Goal: Task Accomplishment & Management: Manage account settings

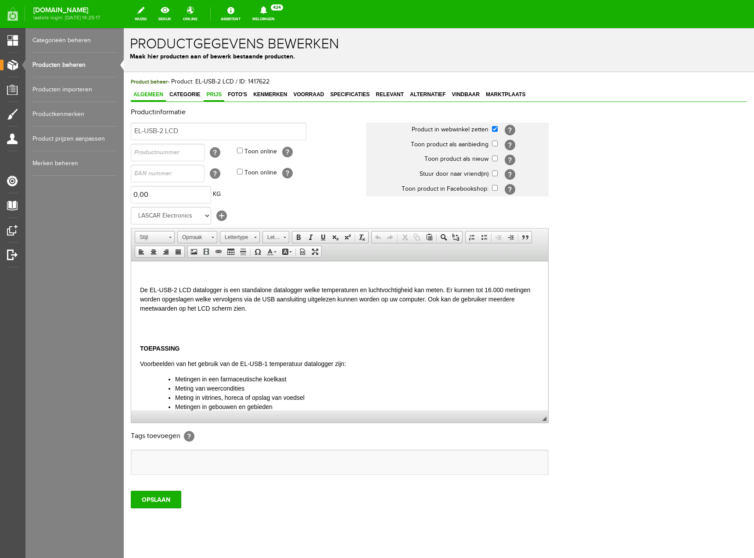
click at [221, 93] on span "Prijs" at bounding box center [214, 94] width 21 height 6
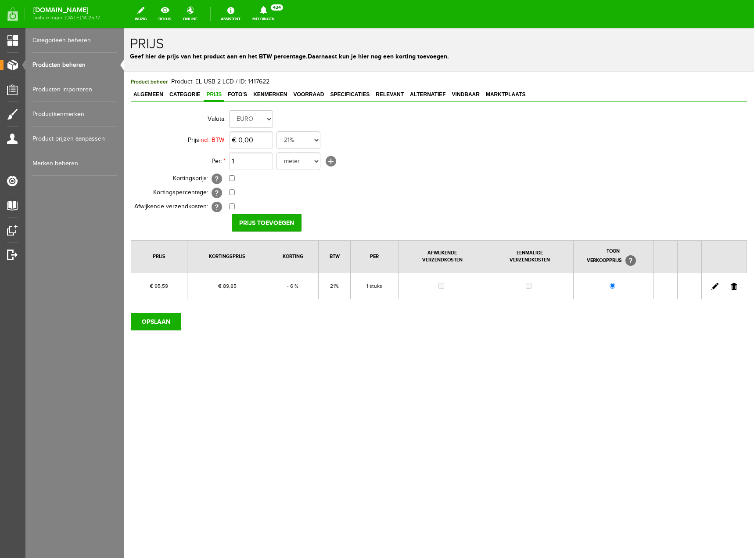
click at [716, 286] on link at bounding box center [715, 286] width 7 height 7
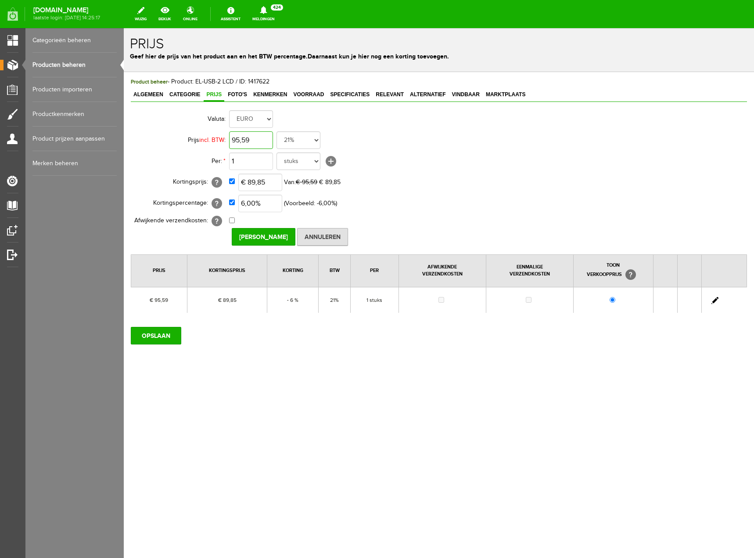
click at [260, 140] on input "95,59" at bounding box center [251, 140] width 44 height 18
type input "€ 110,00"
click at [232, 182] on input "checkbox" at bounding box center [232, 181] width 6 height 6
checkbox input "false"
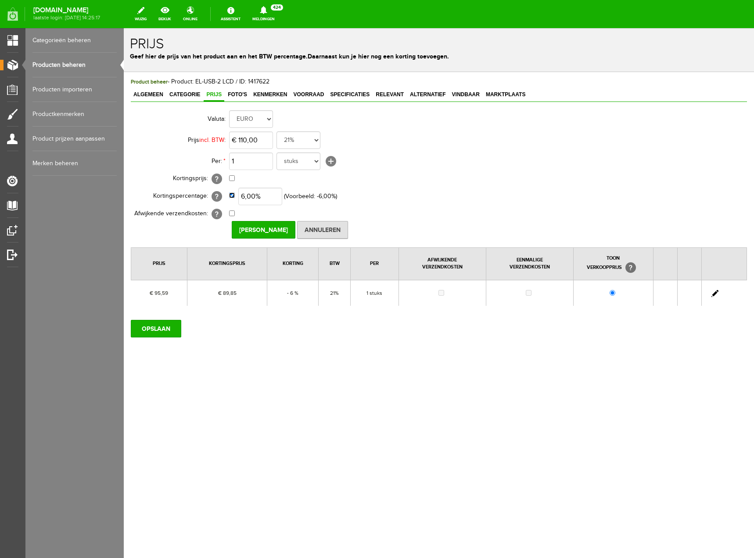
click at [232, 197] on input "checkbox" at bounding box center [232, 195] width 6 height 6
checkbox input "false"
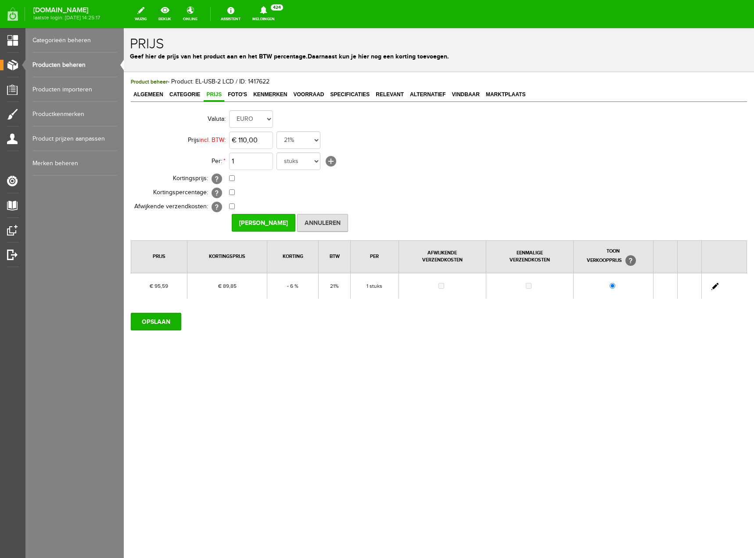
click at [286, 218] on input "[PERSON_NAME]" at bounding box center [264, 223] width 64 height 18
click at [162, 325] on input "OPSLAAN" at bounding box center [156, 322] width 51 height 18
click at [148, 318] on input "OPSLAAN" at bounding box center [156, 322] width 51 height 18
click at [67, 64] on link "Producten beheren" at bounding box center [74, 65] width 84 height 25
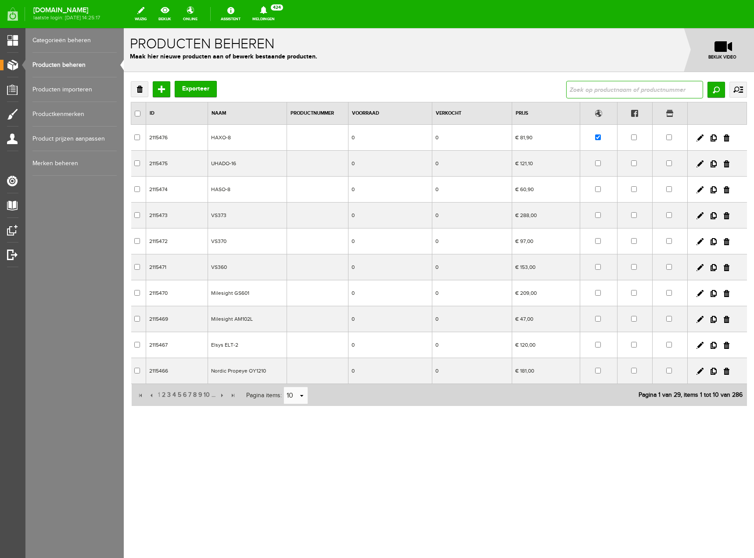
click at [609, 90] on input "text" at bounding box center [635, 90] width 137 height 18
type input "el-usb"
click at [714, 90] on input "Zoeken" at bounding box center [717, 90] width 18 height 16
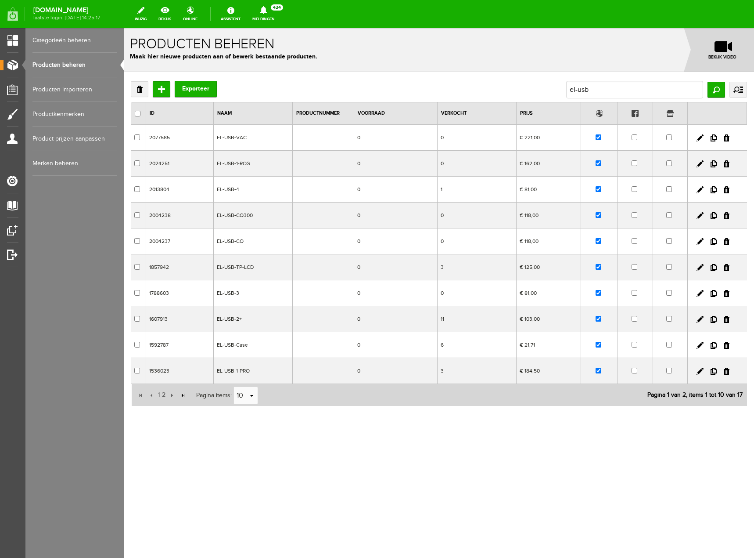
click at [180, 395] on input "button" at bounding box center [183, 395] width 10 height 10
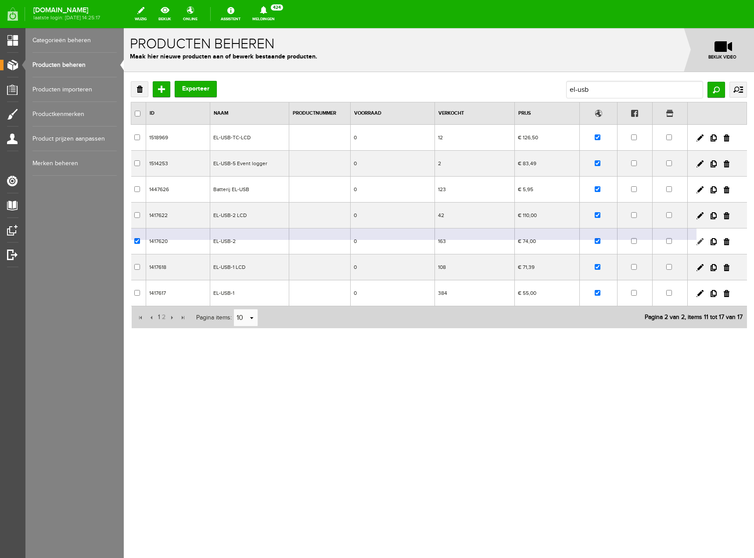
click at [699, 242] on link at bounding box center [700, 241] width 7 height 7
checkbox input "true"
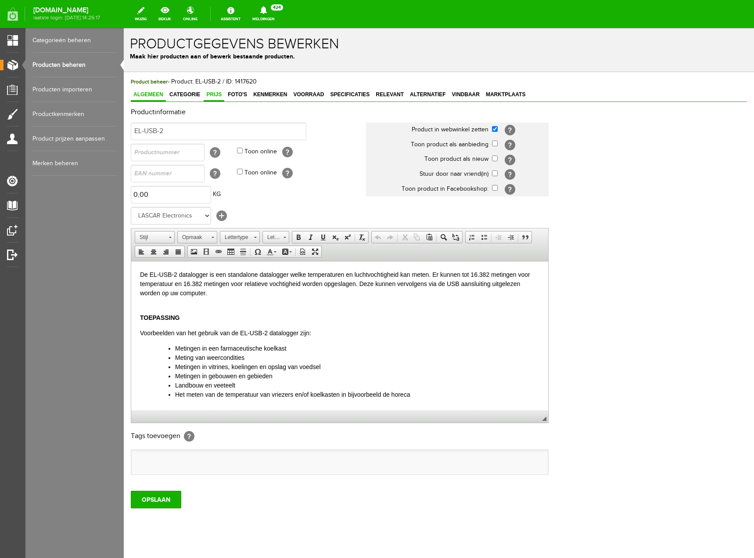
click at [213, 97] on span "Prijs" at bounding box center [214, 94] width 21 height 6
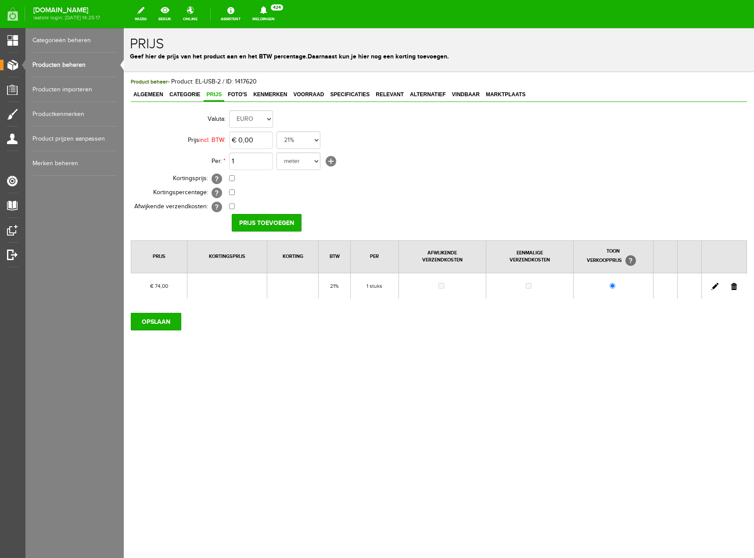
click at [715, 287] on link at bounding box center [715, 286] width 7 height 7
click at [245, 141] on input "74" at bounding box center [251, 140] width 44 height 18
type input "€ 81,00"
click at [263, 223] on input "[PERSON_NAME]" at bounding box center [264, 223] width 64 height 18
click at [173, 323] on input "OPSLAAN" at bounding box center [156, 322] width 51 height 18
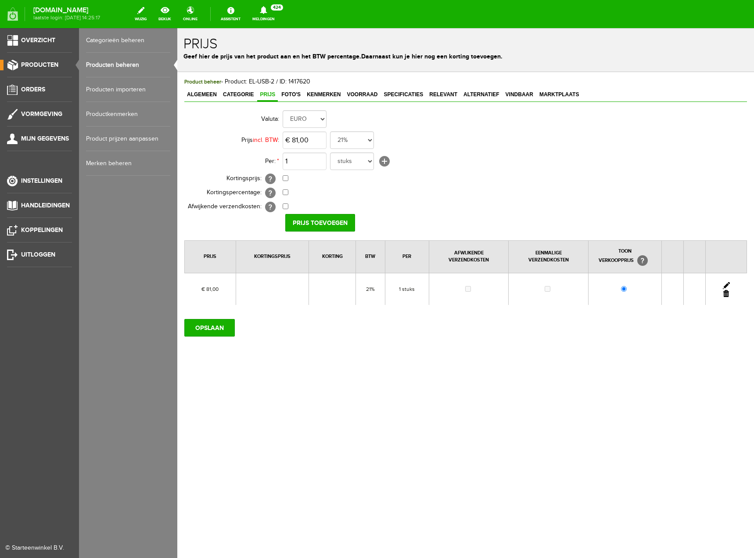
click at [98, 64] on link "Producten beheren" at bounding box center [128, 65] width 84 height 25
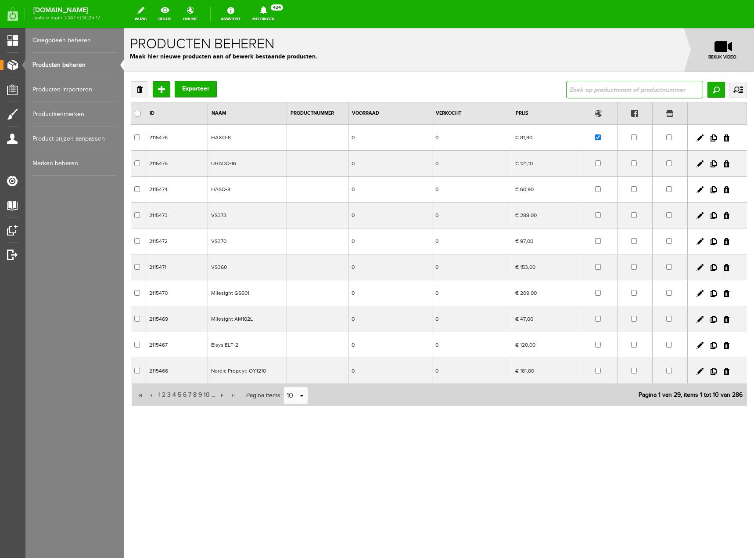
click at [679, 90] on input "text" at bounding box center [635, 90] width 137 height 18
type input "el-usb"
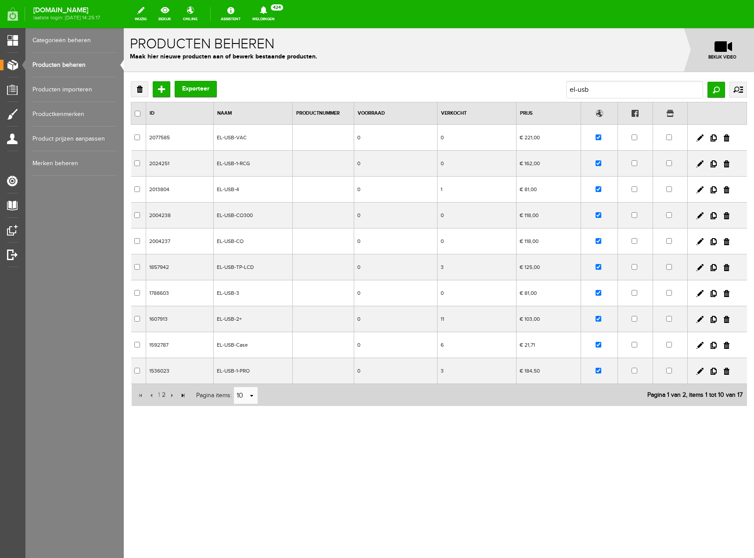
click at [180, 397] on input "button" at bounding box center [183, 395] width 10 height 10
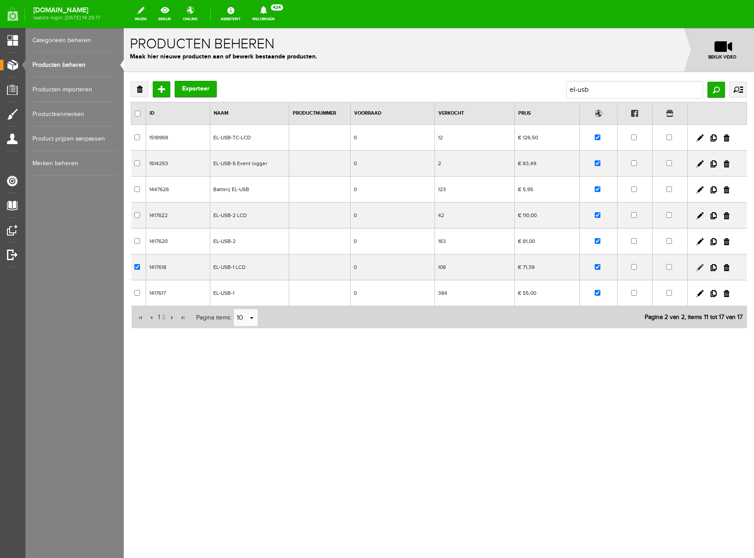
click at [699, 265] on link at bounding box center [700, 267] width 7 height 7
checkbox input "true"
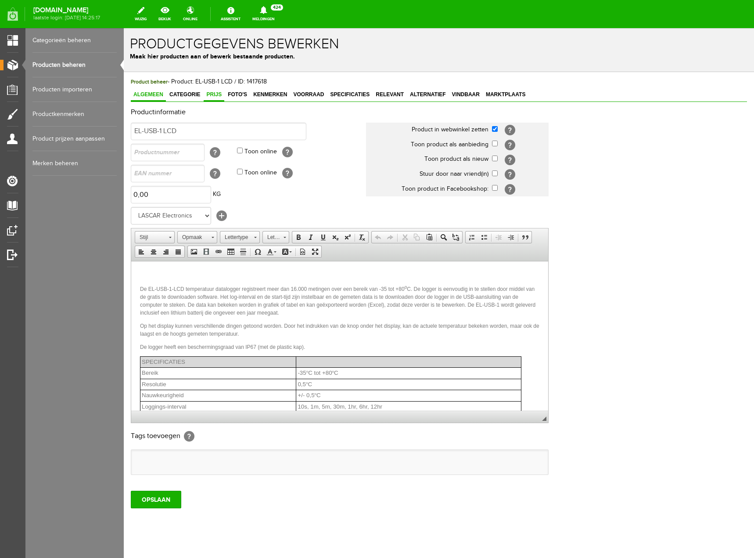
click at [218, 96] on span "Prijs" at bounding box center [214, 94] width 21 height 6
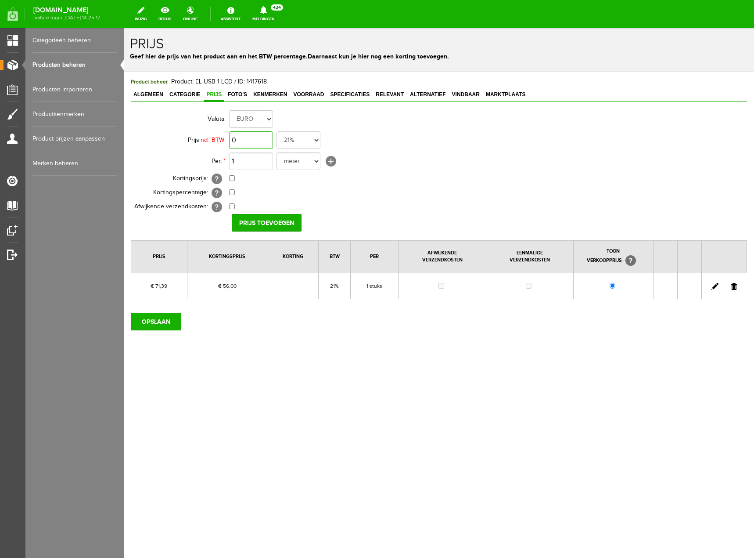
click at [256, 137] on input "0" at bounding box center [251, 140] width 44 height 18
type input "€ 84,00"
click at [273, 218] on input "Prijs toevoegen" at bounding box center [267, 223] width 70 height 18
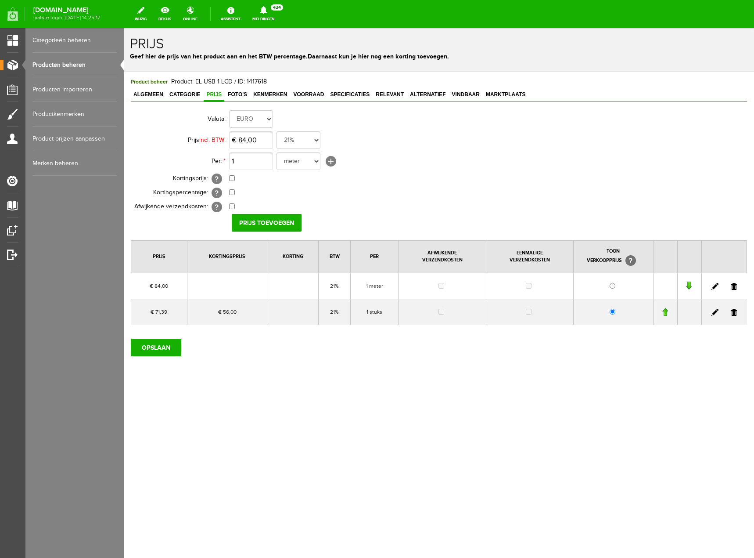
click at [733, 313] on link at bounding box center [735, 312] width 6 height 7
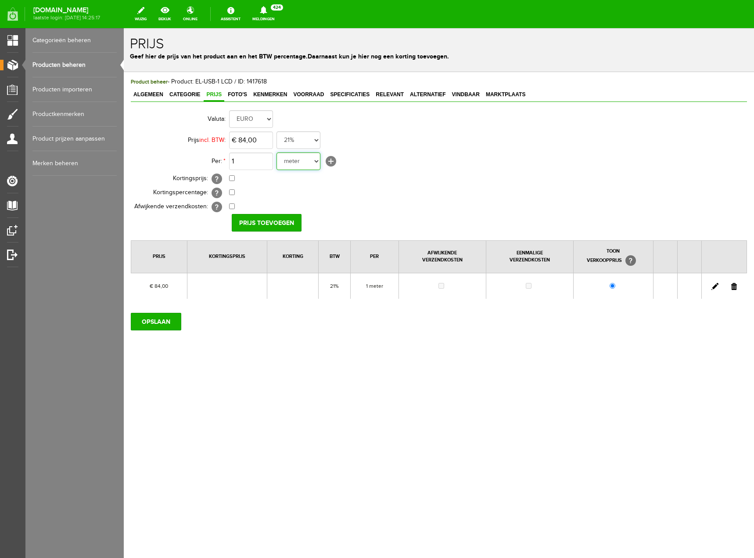
click at [318, 162] on select "meter stuks" at bounding box center [299, 161] width 44 height 18
select select "9467"
click at [277, 152] on select "meter stuks" at bounding box center [299, 161] width 44 height 18
click at [235, 331] on div "Product beheer - Product: EL-USB-1 LCD / ID: 1417618 Algemeen Categorie Prijs F…" at bounding box center [439, 233] width 631 height 323
click at [170, 322] on input "OPSLAAN" at bounding box center [156, 322] width 51 height 18
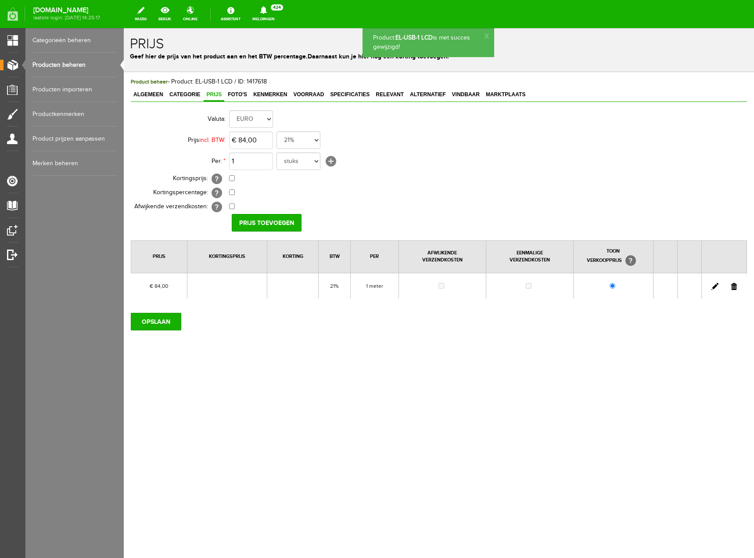
click at [61, 64] on link "Producten beheren" at bounding box center [74, 65] width 84 height 25
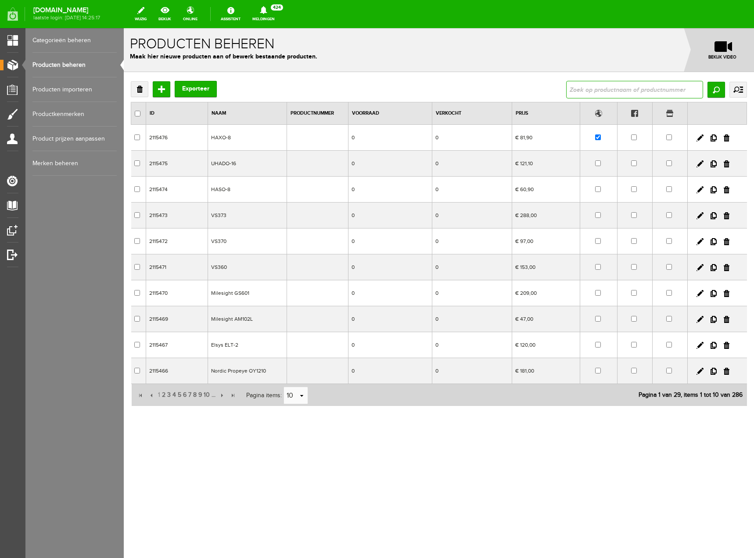
click at [682, 94] on input "text" at bounding box center [635, 90] width 137 height 18
type input "el-usb"
click at [712, 90] on input "Zoeken" at bounding box center [717, 90] width 18 height 16
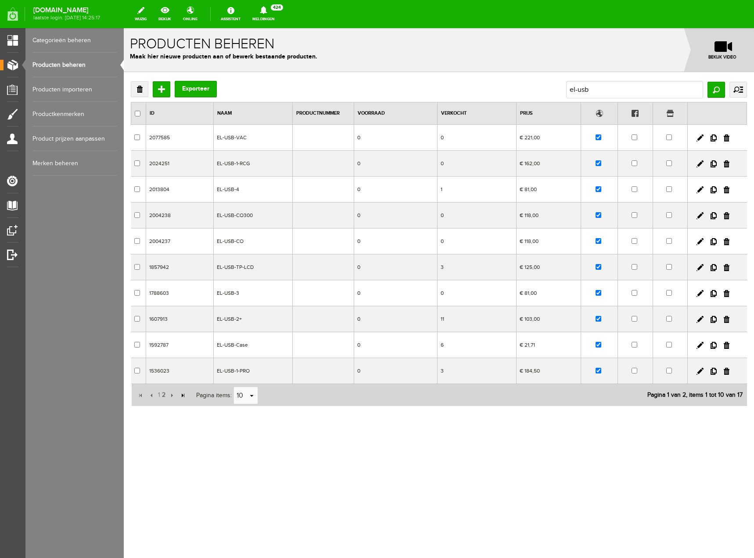
click at [180, 395] on input "button" at bounding box center [183, 395] width 10 height 10
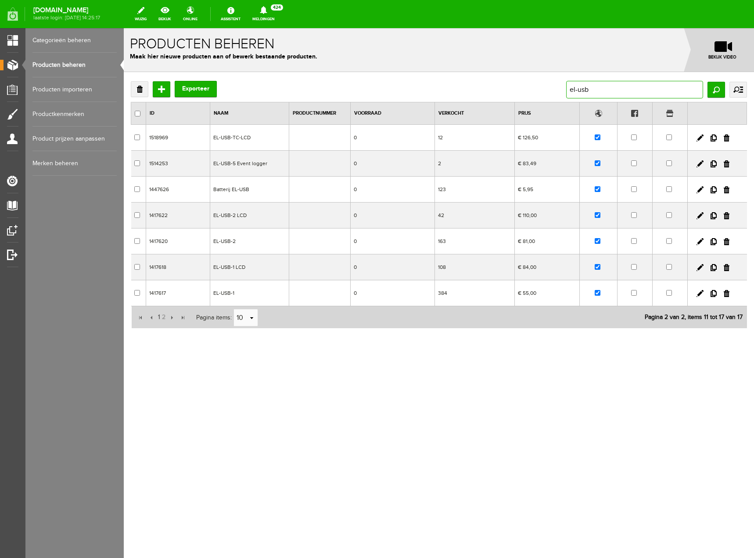
click at [646, 90] on input "el-usb" at bounding box center [635, 90] width 137 height 18
type input "e"
click at [58, 67] on link "Producten beheren" at bounding box center [74, 65] width 84 height 25
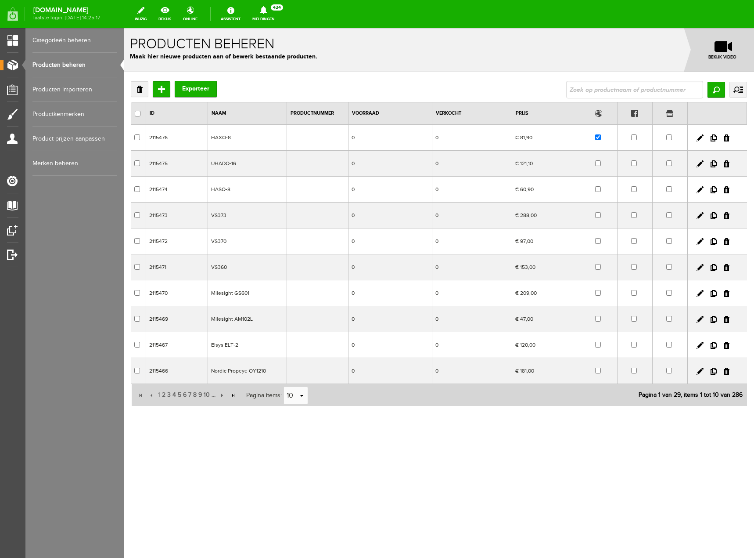
click at [232, 395] on input "button" at bounding box center [233, 395] width 10 height 10
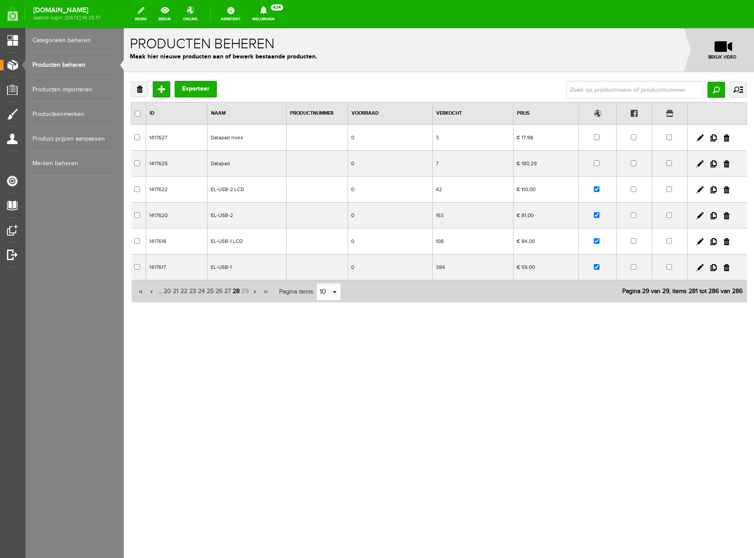
click at [238, 293] on span "28" at bounding box center [236, 291] width 9 height 18
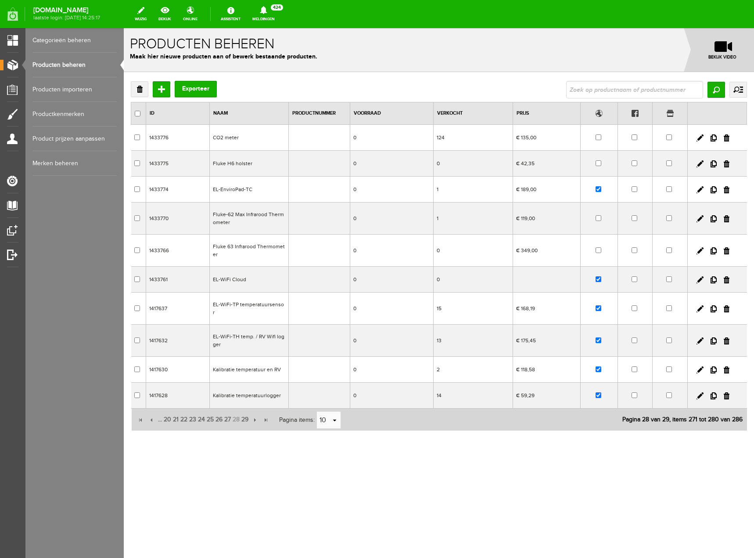
drag, startPoint x: 726, startPoint y: 165, endPoint x: 400, endPoint y: 30, distance: 352.7
click at [726, 165] on link at bounding box center [727, 163] width 6 height 7
checkbox input "true"
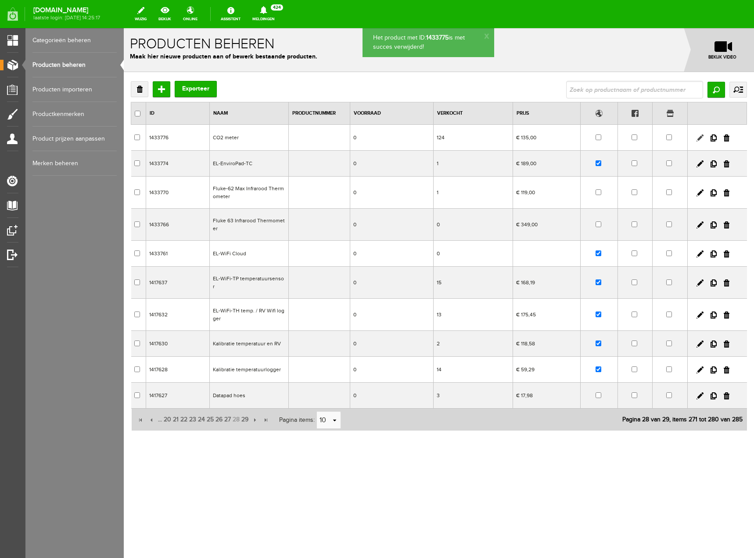
click at [697, 137] on link at bounding box center [700, 137] width 7 height 7
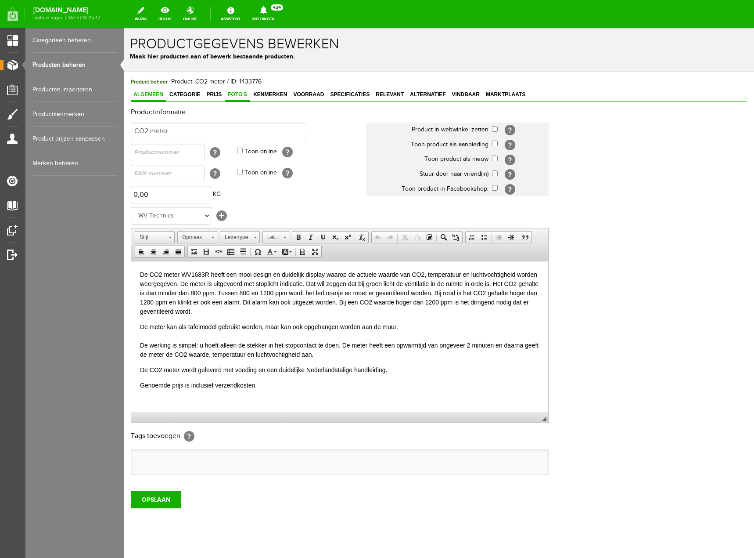
click at [236, 97] on span "Foto's" at bounding box center [237, 94] width 25 height 6
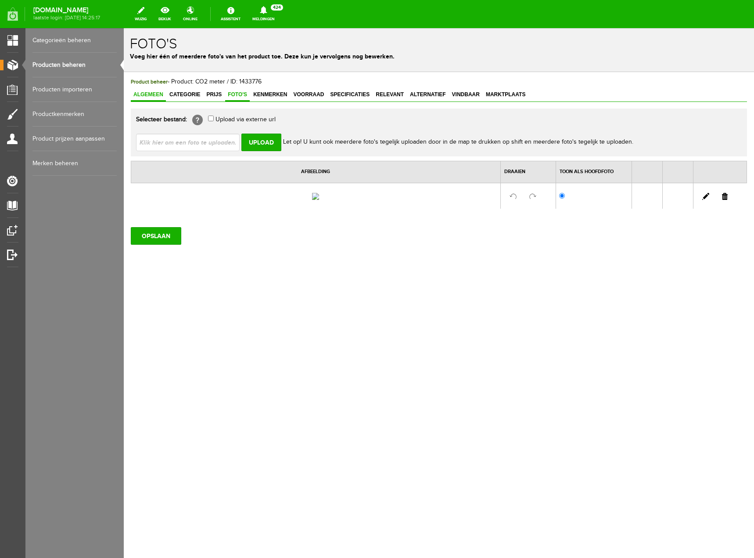
click at [149, 97] on span "Algemeen" at bounding box center [148, 94] width 35 height 6
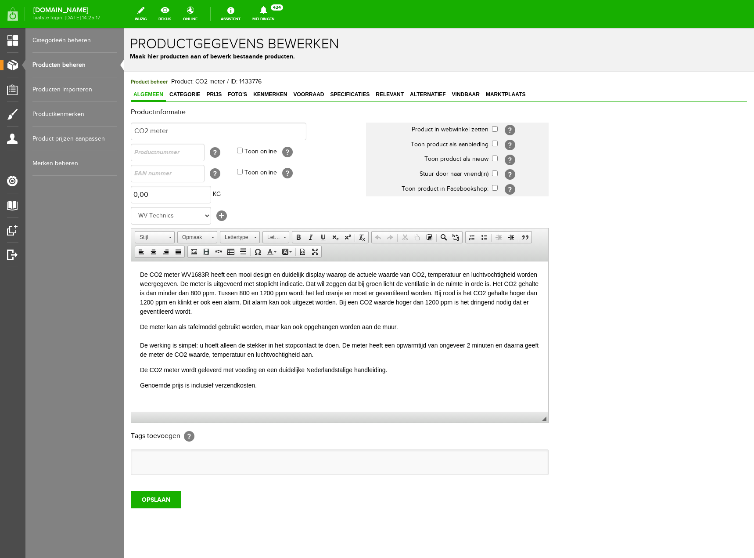
click at [74, 67] on link "Producten beheren" at bounding box center [74, 65] width 84 height 25
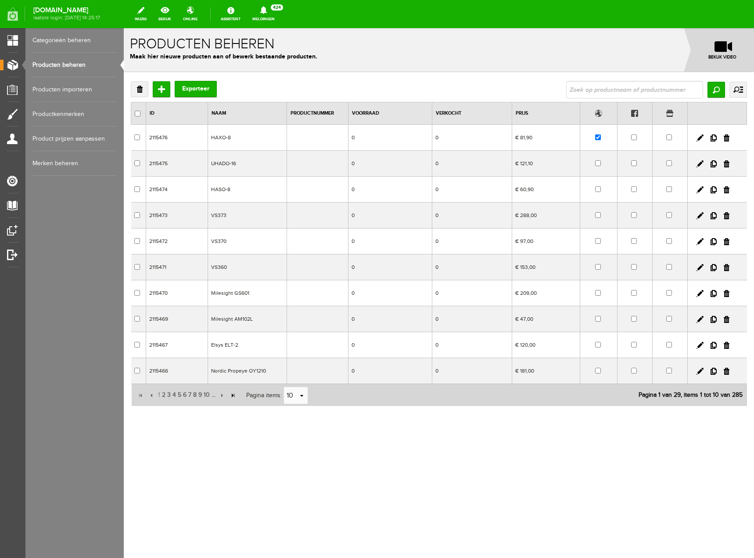
click at [232, 395] on input "button" at bounding box center [233, 395] width 10 height 10
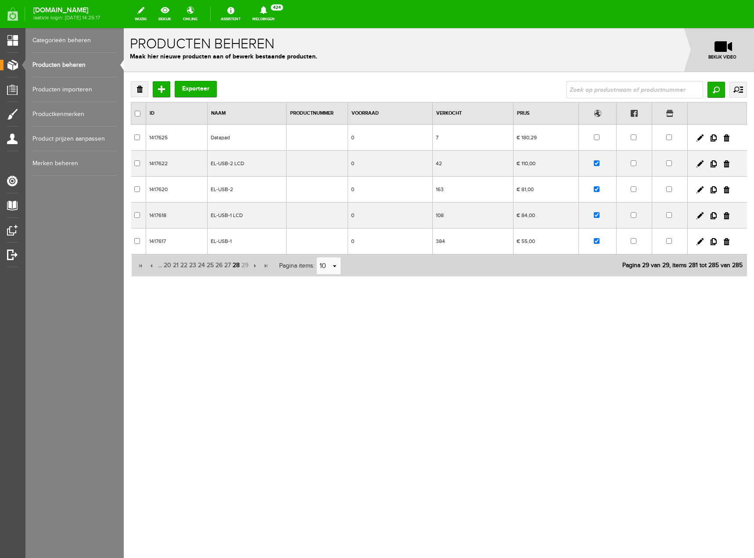
click at [236, 266] on span "28" at bounding box center [236, 265] width 9 height 18
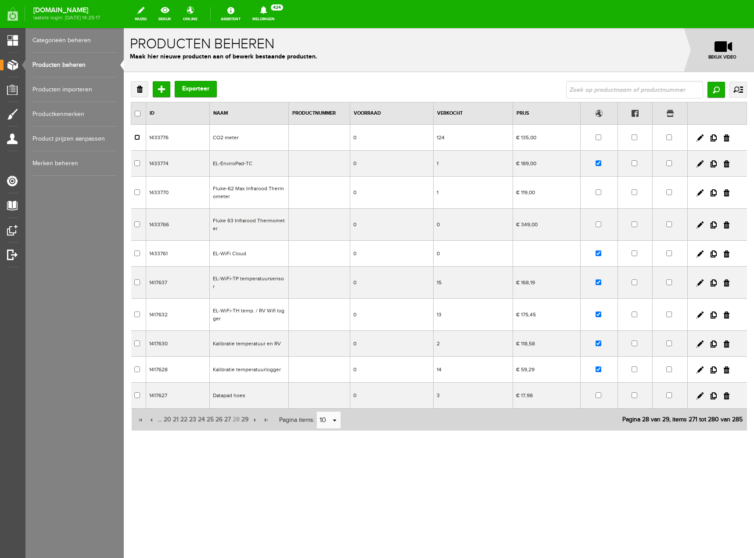
click at [137, 136] on input "checkbox" at bounding box center [137, 137] width 6 height 6
checkbox input "true"
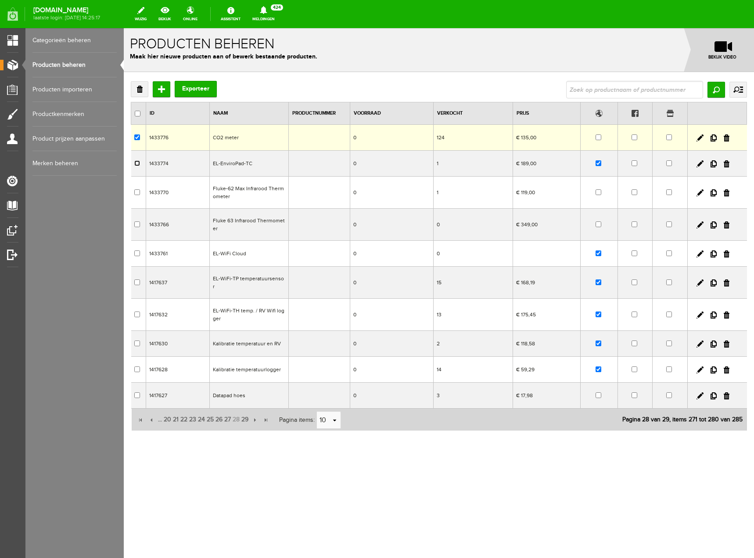
click at [137, 163] on input "checkbox" at bounding box center [137, 163] width 6 height 6
checkbox input "true"
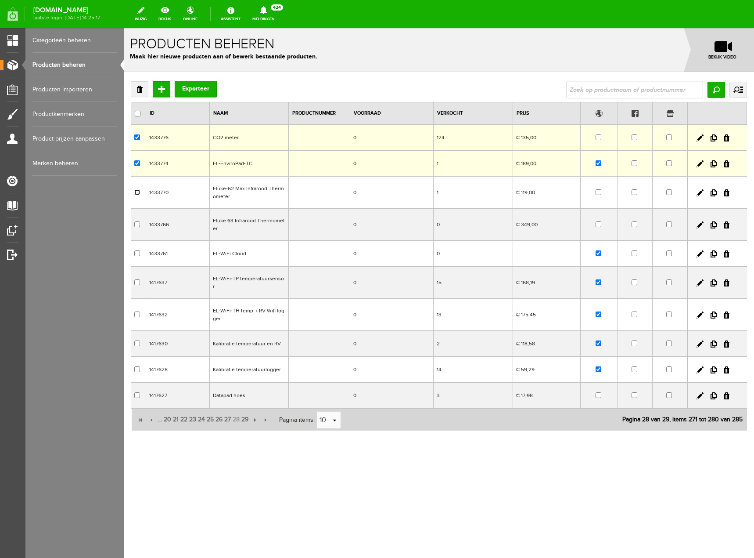
click at [137, 192] on input "checkbox" at bounding box center [137, 192] width 6 height 6
checkbox input "true"
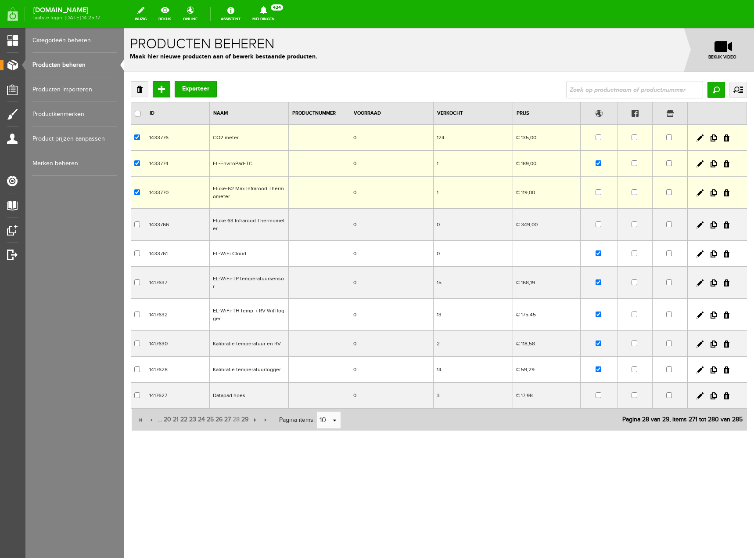
click at [134, 224] on td at bounding box center [138, 225] width 15 height 32
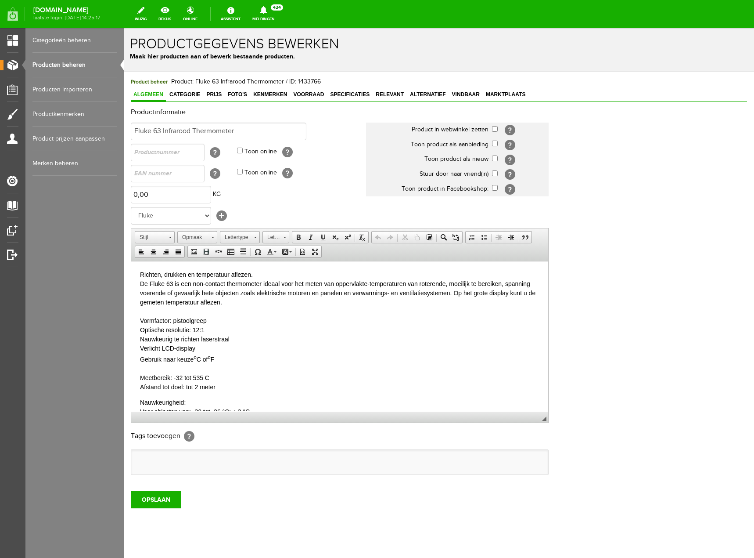
click at [69, 66] on link "Producten beheren" at bounding box center [74, 65] width 84 height 25
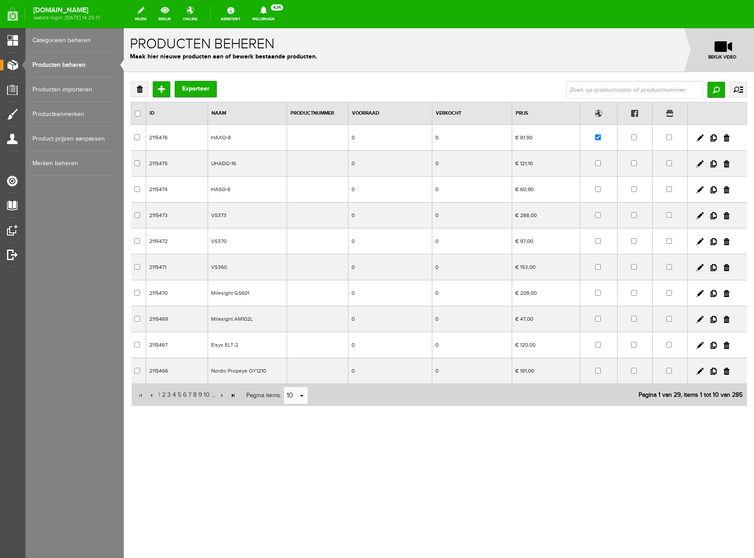
click at [231, 394] on input "button" at bounding box center [233, 395] width 10 height 10
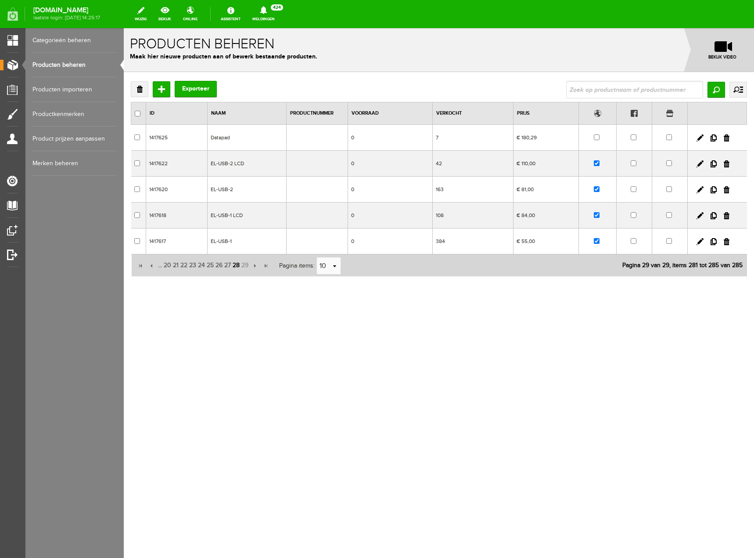
click at [238, 264] on span "28" at bounding box center [236, 265] width 9 height 18
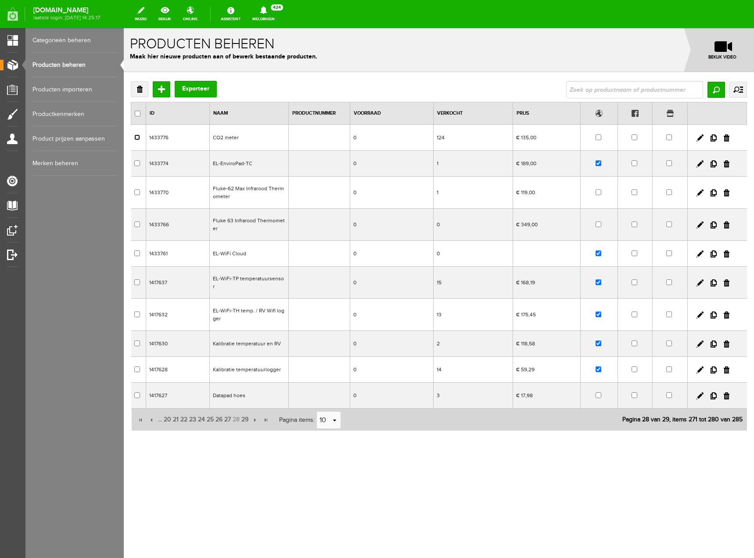
click at [138, 138] on input "checkbox" at bounding box center [137, 137] width 6 height 6
checkbox input "true"
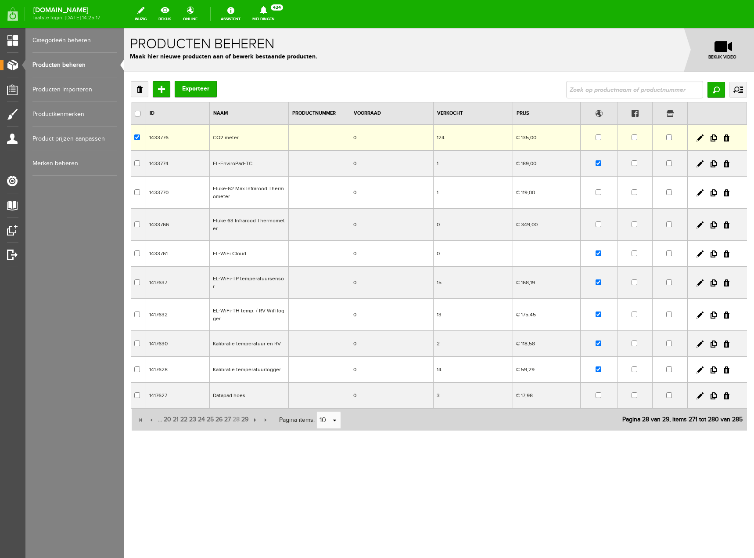
drag, startPoint x: 727, startPoint y: 137, endPoint x: 402, endPoint y: 32, distance: 341.7
click at [727, 137] on link at bounding box center [727, 137] width 6 height 7
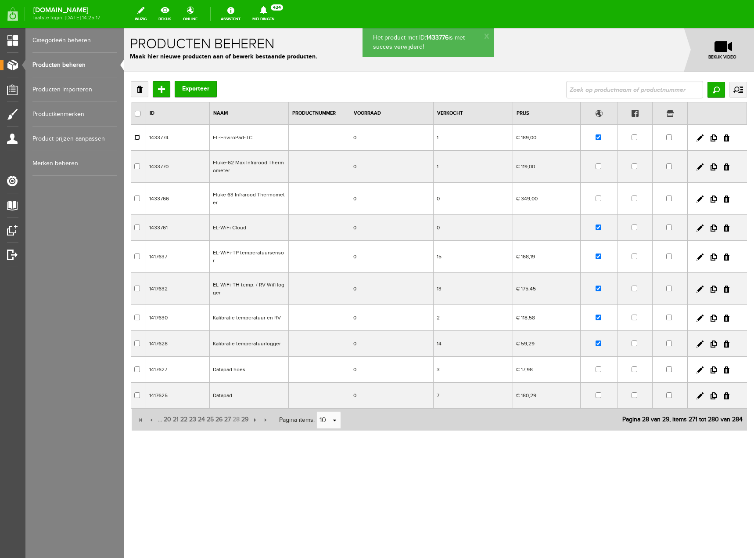
click at [136, 136] on input "checkbox" at bounding box center [137, 137] width 6 height 6
checkbox input "true"
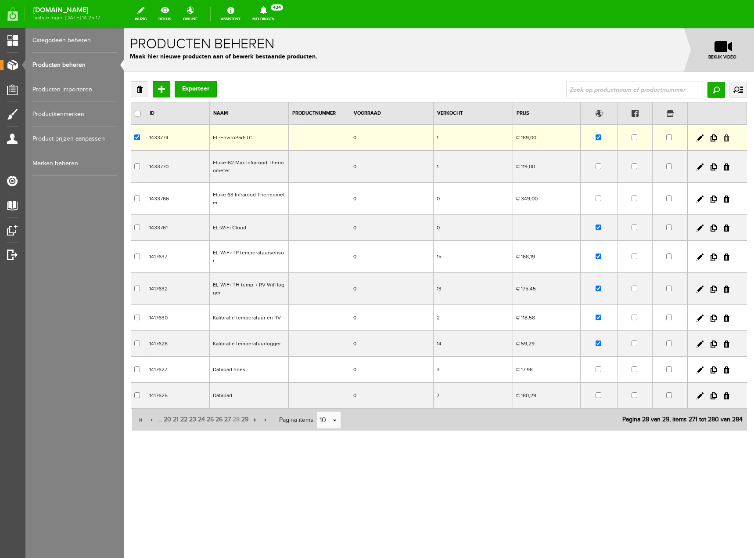
click at [727, 136] on link at bounding box center [727, 137] width 6 height 7
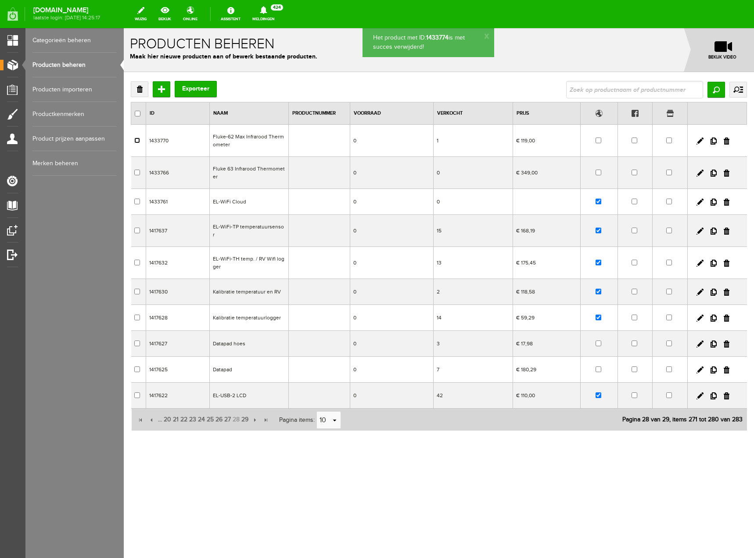
click at [137, 138] on input "checkbox" at bounding box center [137, 140] width 6 height 6
checkbox input "true"
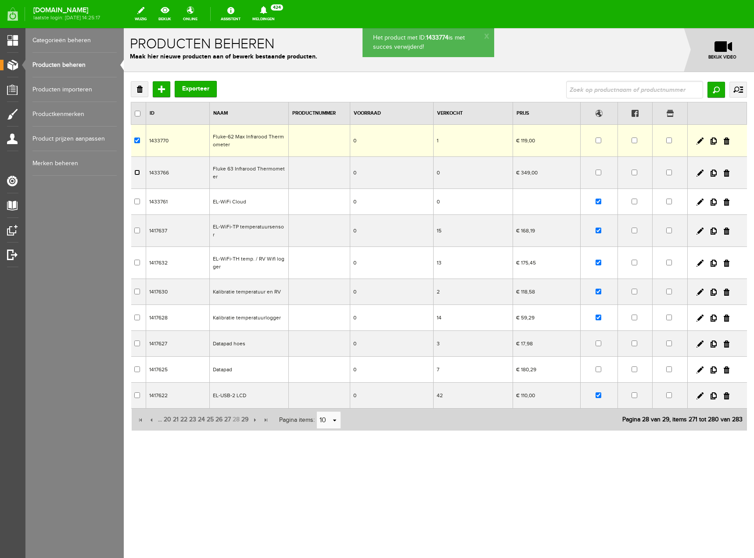
click at [136, 171] on input "checkbox" at bounding box center [137, 173] width 6 height 6
checkbox input "true"
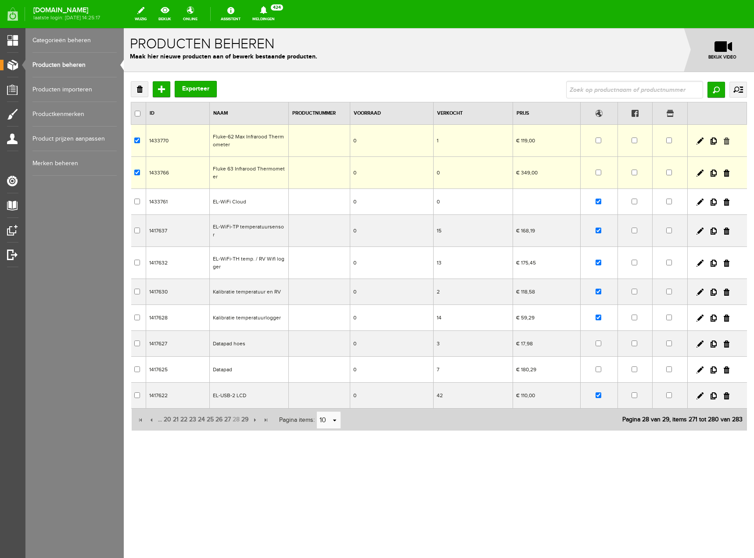
click at [726, 139] on link at bounding box center [727, 140] width 6 height 7
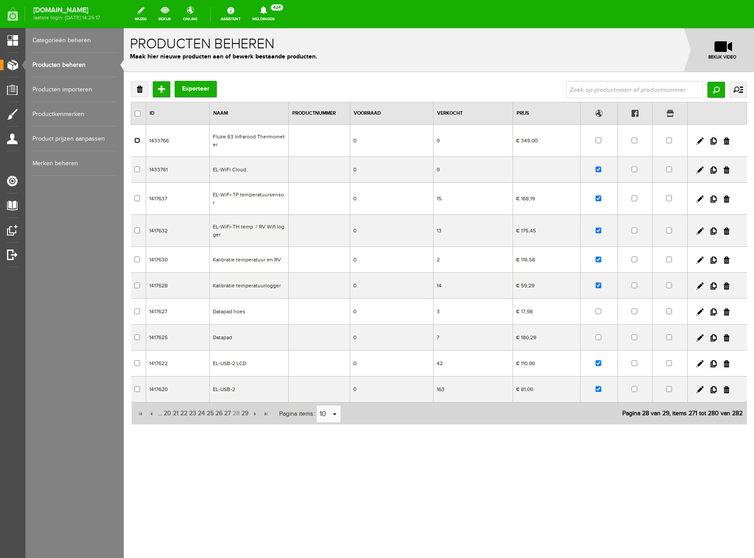
click at [138, 141] on input "checkbox" at bounding box center [137, 140] width 6 height 6
checkbox input "true"
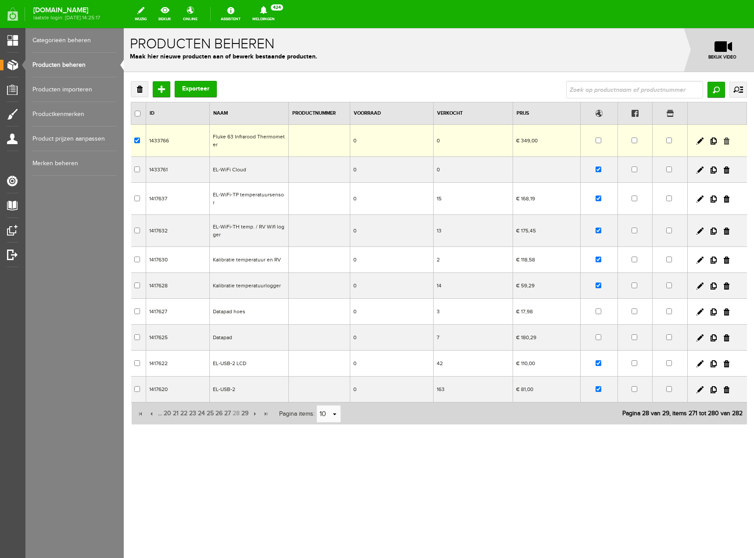
click at [725, 141] on link at bounding box center [727, 140] width 6 height 7
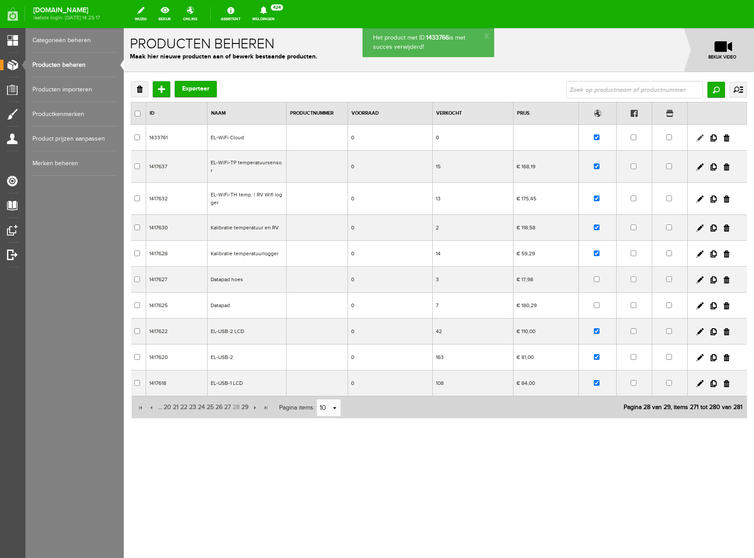
click at [700, 134] on link at bounding box center [700, 137] width 7 height 7
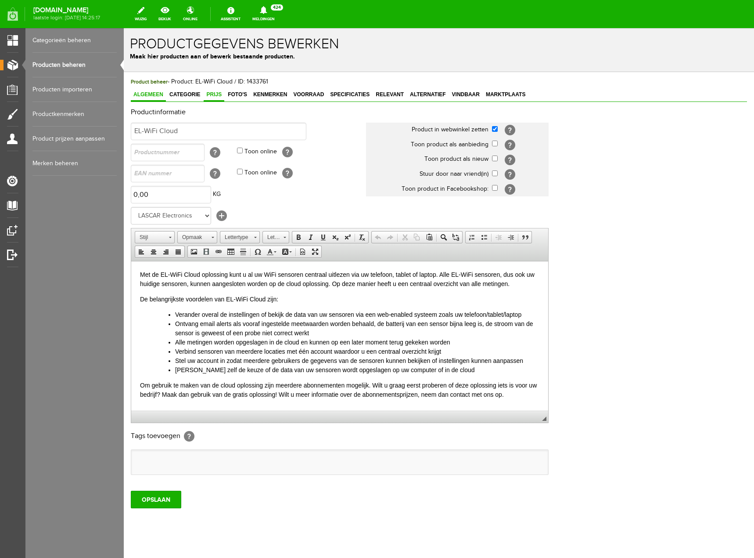
click at [213, 96] on span "Prijs" at bounding box center [214, 94] width 21 height 6
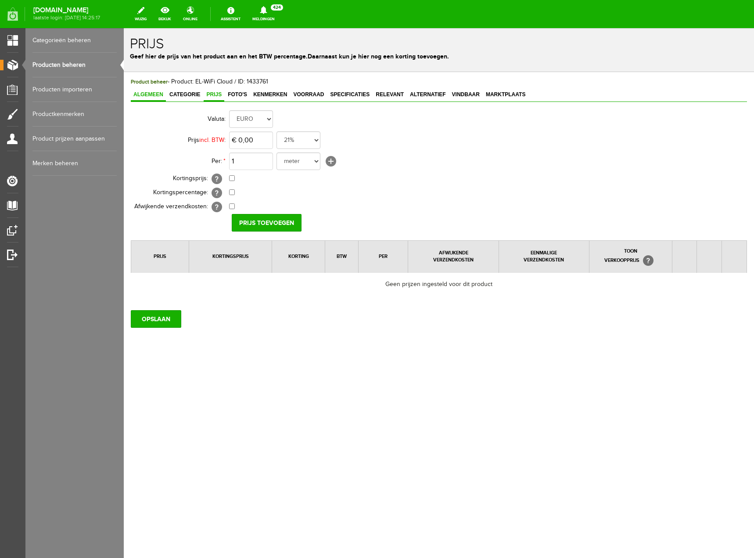
click at [151, 94] on span "Algemeen" at bounding box center [148, 94] width 35 height 6
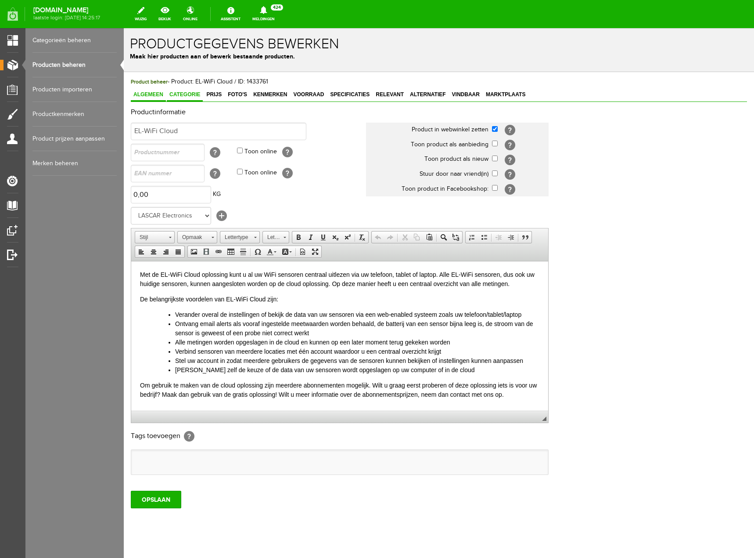
click at [198, 94] on span "Categorie" at bounding box center [185, 94] width 36 height 6
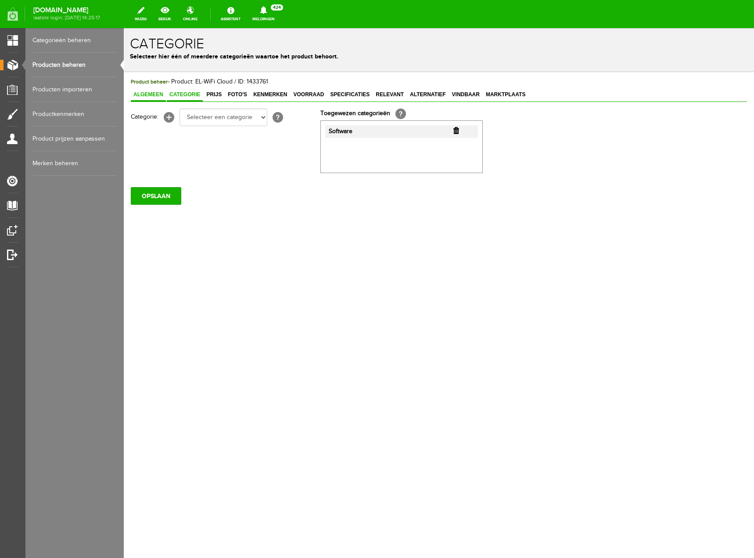
click at [139, 98] on link "Algemeen" at bounding box center [148, 95] width 35 height 13
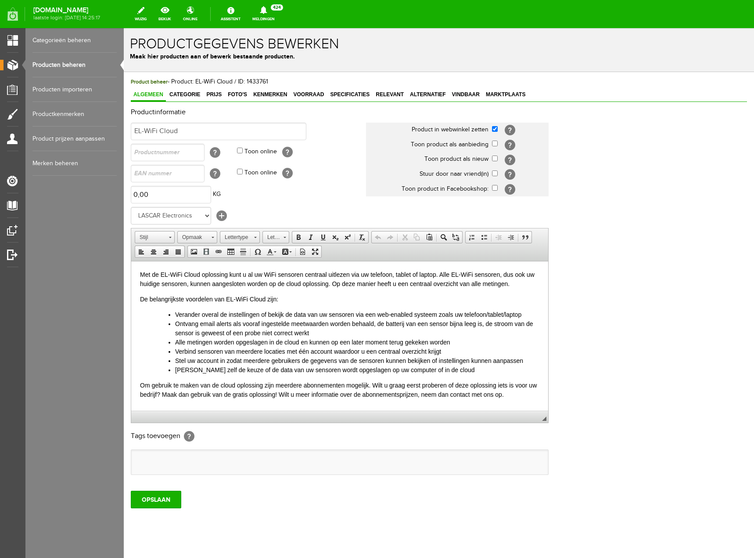
click at [105, 63] on link "Producten beheren" at bounding box center [74, 65] width 84 height 25
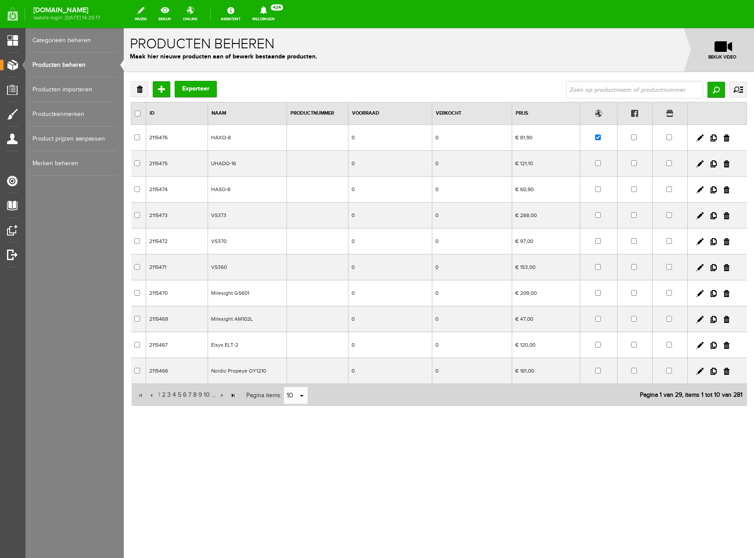
click at [234, 392] on input "button" at bounding box center [233, 395] width 10 height 10
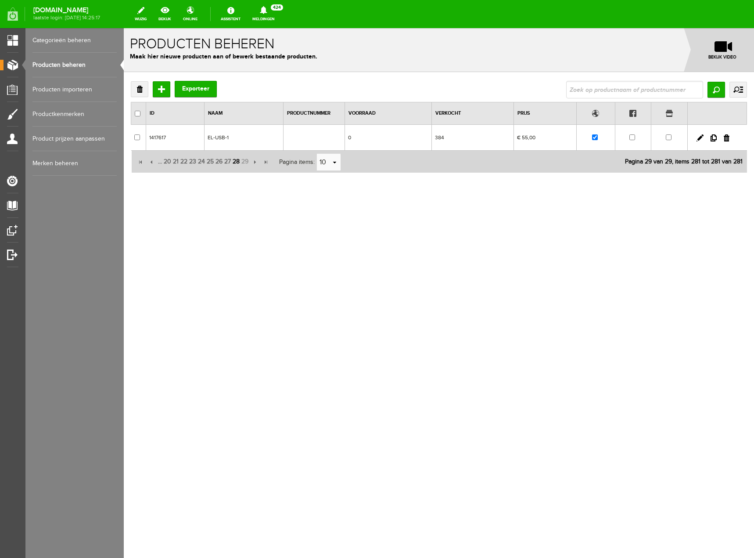
click at [237, 165] on span "28" at bounding box center [236, 162] width 9 height 18
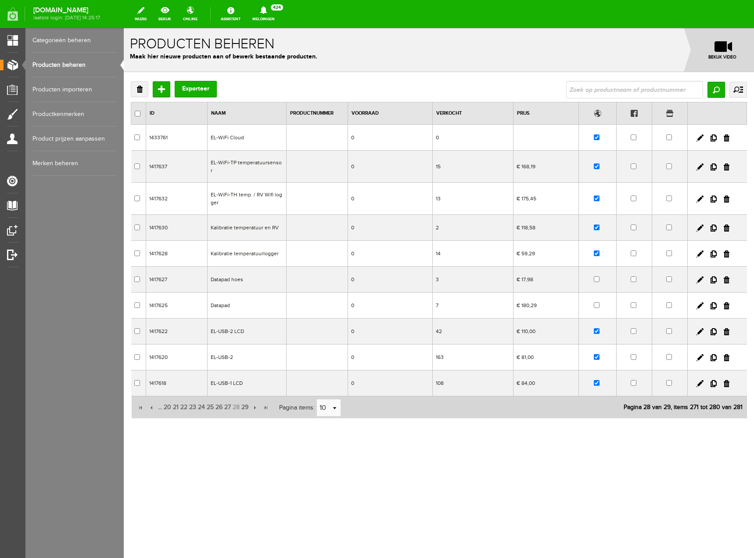
drag, startPoint x: 728, startPoint y: 299, endPoint x: 404, endPoint y: 28, distance: 422.5
click at [728, 302] on link at bounding box center [727, 305] width 6 height 7
checkbox input "true"
click at [728, 276] on link at bounding box center [727, 279] width 6 height 7
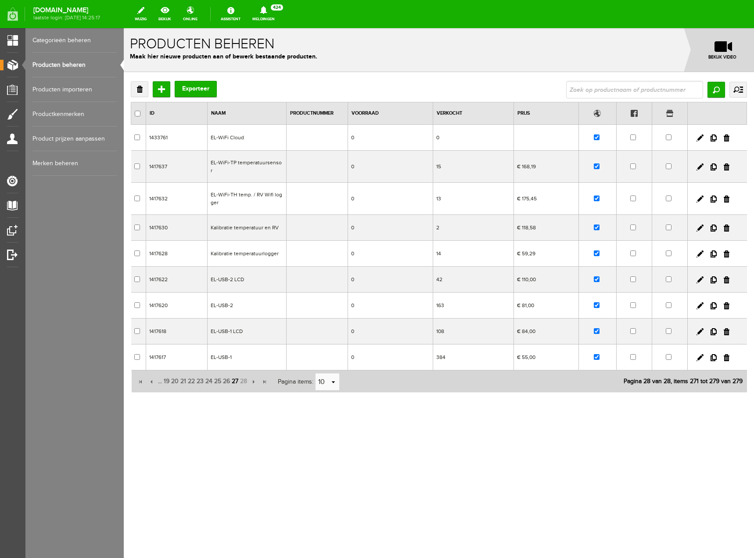
click at [235, 379] on span "27" at bounding box center [235, 381] width 8 height 18
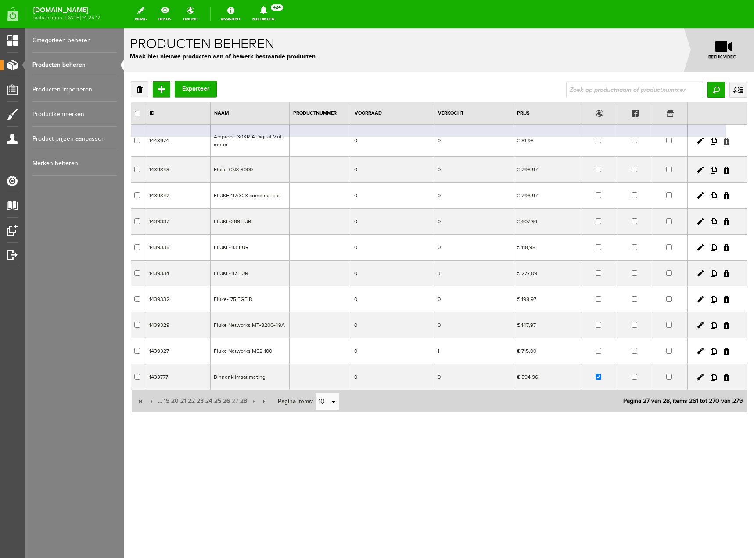
click at [729, 139] on link at bounding box center [727, 140] width 6 height 7
checkbox input "true"
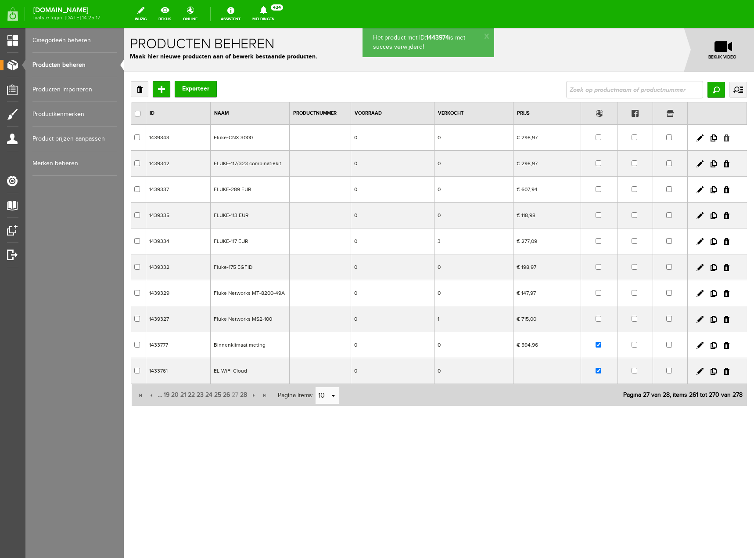
drag, startPoint x: 729, startPoint y: 141, endPoint x: 535, endPoint y: 53, distance: 212.5
click at [729, 141] on link at bounding box center [727, 137] width 6 height 7
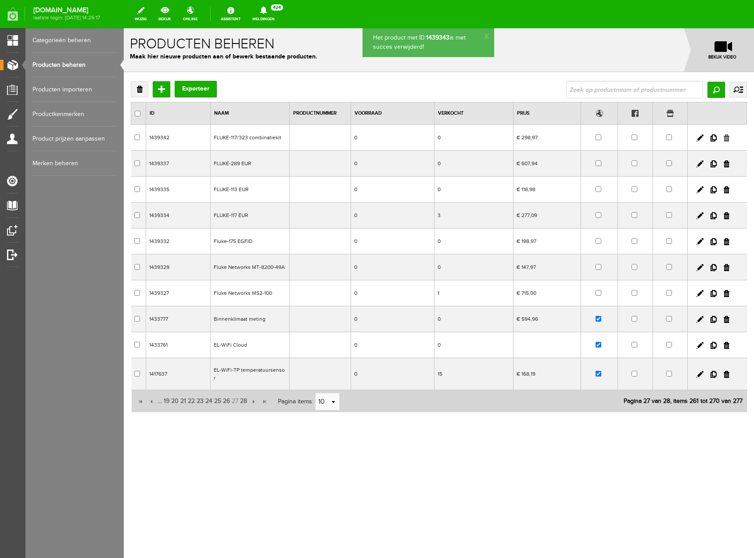
click at [728, 137] on link at bounding box center [727, 137] width 6 height 7
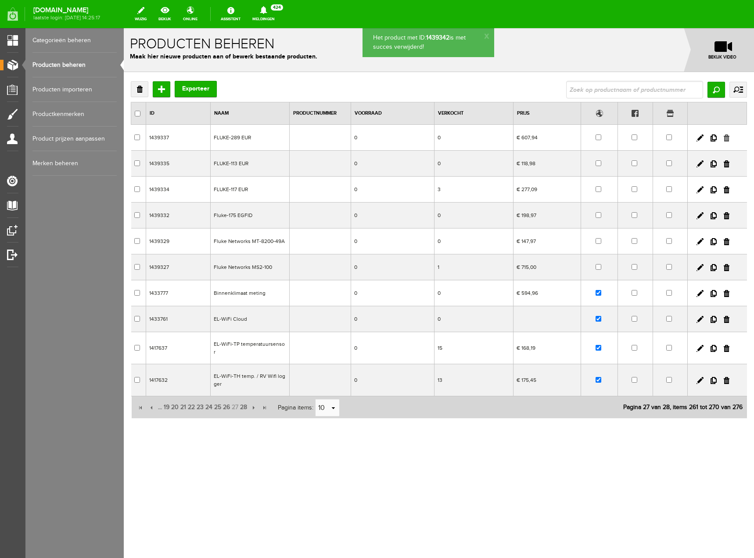
click at [727, 137] on link at bounding box center [727, 137] width 6 height 7
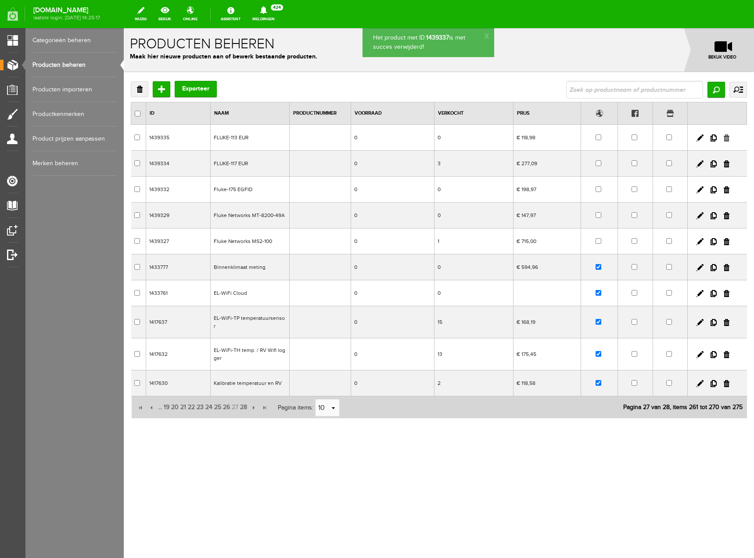
drag, startPoint x: 727, startPoint y: 137, endPoint x: 526, endPoint y: 54, distance: 217.0
click at [727, 137] on link at bounding box center [727, 137] width 6 height 7
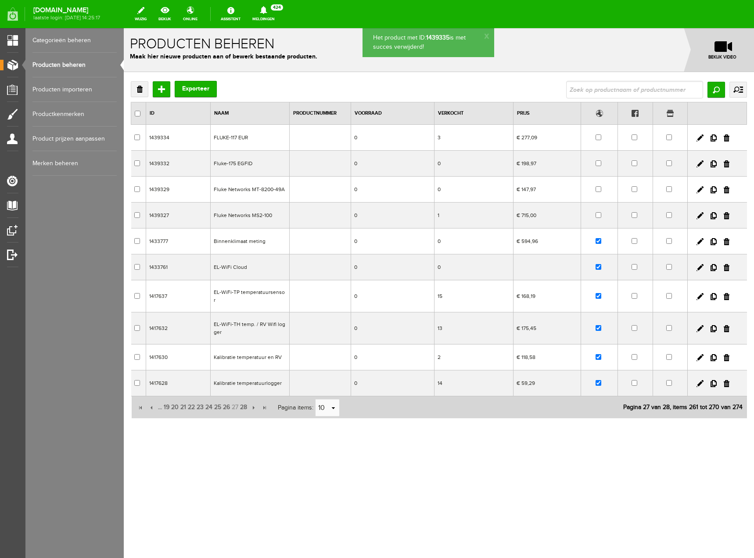
click at [726, 137] on link at bounding box center [727, 137] width 6 height 7
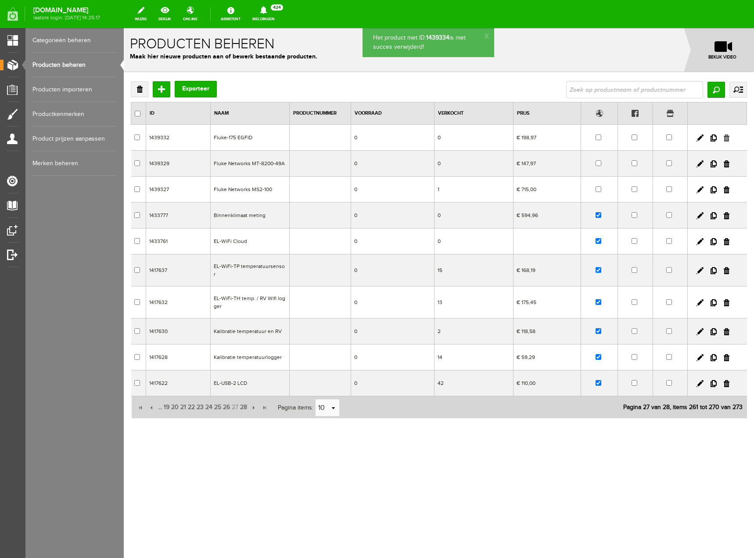
click at [728, 136] on link at bounding box center [727, 137] width 6 height 7
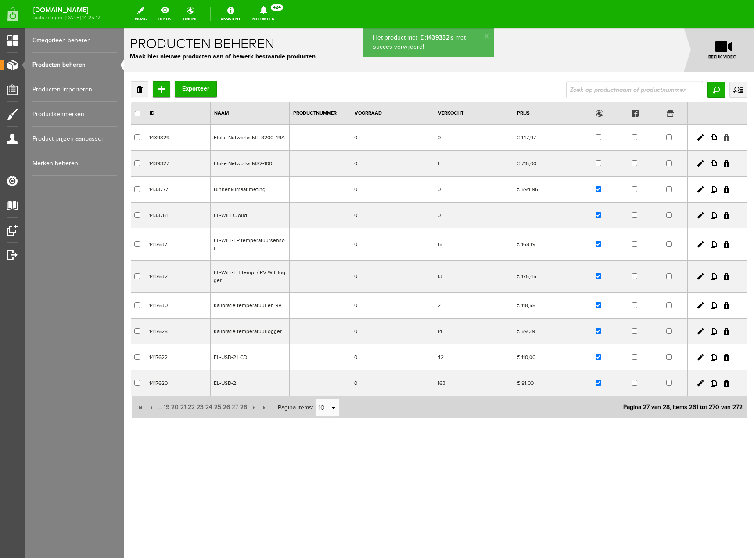
click at [725, 137] on link at bounding box center [727, 137] width 6 height 7
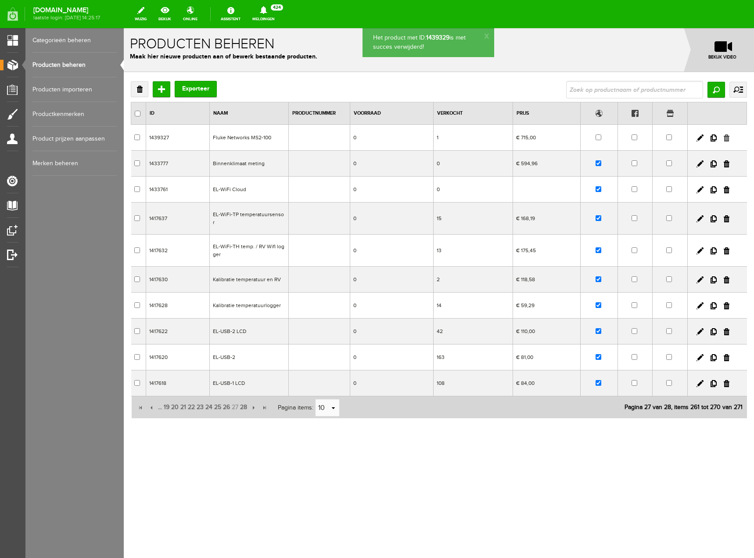
click at [727, 138] on link at bounding box center [727, 137] width 6 height 7
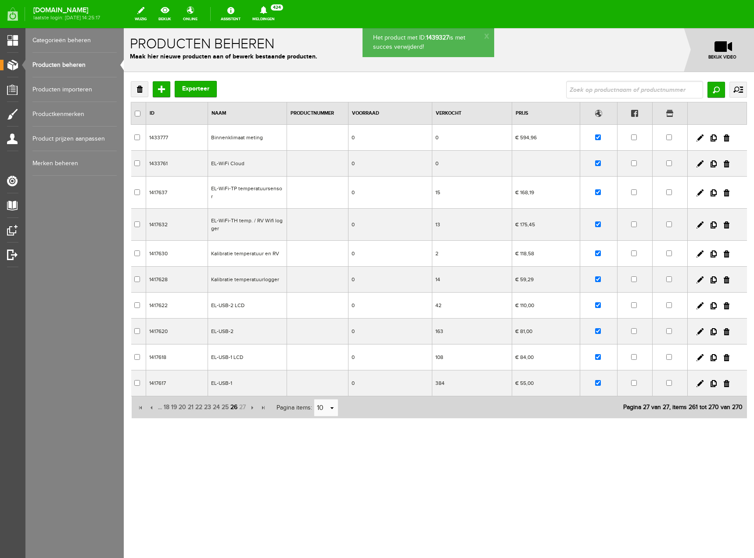
click at [235, 401] on span "26" at bounding box center [234, 407] width 9 height 18
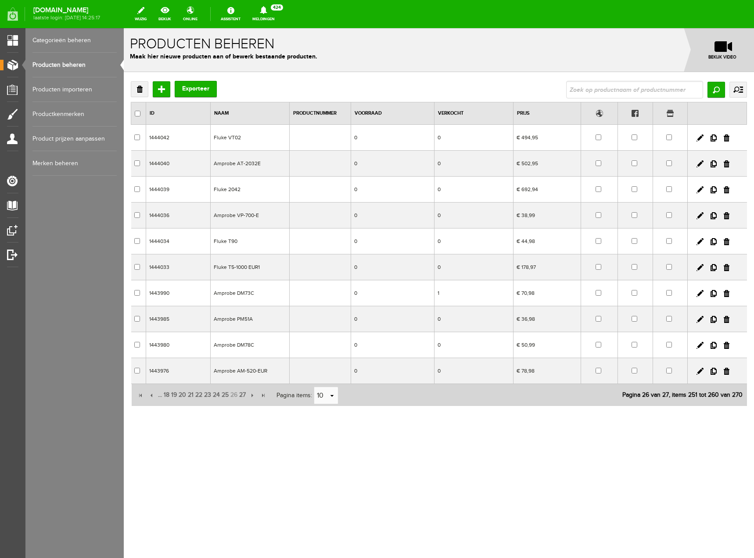
drag, startPoint x: 728, startPoint y: 135, endPoint x: 394, endPoint y: 34, distance: 348.7
click at [728, 135] on link at bounding box center [727, 137] width 6 height 7
checkbox input "true"
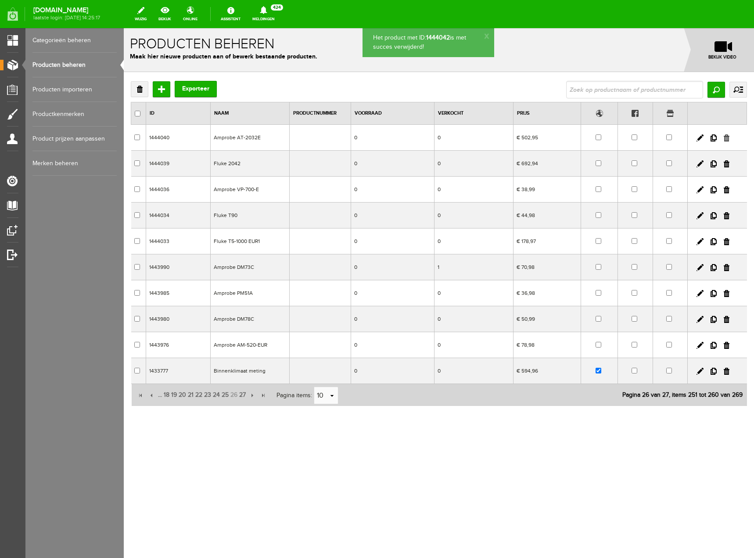
click at [726, 137] on link at bounding box center [727, 137] width 6 height 7
click at [726, 136] on link at bounding box center [727, 137] width 6 height 7
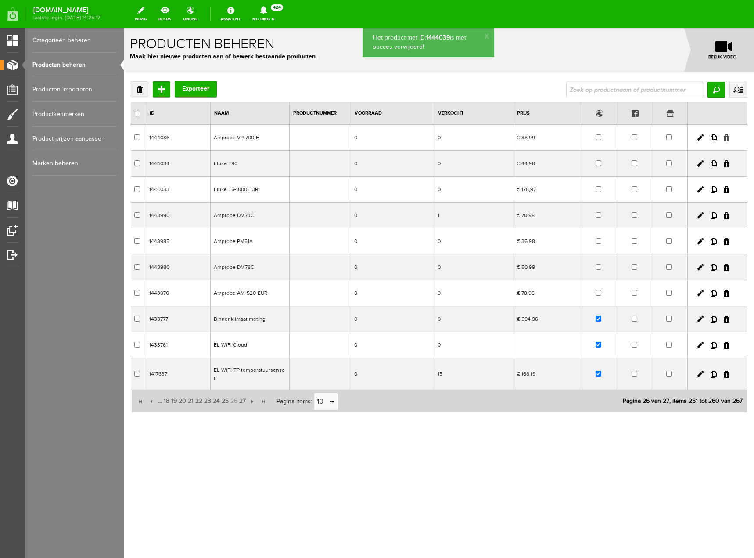
click at [725, 141] on link at bounding box center [727, 137] width 6 height 7
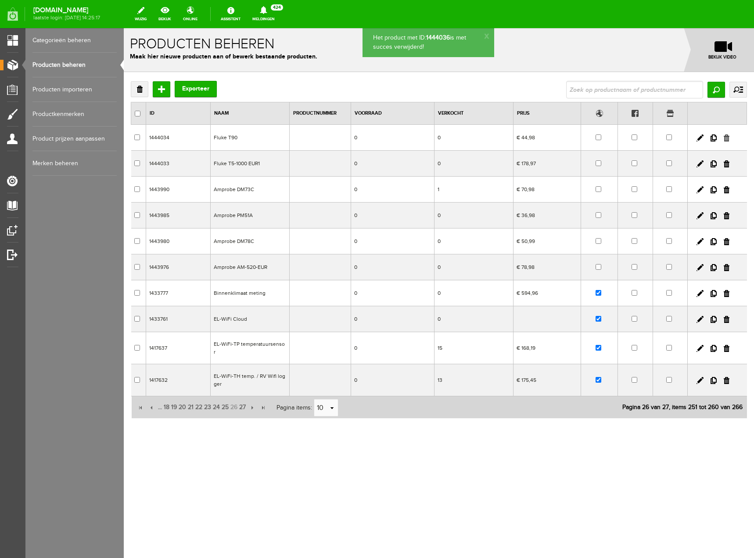
click at [729, 137] on link at bounding box center [727, 137] width 6 height 7
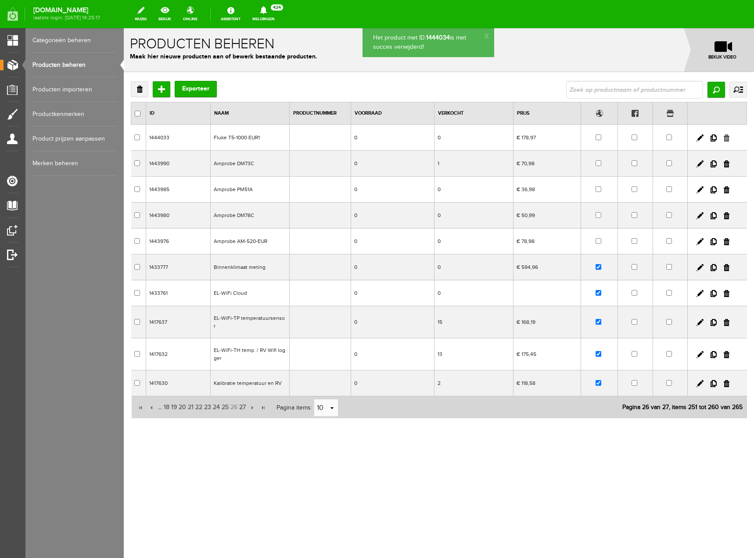
drag, startPoint x: 729, startPoint y: 138, endPoint x: 524, endPoint y: 55, distance: 220.8
click at [729, 138] on link at bounding box center [727, 137] width 6 height 7
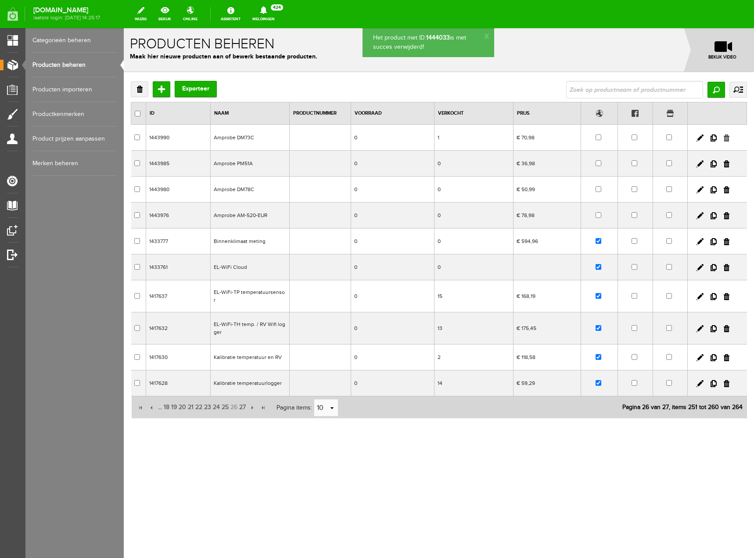
click at [725, 137] on link at bounding box center [727, 137] width 6 height 7
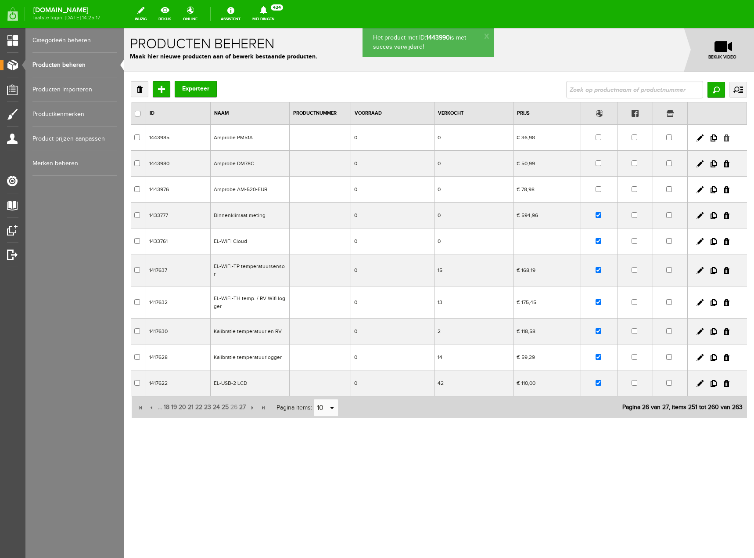
click at [727, 137] on link at bounding box center [727, 137] width 6 height 7
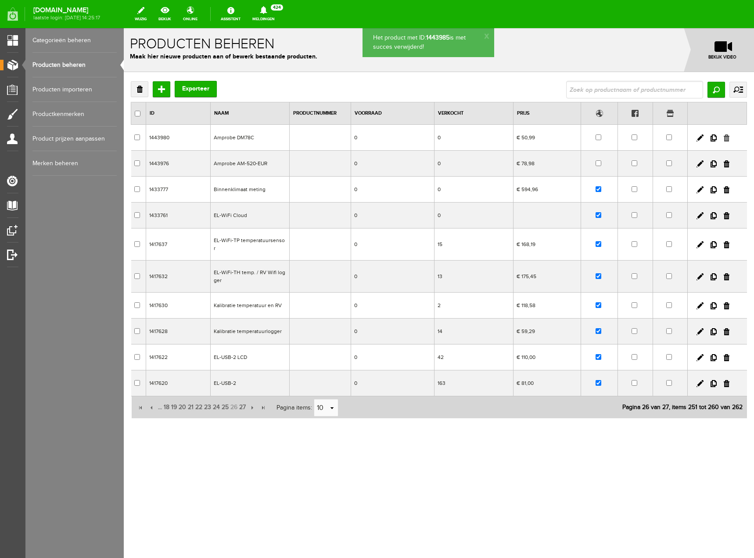
click at [726, 138] on link at bounding box center [727, 137] width 6 height 7
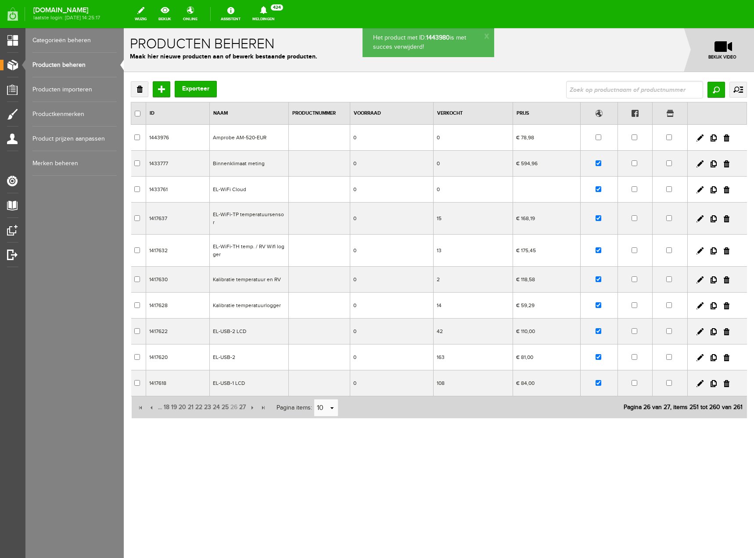
drag, startPoint x: 726, startPoint y: 138, endPoint x: 401, endPoint y: 29, distance: 342.3
click at [726, 138] on link at bounding box center [727, 137] width 6 height 7
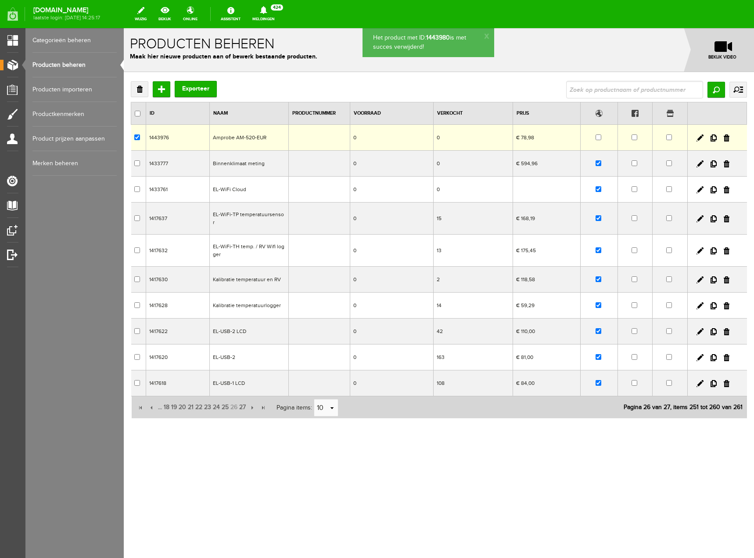
checkbox input "true"
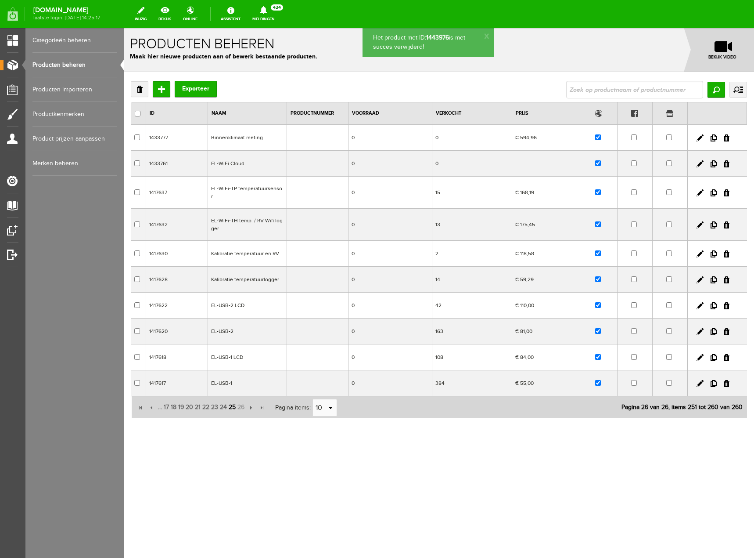
click at [233, 402] on span "25" at bounding box center [232, 407] width 9 height 18
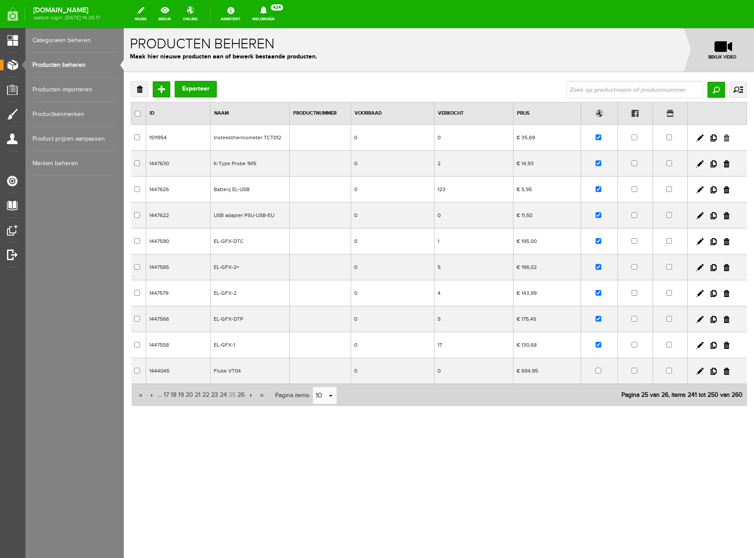
click at [725, 137] on link at bounding box center [727, 137] width 6 height 7
drag, startPoint x: 728, startPoint y: 216, endPoint x: 397, endPoint y: 28, distance: 380.2
click at [728, 216] on link at bounding box center [727, 215] width 6 height 7
checkbox input "true"
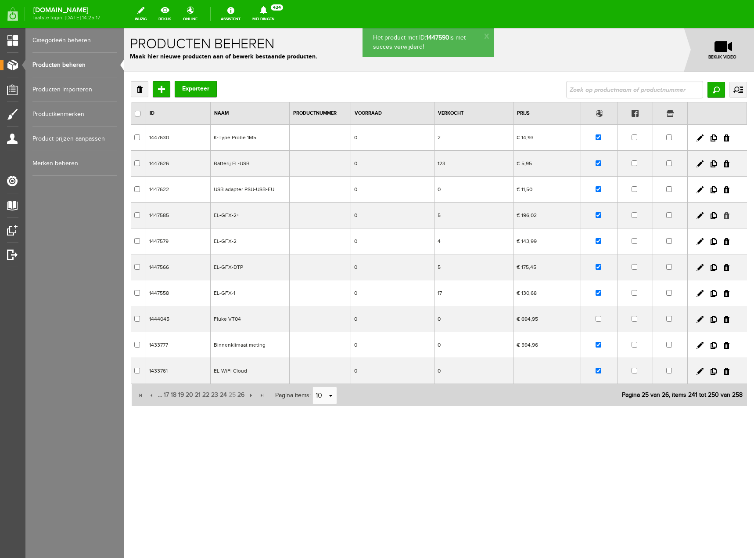
click at [728, 215] on link at bounding box center [727, 215] width 6 height 7
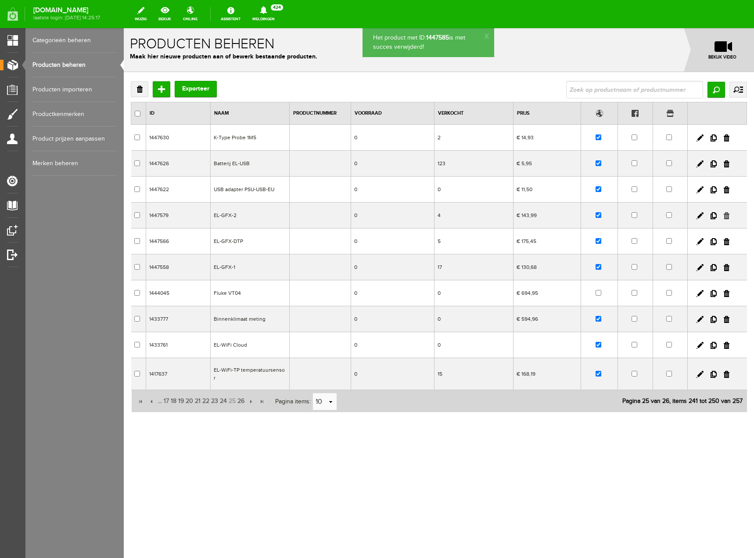
click at [727, 217] on link at bounding box center [727, 215] width 6 height 7
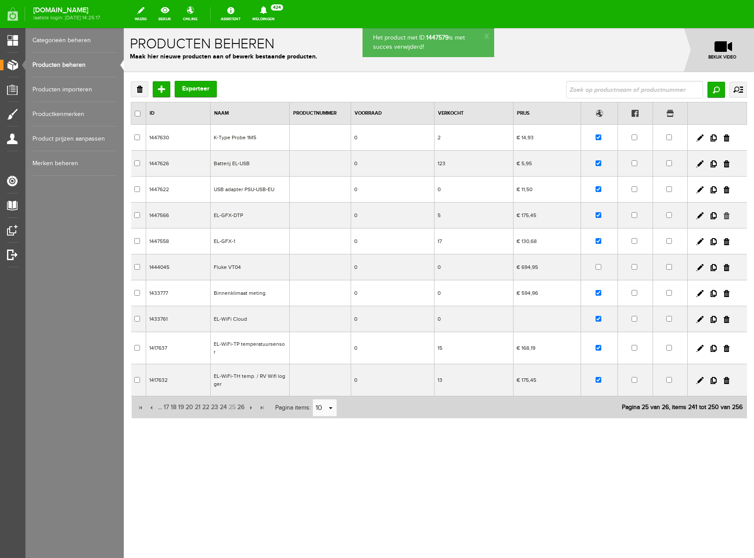
drag, startPoint x: 726, startPoint y: 214, endPoint x: 517, endPoint y: 54, distance: 263.1
click at [726, 214] on link at bounding box center [727, 215] width 6 height 7
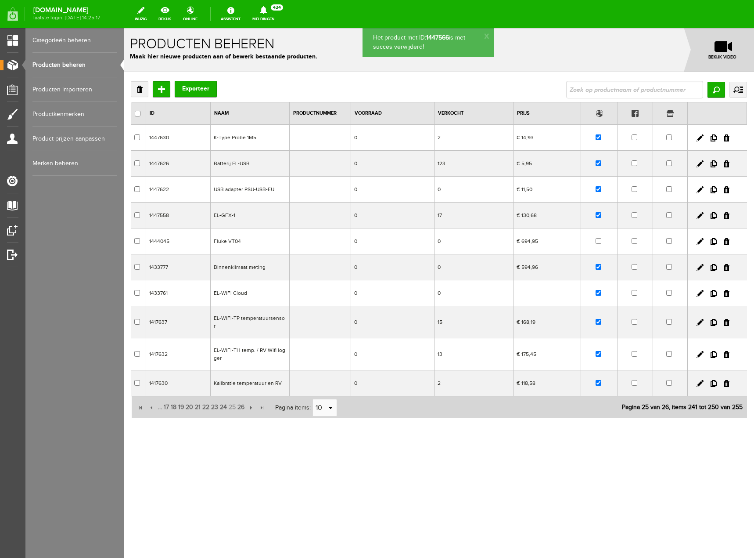
drag, startPoint x: 729, startPoint y: 216, endPoint x: 408, endPoint y: 31, distance: 370.9
click at [729, 216] on link at bounding box center [727, 215] width 6 height 7
checkbox input "true"
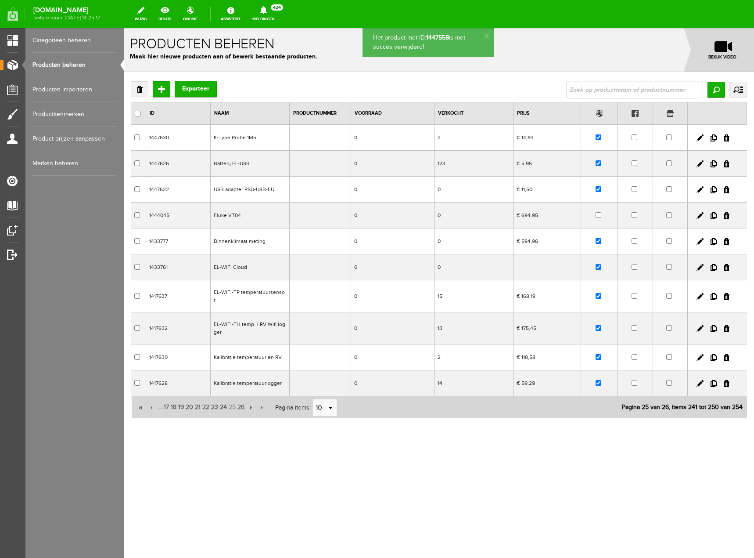
drag, startPoint x: 727, startPoint y: 214, endPoint x: 412, endPoint y: 32, distance: 363.8
click at [727, 214] on link at bounding box center [727, 215] width 6 height 7
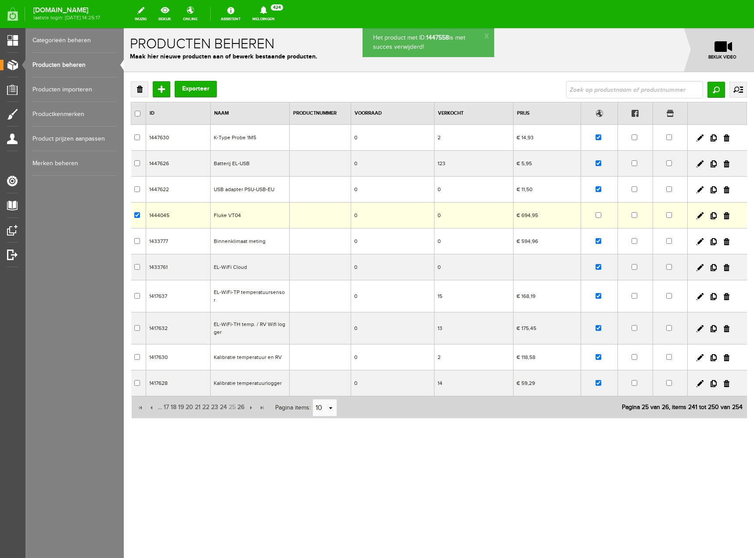
checkbox input "true"
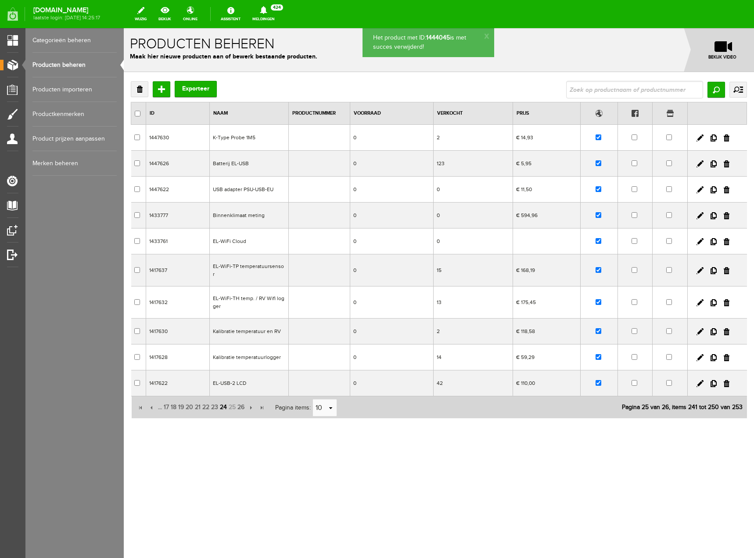
click at [224, 400] on span "24" at bounding box center [223, 407] width 9 height 18
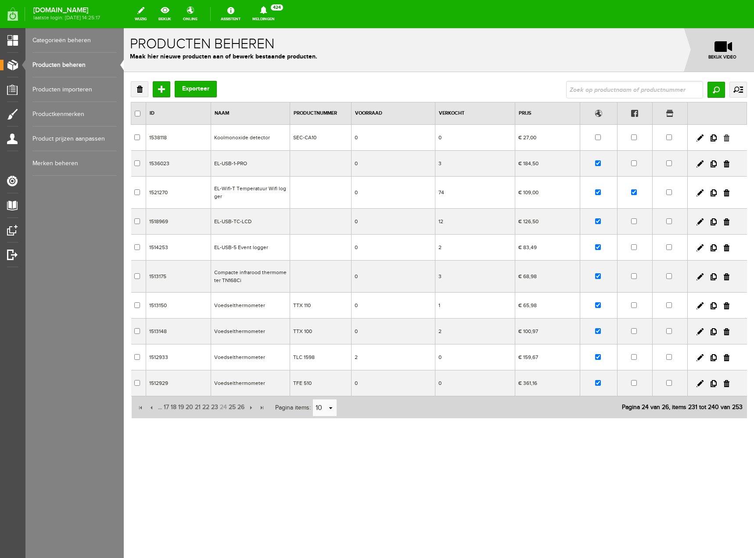
drag, startPoint x: 533, startPoint y: 54, endPoint x: 726, endPoint y: 138, distance: 210.9
click at [726, 138] on link at bounding box center [727, 137] width 6 height 7
checkbox input "true"
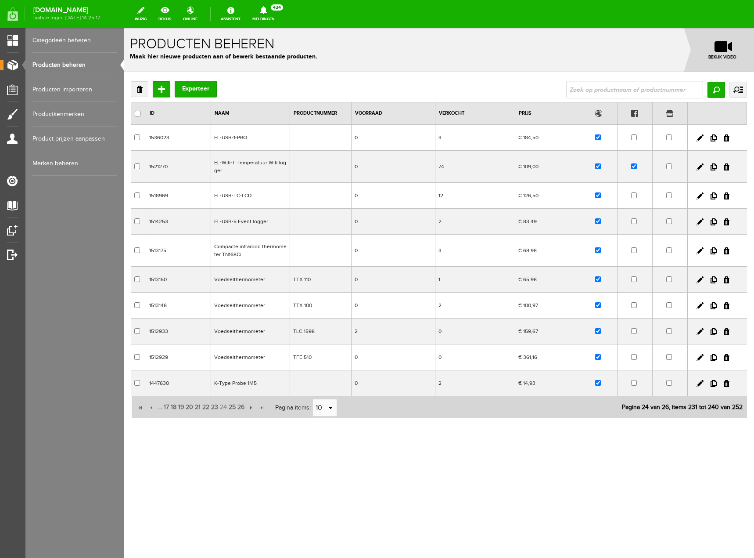
drag, startPoint x: 727, startPoint y: 249, endPoint x: 409, endPoint y: 30, distance: 386.0
click at [727, 249] on link at bounding box center [727, 250] width 6 height 7
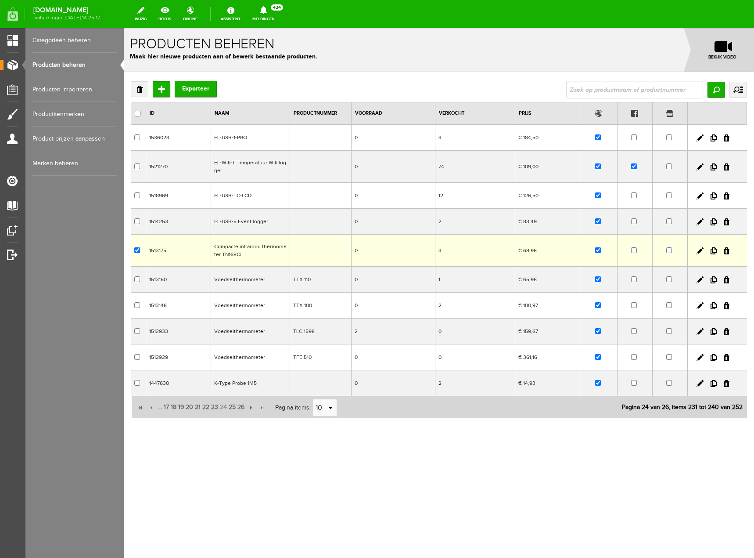
checkbox input "true"
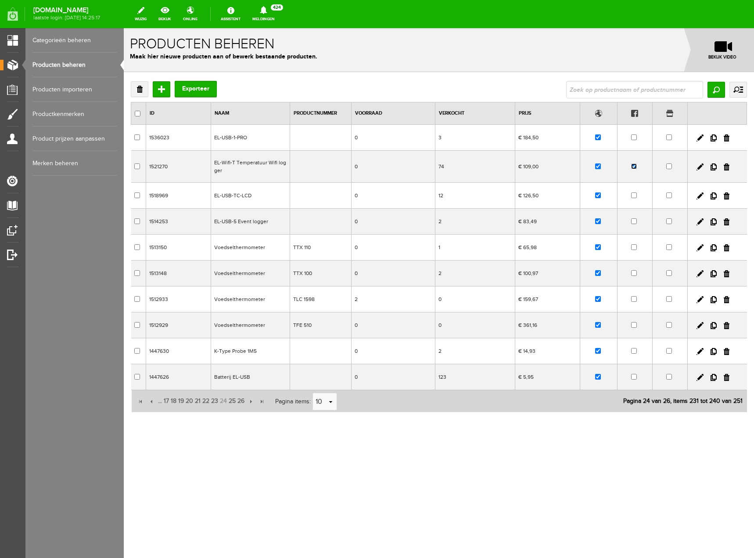
click at [635, 166] on input "checkbox" at bounding box center [635, 166] width 6 height 6
checkbox input "false"
drag, startPoint x: 726, startPoint y: 245, endPoint x: 406, endPoint y: 29, distance: 386.4
click at [726, 245] on link at bounding box center [727, 247] width 6 height 7
checkbox input "true"
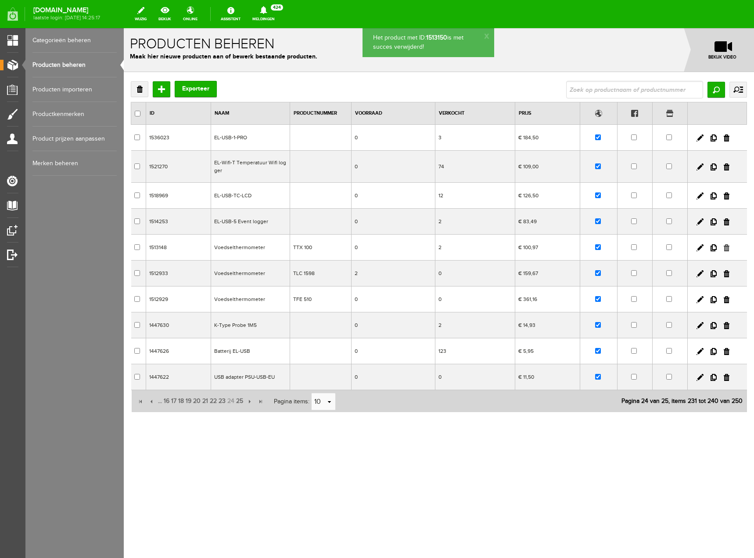
click at [727, 246] on link at bounding box center [727, 247] width 6 height 7
drag, startPoint x: 727, startPoint y: 248, endPoint x: 523, endPoint y: 54, distance: 281.8
click at [727, 248] on link at bounding box center [727, 247] width 6 height 7
click at [729, 247] on link at bounding box center [727, 247] width 6 height 7
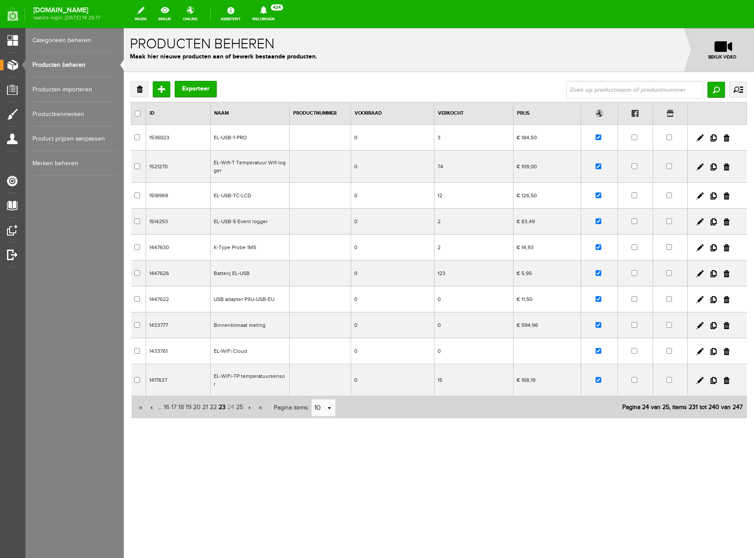
click at [223, 400] on span "23" at bounding box center [222, 407] width 9 height 18
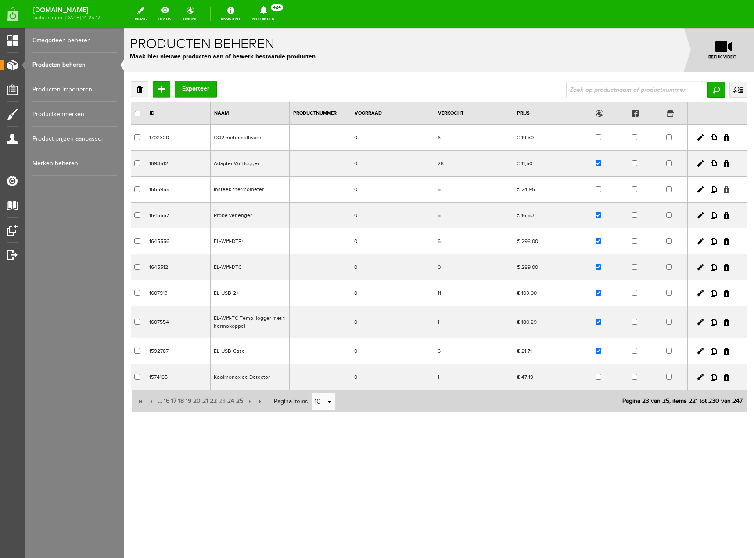
drag, startPoint x: 517, startPoint y: 53, endPoint x: 729, endPoint y: 190, distance: 252.0
click at [729, 190] on link at bounding box center [727, 189] width 6 height 7
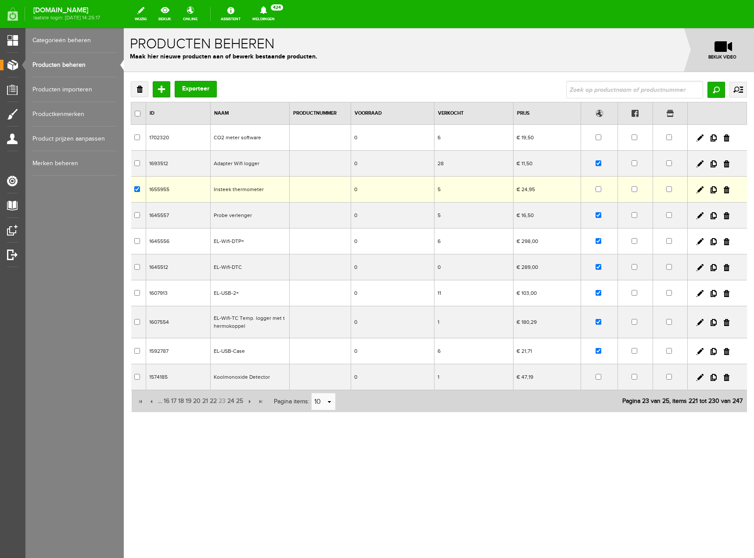
checkbox input "true"
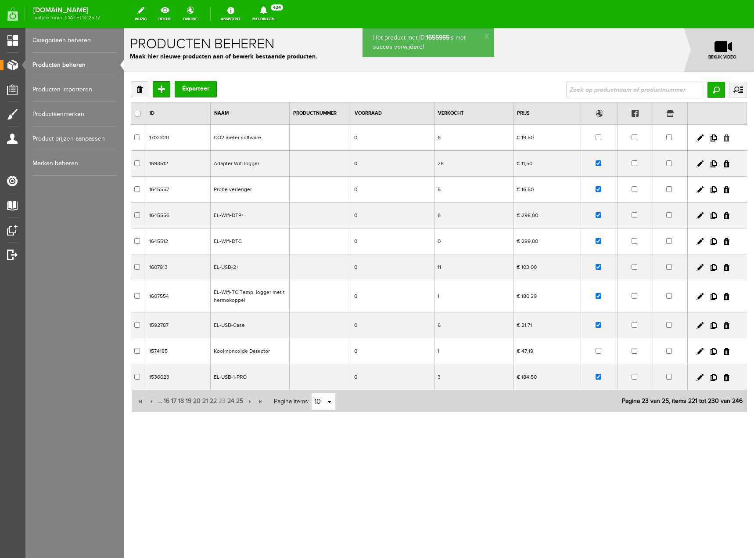
click at [729, 137] on link at bounding box center [727, 137] width 6 height 7
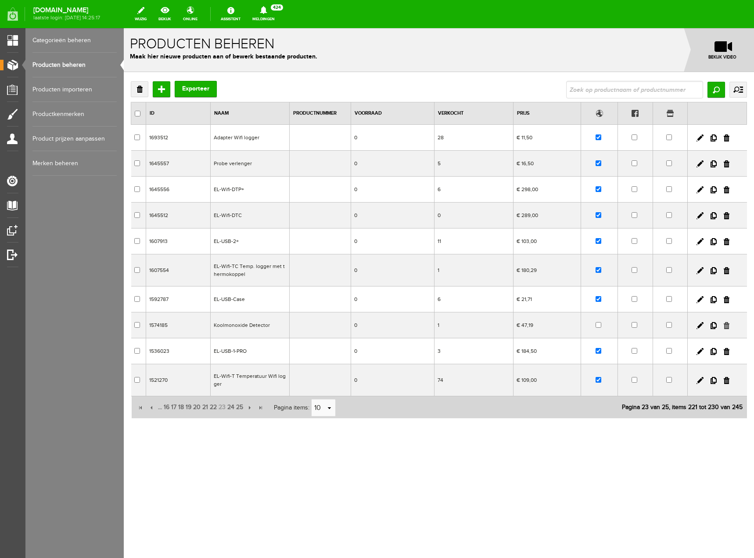
click at [726, 324] on link at bounding box center [727, 325] width 6 height 7
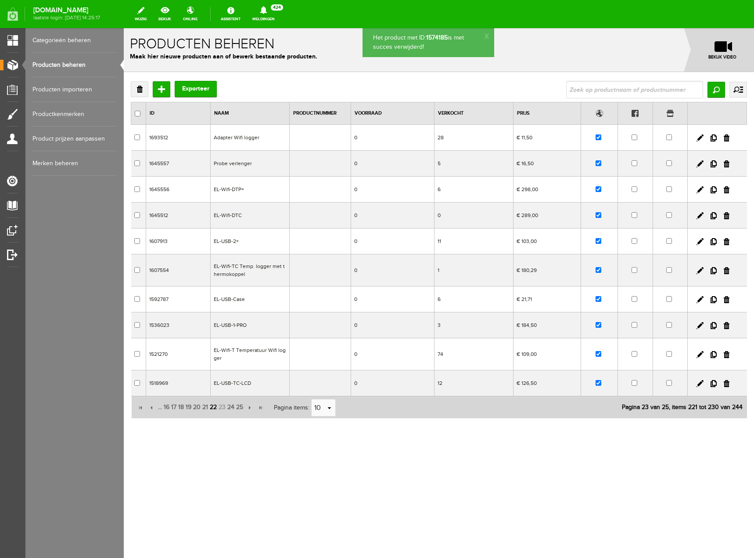
click at [215, 406] on span "22" at bounding box center [213, 407] width 9 height 18
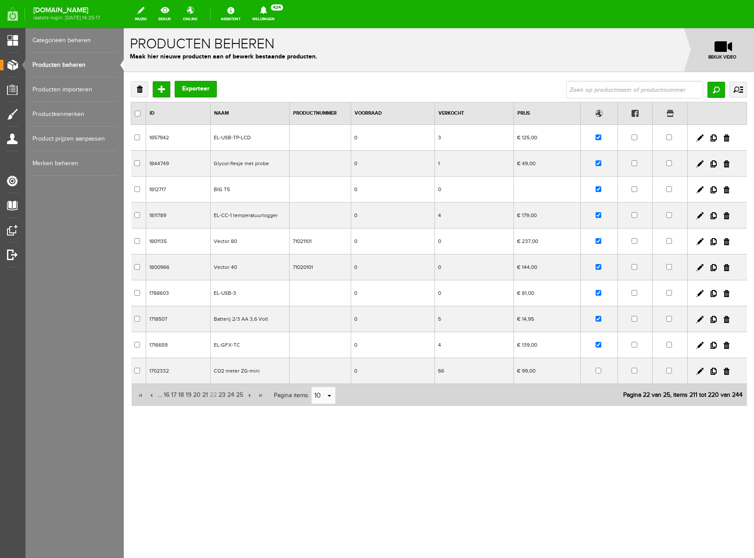
drag, startPoint x: 727, startPoint y: 190, endPoint x: 398, endPoint y: 31, distance: 365.3
click at [727, 190] on link at bounding box center [727, 189] width 6 height 7
checkbox input "true"
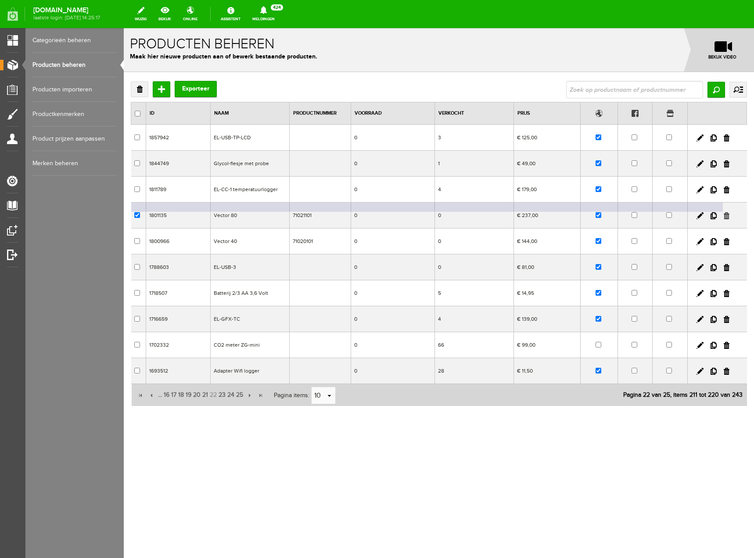
click at [726, 214] on link at bounding box center [727, 215] width 6 height 7
checkbox input "true"
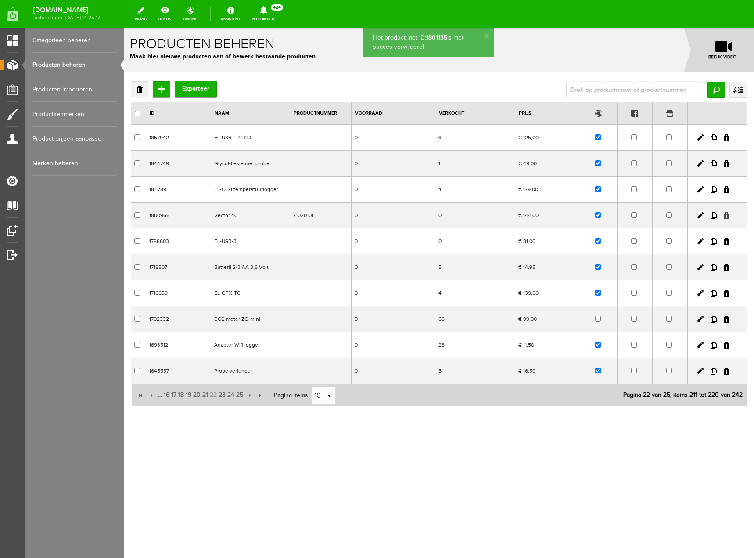
click at [726, 215] on link at bounding box center [727, 215] width 6 height 7
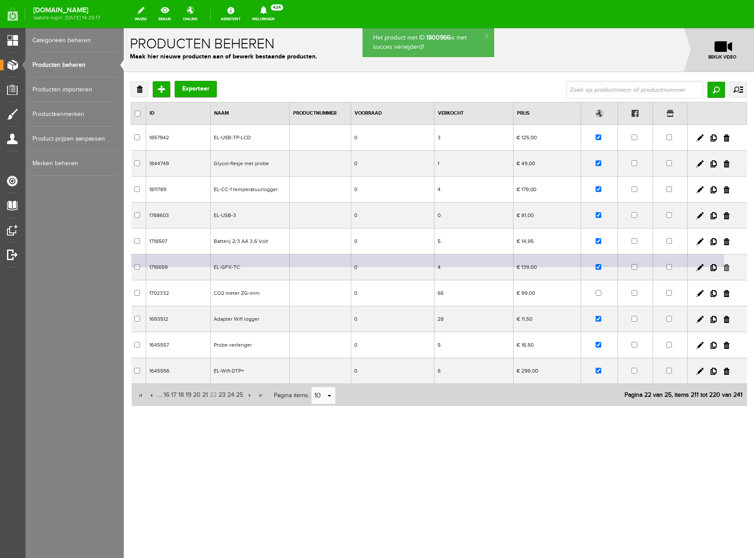
drag, startPoint x: 727, startPoint y: 269, endPoint x: 530, endPoint y: 54, distance: 291.3
click at [727, 269] on link at bounding box center [727, 267] width 6 height 7
checkbox input "true"
drag, startPoint x: 728, startPoint y: 265, endPoint x: 514, endPoint y: 55, distance: 299.4
click at [728, 265] on link at bounding box center [727, 267] width 6 height 7
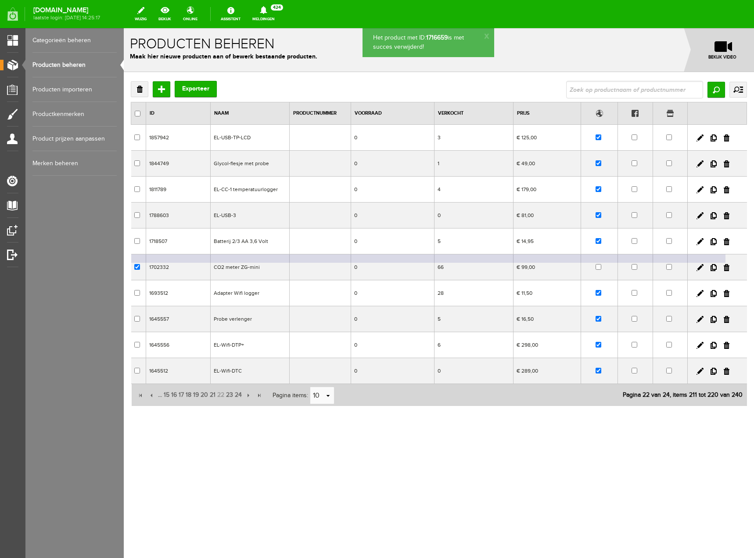
checkbox input "true"
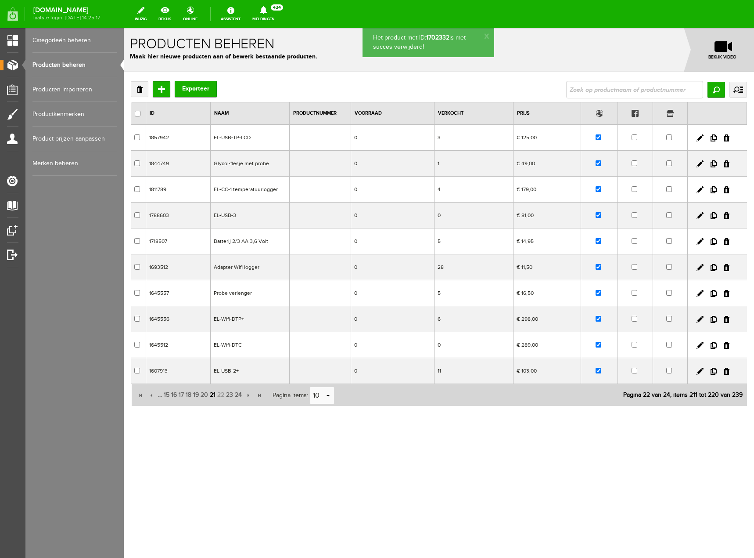
click at [214, 393] on span "21" at bounding box center [212, 395] width 7 height 18
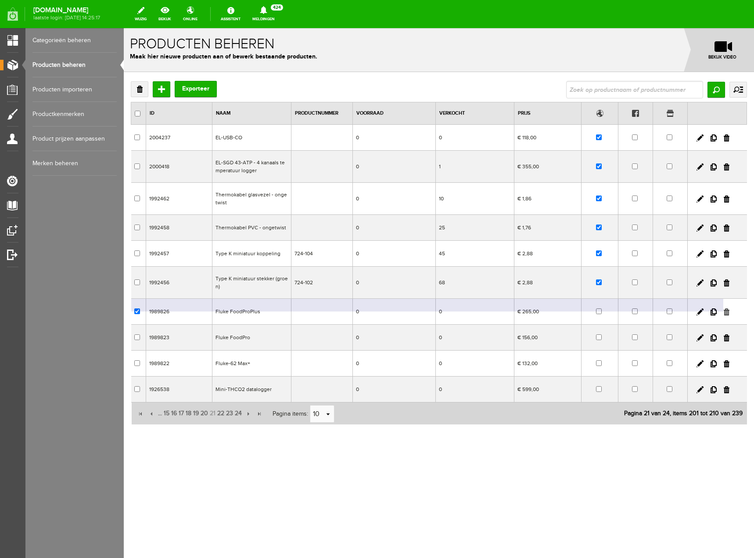
click at [726, 314] on link at bounding box center [727, 311] width 6 height 7
checkbox input "true"
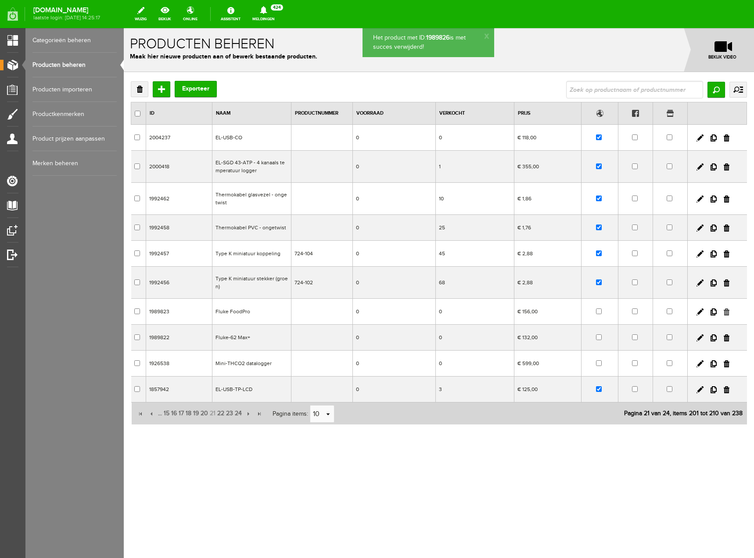
click at [726, 313] on link at bounding box center [727, 311] width 6 height 7
click at [728, 312] on link at bounding box center [727, 311] width 6 height 7
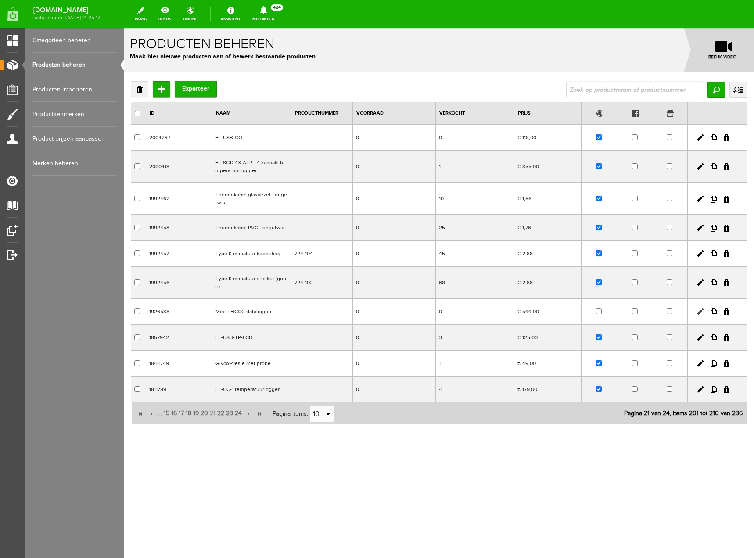
click at [700, 311] on link at bounding box center [700, 311] width 7 height 7
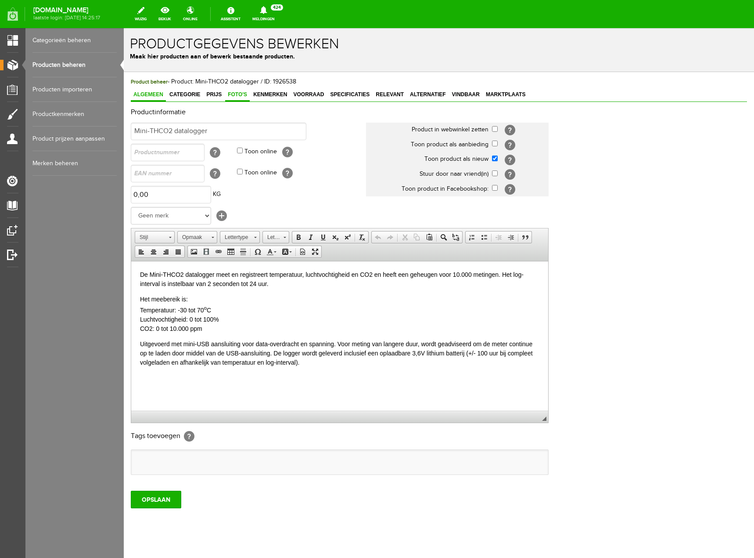
click at [233, 94] on span "Foto's" at bounding box center [237, 94] width 25 height 6
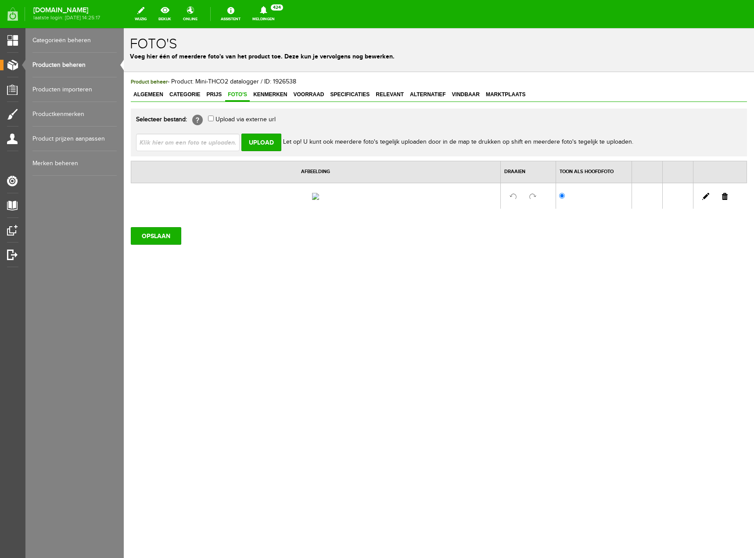
click at [77, 63] on link "Producten beheren" at bounding box center [74, 65] width 84 height 25
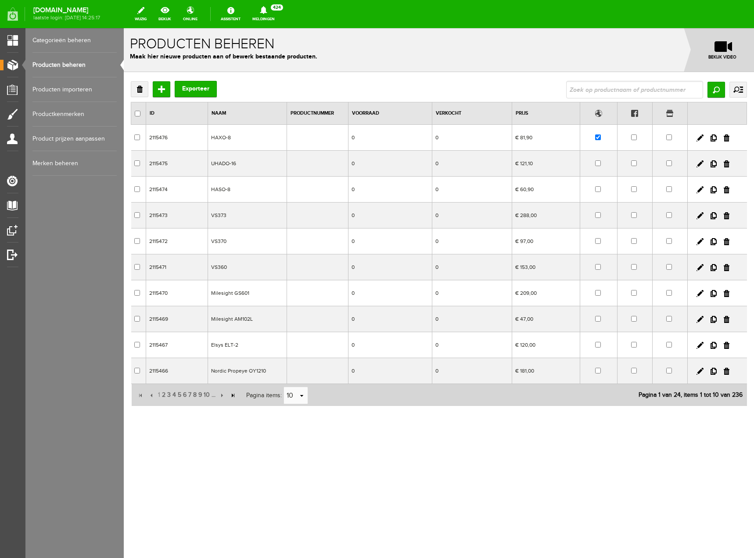
click at [233, 393] on input "button" at bounding box center [233, 395] width 10 height 10
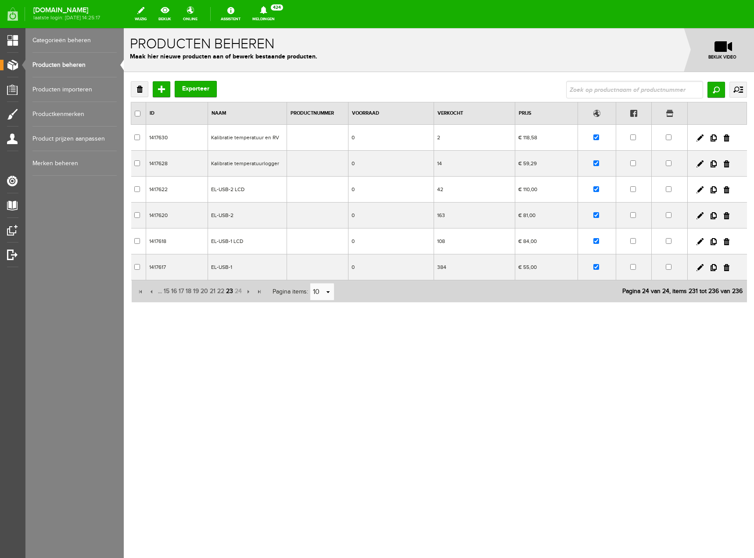
click at [232, 292] on span "23" at bounding box center [229, 291] width 9 height 18
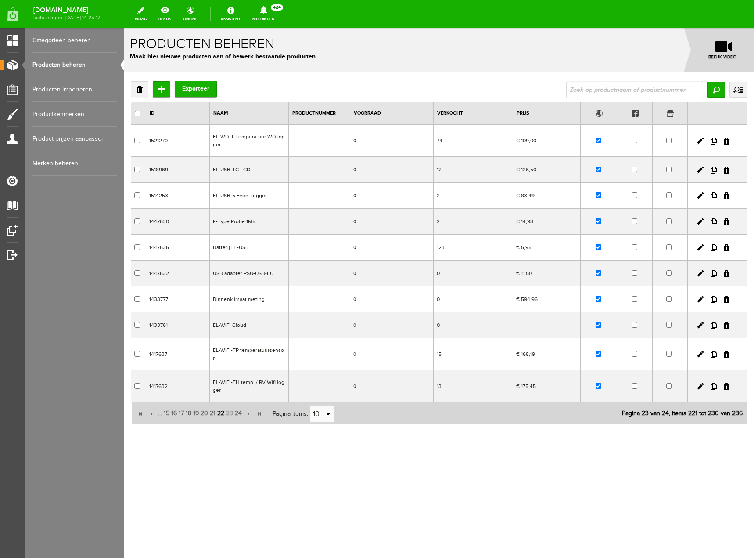
click at [224, 407] on span "22" at bounding box center [221, 413] width 9 height 18
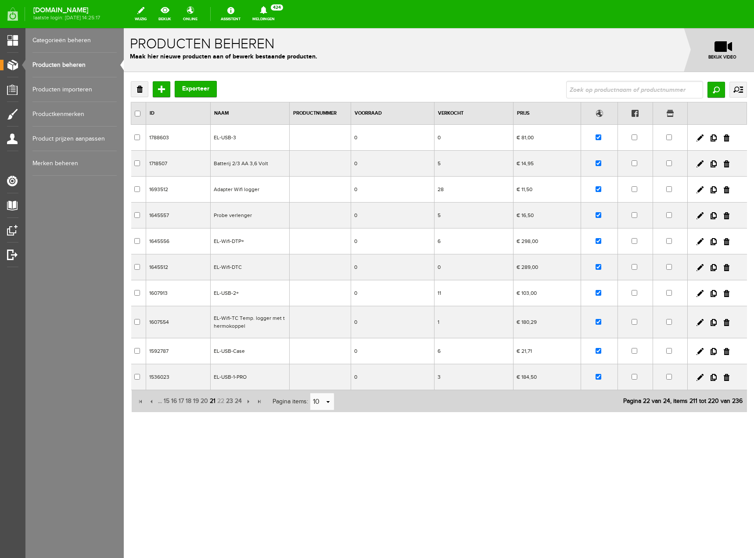
click at [214, 401] on span "21" at bounding box center [212, 401] width 7 height 18
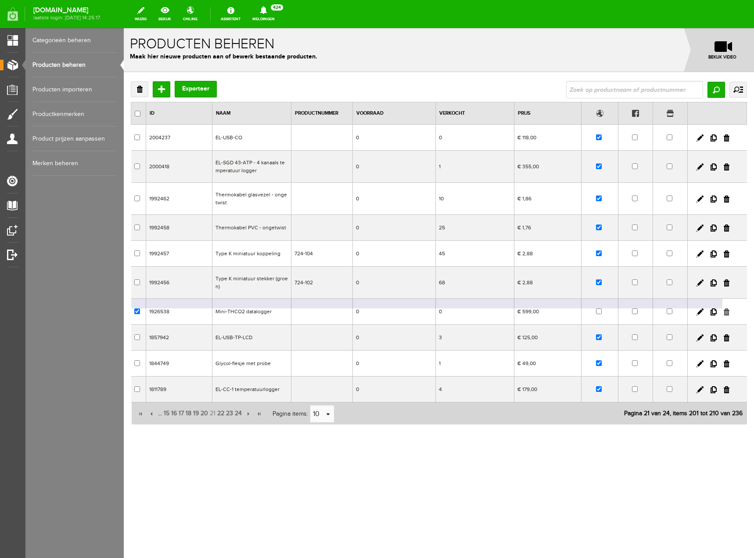
click at [725, 310] on link at bounding box center [727, 311] width 6 height 7
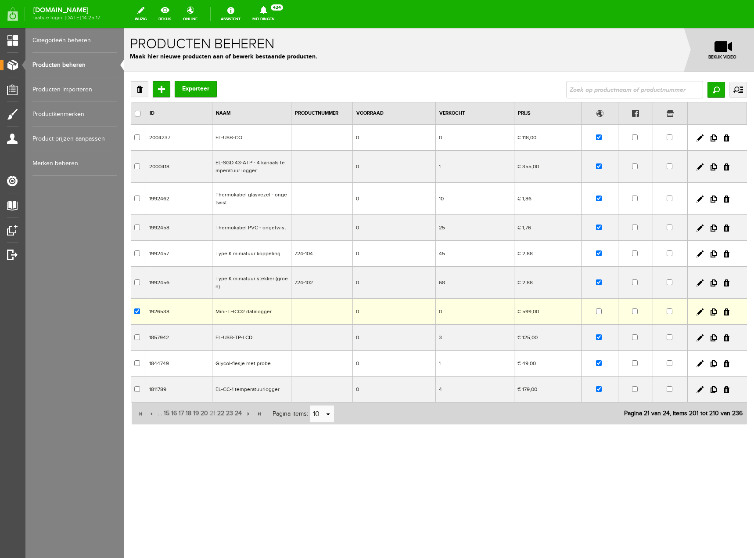
checkbox input "true"
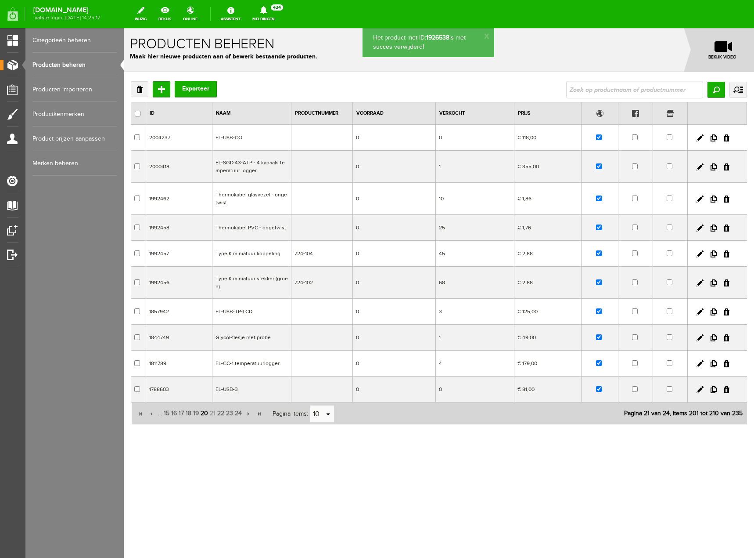
click at [206, 413] on span "20" at bounding box center [204, 413] width 9 height 18
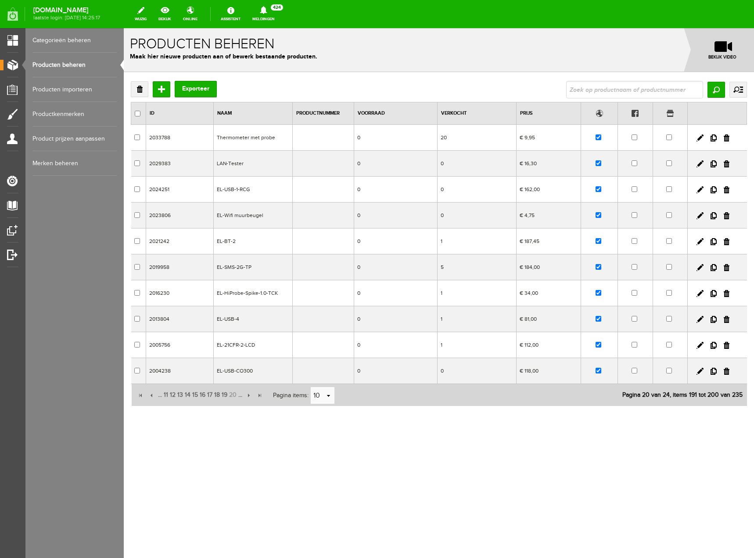
drag, startPoint x: 727, startPoint y: 138, endPoint x: 402, endPoint y: 29, distance: 342.8
click at [727, 138] on link at bounding box center [727, 137] width 6 height 7
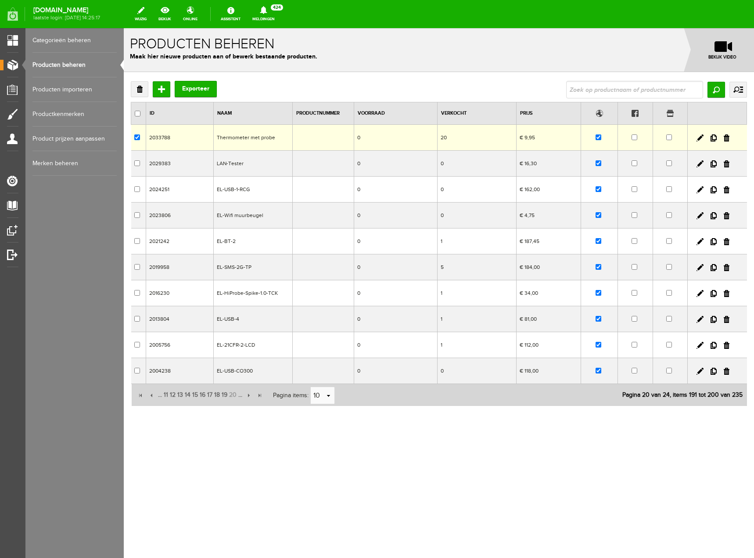
checkbox input "true"
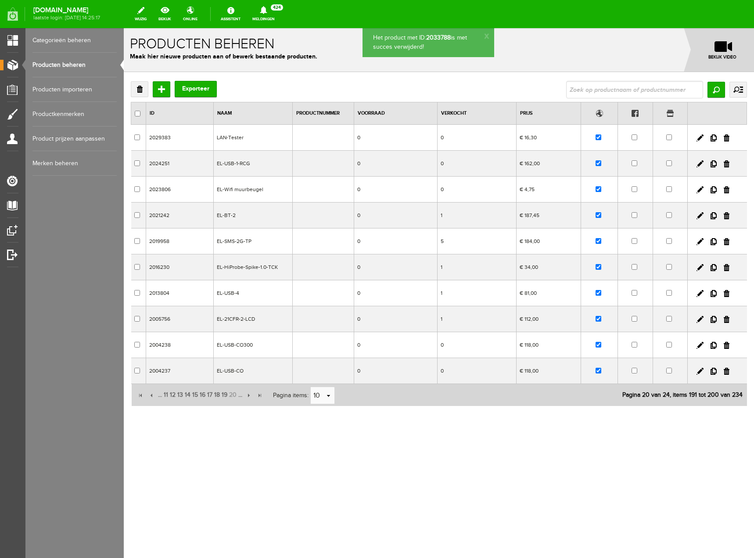
drag, startPoint x: 727, startPoint y: 137, endPoint x: 400, endPoint y: 31, distance: 344.0
click at [727, 137] on link at bounding box center [727, 137] width 6 height 7
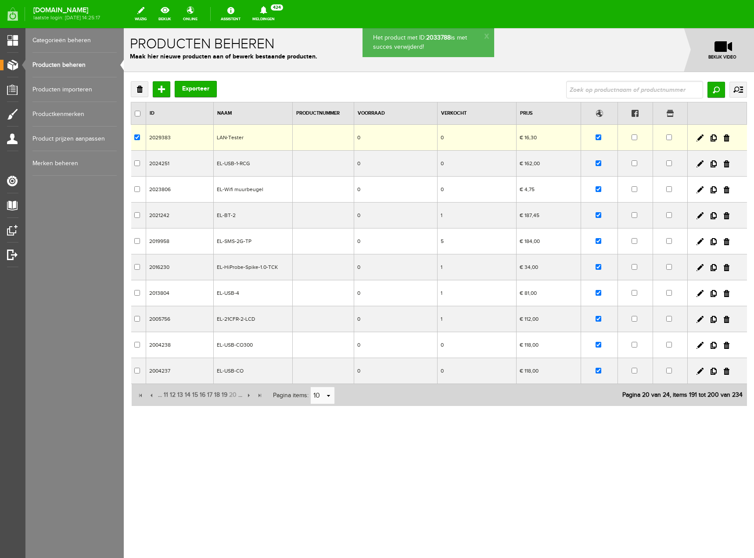
checkbox input "true"
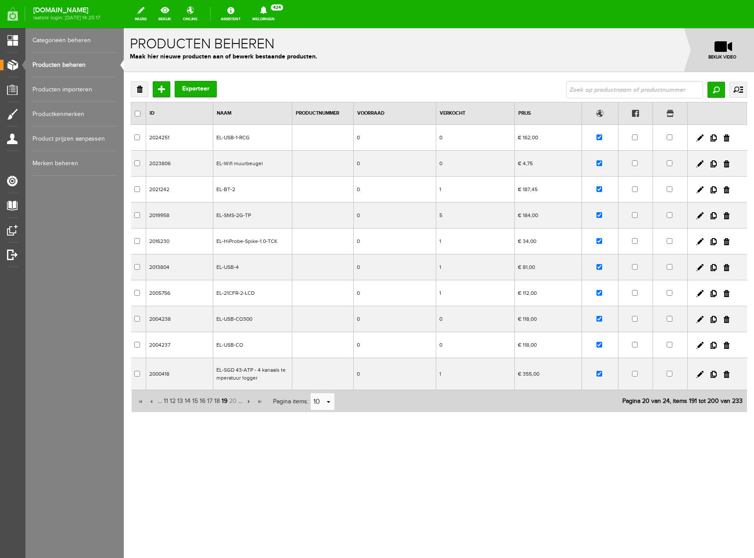
click at [224, 402] on span "19" at bounding box center [224, 401] width 7 height 18
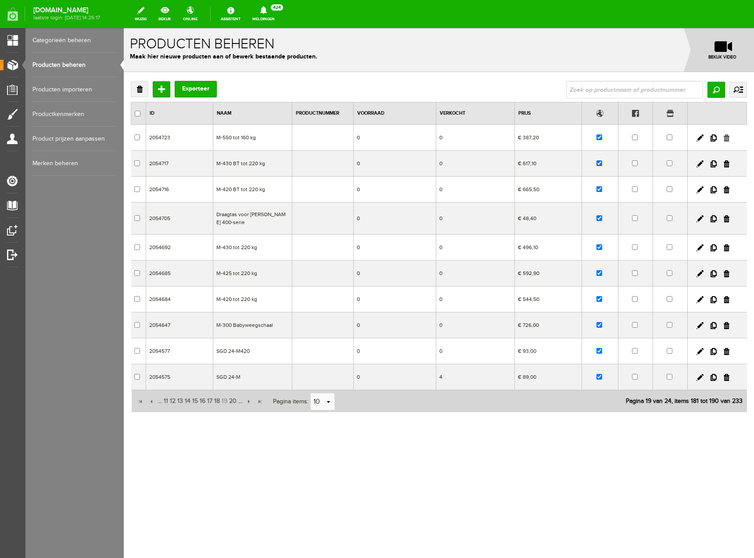
drag, startPoint x: 524, startPoint y: 55, endPoint x: 730, endPoint y: 139, distance: 222.4
click at [730, 139] on link at bounding box center [727, 137] width 6 height 7
checkbox input "true"
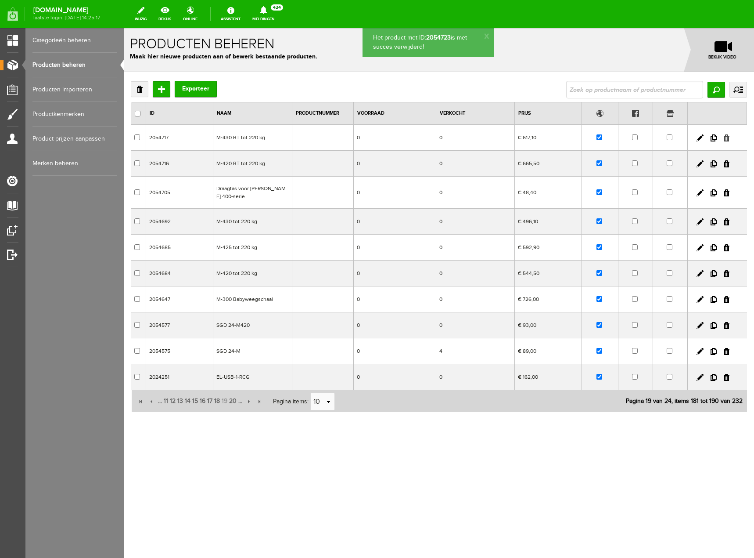
click at [726, 137] on link at bounding box center [727, 137] width 6 height 7
drag, startPoint x: 726, startPoint y: 138, endPoint x: 521, endPoint y: 54, distance: 222.0
click at [726, 138] on link at bounding box center [727, 137] width 6 height 7
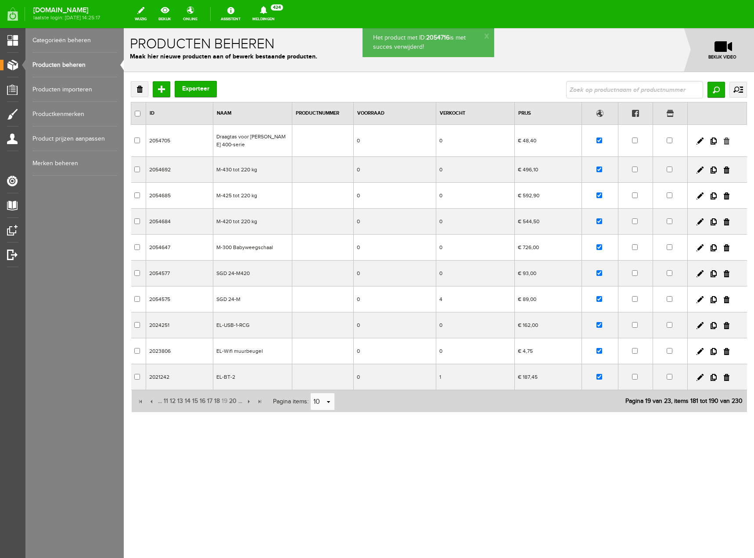
click at [729, 139] on link at bounding box center [727, 140] width 6 height 7
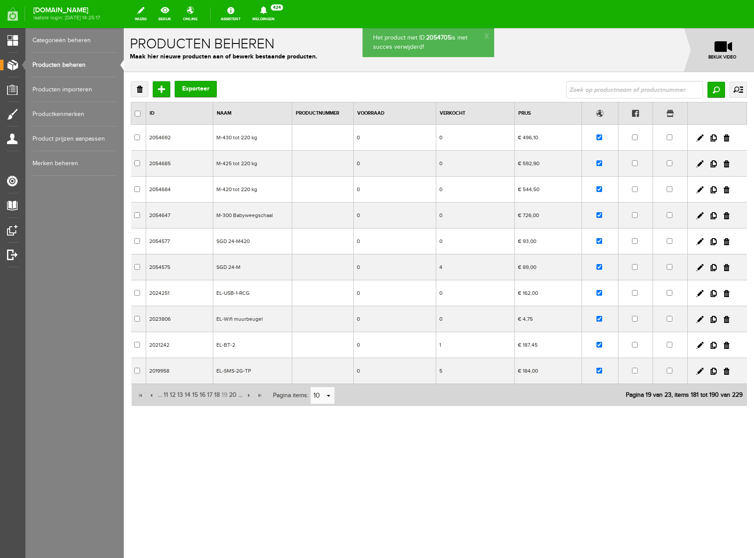
click at [726, 138] on link at bounding box center [727, 137] width 6 height 7
checkbox input "true"
click at [726, 140] on link at bounding box center [727, 137] width 6 height 7
drag, startPoint x: 728, startPoint y: 137, endPoint x: 400, endPoint y: 31, distance: 345.3
click at [728, 137] on link at bounding box center [727, 137] width 6 height 7
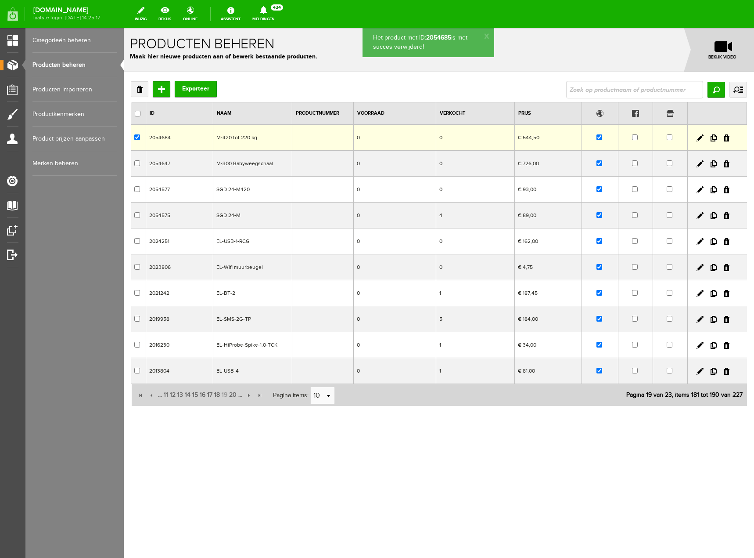
checkbox input "true"
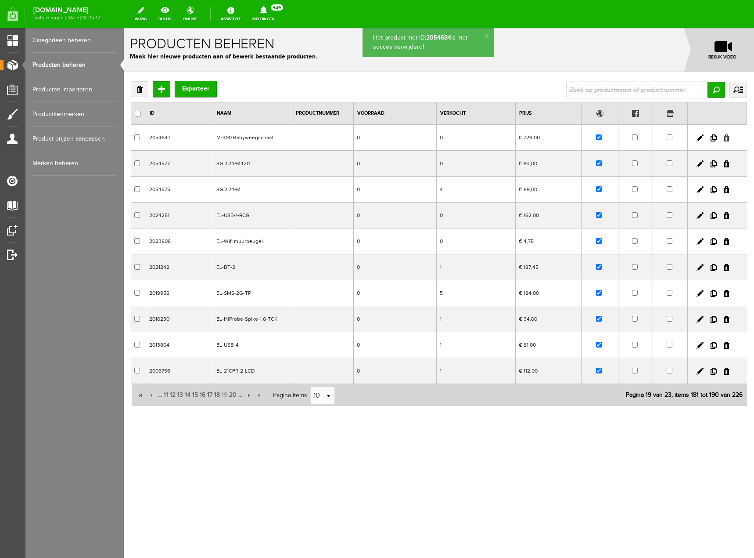
click at [728, 140] on link at bounding box center [727, 137] width 6 height 7
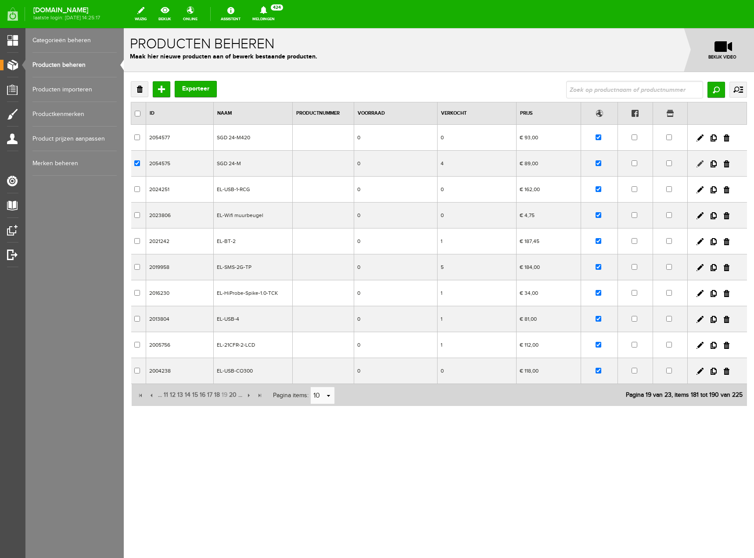
click at [701, 165] on link at bounding box center [700, 163] width 7 height 7
checkbox input "true"
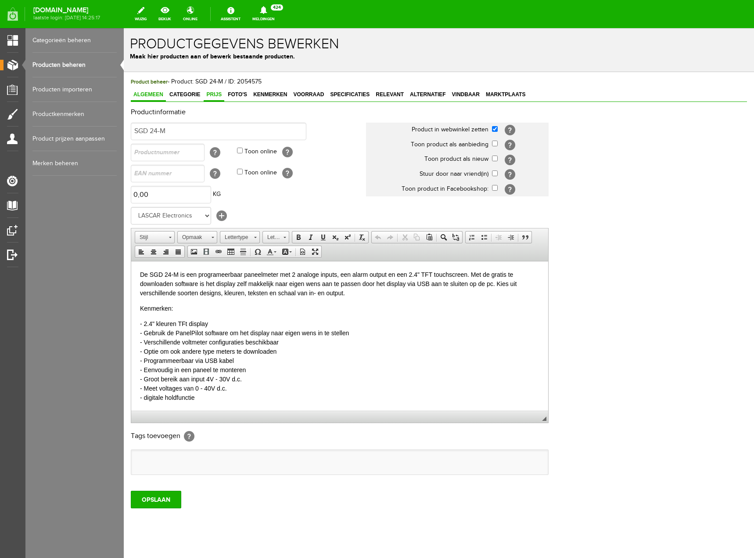
click at [217, 97] on span "Prijs" at bounding box center [214, 94] width 21 height 6
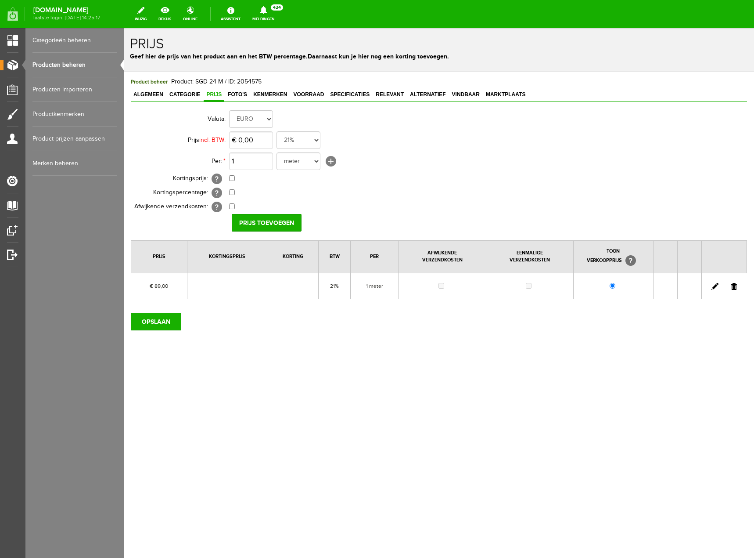
click at [715, 284] on link at bounding box center [715, 286] width 7 height 7
click at [245, 141] on input "89" at bounding box center [251, 140] width 44 height 18
type input "€ 98,00"
click at [284, 380] on div "Product beheer - Product: SGD 24-M / ID: 2054575 Algemeen Categorie Prijs Foto'…" at bounding box center [439, 233] width 631 height 323
click at [170, 324] on input "OPSLAAN" at bounding box center [156, 322] width 51 height 18
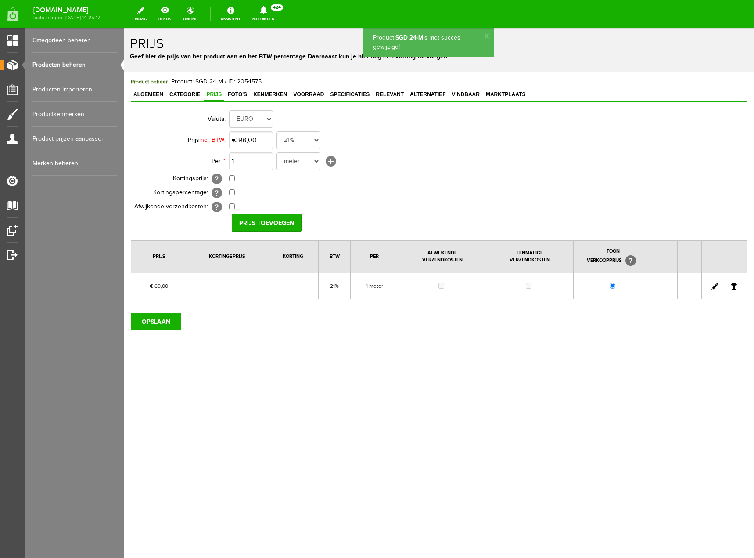
click at [58, 64] on link "Producten beheren" at bounding box center [74, 65] width 84 height 25
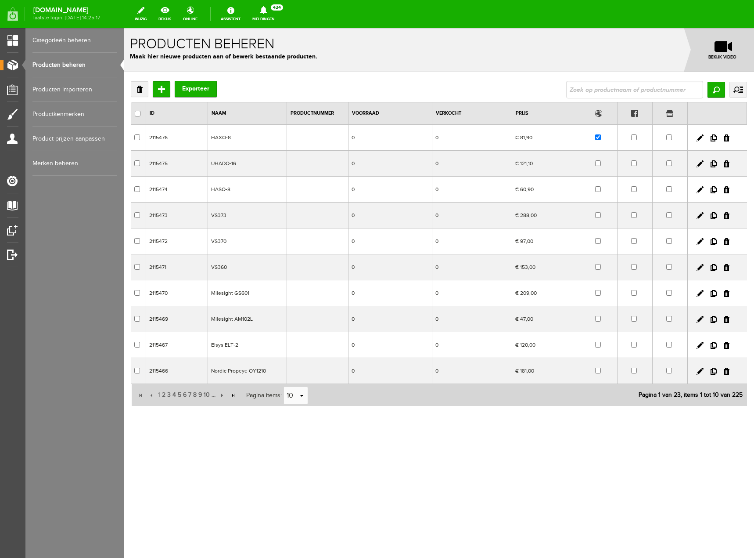
click at [233, 397] on input "button" at bounding box center [233, 395] width 10 height 10
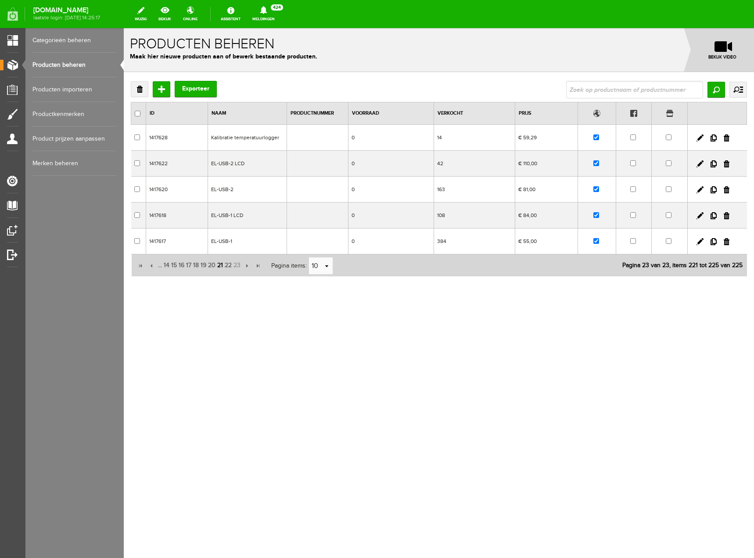
click at [220, 266] on span "21" at bounding box center [220, 265] width 7 height 18
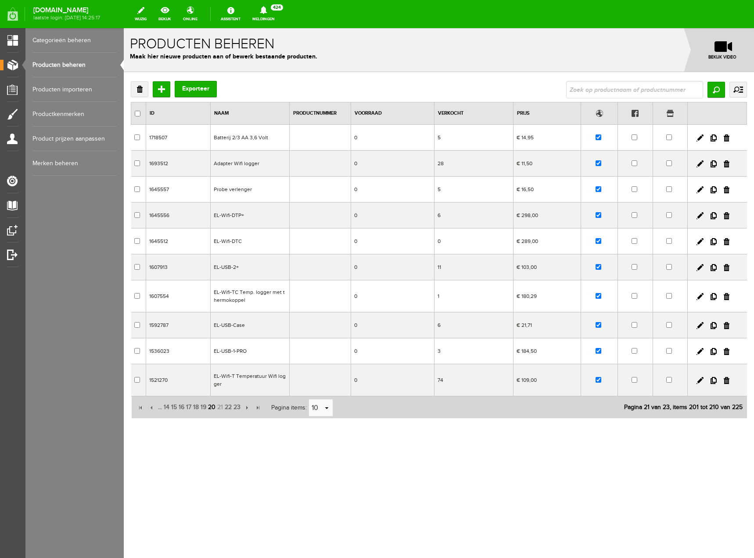
click at [212, 408] on span "20" at bounding box center [211, 407] width 9 height 18
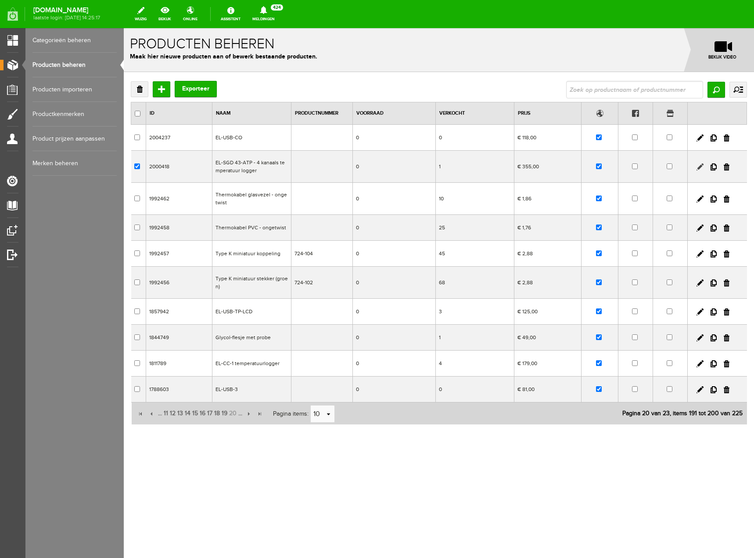
click at [701, 166] on link at bounding box center [700, 166] width 7 height 7
checkbox input "true"
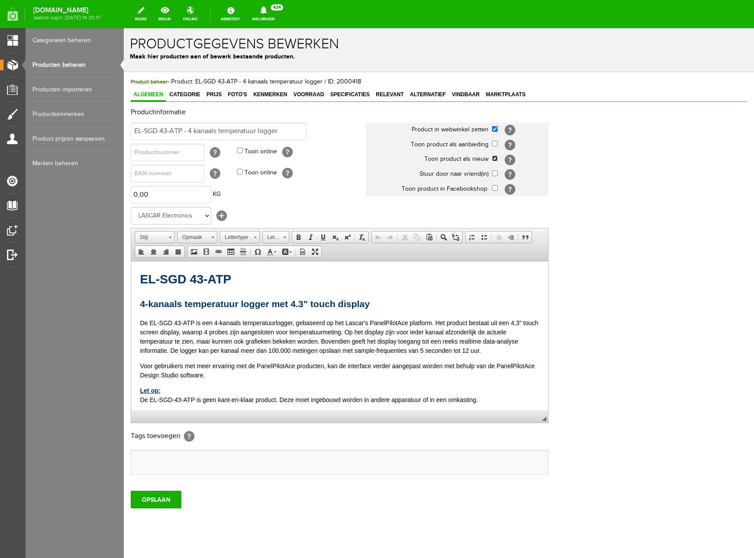
click at [496, 160] on input "checkbox" at bounding box center [495, 158] width 6 height 6
checkbox input "false"
click at [221, 95] on span "Prijs" at bounding box center [214, 94] width 21 height 6
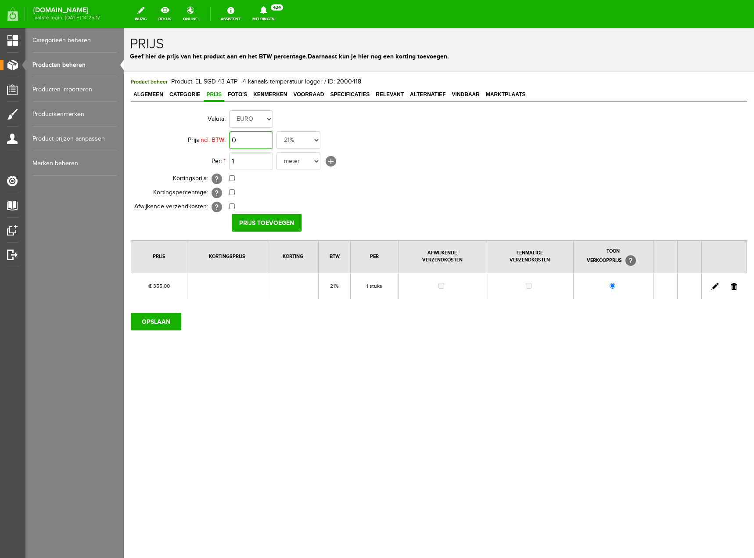
click at [243, 141] on input "0" at bounding box center [251, 140] width 44 height 18
type input "€ 398,00"
click at [317, 159] on select "meter stuks" at bounding box center [299, 161] width 44 height 18
select select "9467"
click at [277, 152] on select "meter stuks" at bounding box center [299, 161] width 44 height 18
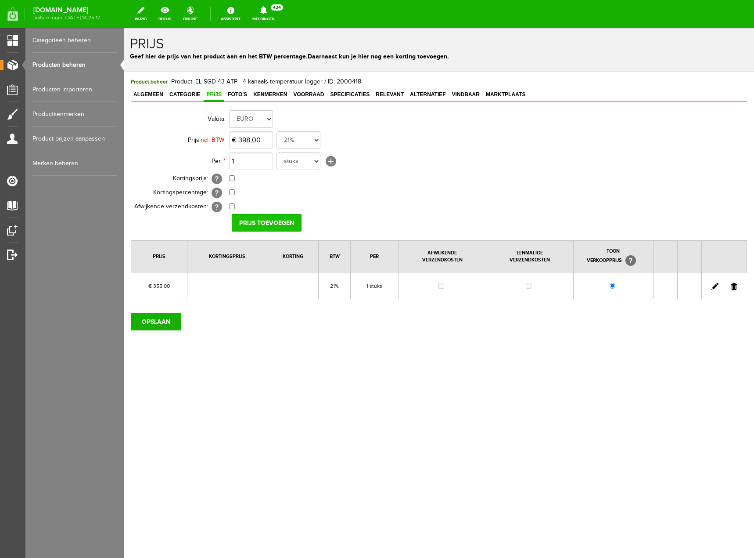
click at [254, 224] on input "Prijs toevoegen" at bounding box center [267, 223] width 70 height 18
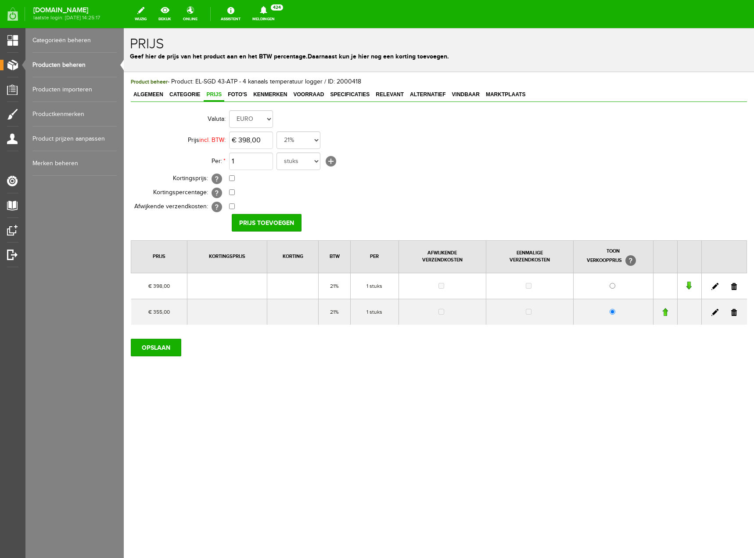
click at [733, 287] on link at bounding box center [735, 286] width 6 height 7
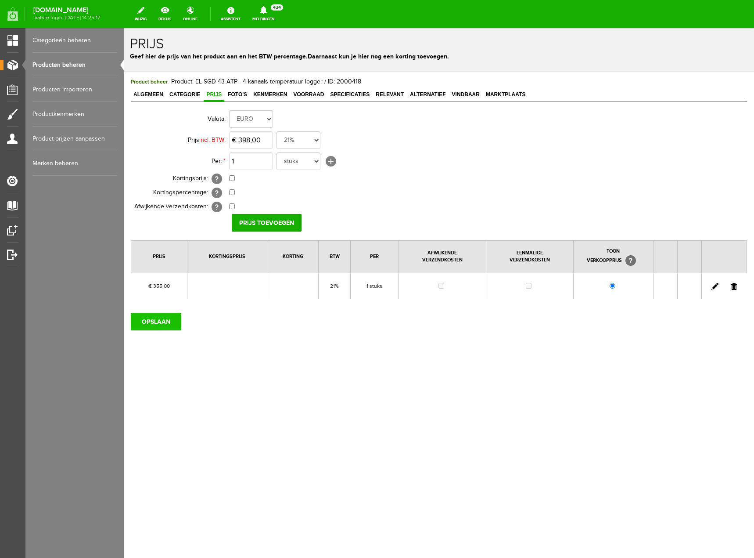
click at [167, 314] on input "OPSLAAN" at bounding box center [156, 322] width 51 height 18
click at [76, 60] on link "Producten beheren" at bounding box center [74, 65] width 84 height 25
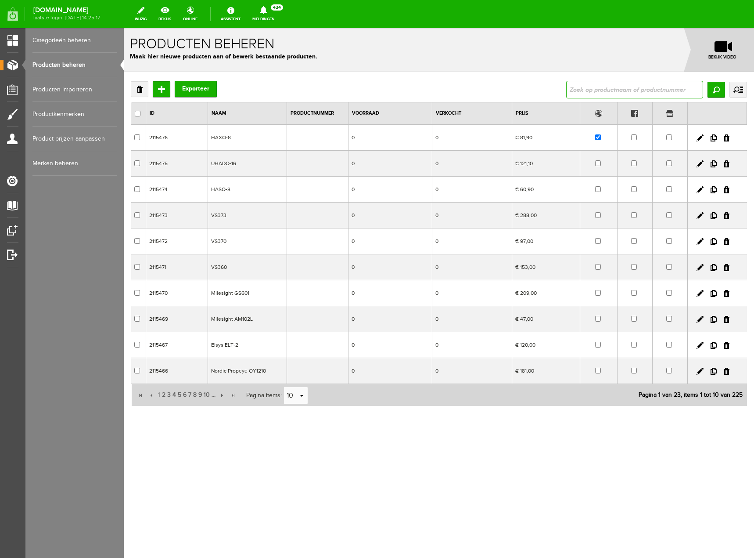
click at [656, 93] on input "text" at bounding box center [635, 90] width 137 height 18
type input "sgd"
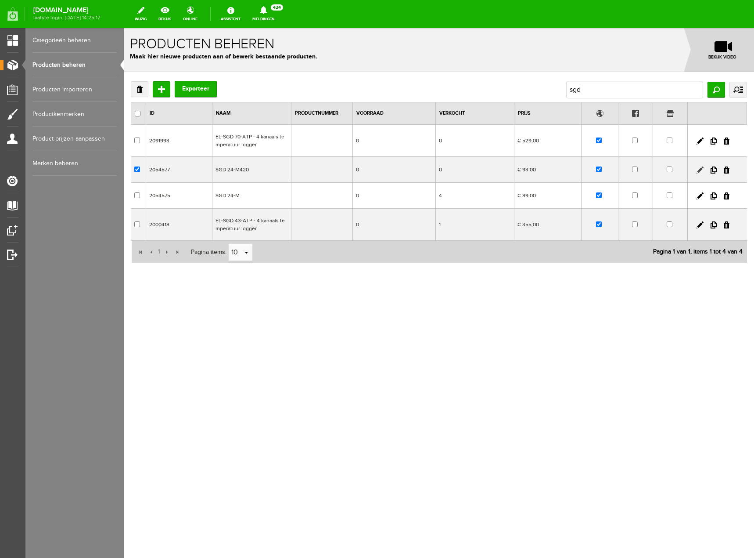
click at [699, 167] on link at bounding box center [700, 169] width 7 height 7
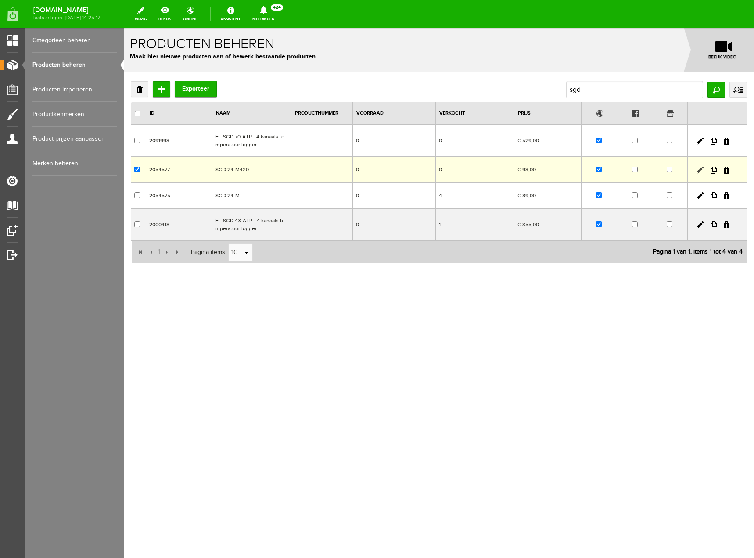
checkbox input "true"
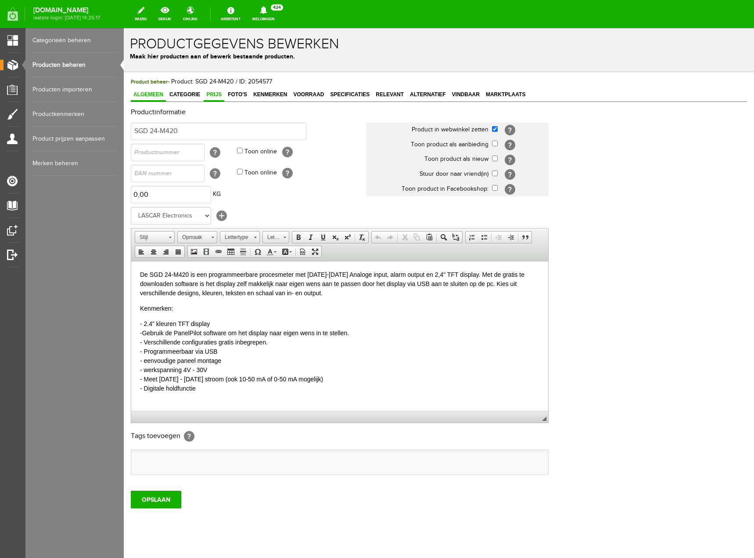
click at [214, 95] on span "Prijs" at bounding box center [214, 94] width 21 height 6
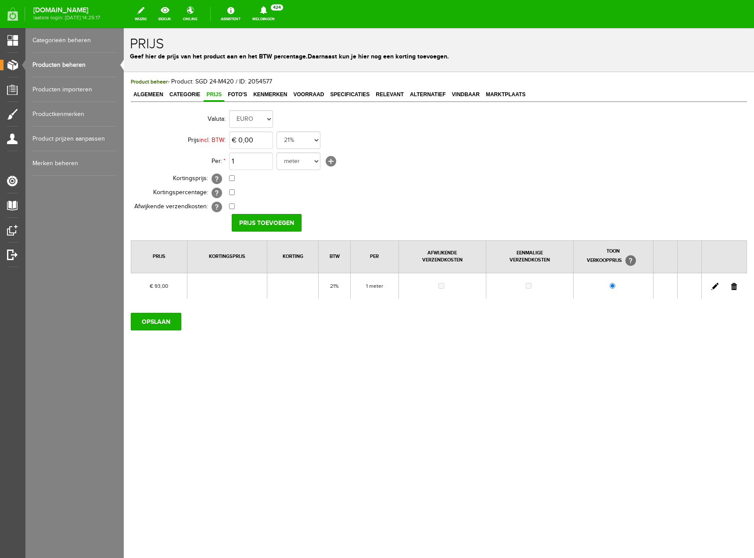
click at [717, 285] on link at bounding box center [715, 286] width 7 height 7
click at [255, 140] on input "93" at bounding box center [251, 140] width 44 height 18
type input "€ 108,00"
click at [254, 222] on input "[PERSON_NAME]" at bounding box center [264, 223] width 64 height 18
click at [165, 318] on input "OPSLAAN" at bounding box center [156, 322] width 51 height 18
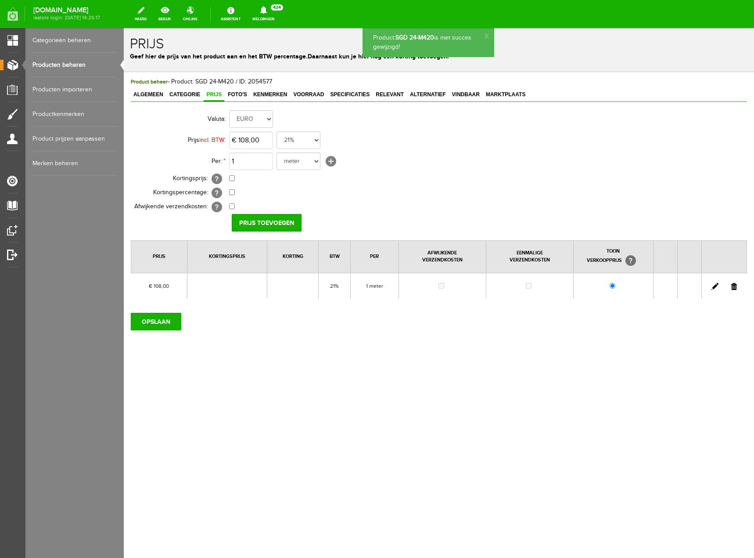
click at [70, 63] on link "Producten beheren" at bounding box center [74, 65] width 84 height 25
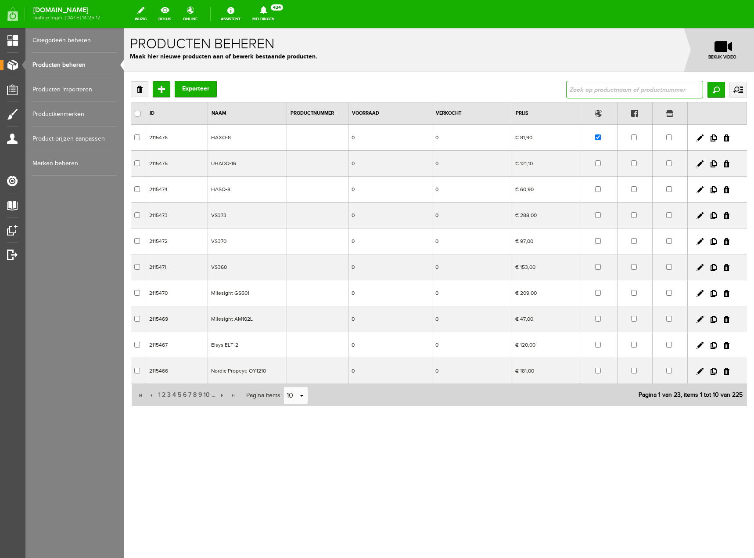
click at [604, 89] on input "text" at bounding box center [635, 90] width 137 height 18
type input "sgd"
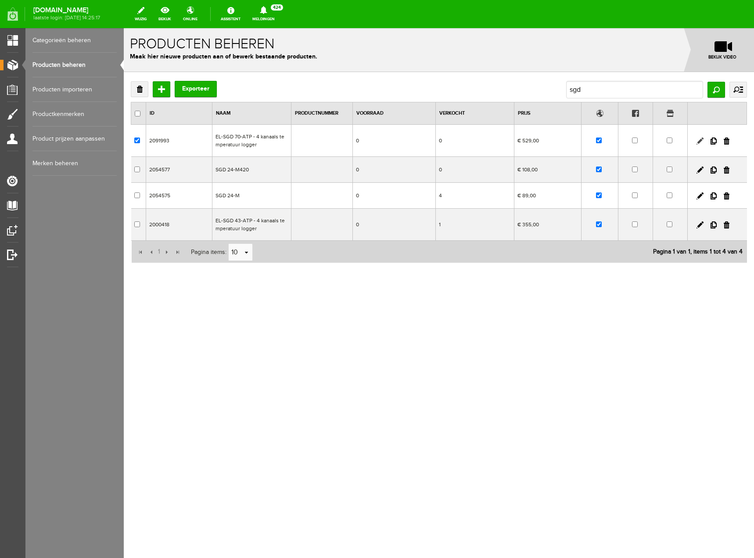
click at [699, 141] on link at bounding box center [700, 140] width 7 height 7
checkbox input "true"
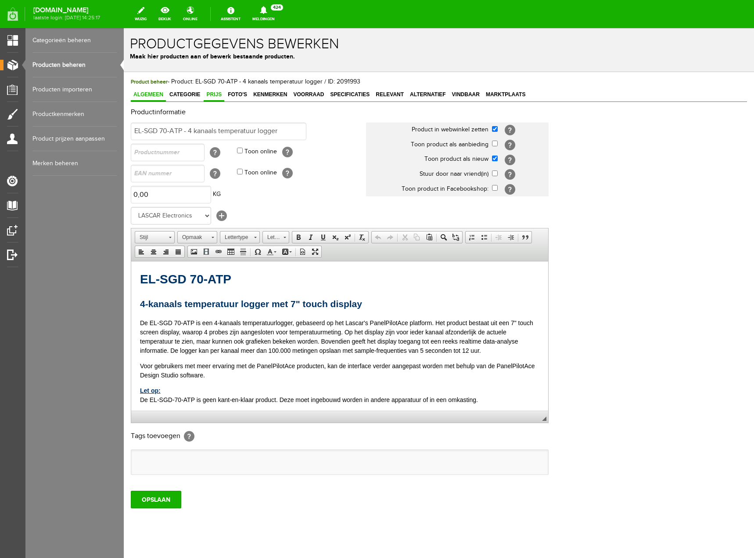
click at [219, 93] on span "Prijs" at bounding box center [214, 94] width 21 height 6
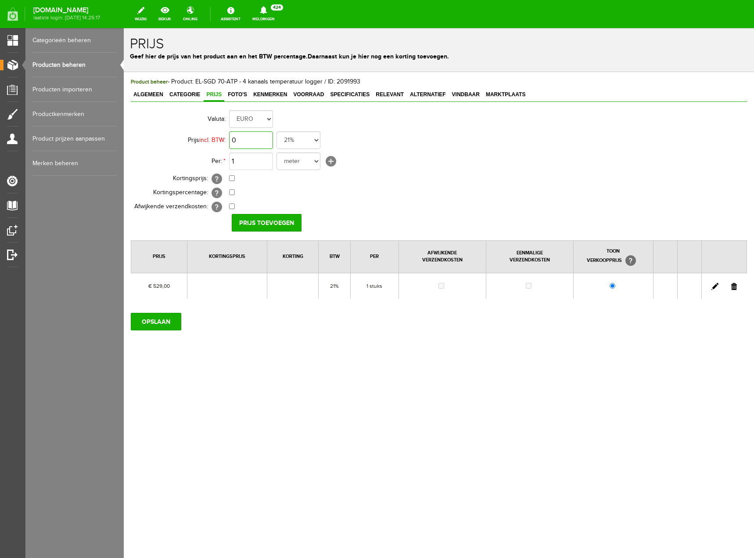
click at [258, 137] on input "0" at bounding box center [251, 140] width 44 height 18
type input "€ 612,00"
click at [252, 223] on input "Prijs toevoegen" at bounding box center [267, 223] width 70 height 18
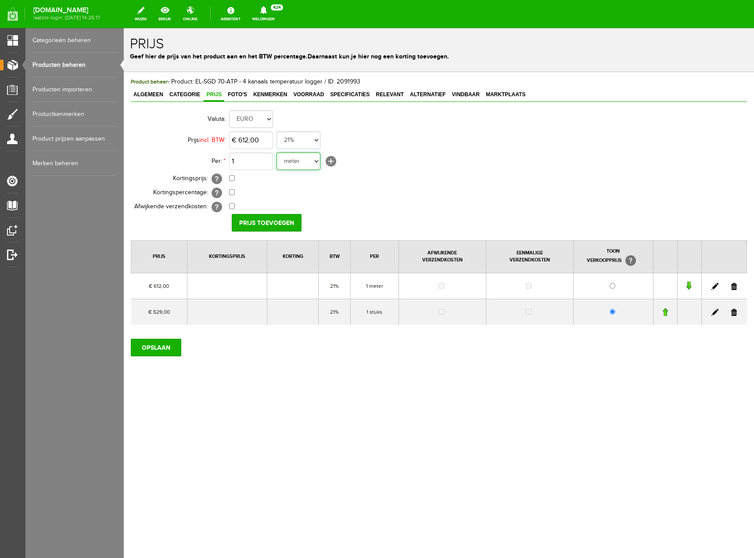
drag, startPoint x: 299, startPoint y: 160, endPoint x: 297, endPoint y: 168, distance: 8.1
click at [299, 160] on select "meter stuks" at bounding box center [299, 161] width 44 height 18
select select "9467"
click at [277, 152] on select "meter stuks" at bounding box center [299, 161] width 44 height 18
click at [282, 220] on input "Prijs toevoegen" at bounding box center [267, 223] width 70 height 18
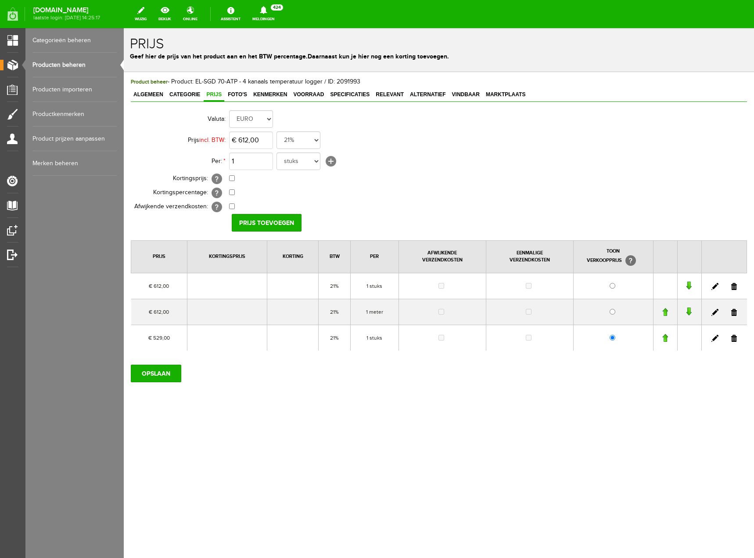
click at [733, 313] on link at bounding box center [735, 312] width 6 height 7
click at [736, 310] on link at bounding box center [735, 312] width 6 height 7
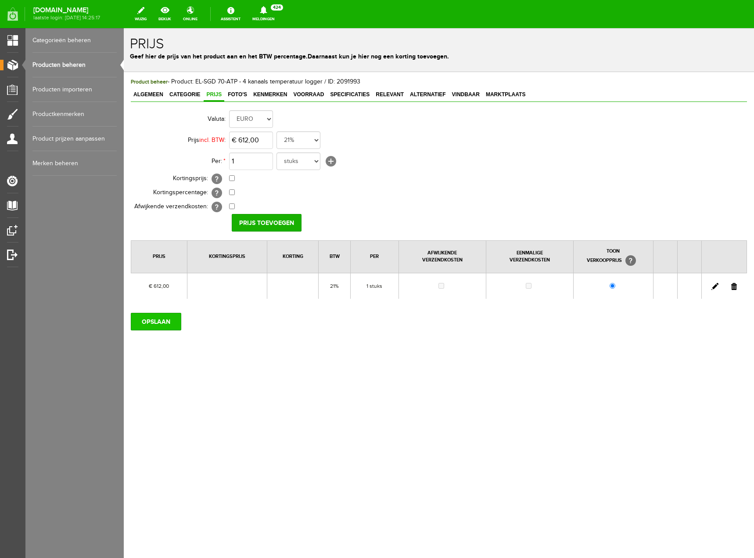
click at [145, 317] on input "OPSLAAN" at bounding box center [156, 322] width 51 height 18
click at [70, 63] on link "Producten beheren" at bounding box center [74, 65] width 84 height 25
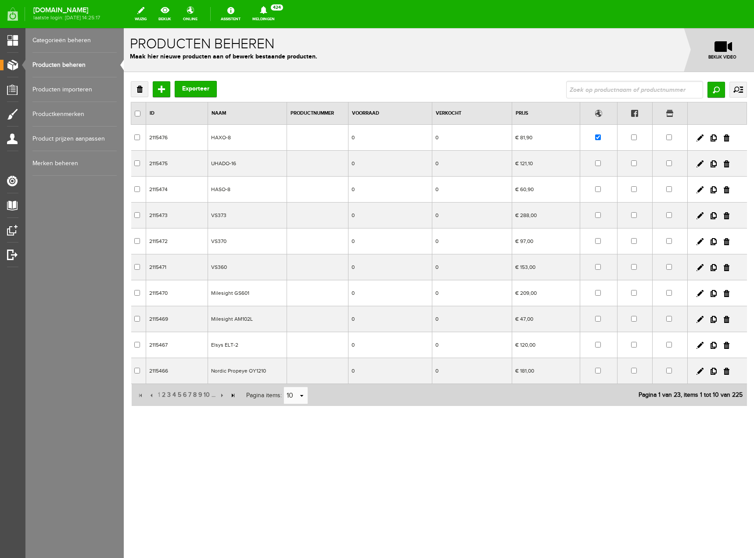
click at [233, 395] on input "button" at bounding box center [233, 395] width 10 height 10
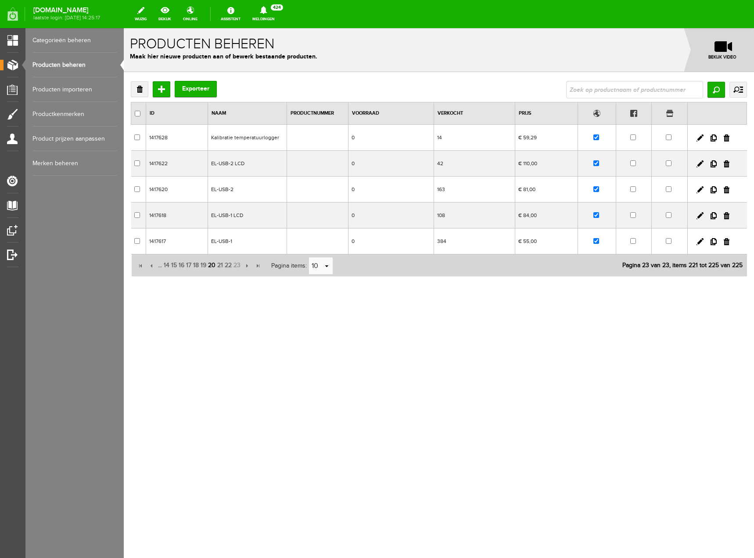
click at [212, 267] on span "20" at bounding box center [211, 265] width 9 height 18
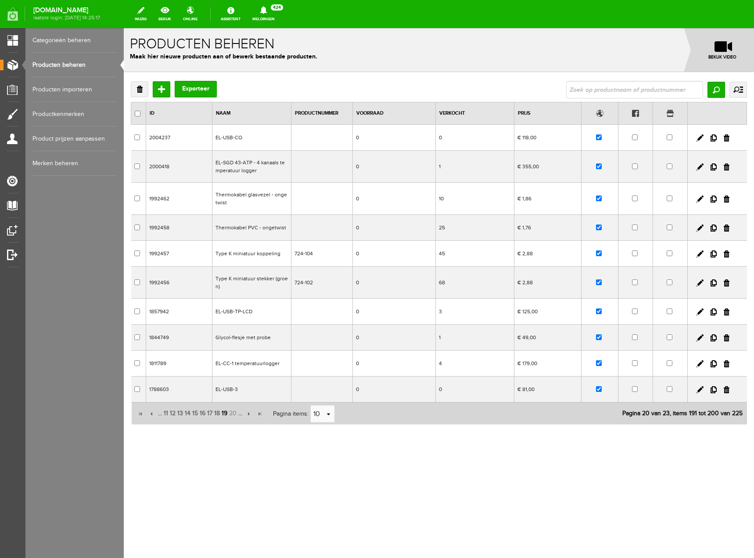
click at [225, 412] on span "19" at bounding box center [224, 413] width 7 height 18
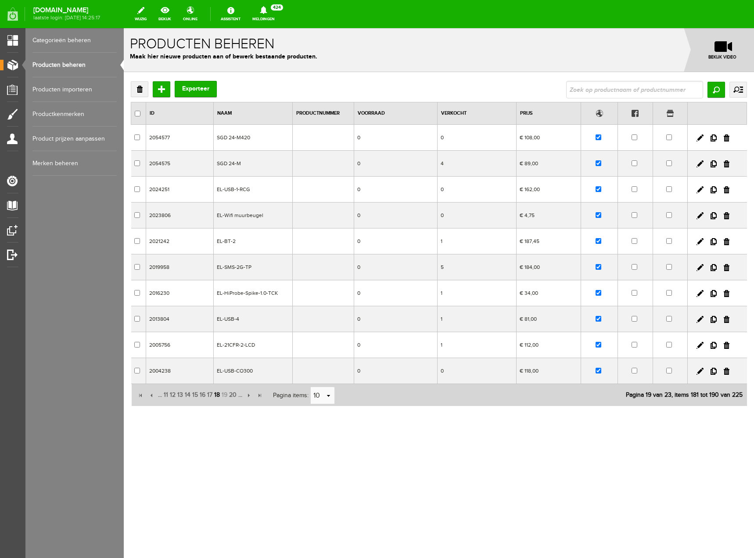
click at [216, 397] on span "18" at bounding box center [216, 395] width 7 height 18
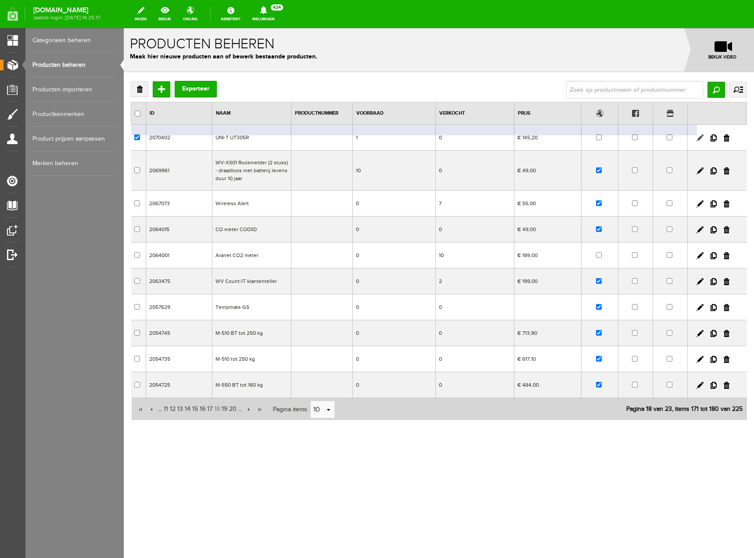
click at [700, 137] on link at bounding box center [700, 137] width 7 height 7
checkbox input "true"
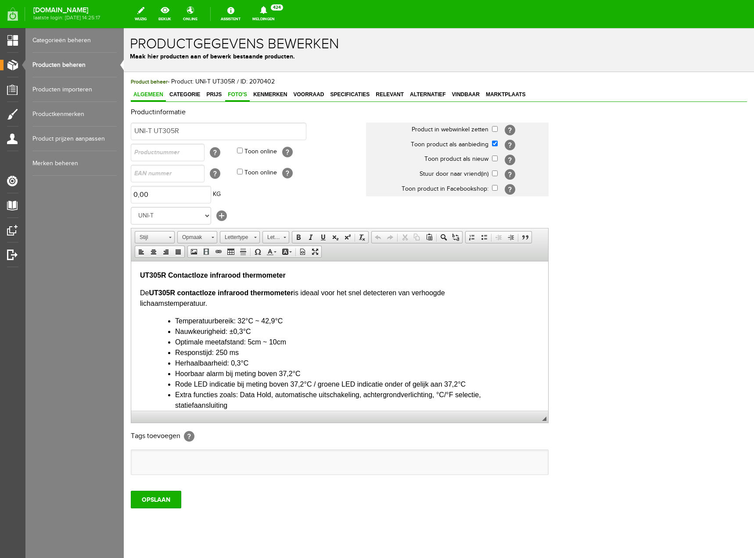
click at [241, 97] on span "Foto's" at bounding box center [237, 94] width 25 height 6
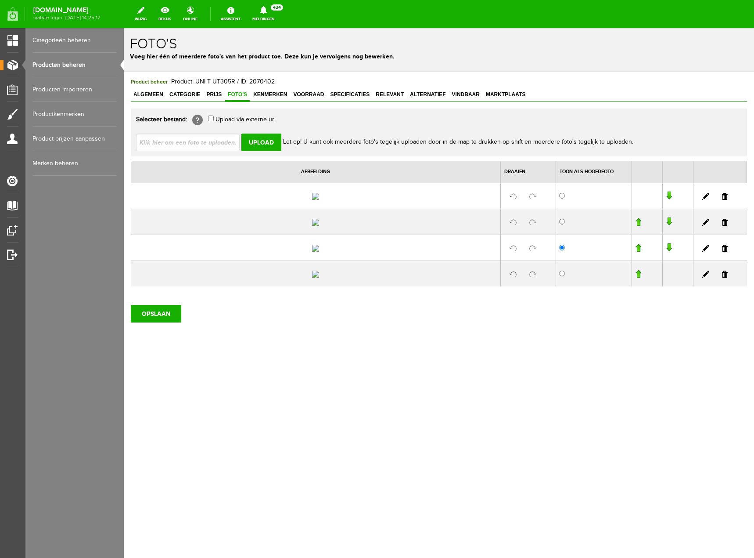
click at [82, 71] on link "Producten beheren" at bounding box center [74, 65] width 84 height 25
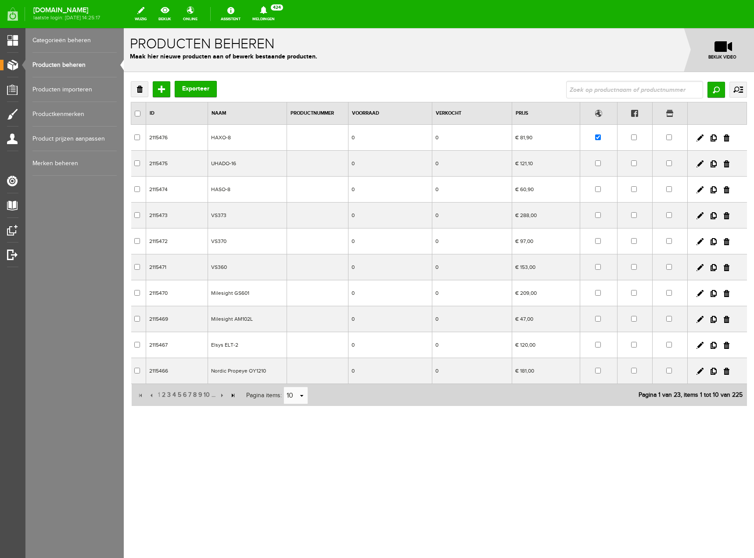
click at [233, 394] on input "button" at bounding box center [233, 395] width 10 height 10
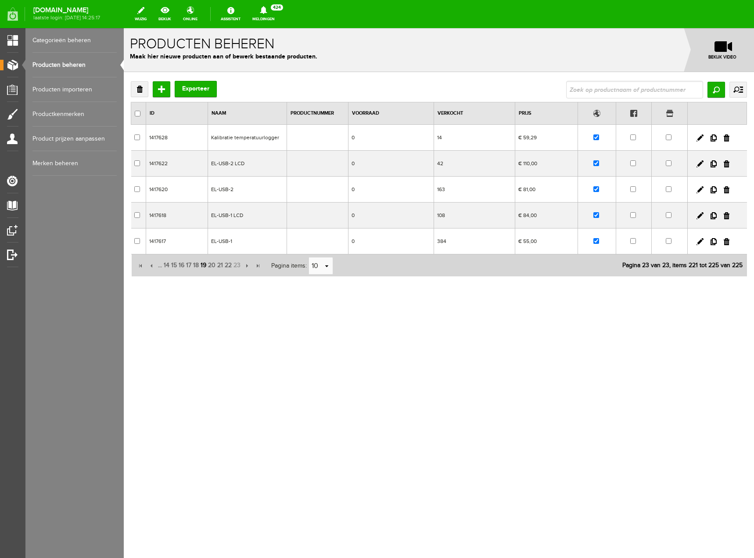
click at [206, 265] on span "19" at bounding box center [203, 265] width 7 height 18
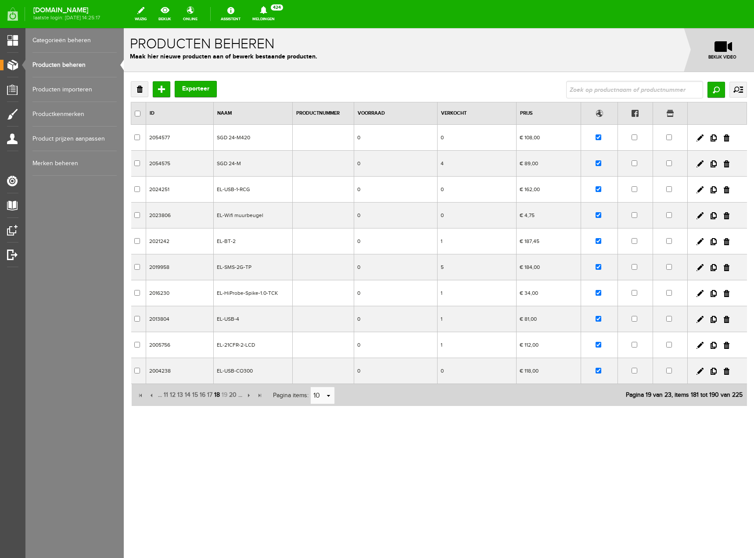
click at [217, 394] on span "18" at bounding box center [216, 395] width 7 height 18
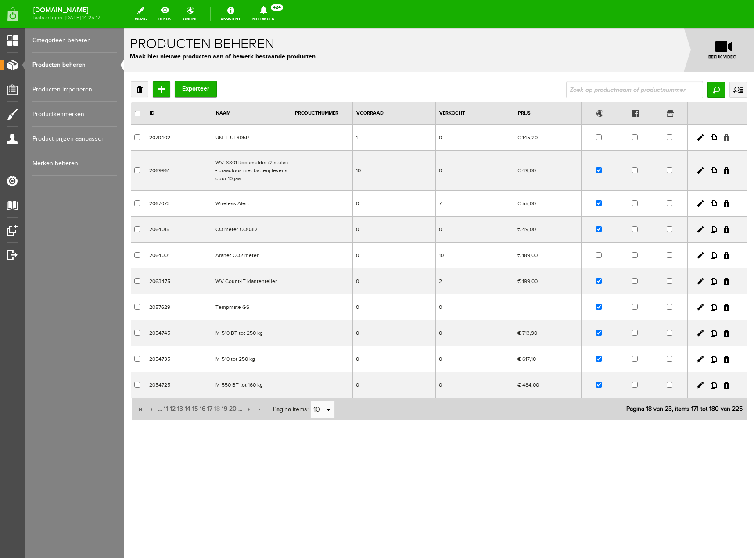
click at [729, 138] on link at bounding box center [727, 137] width 6 height 7
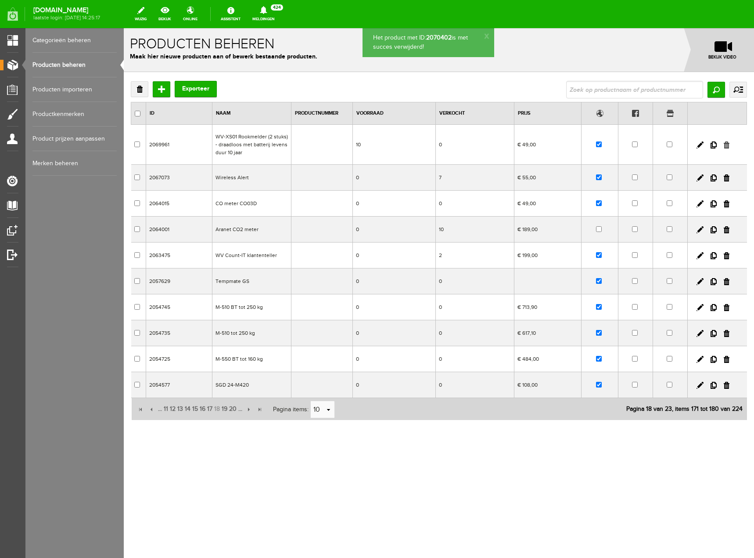
click at [727, 143] on link at bounding box center [727, 144] width 6 height 7
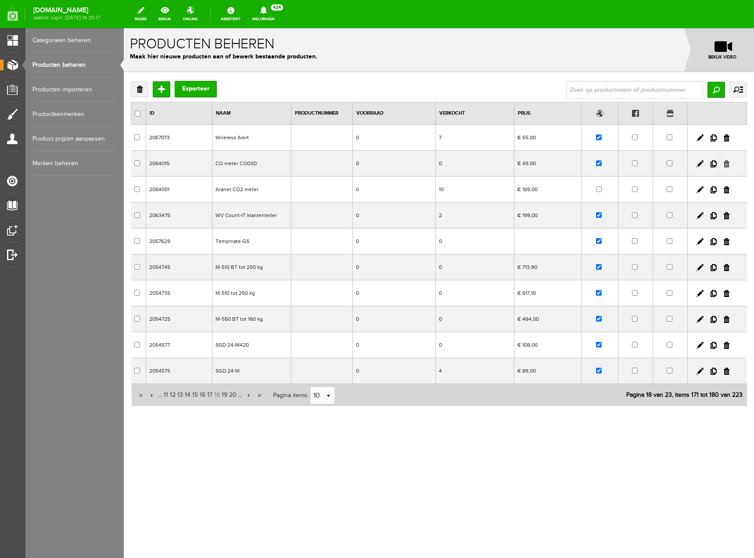
click at [729, 165] on link at bounding box center [727, 163] width 6 height 7
drag, startPoint x: 528, startPoint y: 53, endPoint x: 726, endPoint y: 163, distance: 227.1
click at [726, 163] on link at bounding box center [727, 163] width 6 height 7
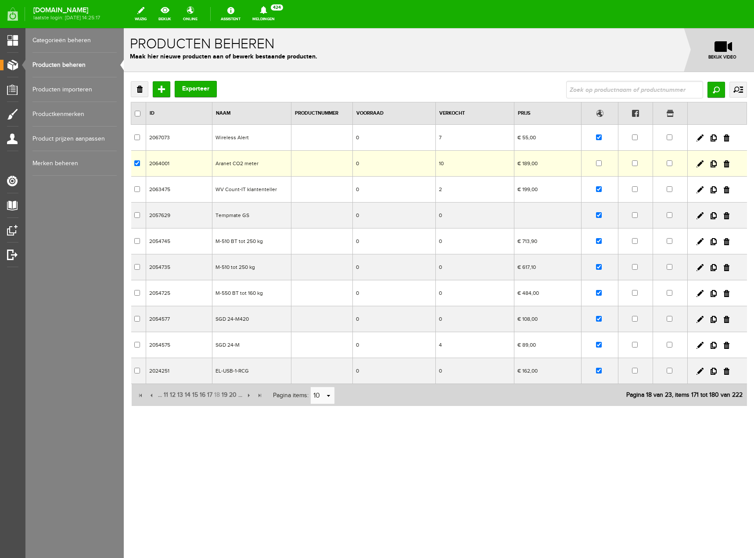
checkbox input "true"
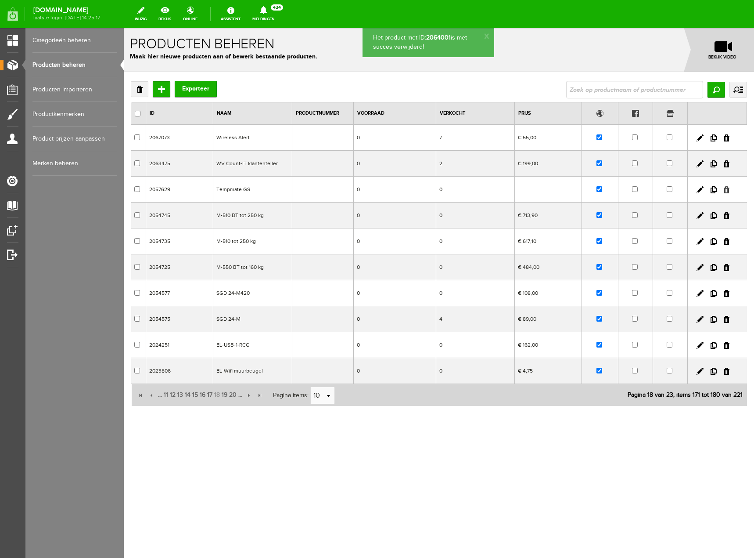
click at [728, 189] on link at bounding box center [727, 189] width 6 height 7
click at [725, 191] on link at bounding box center [727, 189] width 6 height 7
click at [728, 189] on link at bounding box center [727, 189] width 6 height 7
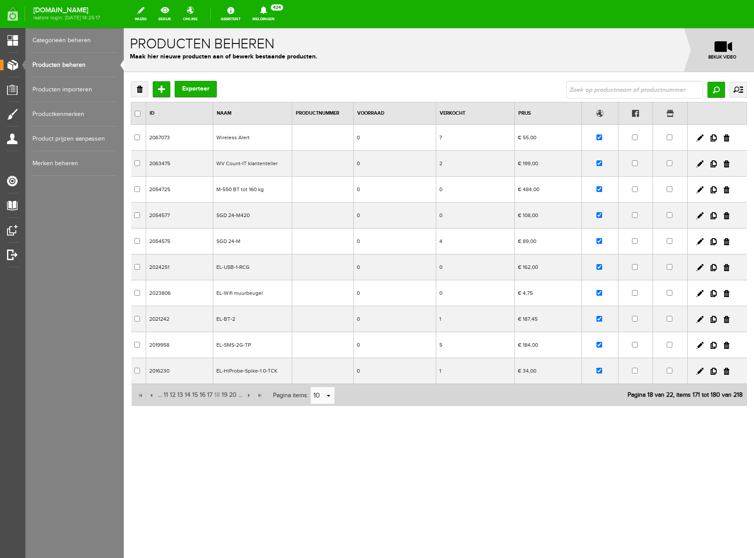
drag, startPoint x: 726, startPoint y: 188, endPoint x: 400, endPoint y: 34, distance: 360.3
click at [726, 188] on link at bounding box center [727, 189] width 6 height 7
checkbox input "true"
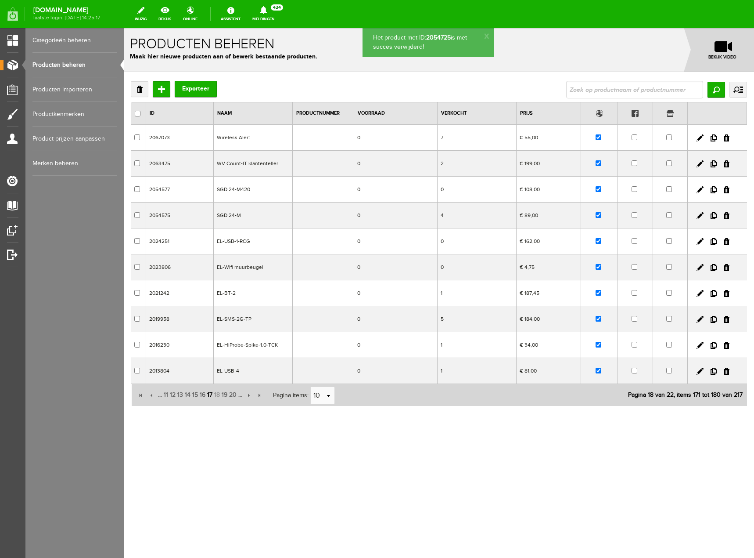
click at [210, 393] on span "17" at bounding box center [209, 395] width 7 height 18
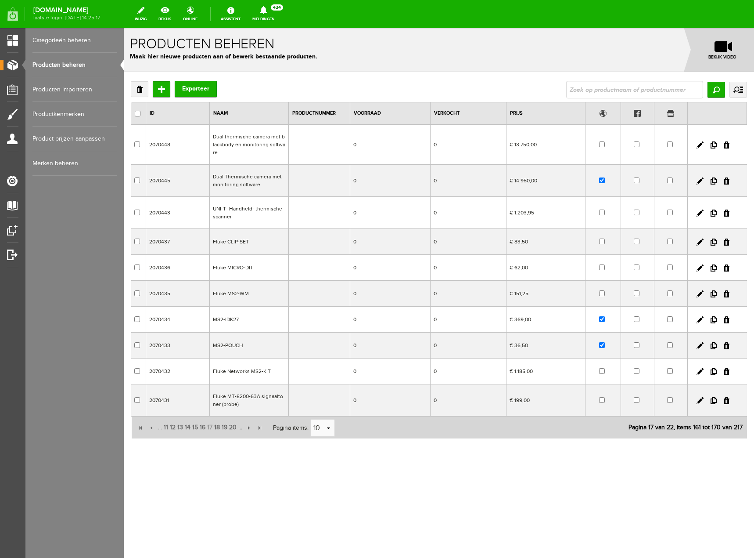
drag, startPoint x: 728, startPoint y: 144, endPoint x: 400, endPoint y: 32, distance: 346.5
click at [728, 144] on link at bounding box center [727, 144] width 6 height 7
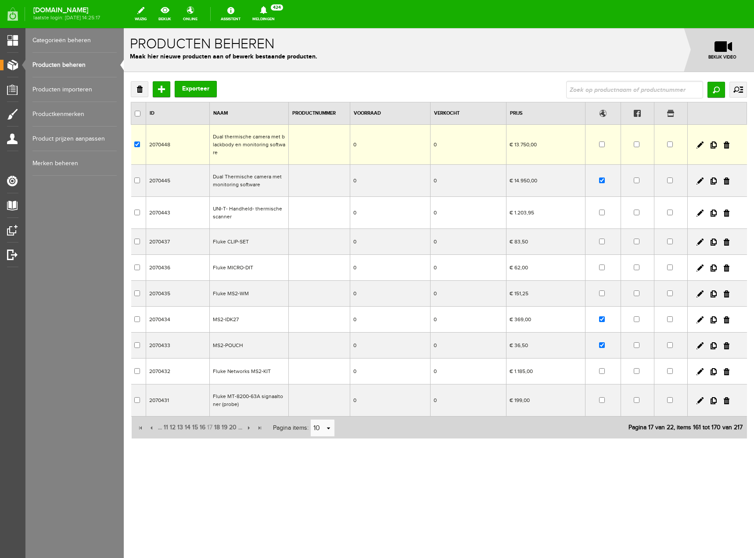
checkbox input "true"
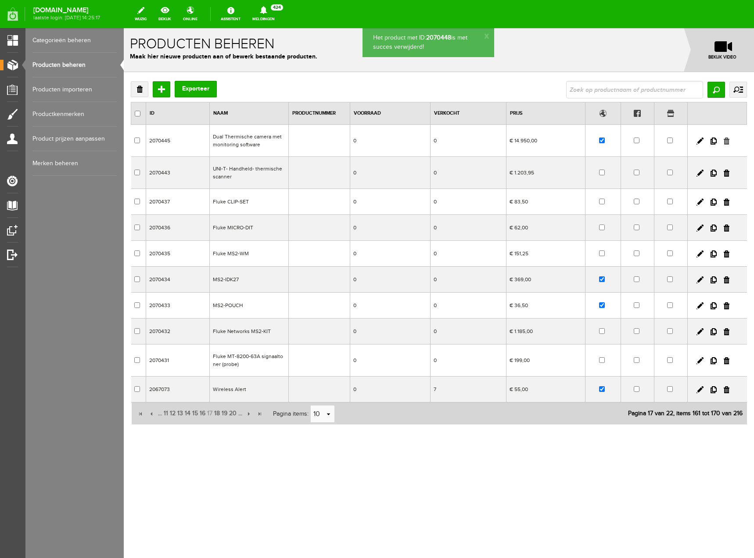
drag, startPoint x: 536, startPoint y: 54, endPoint x: 727, endPoint y: 140, distance: 210.1
click at [727, 140] on link at bounding box center [727, 140] width 6 height 7
checkbox input "true"
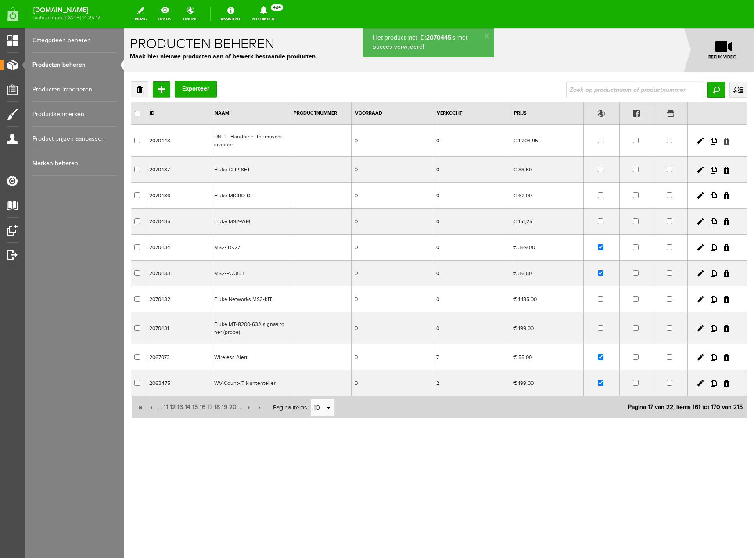
click at [728, 141] on link at bounding box center [727, 140] width 6 height 7
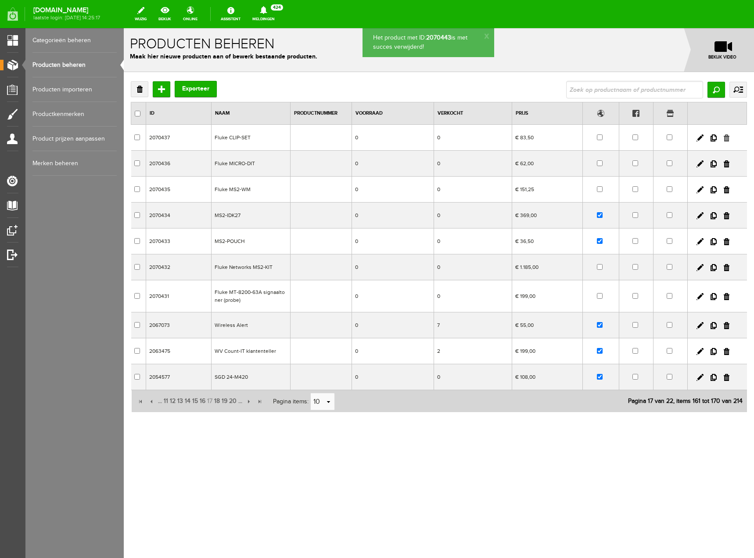
click at [727, 139] on link at bounding box center [727, 137] width 6 height 7
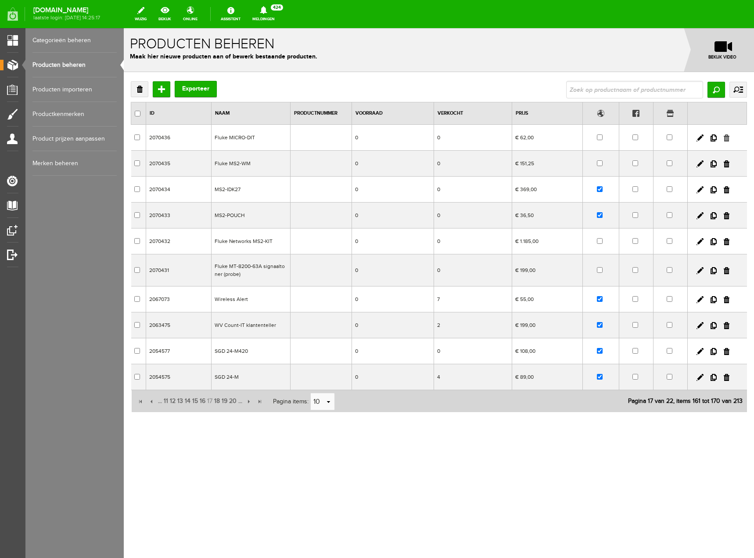
click at [729, 135] on link at bounding box center [727, 137] width 6 height 7
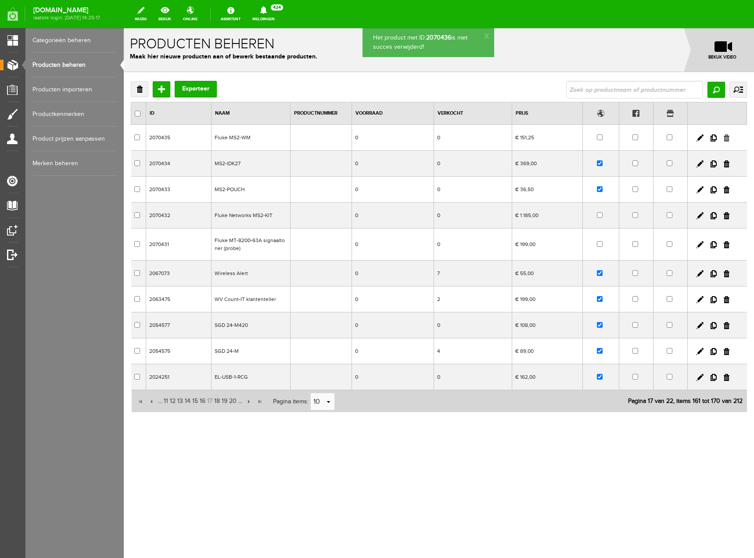
click at [725, 137] on link at bounding box center [727, 137] width 6 height 7
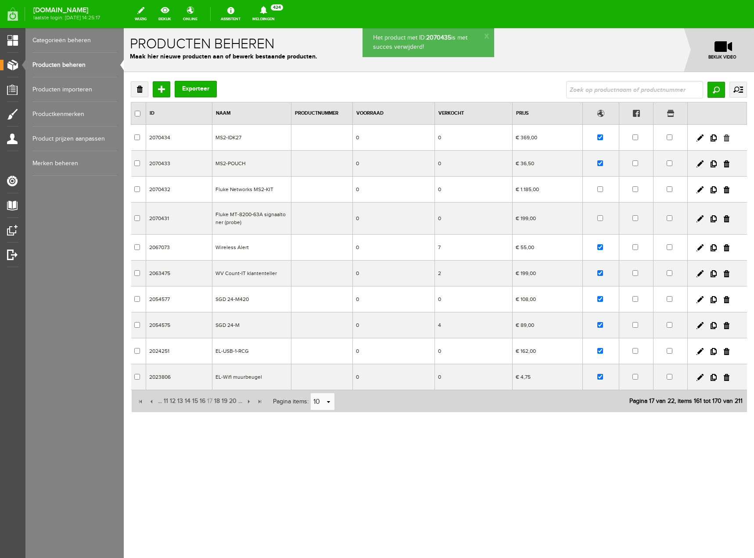
click at [729, 138] on link at bounding box center [727, 137] width 6 height 7
click at [726, 139] on link at bounding box center [727, 137] width 6 height 7
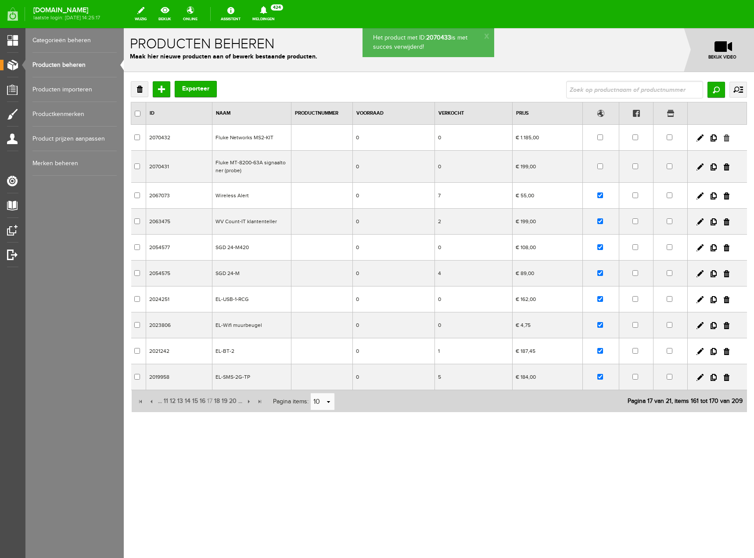
click at [727, 137] on link at bounding box center [727, 137] width 6 height 7
click at [727, 141] on link at bounding box center [727, 140] width 6 height 7
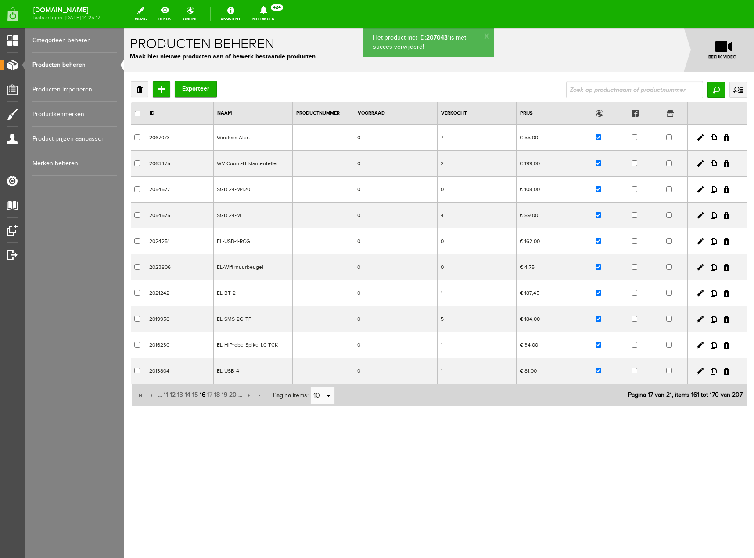
click at [204, 395] on span "16" at bounding box center [202, 395] width 7 height 18
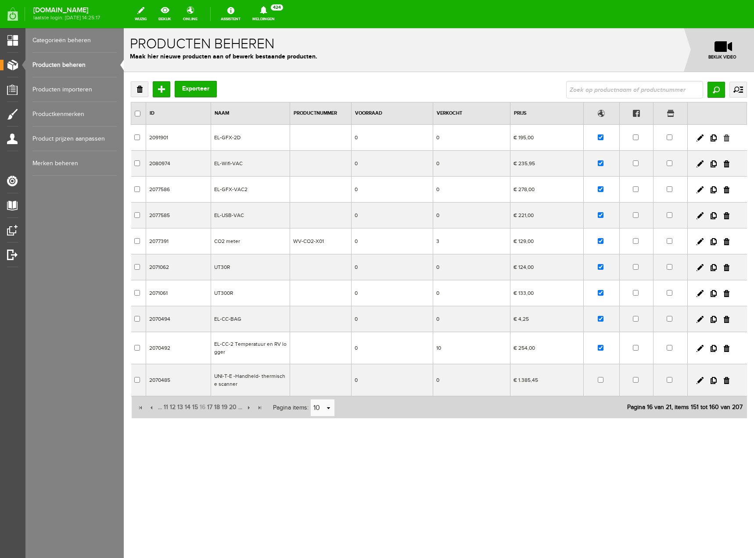
click at [727, 136] on link at bounding box center [727, 137] width 6 height 7
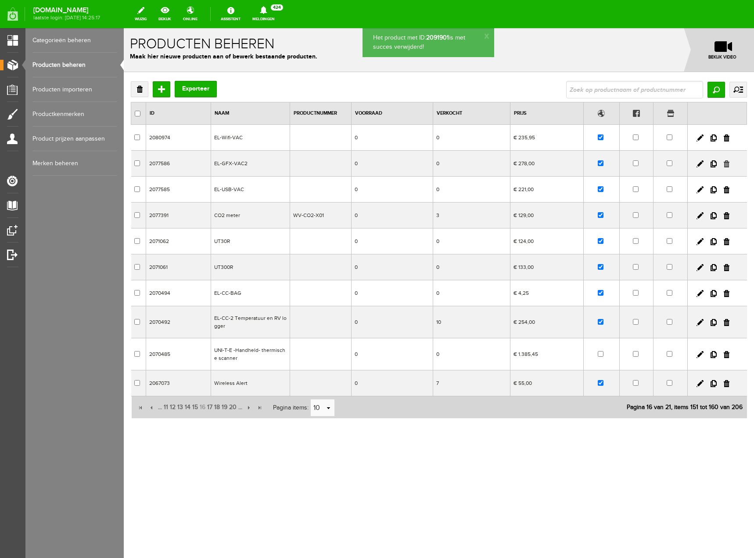
click at [726, 166] on link at bounding box center [727, 163] width 6 height 7
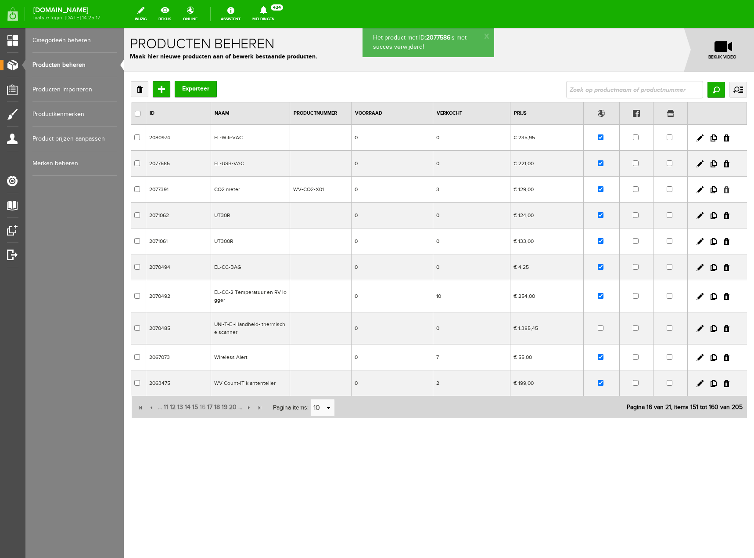
click at [725, 191] on link at bounding box center [727, 189] width 6 height 7
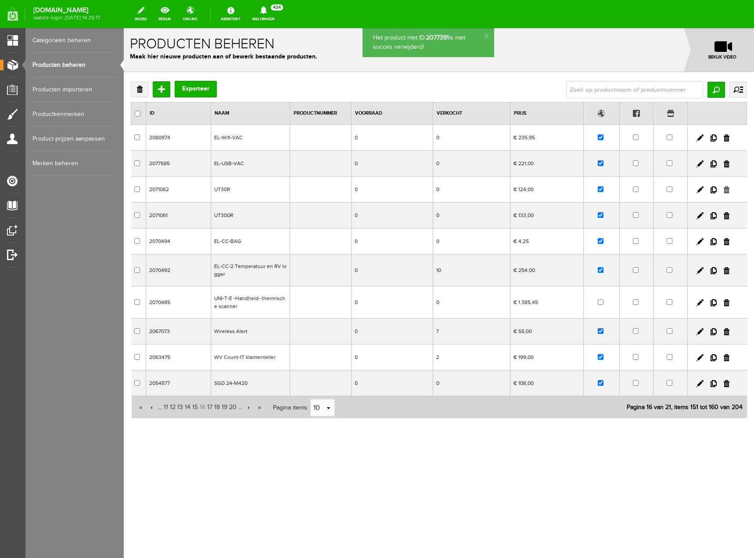
click at [729, 191] on link at bounding box center [727, 189] width 6 height 7
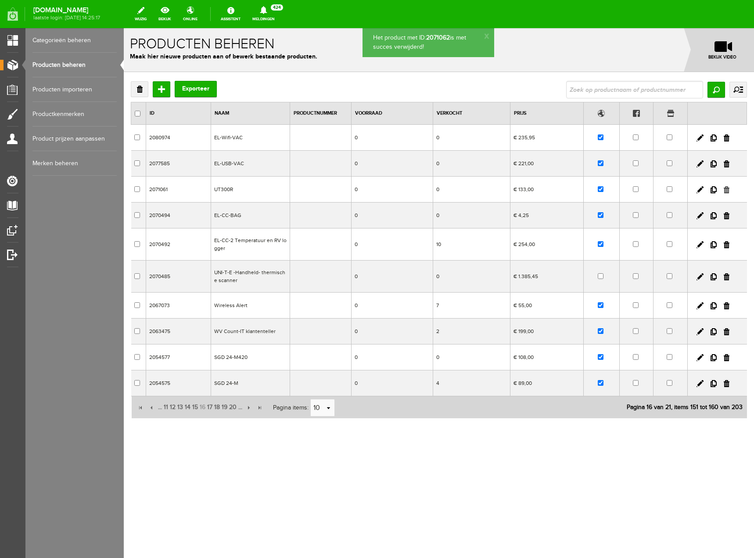
click at [726, 188] on link at bounding box center [727, 189] width 6 height 7
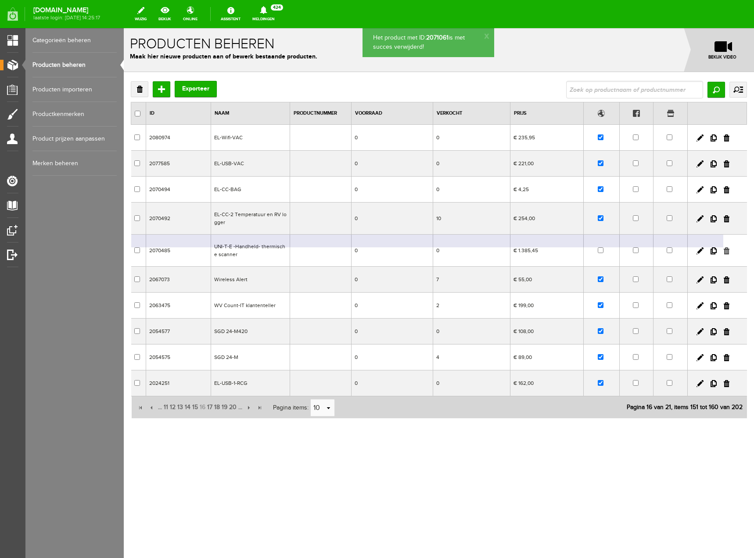
drag, startPoint x: 521, startPoint y: 55, endPoint x: 726, endPoint y: 249, distance: 282.7
click at [726, 249] on link at bounding box center [727, 250] width 6 height 7
checkbox input "true"
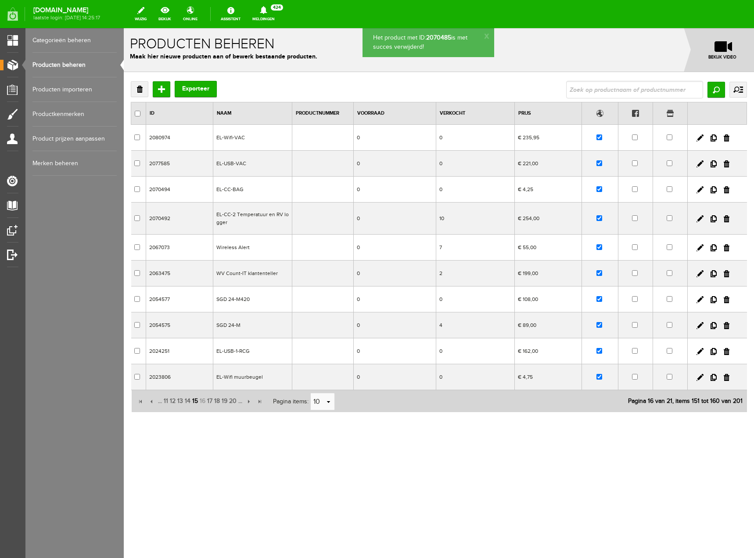
click at [195, 401] on span "15" at bounding box center [194, 401] width 7 height 18
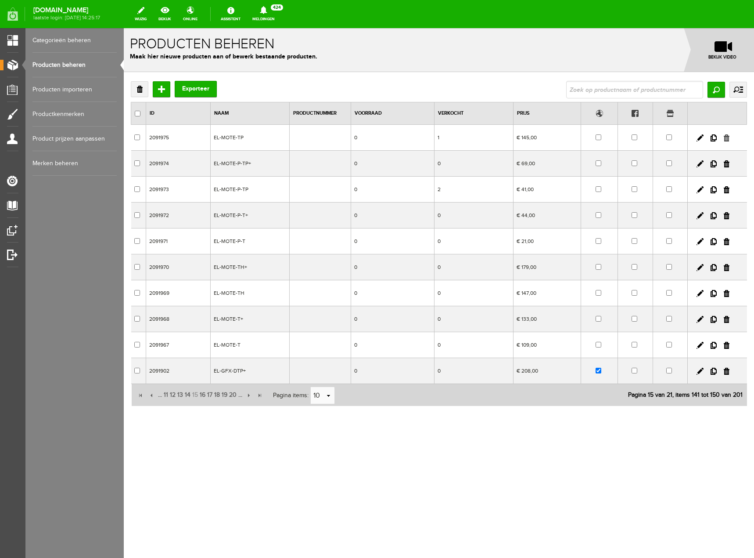
click at [727, 138] on link at bounding box center [727, 137] width 6 height 7
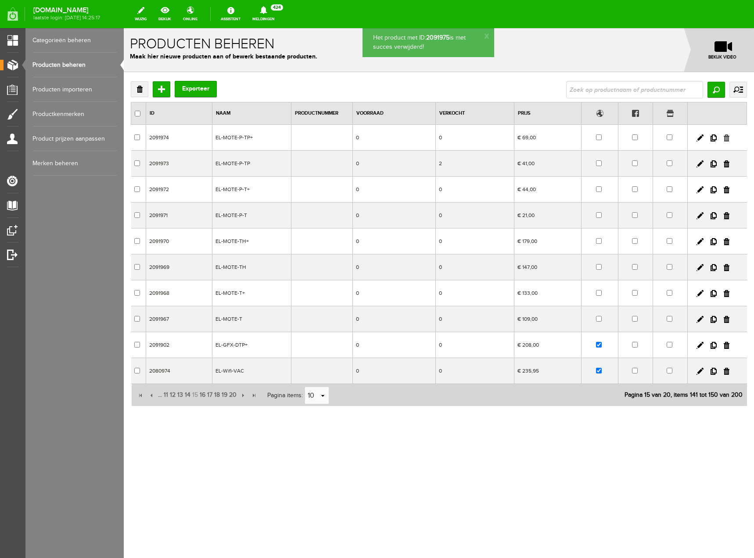
click at [728, 136] on link at bounding box center [727, 137] width 6 height 7
click at [728, 139] on link at bounding box center [727, 137] width 6 height 7
click at [727, 135] on link at bounding box center [727, 137] width 6 height 7
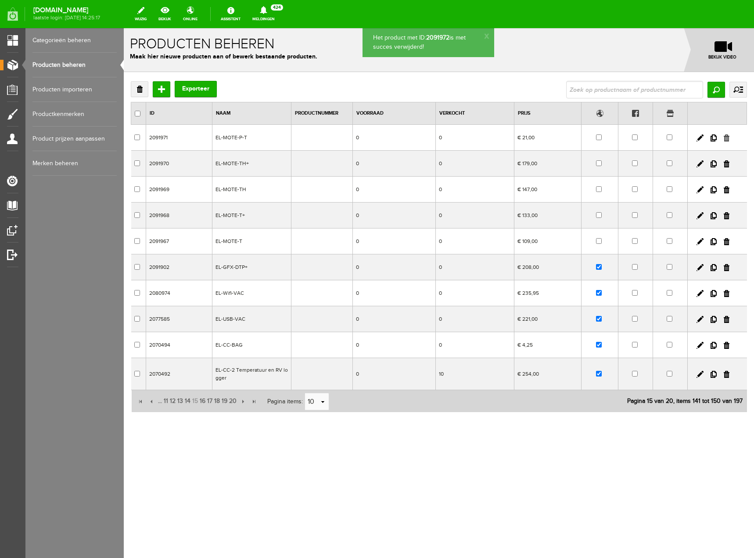
drag, startPoint x: 528, startPoint y: 52, endPoint x: 726, endPoint y: 138, distance: 215.8
click at [726, 138] on link at bounding box center [727, 137] width 6 height 7
checkbox input "true"
drag, startPoint x: 726, startPoint y: 136, endPoint x: 520, endPoint y: 54, distance: 221.0
click at [726, 136] on link at bounding box center [727, 137] width 6 height 7
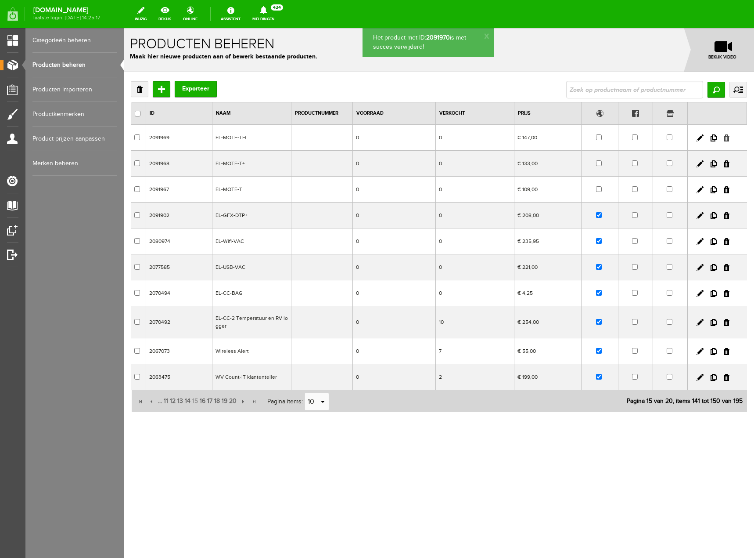
click at [727, 137] on link at bounding box center [727, 137] width 6 height 7
click at [727, 139] on link at bounding box center [727, 137] width 6 height 7
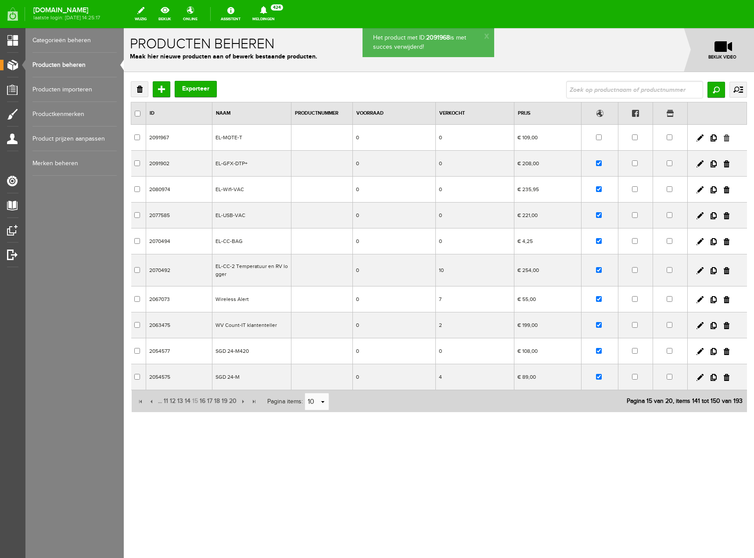
click at [726, 137] on link at bounding box center [727, 137] width 6 height 7
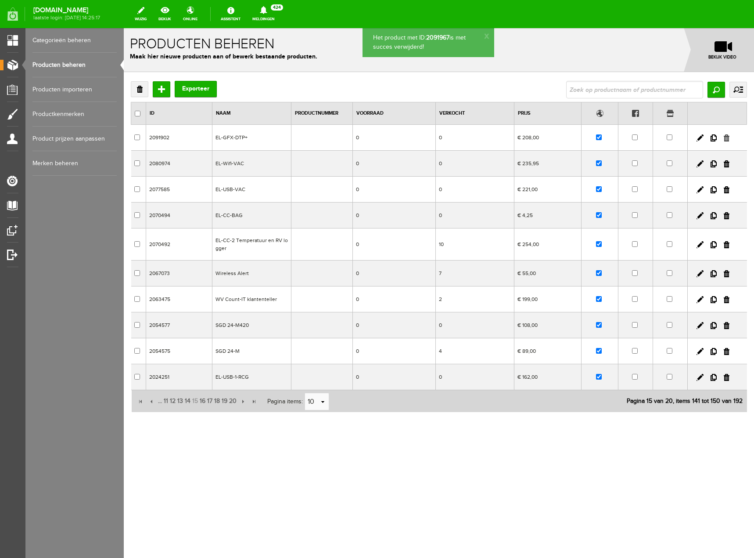
click at [729, 137] on link at bounding box center [727, 137] width 6 height 7
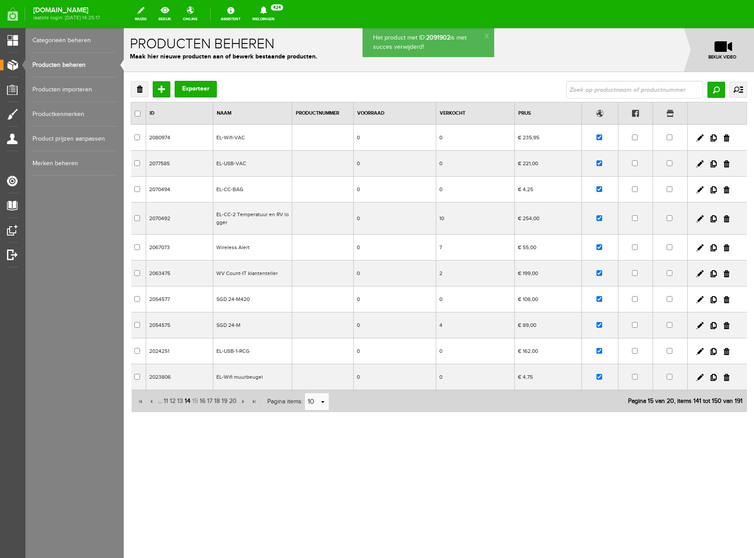
click at [188, 401] on span "14" at bounding box center [187, 401] width 7 height 18
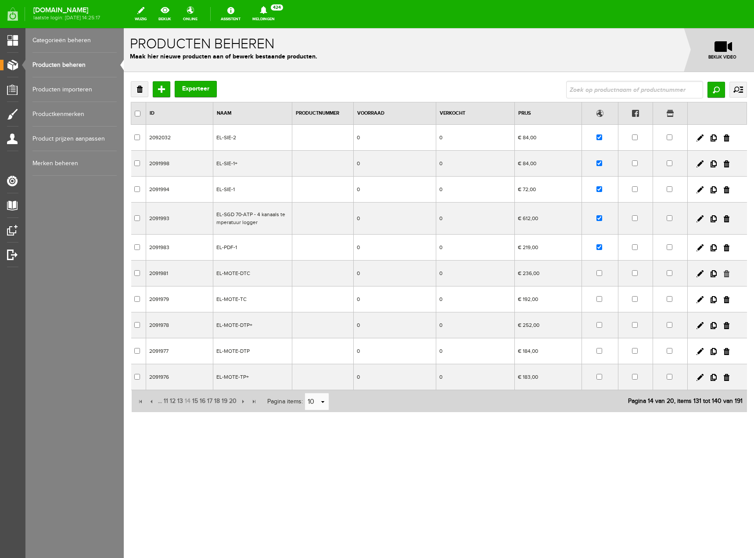
click at [726, 274] on link at bounding box center [727, 273] width 6 height 7
drag, startPoint x: 728, startPoint y: 271, endPoint x: 402, endPoint y: 29, distance: 406.2
click at [728, 271] on link at bounding box center [727, 273] width 6 height 7
checkbox input "true"
click at [728, 275] on link at bounding box center [727, 273] width 6 height 7
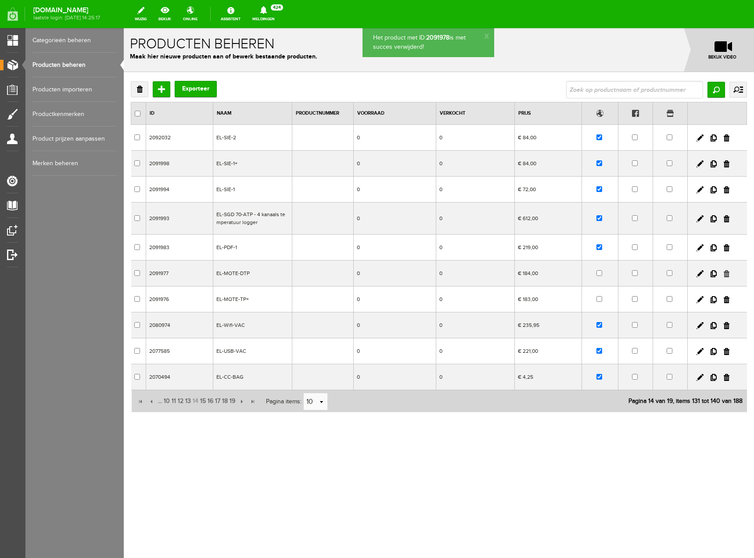
click at [724, 274] on link at bounding box center [727, 273] width 6 height 7
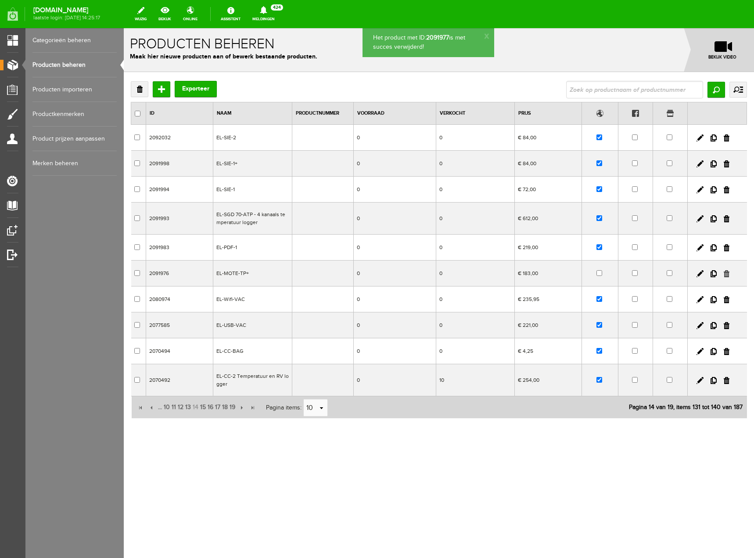
click at [725, 276] on link at bounding box center [727, 273] width 6 height 7
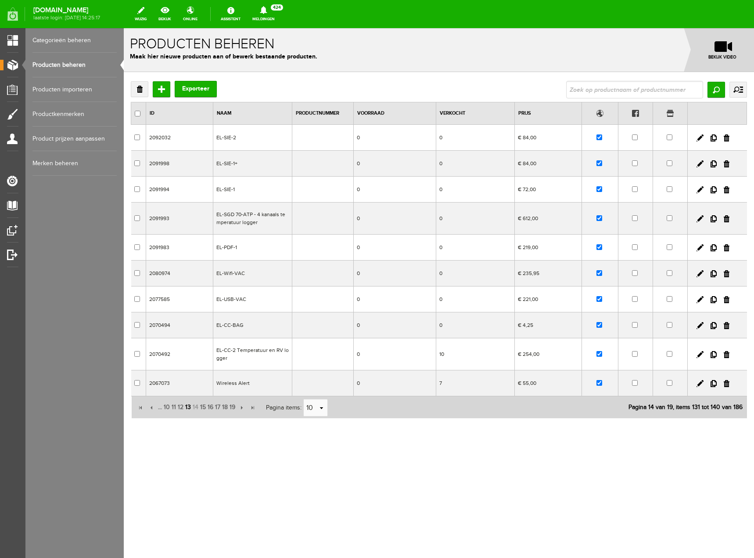
click at [189, 407] on span "13" at bounding box center [187, 407] width 7 height 18
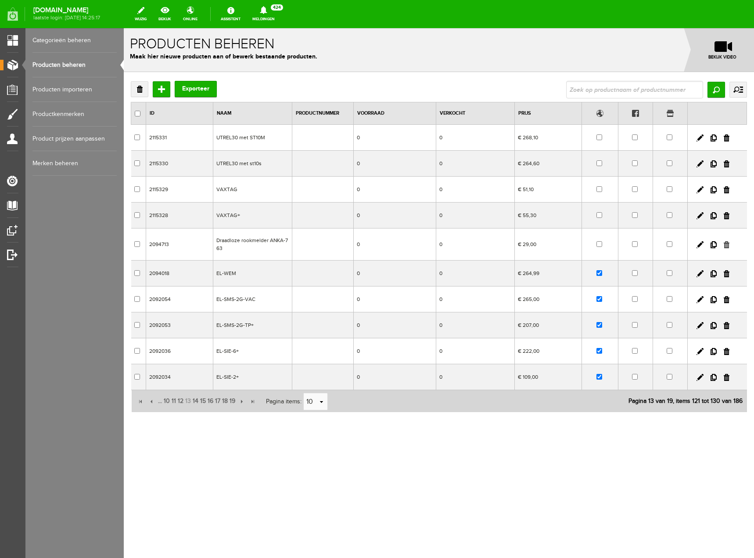
click at [727, 244] on link at bounding box center [727, 244] width 6 height 7
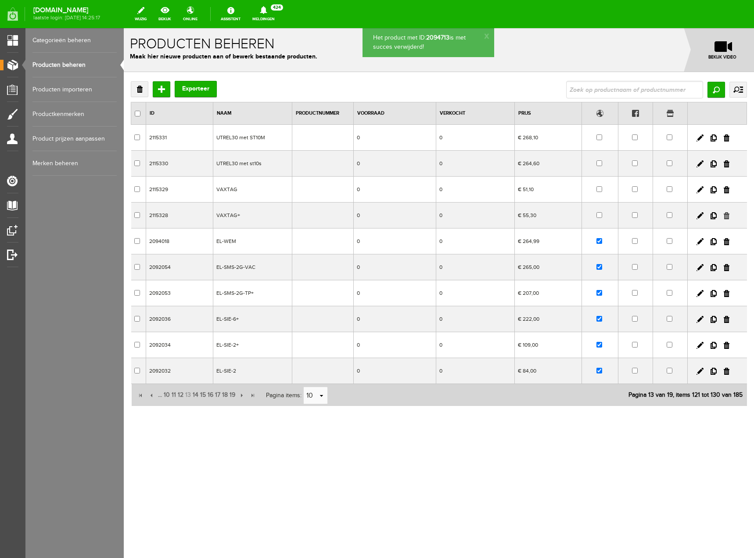
click at [729, 216] on link at bounding box center [727, 215] width 6 height 7
drag, startPoint x: 726, startPoint y: 187, endPoint x: 396, endPoint y: 28, distance: 365.9
click at [726, 187] on link at bounding box center [727, 189] width 6 height 7
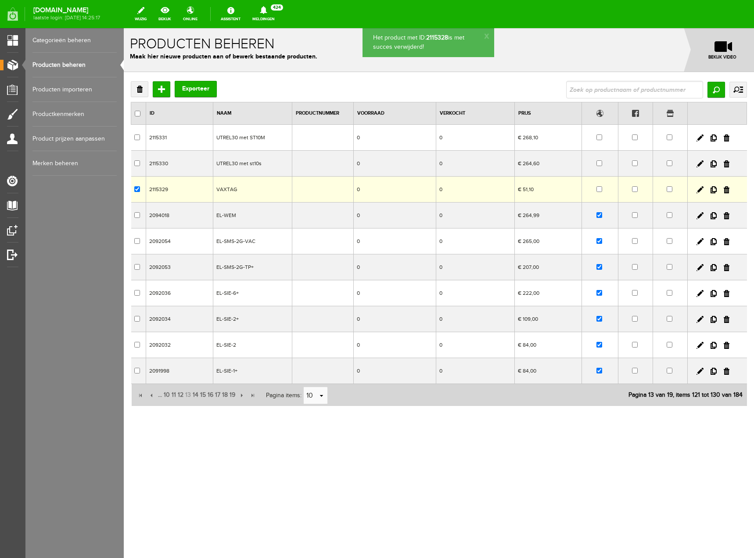
checkbox input "true"
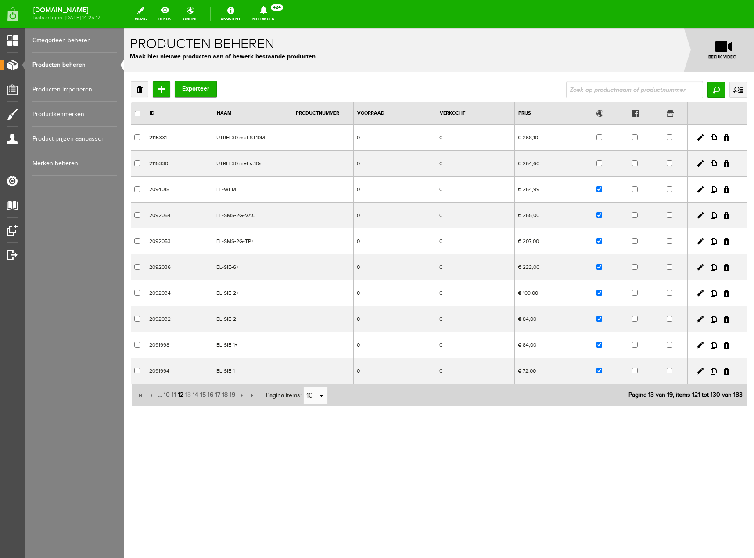
click at [183, 396] on span "12" at bounding box center [180, 395] width 7 height 18
click at [190, 395] on span "13" at bounding box center [187, 395] width 7 height 18
click at [642, 89] on input "text" at bounding box center [635, 90] width 137 height 18
type input "el-sie"
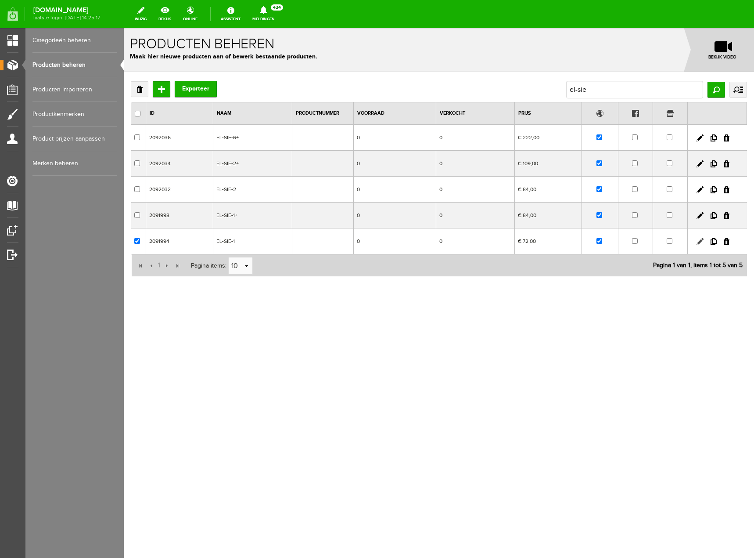
click at [701, 241] on link at bounding box center [700, 241] width 7 height 7
checkbox input "true"
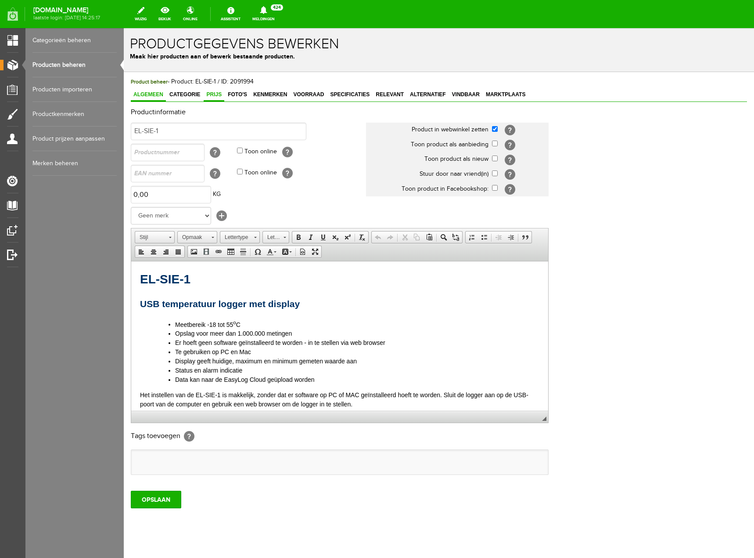
click at [218, 95] on span "Prijs" at bounding box center [214, 94] width 21 height 6
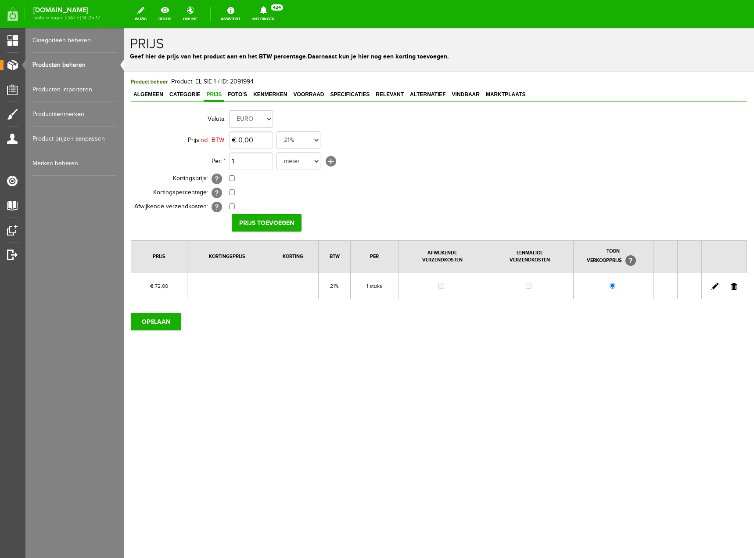
click at [715, 286] on link at bounding box center [715, 286] width 7 height 7
click at [252, 138] on input "72" at bounding box center [251, 140] width 44 height 18
type input "€ 84,00"
click at [258, 223] on input "[PERSON_NAME]" at bounding box center [264, 223] width 64 height 18
click at [170, 323] on input "OPSLAAN" at bounding box center [156, 322] width 51 height 18
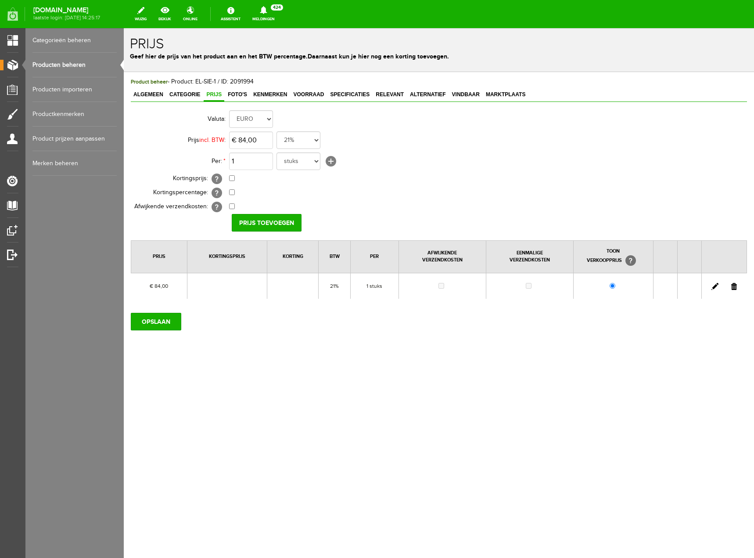
click at [68, 65] on link "Producten beheren" at bounding box center [74, 65] width 84 height 25
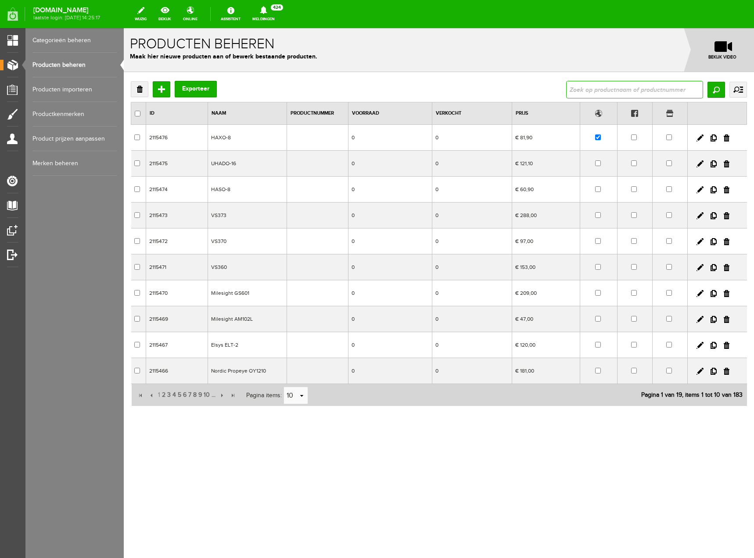
click at [591, 88] on input "text" at bounding box center [635, 90] width 137 height 18
type input "el-sie"
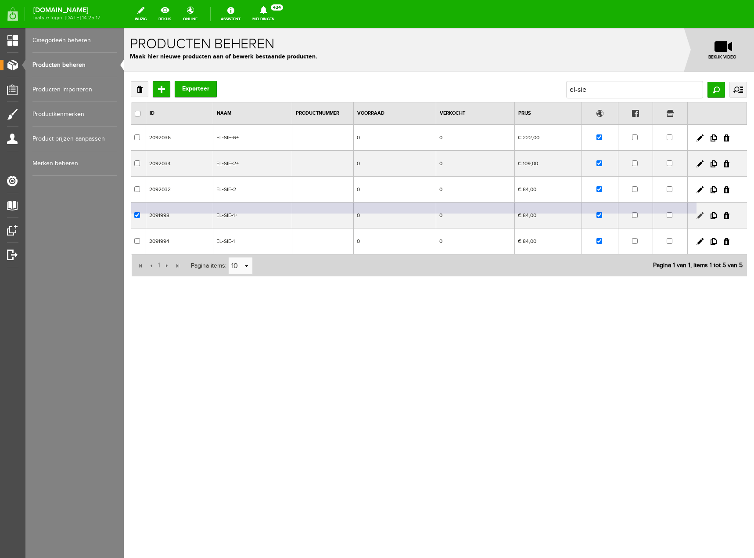
click at [699, 216] on link at bounding box center [700, 215] width 7 height 7
checkbox input "true"
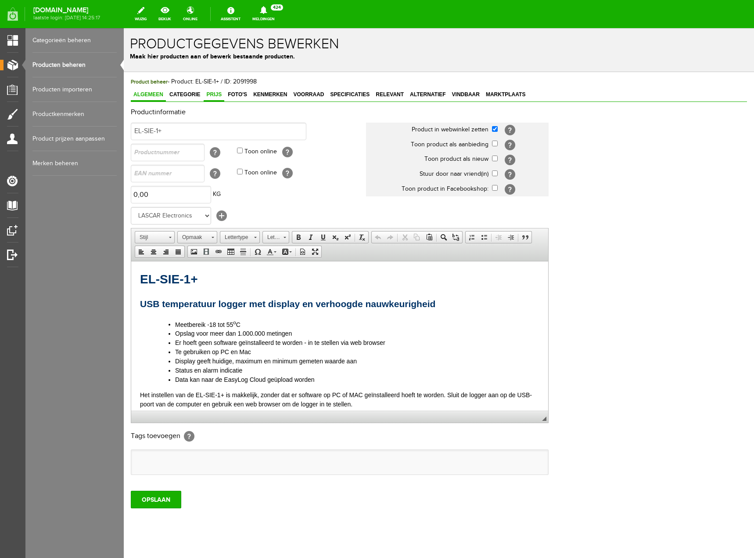
click at [222, 94] on span "Prijs" at bounding box center [214, 94] width 21 height 6
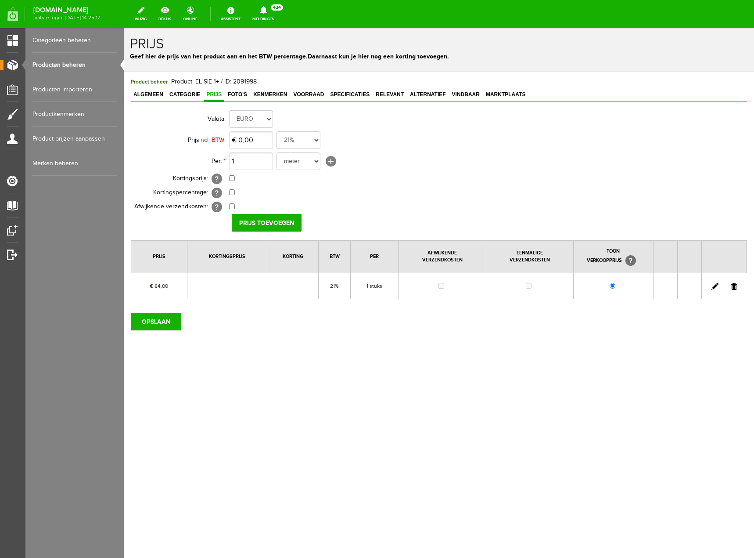
click at [715, 284] on link at bounding box center [715, 286] width 7 height 7
click at [245, 140] on input "84" at bounding box center [251, 140] width 44 height 18
type input "€ 103,00"
click at [273, 222] on input "[PERSON_NAME]" at bounding box center [264, 223] width 64 height 18
click at [159, 316] on input "OPSLAAN" at bounding box center [156, 322] width 51 height 18
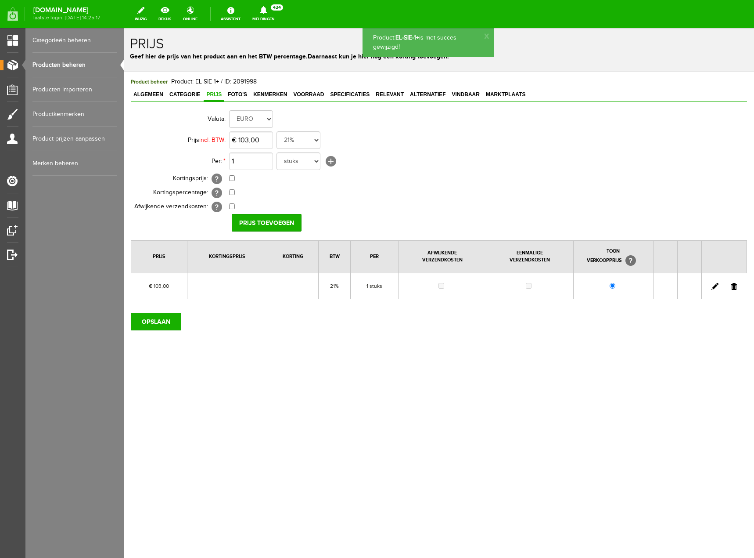
click at [65, 68] on link "Producten beheren" at bounding box center [74, 65] width 84 height 25
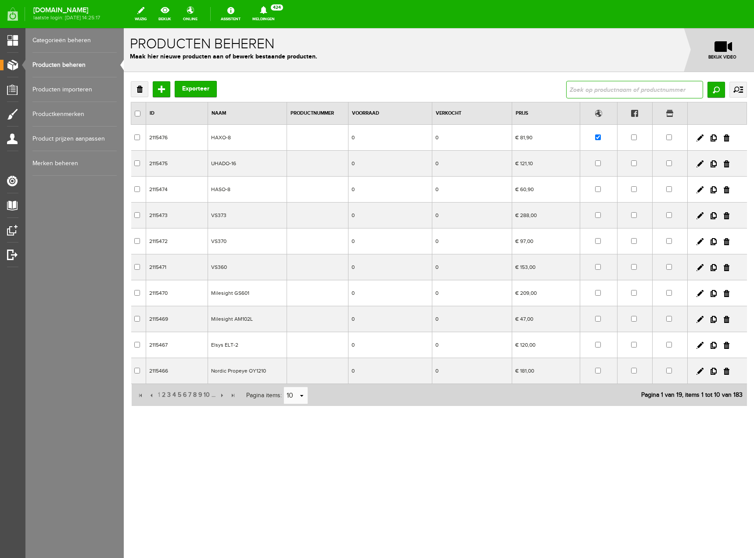
click at [599, 88] on input "text" at bounding box center [635, 90] width 137 height 18
type input "el-sie"
click at [718, 86] on input "Zoeken" at bounding box center [717, 90] width 18 height 16
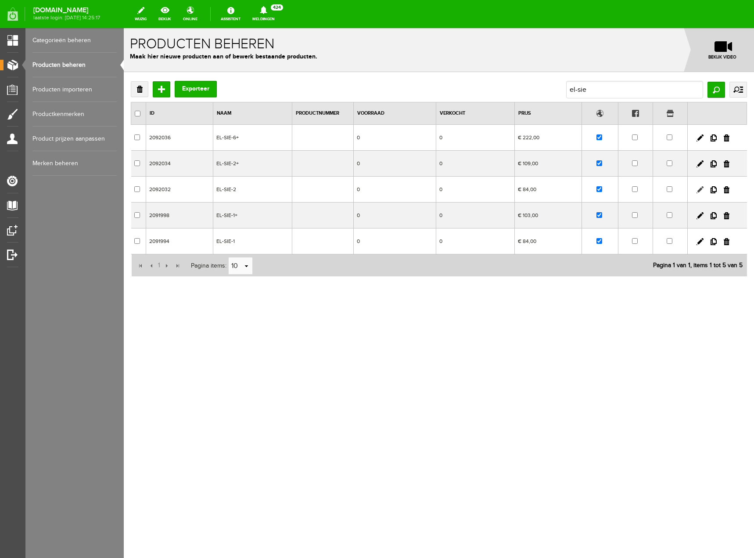
click at [697, 190] on link at bounding box center [700, 189] width 7 height 7
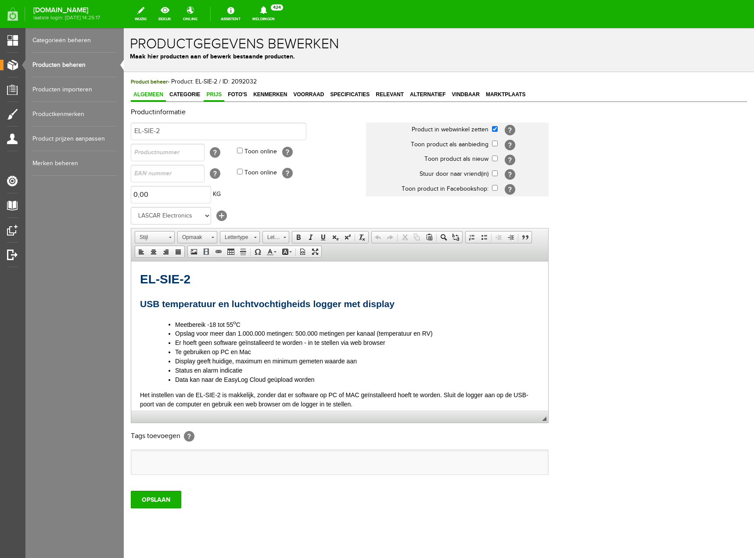
click at [221, 95] on span "Prijs" at bounding box center [214, 94] width 21 height 6
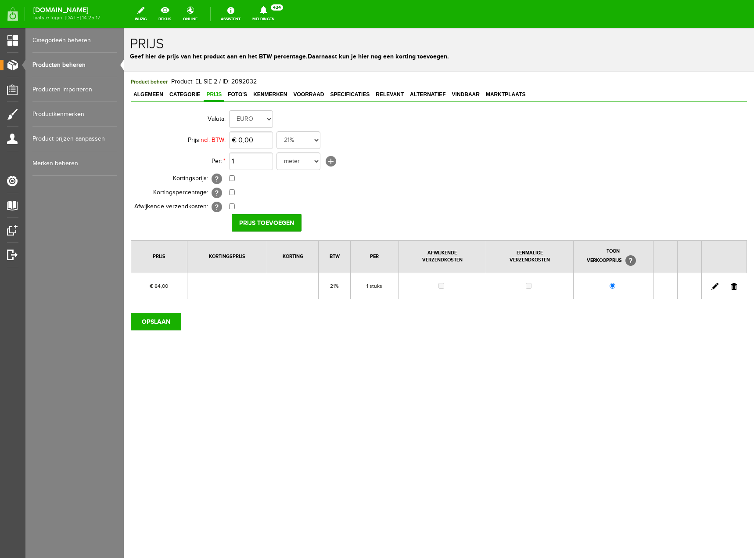
click at [715, 285] on link at bounding box center [715, 286] width 7 height 7
click at [248, 140] on input "84" at bounding box center [251, 140] width 44 height 18
type input "€ 103,00"
click at [267, 220] on input "[PERSON_NAME]" at bounding box center [264, 223] width 64 height 18
click at [159, 319] on input "OPSLAAN" at bounding box center [156, 322] width 51 height 18
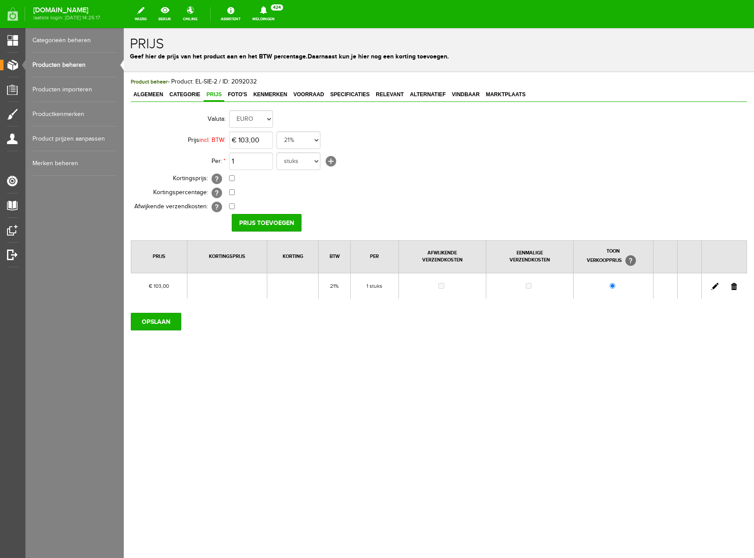
click at [62, 62] on link "Producten beheren" at bounding box center [74, 65] width 84 height 25
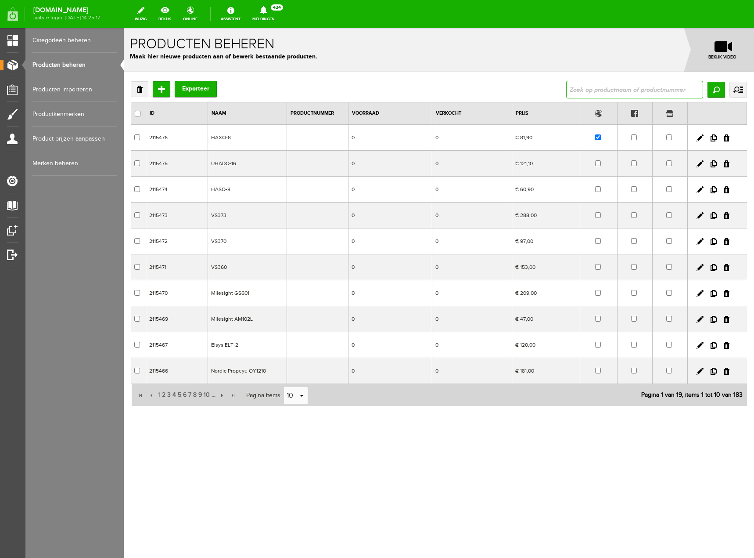
click at [601, 89] on input "text" at bounding box center [635, 90] width 137 height 18
type input "el-sie"
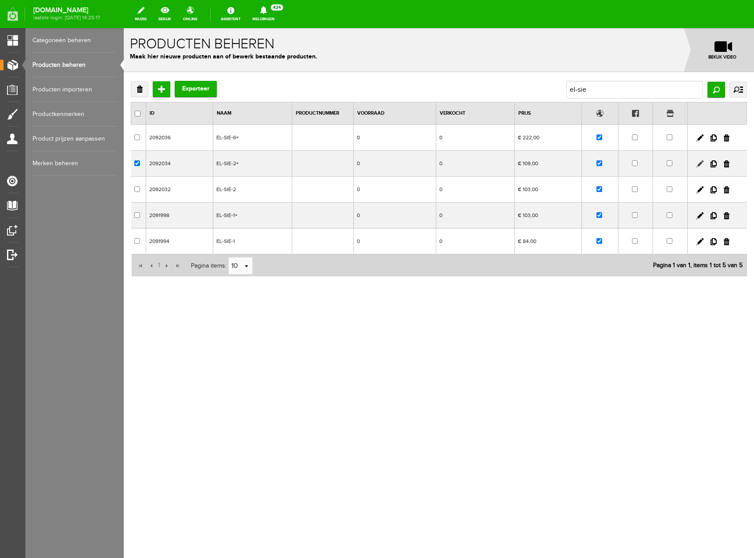
click at [700, 161] on link at bounding box center [700, 163] width 7 height 7
checkbox input "true"
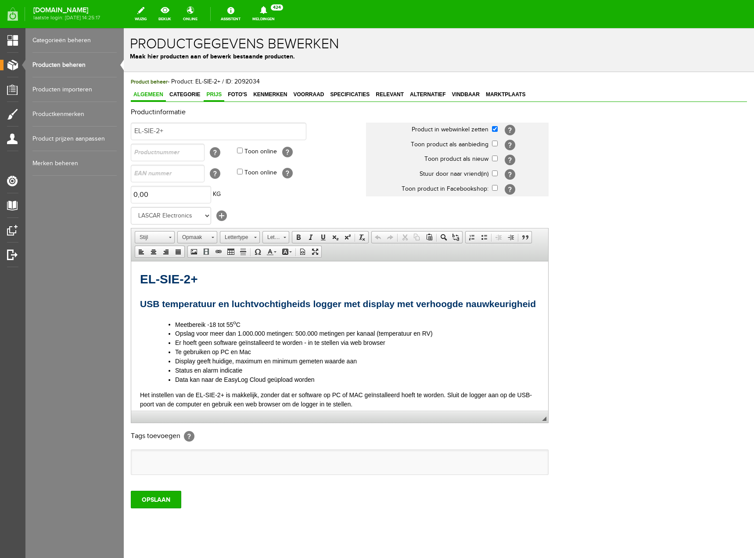
click at [209, 97] on span "Prijs" at bounding box center [214, 94] width 21 height 6
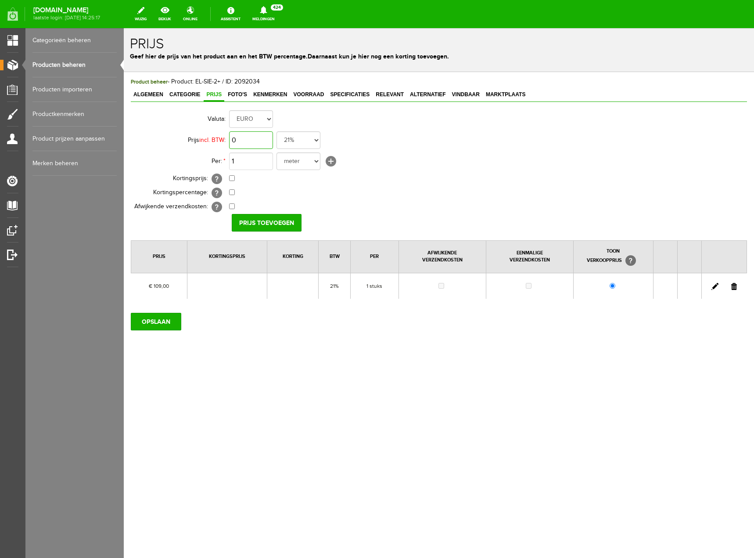
click at [263, 143] on input "0" at bounding box center [251, 140] width 44 height 18
type input "€ 0,00"
click at [714, 288] on link at bounding box center [715, 286] width 7 height 7
click at [249, 141] on input "109" at bounding box center [251, 140] width 44 height 18
type input "€ 126,00"
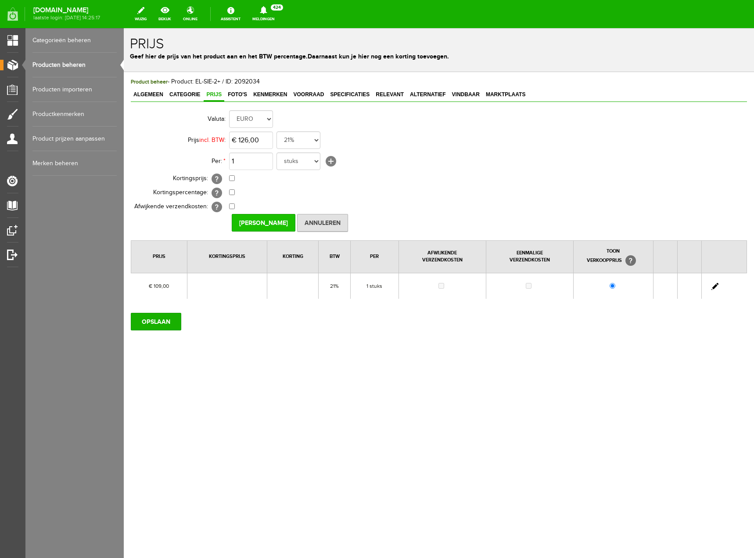
click at [256, 227] on input "[PERSON_NAME]" at bounding box center [264, 223] width 64 height 18
click at [156, 318] on input "OPSLAAN" at bounding box center [156, 322] width 51 height 18
click at [53, 63] on link "Producten beheren" at bounding box center [74, 65] width 84 height 25
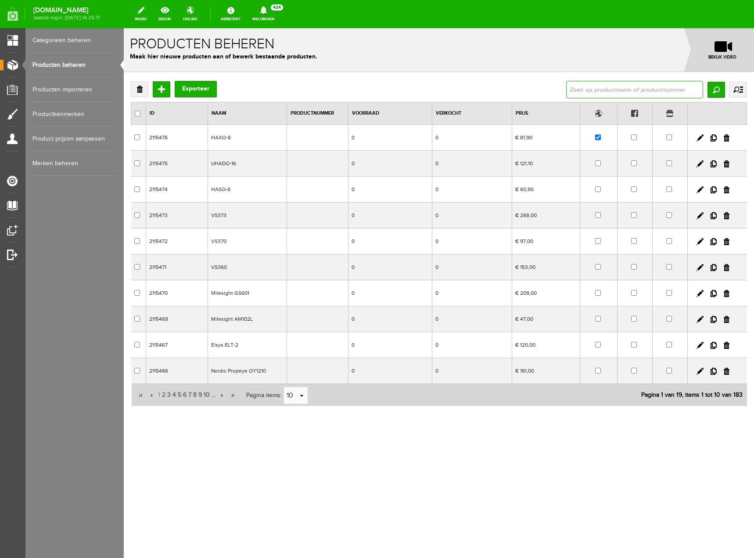
click at [598, 87] on input "text" at bounding box center [635, 90] width 137 height 18
type input "el-sie"
click at [712, 90] on input "Zoeken" at bounding box center [717, 90] width 18 height 16
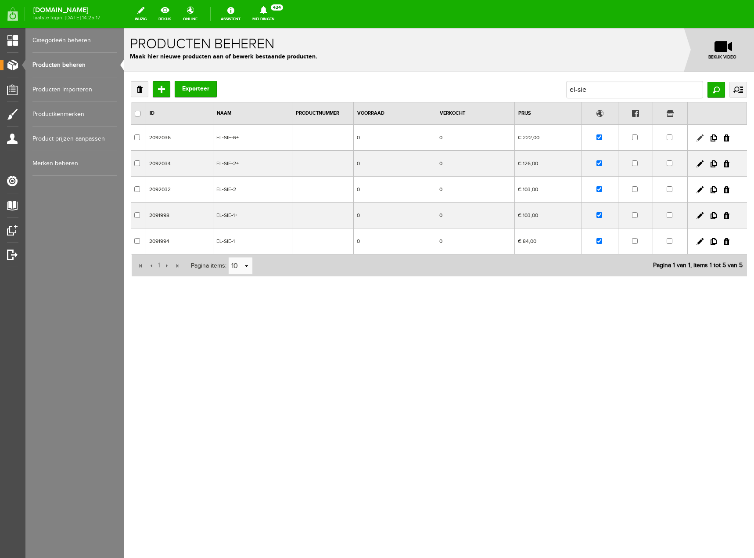
click at [700, 137] on link at bounding box center [700, 137] width 7 height 7
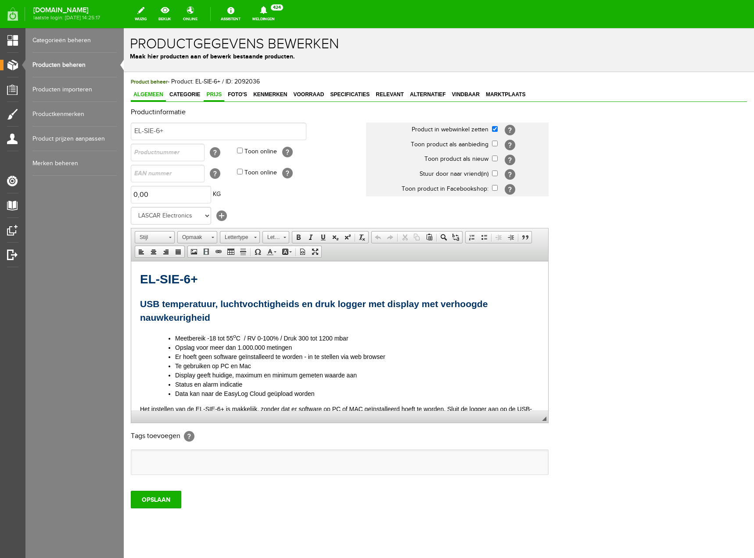
click at [217, 95] on span "Prijs" at bounding box center [214, 94] width 21 height 6
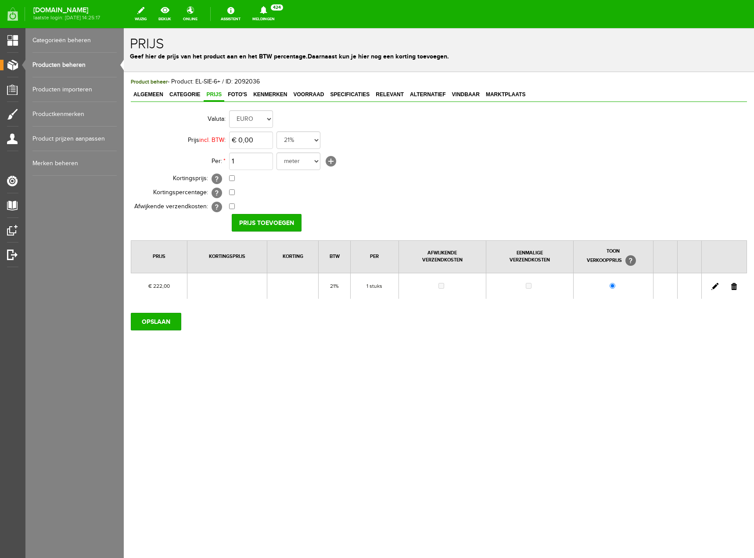
click at [717, 288] on link at bounding box center [715, 286] width 7 height 7
click at [249, 138] on input "222" at bounding box center [251, 140] width 44 height 18
type input "5"
type input "€ 251,00"
click at [274, 218] on input "[PERSON_NAME]" at bounding box center [264, 223] width 64 height 18
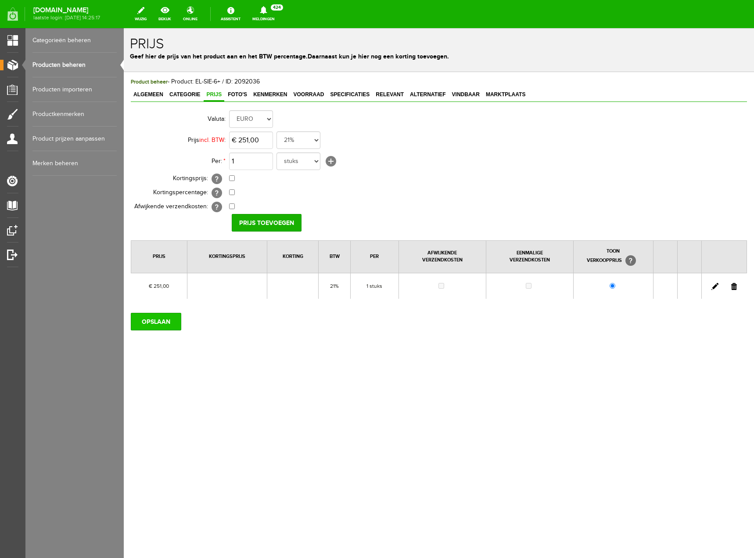
click at [177, 324] on input "OPSLAAN" at bounding box center [156, 322] width 51 height 18
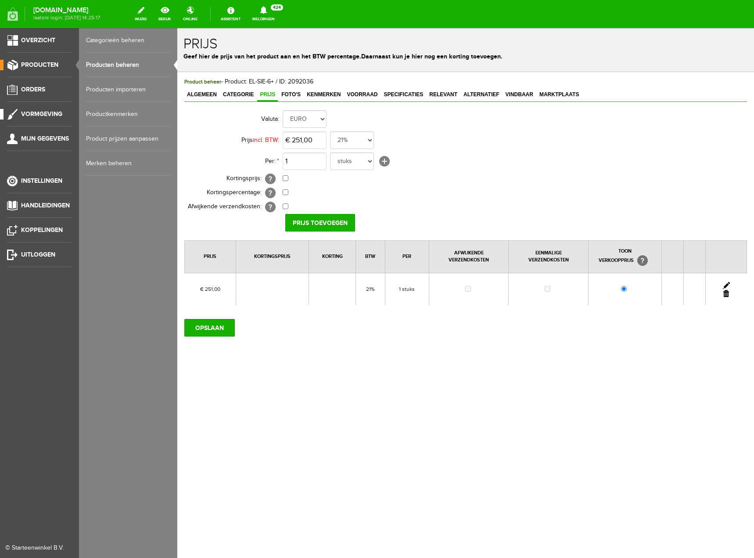
click at [38, 109] on link "Vormgeving" at bounding box center [36, 114] width 72 height 11
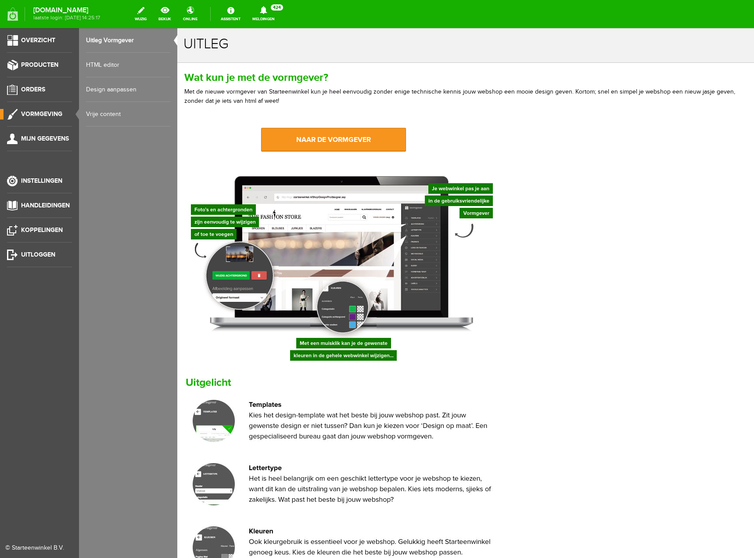
click at [96, 116] on link "Vrije content" at bounding box center [128, 114] width 84 height 25
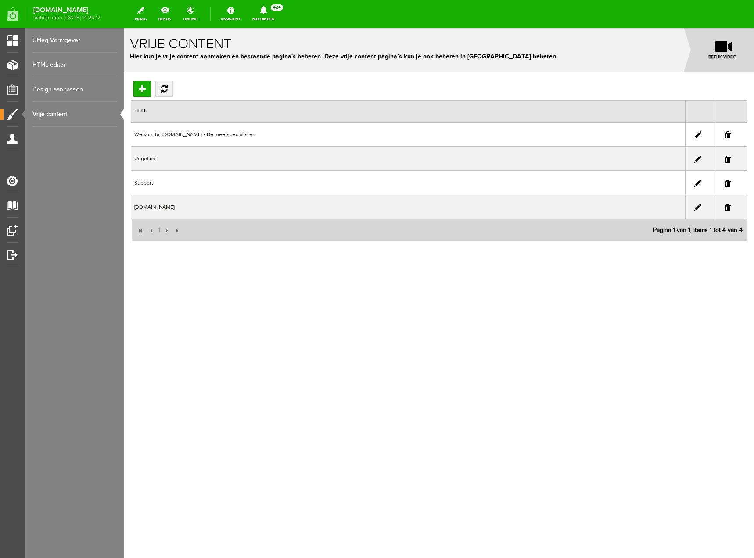
click at [698, 134] on link at bounding box center [698, 134] width 7 height 7
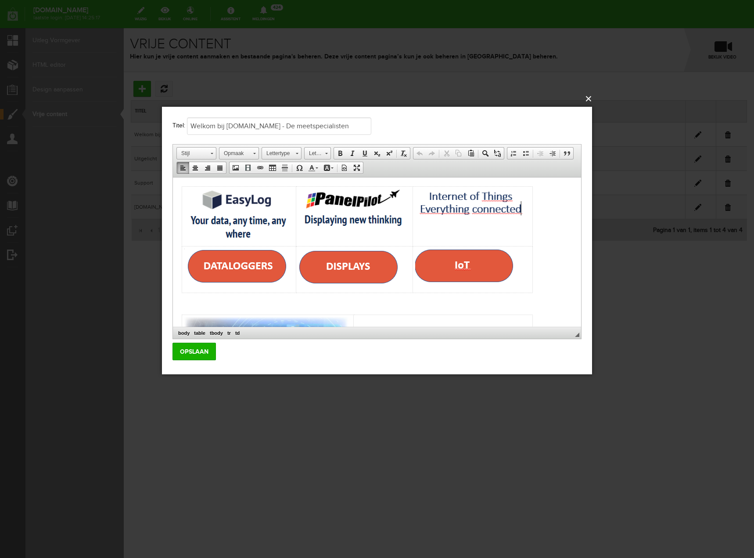
click at [587, 98] on button "×" at bounding box center [380, 98] width 430 height 19
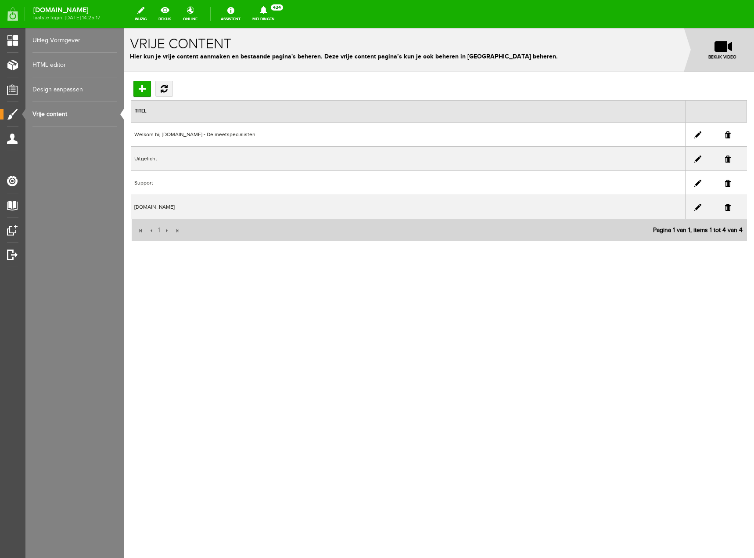
click at [700, 206] on link at bounding box center [698, 207] width 7 height 7
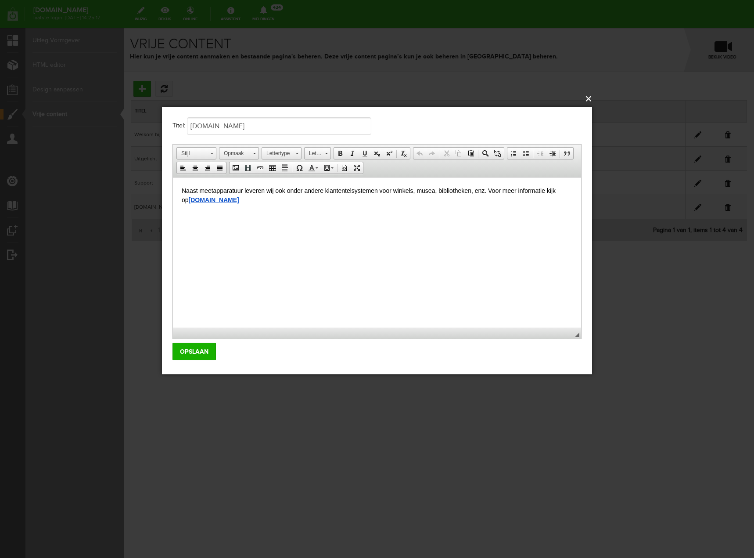
click at [590, 94] on button "×" at bounding box center [380, 98] width 430 height 19
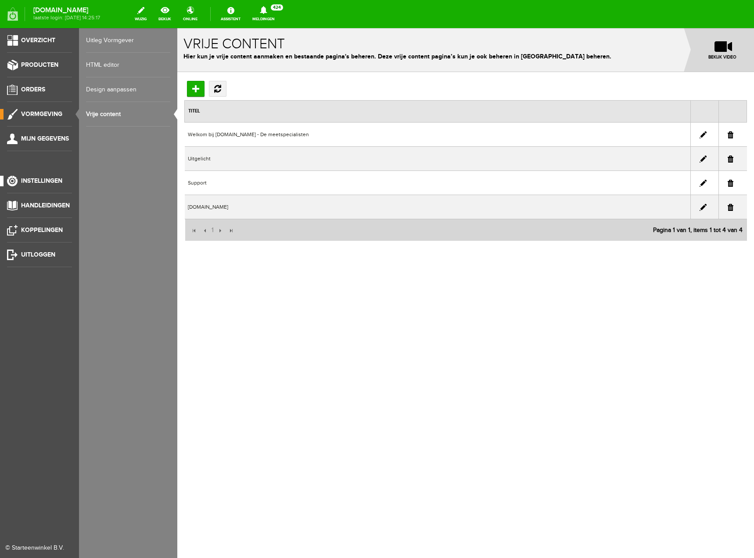
click at [45, 177] on link "Instellingen" at bounding box center [36, 181] width 72 height 11
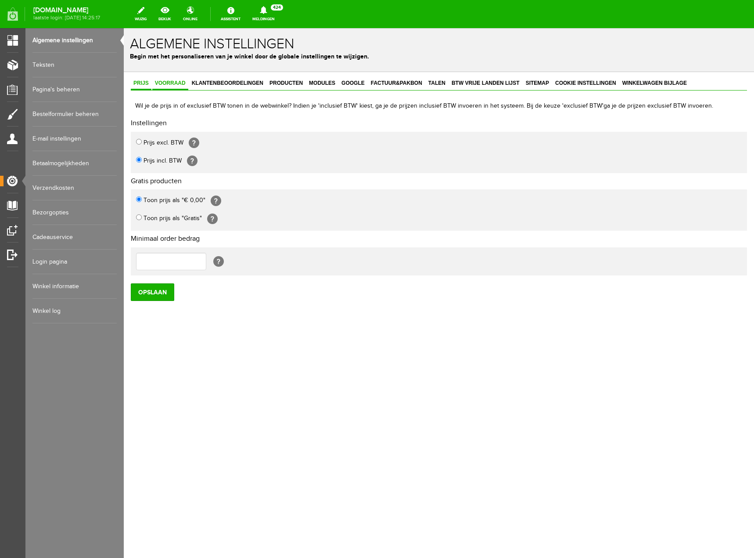
click at [180, 84] on span "Voorraad" at bounding box center [170, 83] width 36 height 6
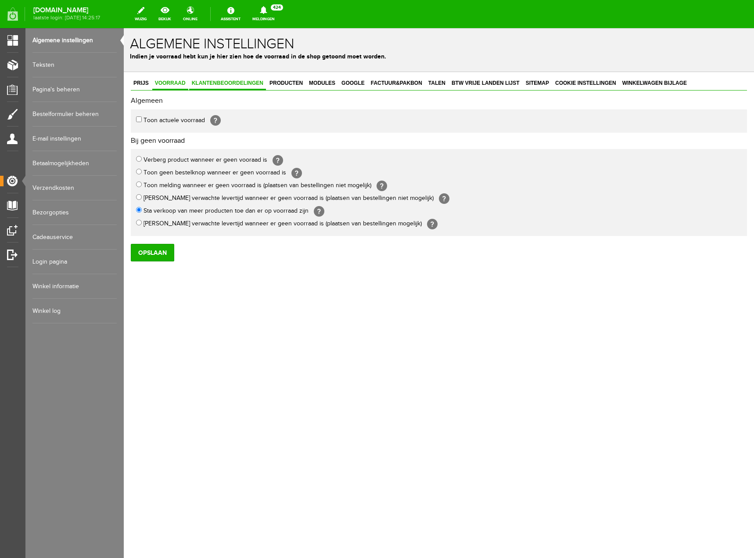
click at [229, 87] on link "Klantenbeoordelingen" at bounding box center [227, 83] width 77 height 13
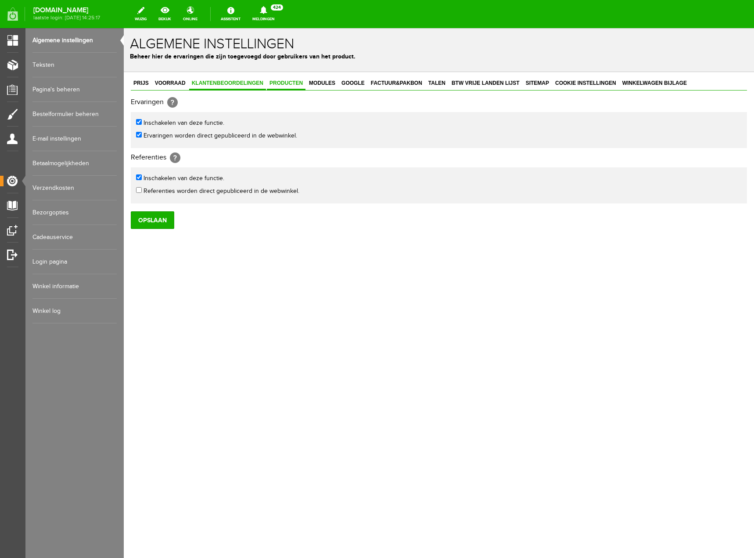
click at [297, 83] on span "Producten" at bounding box center [286, 83] width 39 height 6
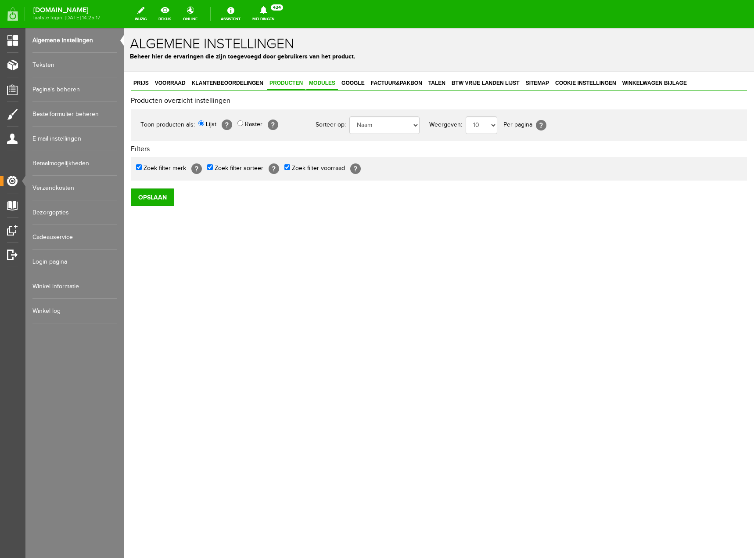
click at [327, 83] on span "Modules" at bounding box center [323, 83] width 32 height 6
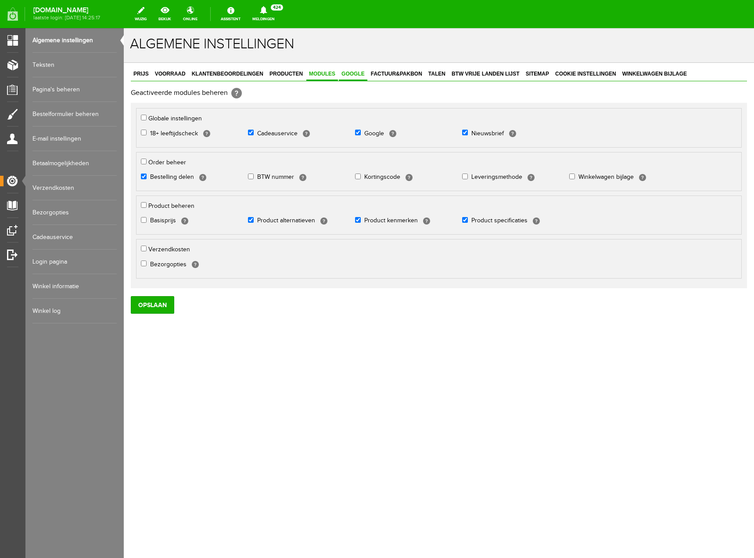
click at [353, 72] on span "Google" at bounding box center [353, 74] width 29 height 6
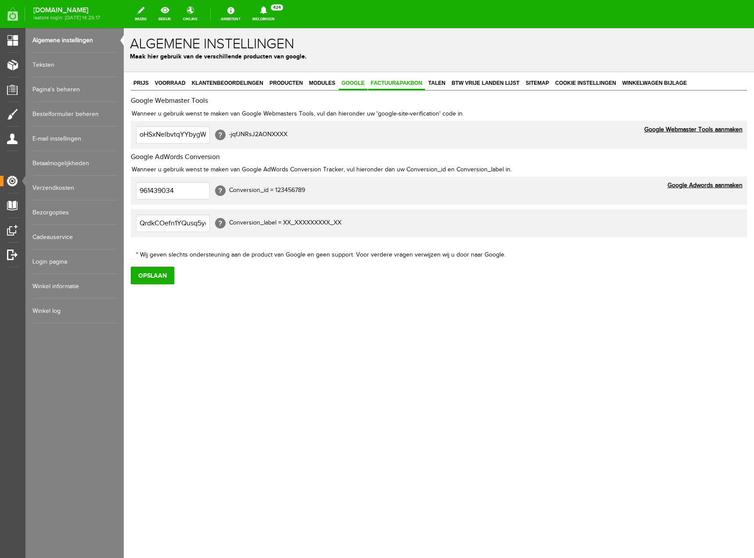
click at [401, 87] on link "Factuur&Pakbon" at bounding box center [396, 83] width 57 height 13
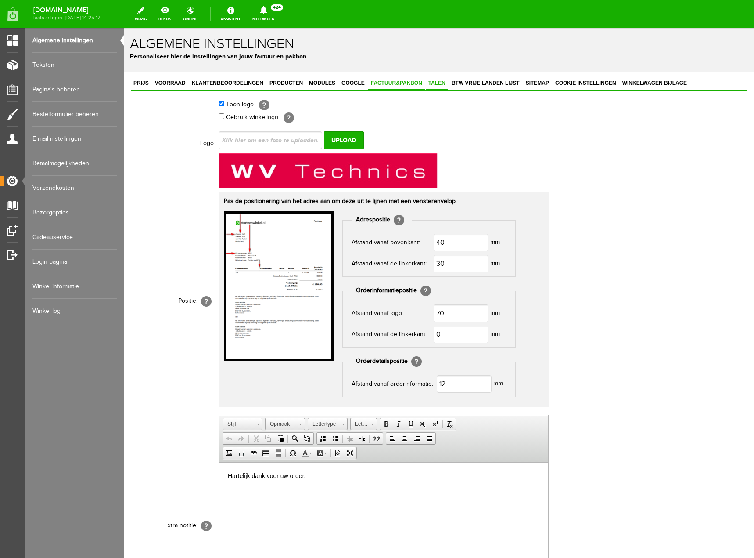
click at [440, 85] on span "Talen" at bounding box center [437, 83] width 22 height 6
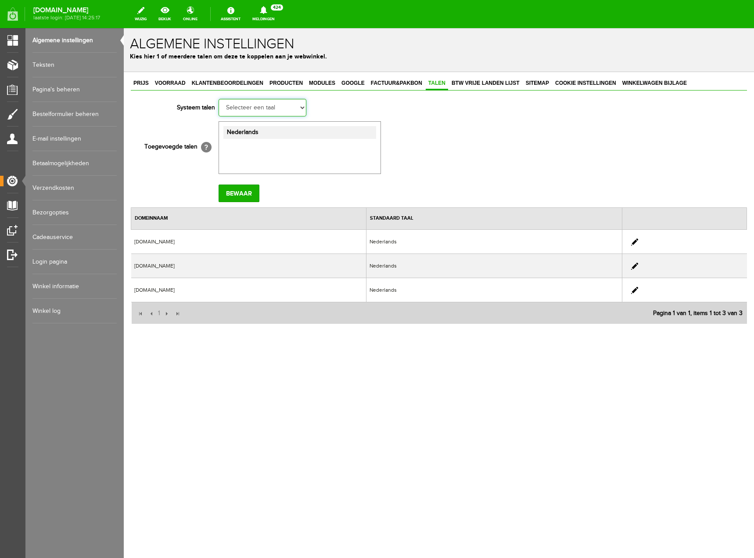
click at [304, 108] on select "Selecteer een taal Duits Engels [PERSON_NAME]" at bounding box center [263, 108] width 88 height 18
select select "en-us"
click at [219, 99] on select "Selecteer een taal Duits Engels [PERSON_NAME]" at bounding box center [263, 108] width 88 height 18
click at [246, 195] on input "Bewaar" at bounding box center [239, 193] width 41 height 18
click at [300, 111] on select "Selecteer een taal Duits Engels [PERSON_NAME]" at bounding box center [263, 108] width 88 height 18
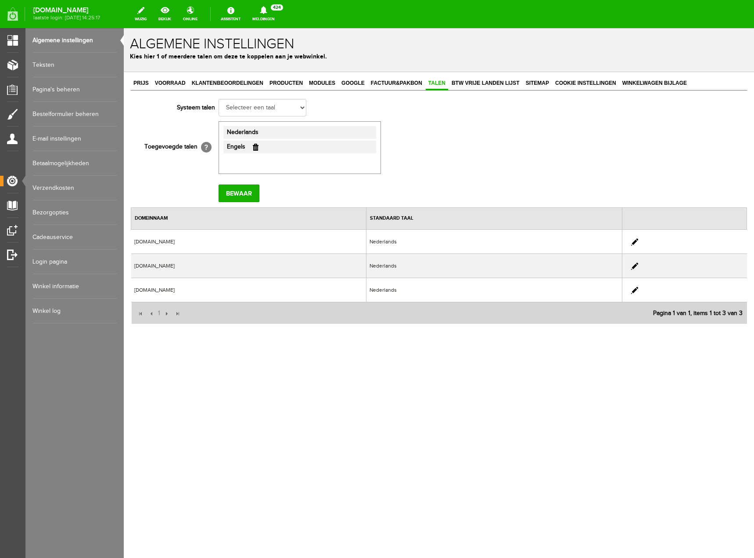
click at [445, 114] on td "Selecteer een taal Duits Engels [PERSON_NAME]" at bounding box center [386, 107] width 334 height 21
click at [539, 81] on span "Sitemap" at bounding box center [537, 83] width 29 height 6
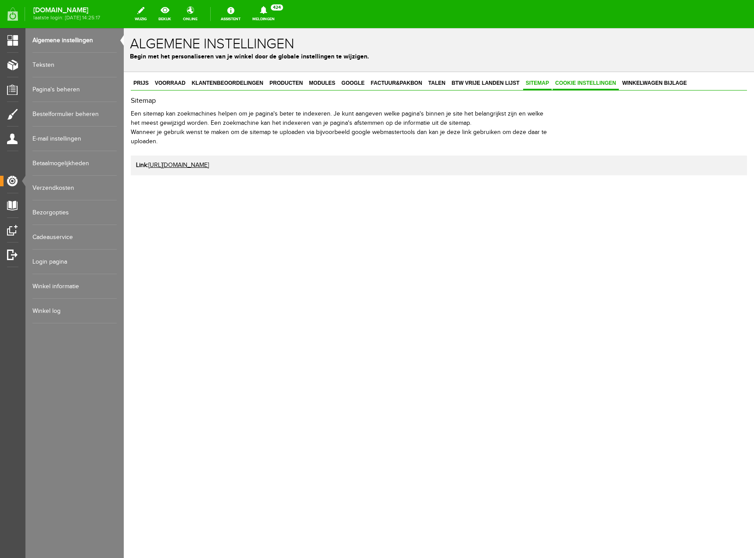
click at [572, 81] on span "Cookie instellingen" at bounding box center [586, 83] width 66 height 6
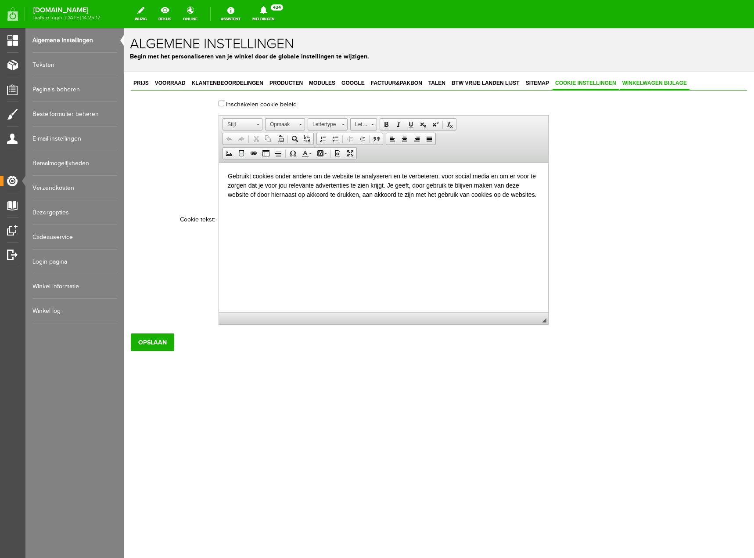
click at [670, 78] on link "Winkelwagen bijlage" at bounding box center [655, 83] width 70 height 13
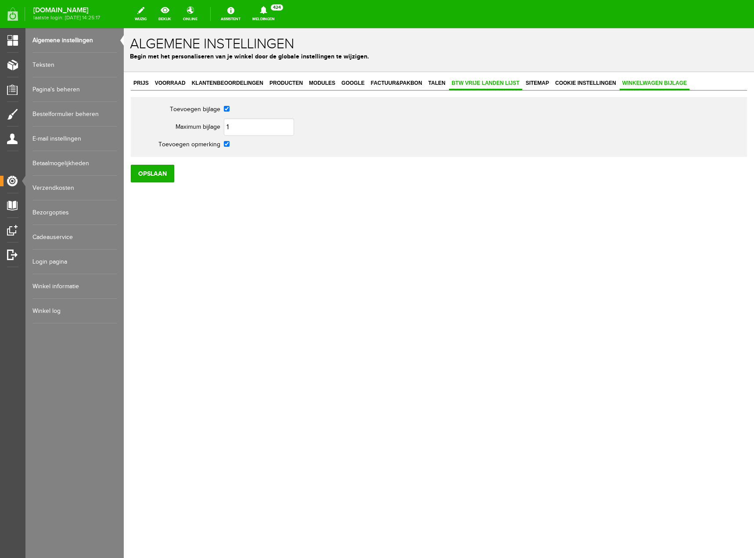
click at [497, 86] on span "BTW vrije landen lijst" at bounding box center [485, 83] width 73 height 6
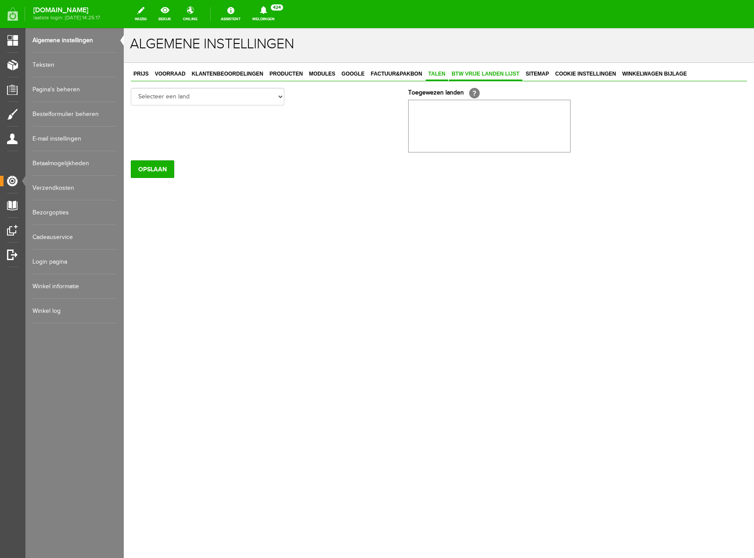
click at [437, 76] on span "Talen" at bounding box center [437, 74] width 22 height 6
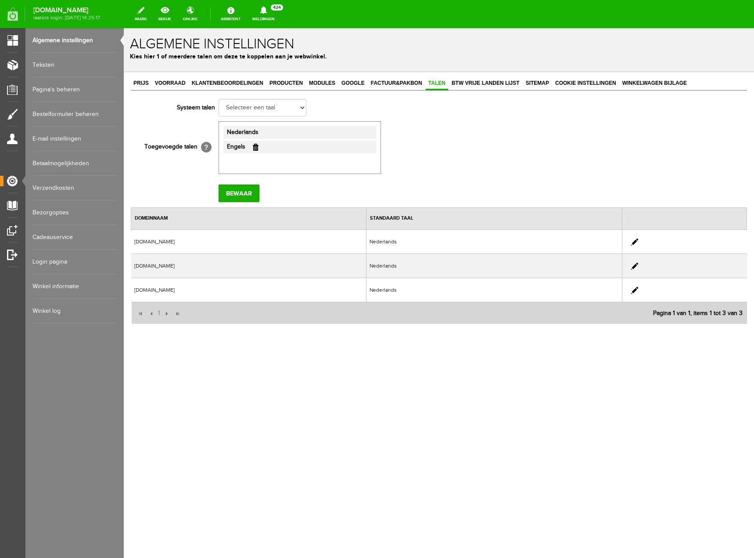
click at [639, 240] on link at bounding box center [635, 241] width 7 height 7
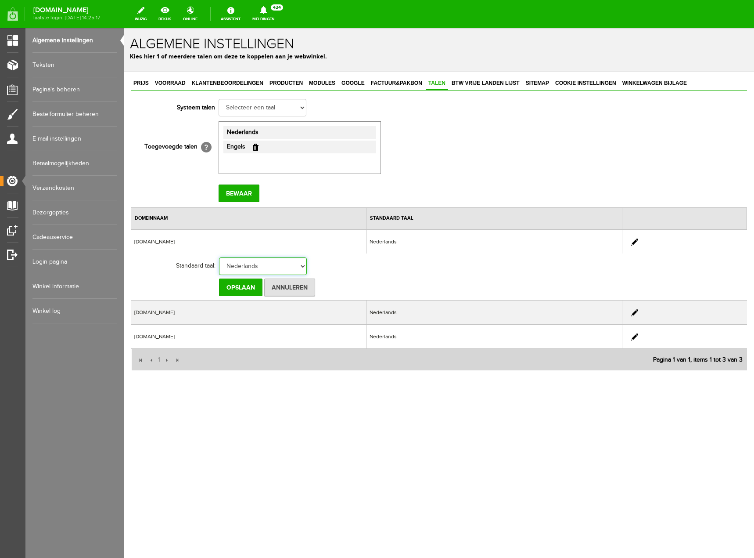
click at [302, 267] on select "Nederlands Engels" at bounding box center [263, 266] width 88 height 18
click at [330, 251] on td "[DOMAIN_NAME]" at bounding box center [248, 241] width 235 height 24
click at [303, 286] on input "Annuleren" at bounding box center [289, 287] width 51 height 18
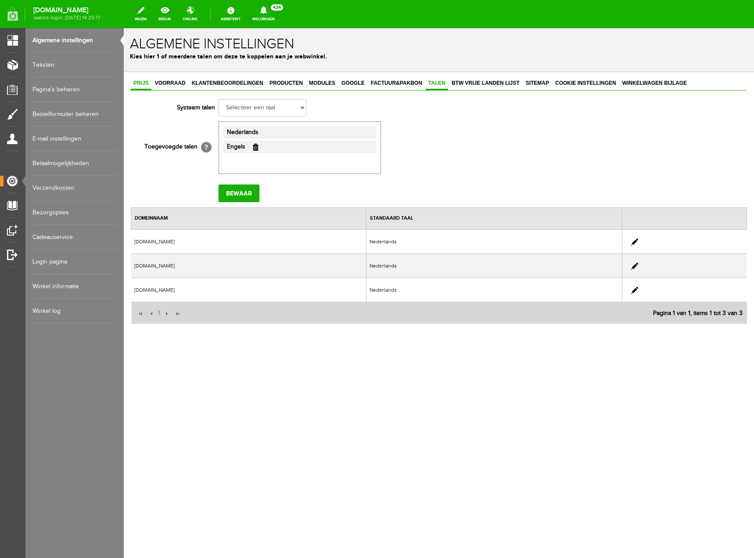
click at [149, 81] on span "Prijs" at bounding box center [141, 83] width 21 height 6
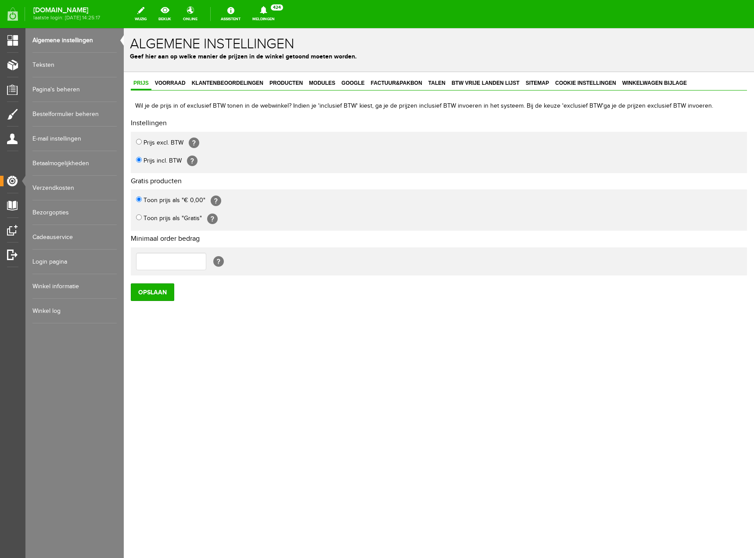
click at [181, 479] on body "Successfully saved! x Algemene instellingen Geef hier aan op welke manier de pr…" at bounding box center [439, 293] width 631 height 530
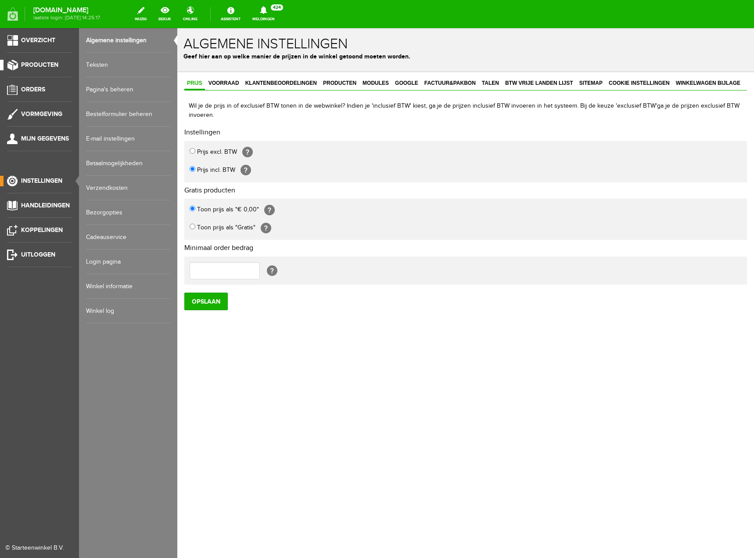
click at [42, 67] on span "Producten" at bounding box center [39, 64] width 37 height 7
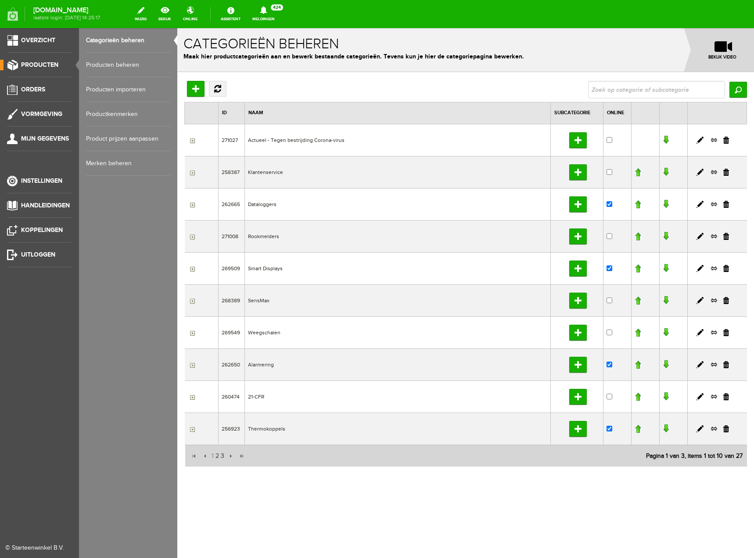
click at [117, 41] on link "Categorieën beheren" at bounding box center [128, 40] width 84 height 25
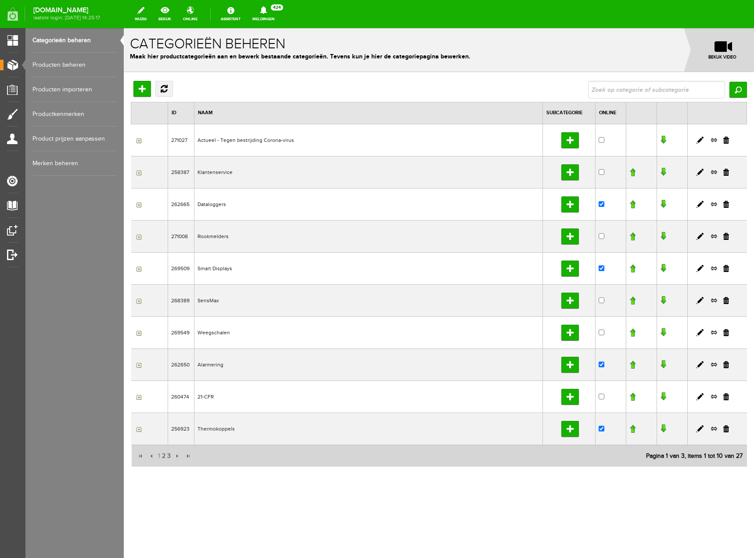
drag, startPoint x: 727, startPoint y: 140, endPoint x: 409, endPoint y: 39, distance: 333.8
click at [727, 140] on link at bounding box center [727, 140] width 6 height 7
click at [729, 301] on link at bounding box center [727, 300] width 6 height 7
click at [729, 428] on link at bounding box center [727, 428] width 6 height 7
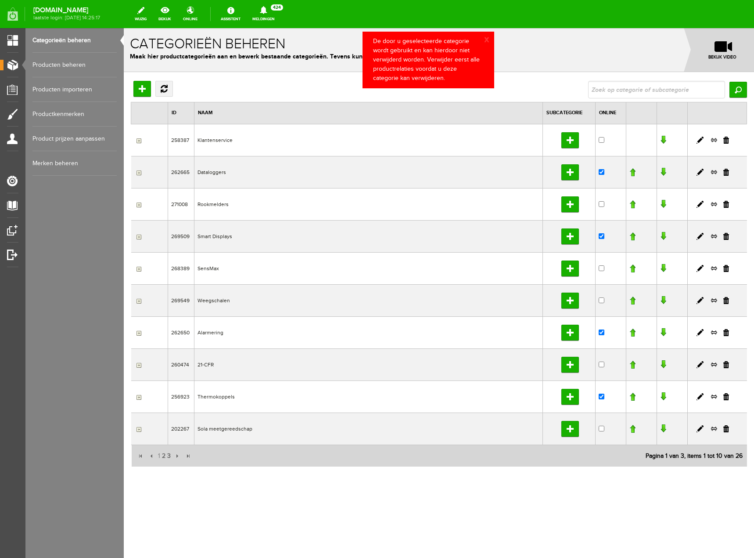
click at [138, 430] on input "button" at bounding box center [137, 429] width 7 height 7
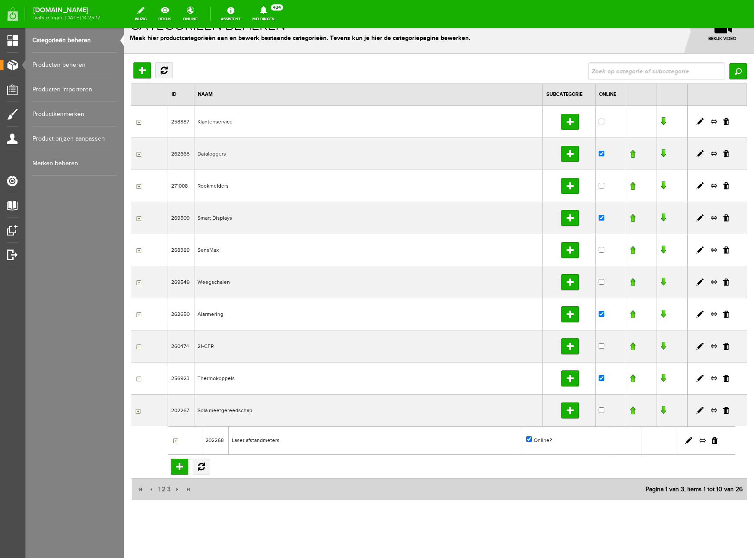
scroll to position [27, 0]
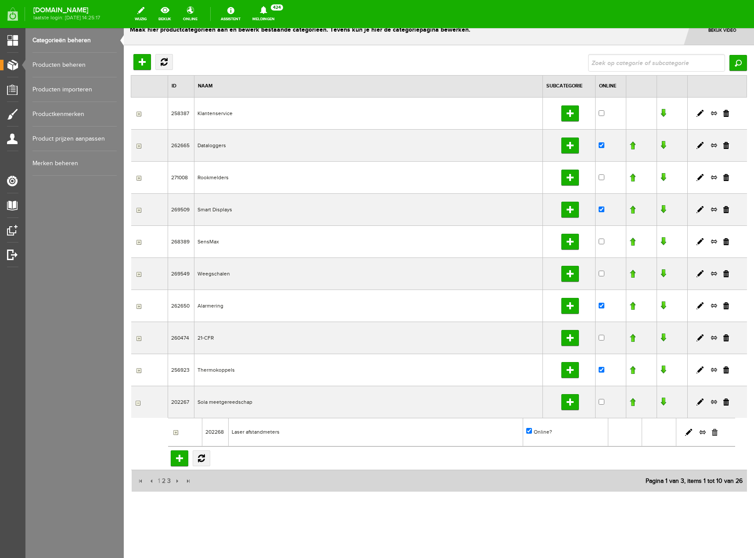
click at [712, 430] on link at bounding box center [715, 432] width 6 height 7
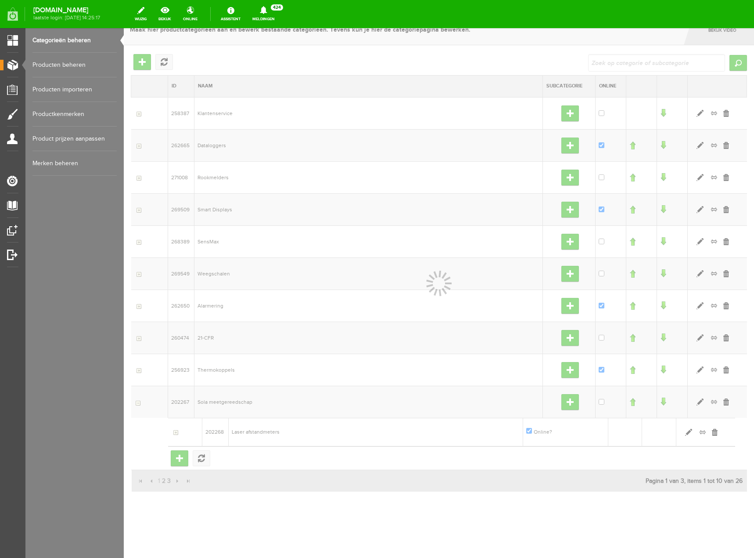
scroll to position [22, 0]
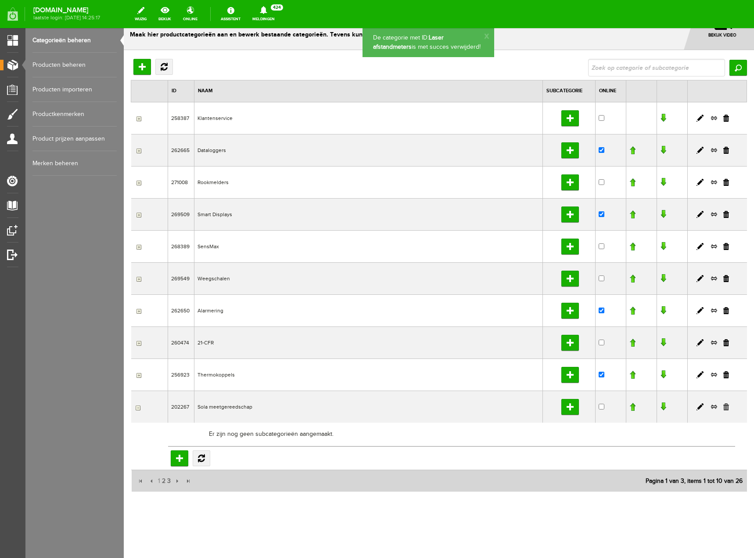
click at [724, 407] on link at bounding box center [727, 406] width 6 height 7
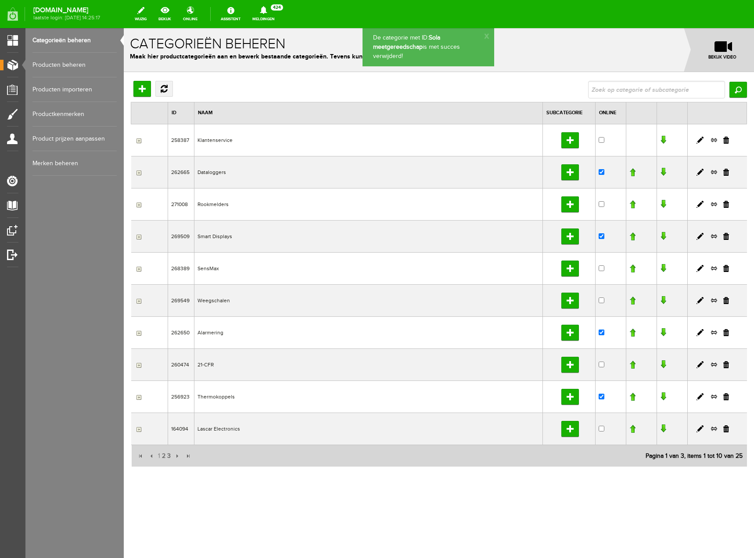
scroll to position [0, 0]
click at [139, 302] on input "button" at bounding box center [137, 300] width 7 height 7
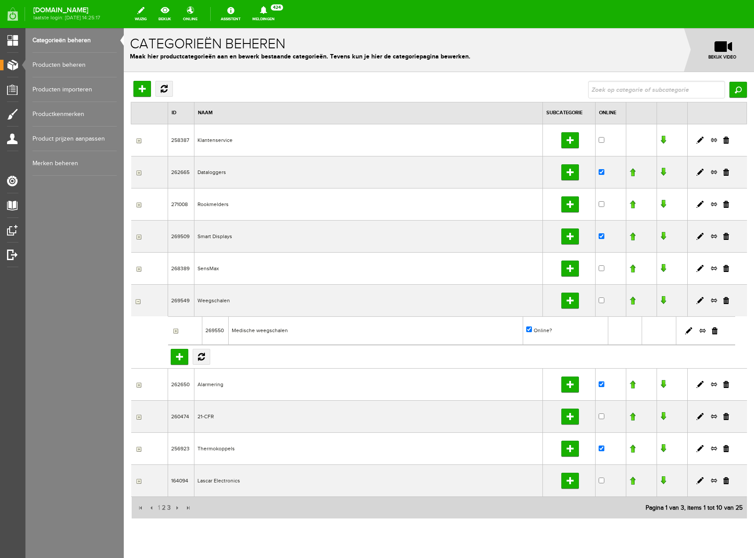
drag, startPoint x: 707, startPoint y: 332, endPoint x: 393, endPoint y: 31, distance: 434.9
click at [712, 332] on link at bounding box center [715, 330] width 6 height 7
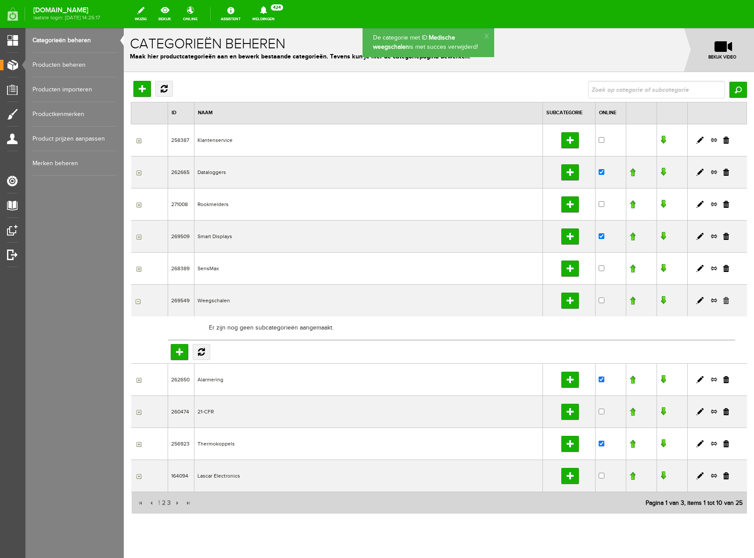
click at [724, 301] on link at bounding box center [727, 300] width 6 height 7
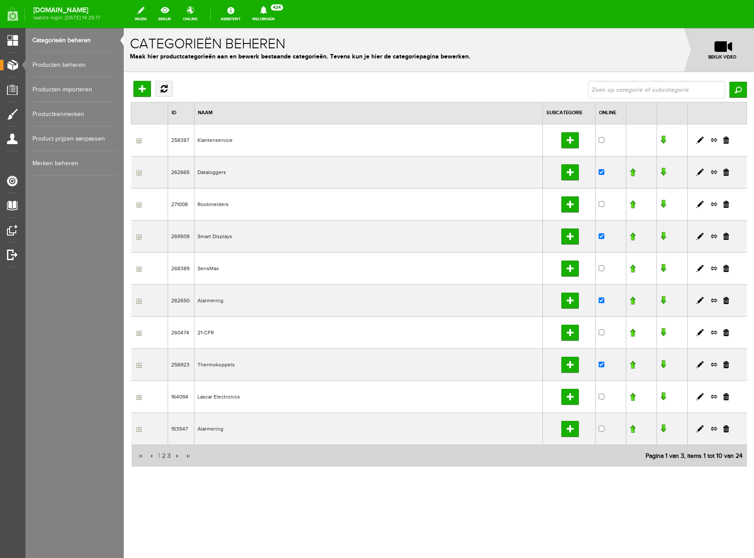
click at [140, 430] on input "button" at bounding box center [137, 429] width 7 height 7
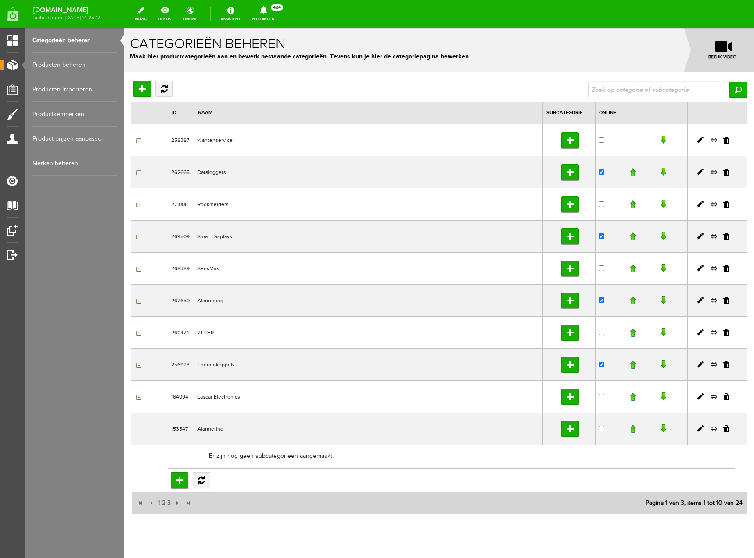
click at [141, 431] on input "button" at bounding box center [137, 429] width 7 height 7
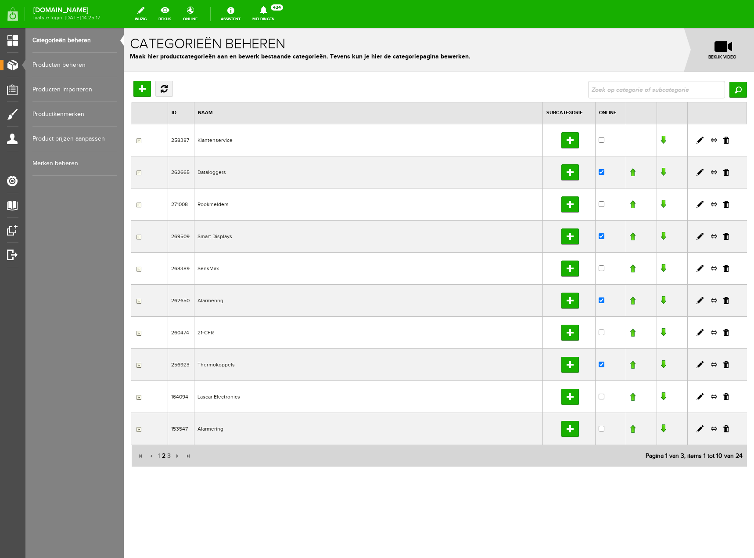
click at [164, 456] on span "2" at bounding box center [163, 456] width 5 height 18
click at [728, 141] on link at bounding box center [727, 140] width 6 height 7
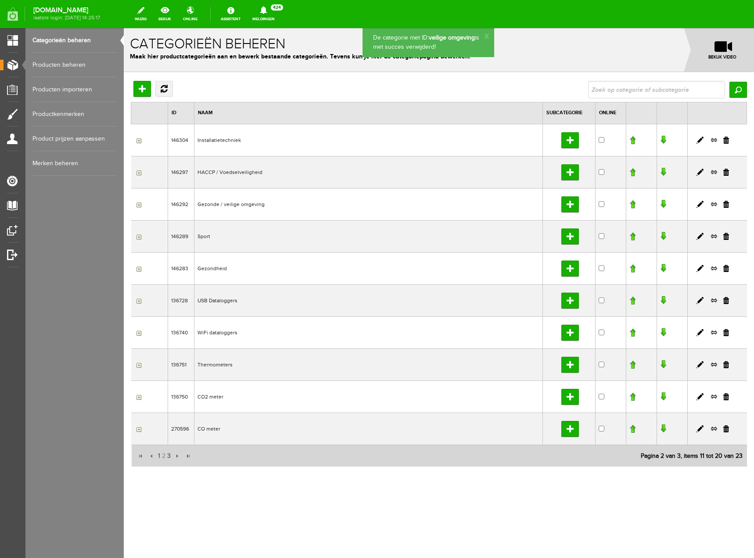
drag, startPoint x: 725, startPoint y: 141, endPoint x: 409, endPoint y: 37, distance: 332.2
click at [725, 141] on link at bounding box center [727, 140] width 6 height 7
click at [728, 139] on link at bounding box center [727, 140] width 6 height 7
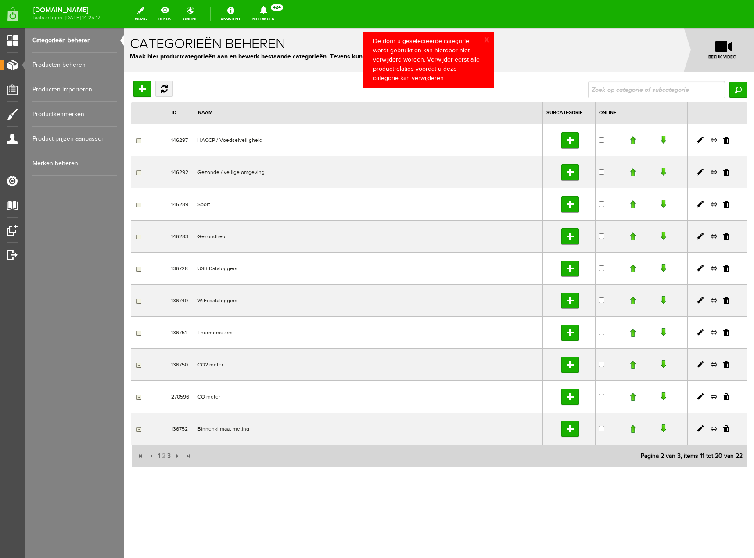
click at [137, 141] on input "button" at bounding box center [137, 140] width 7 height 7
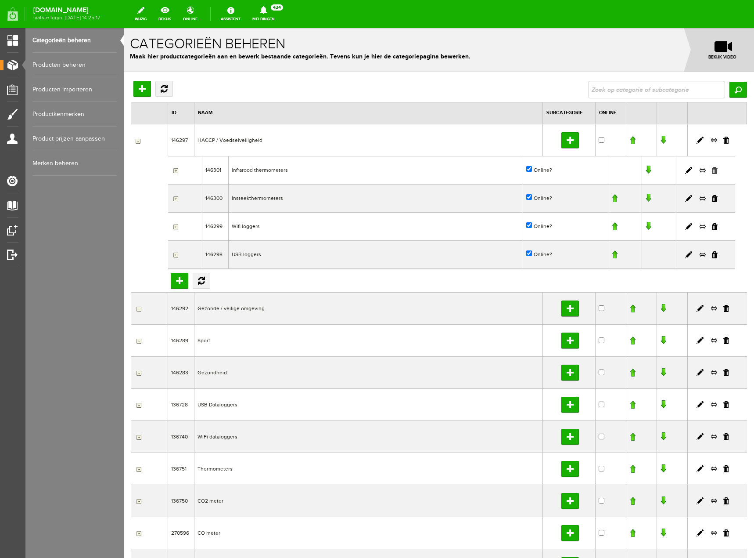
click at [712, 170] on link at bounding box center [715, 170] width 6 height 7
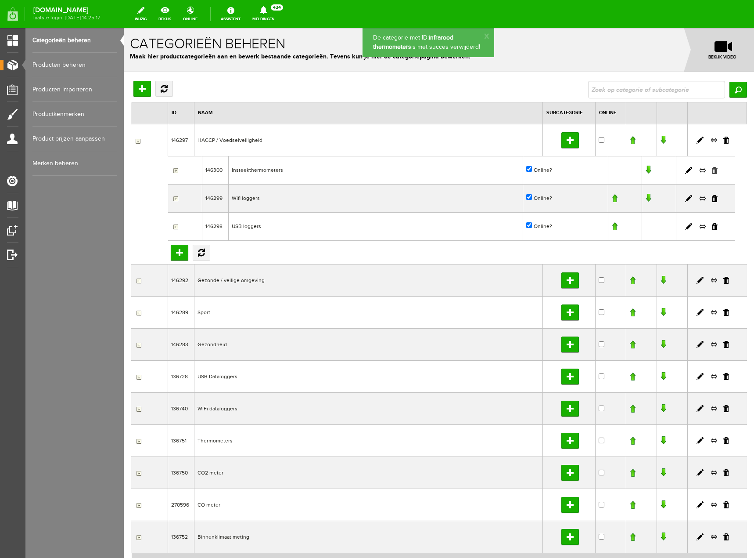
click at [712, 171] on link at bounding box center [715, 170] width 6 height 7
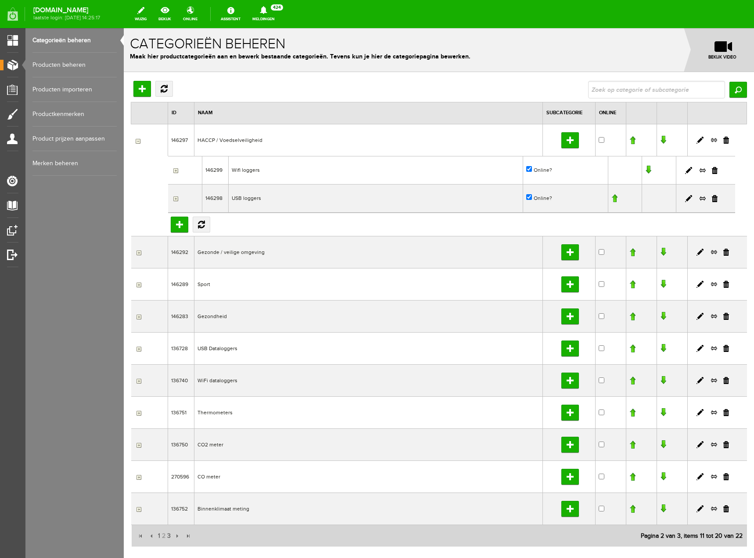
click at [176, 171] on input "button" at bounding box center [174, 170] width 7 height 7
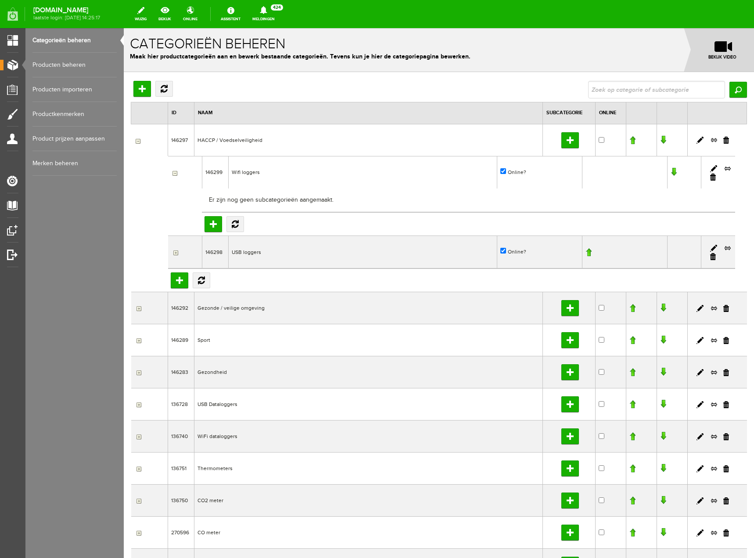
click at [176, 173] on input "button" at bounding box center [174, 172] width 7 height 7
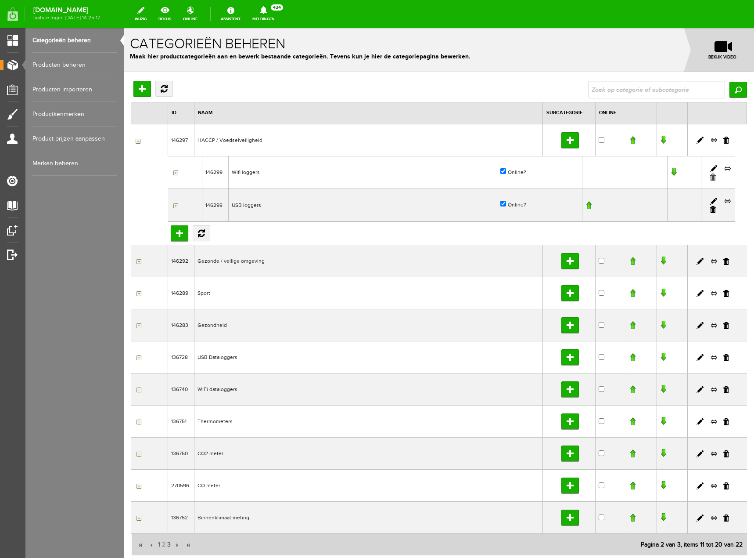
click at [711, 176] on link at bounding box center [714, 176] width 6 height 7
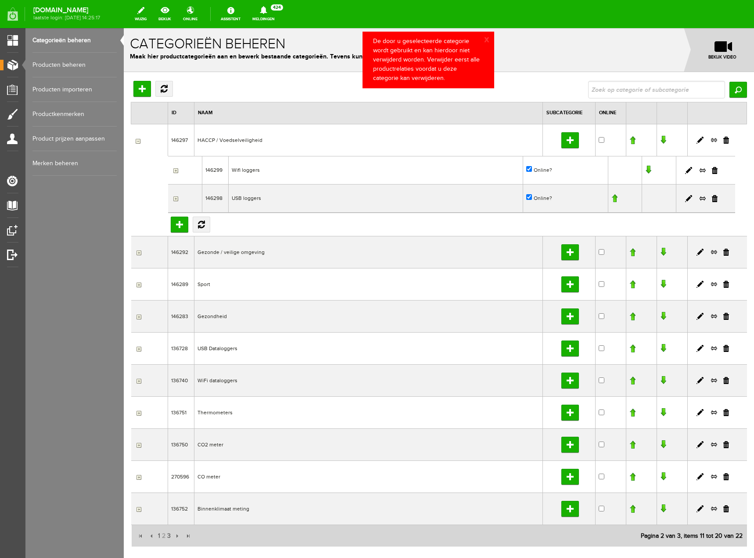
click at [269, 164] on td "Wifi loggers" at bounding box center [375, 170] width 295 height 28
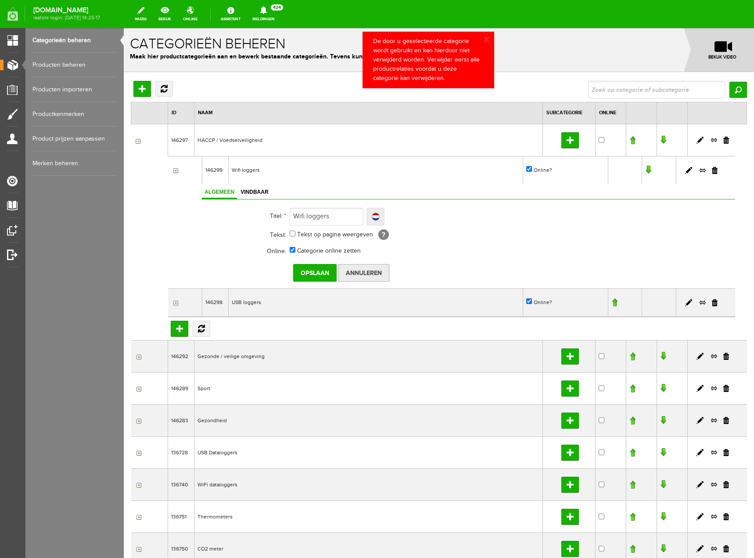
click at [372, 278] on input "Annuleren" at bounding box center [364, 273] width 51 height 18
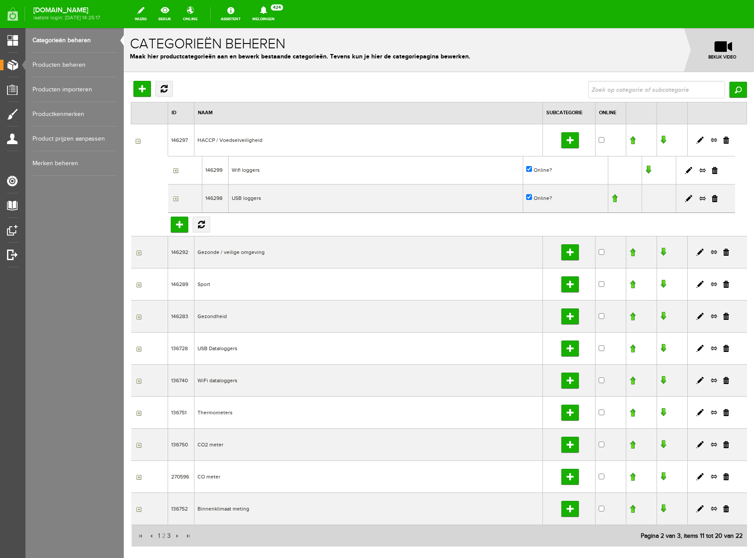
drag, startPoint x: 722, startPoint y: 253, endPoint x: 408, endPoint y: 34, distance: 382.2
click at [724, 253] on link at bounding box center [727, 252] width 6 height 7
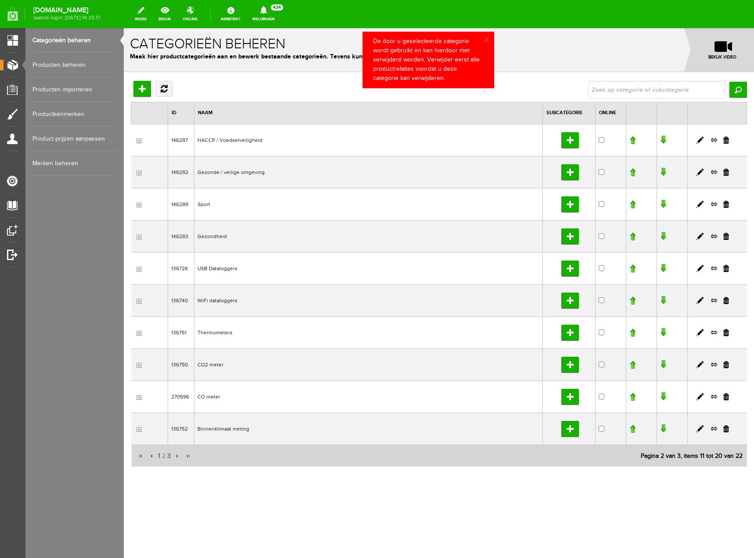
click at [140, 171] on input "button" at bounding box center [137, 172] width 7 height 7
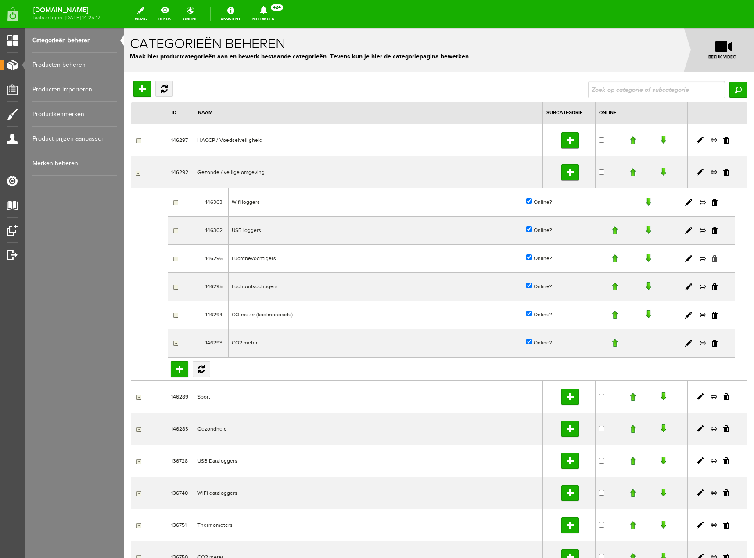
click at [712, 256] on link at bounding box center [715, 258] width 6 height 7
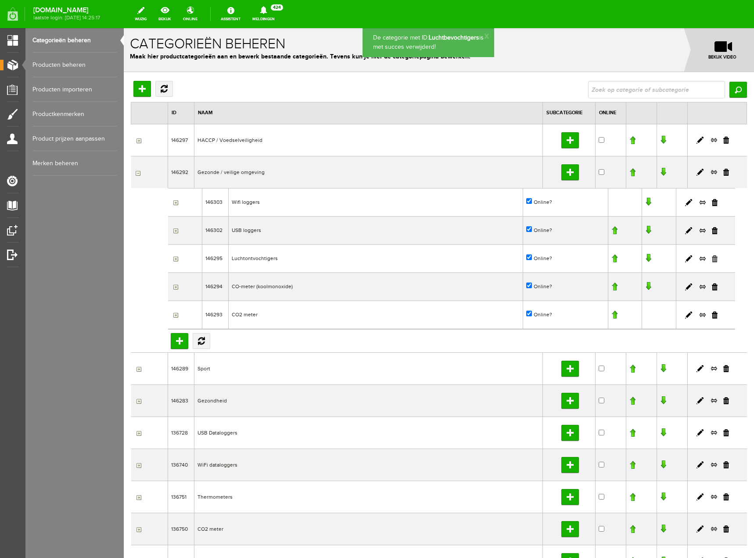
drag, startPoint x: 707, startPoint y: 255, endPoint x: 533, endPoint y: 55, distance: 264.9
click at [712, 255] on link at bounding box center [715, 258] width 6 height 7
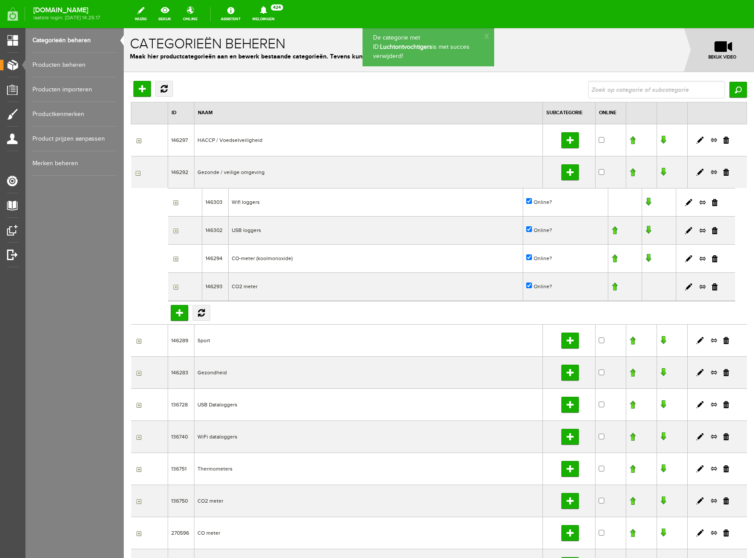
click at [712, 259] on link at bounding box center [715, 258] width 6 height 7
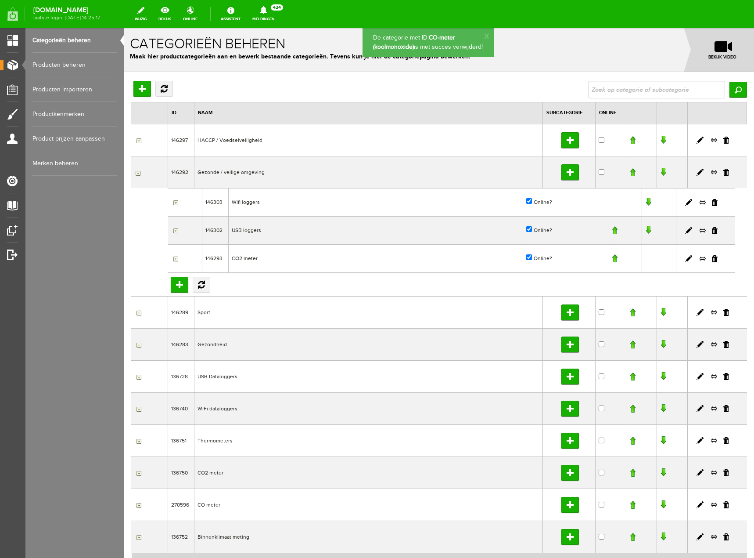
drag, startPoint x: 708, startPoint y: 255, endPoint x: 401, endPoint y: 30, distance: 380.2
click at [712, 255] on link at bounding box center [715, 258] width 6 height 7
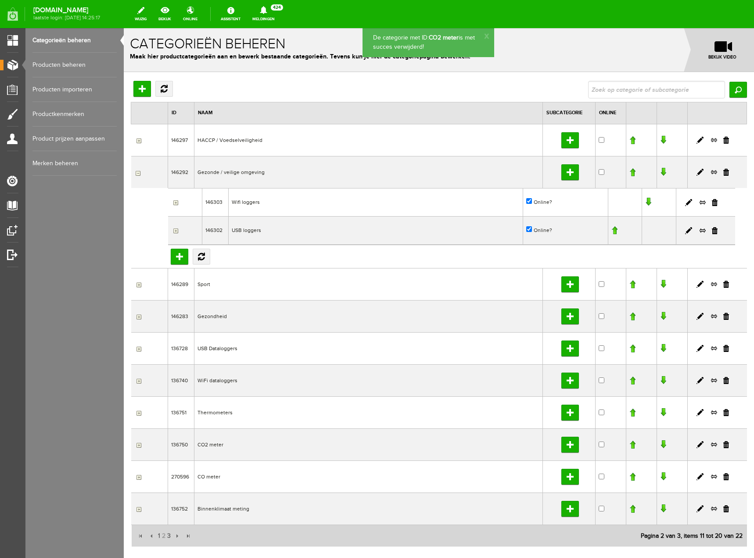
click at [139, 286] on input "button" at bounding box center [137, 284] width 7 height 7
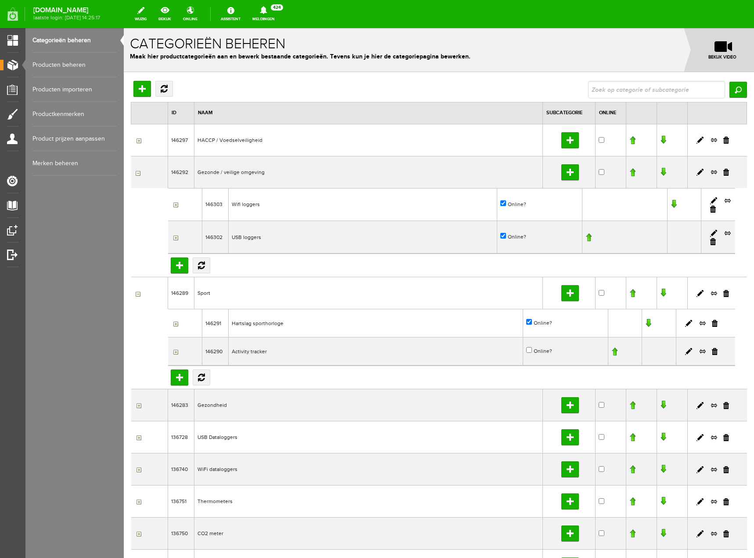
click at [712, 322] on link at bounding box center [715, 323] width 6 height 7
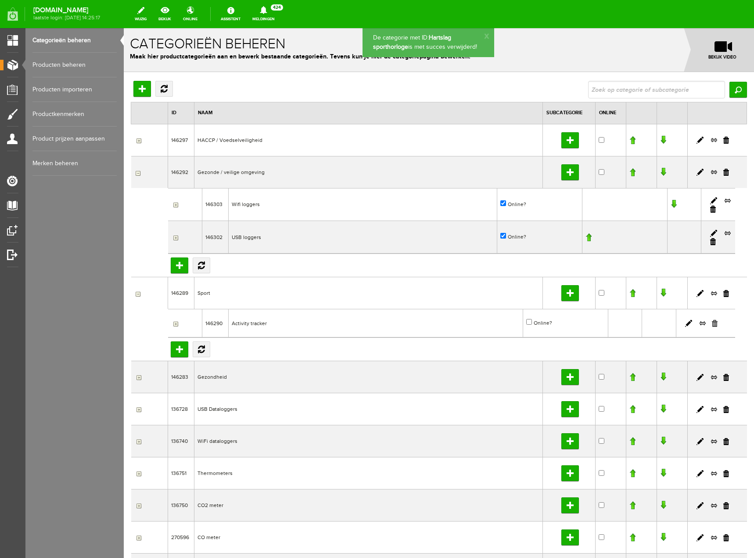
click at [712, 325] on link at bounding box center [715, 323] width 6 height 7
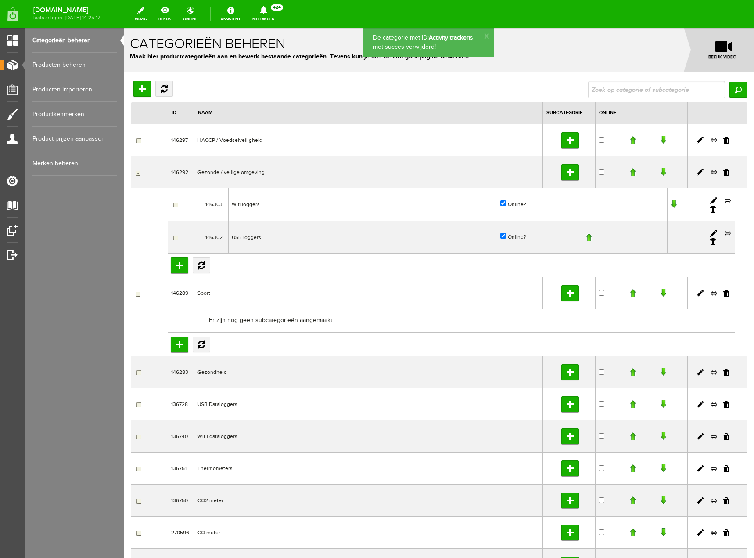
drag, startPoint x: 720, startPoint y: 295, endPoint x: 402, endPoint y: 37, distance: 409.3
click at [724, 295] on link at bounding box center [727, 293] width 6 height 7
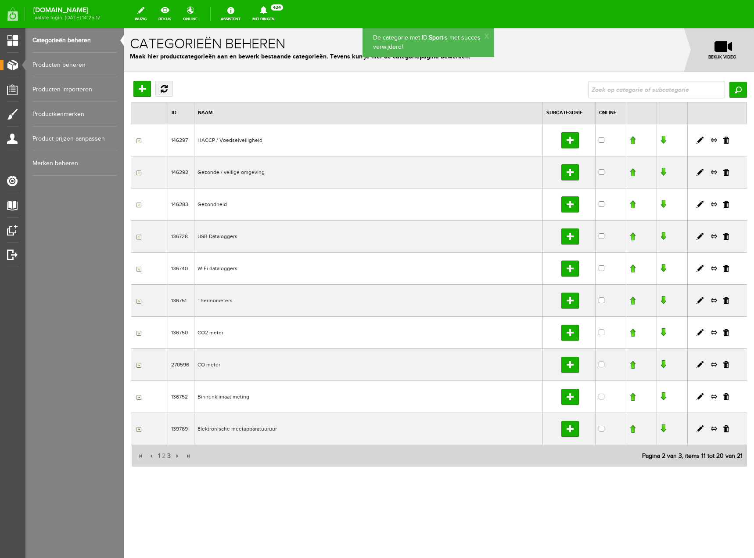
click at [139, 430] on input "button" at bounding box center [137, 429] width 7 height 7
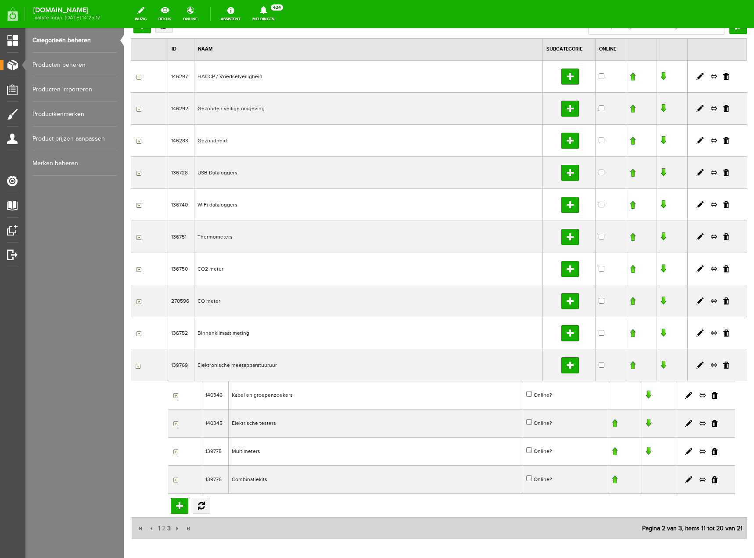
scroll to position [88, 0]
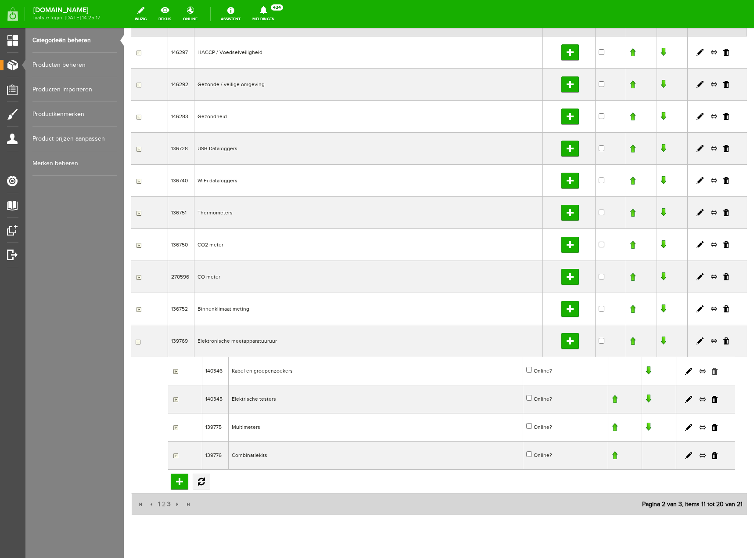
click at [712, 371] on link at bounding box center [715, 371] width 6 height 7
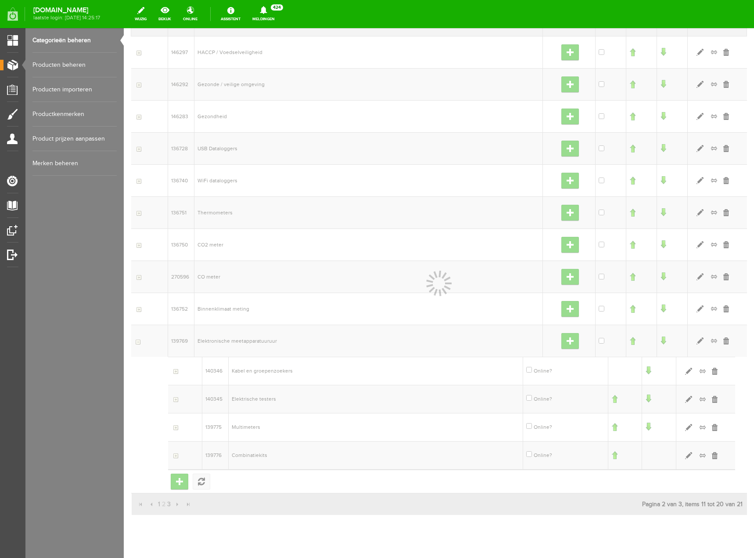
scroll to position [83, 0]
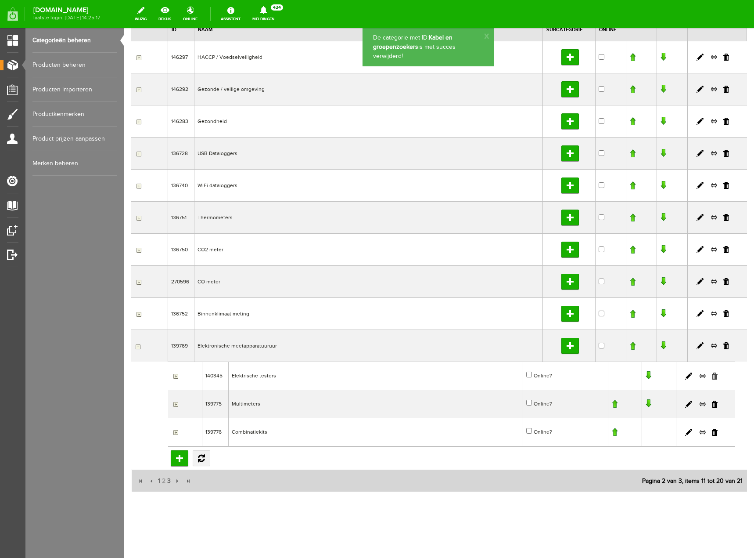
drag, startPoint x: 708, startPoint y: 377, endPoint x: 528, endPoint y: 56, distance: 368.1
click at [712, 377] on link at bounding box center [715, 375] width 6 height 7
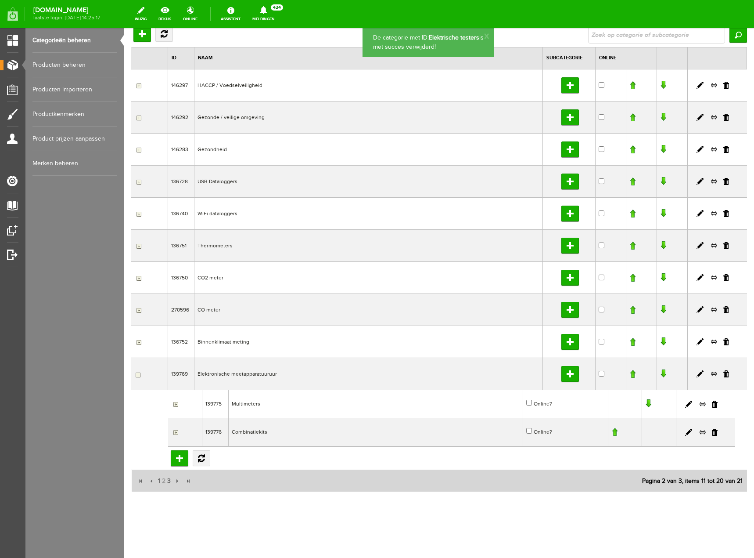
scroll to position [55, 0]
click at [712, 404] on link at bounding box center [715, 404] width 6 height 7
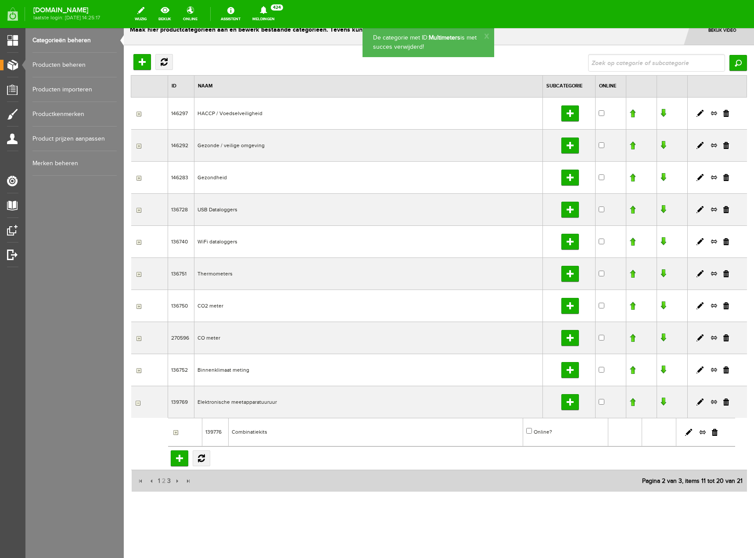
scroll to position [27, 0]
click at [712, 430] on link at bounding box center [715, 432] width 6 height 7
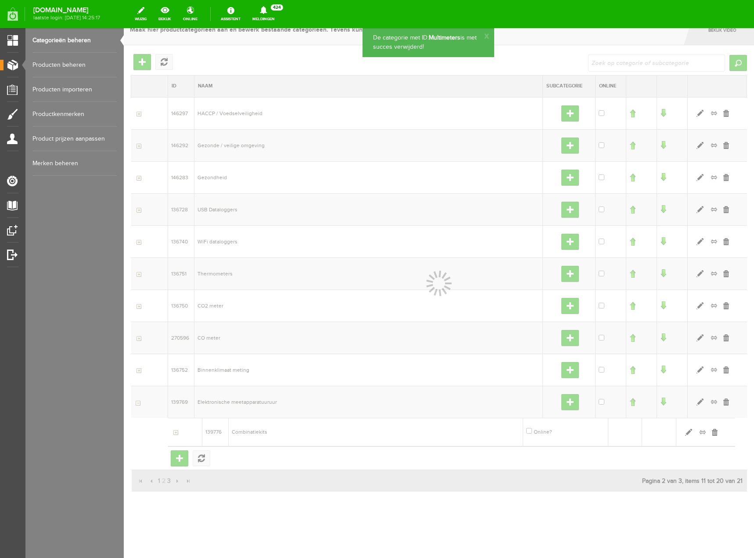
scroll to position [22, 0]
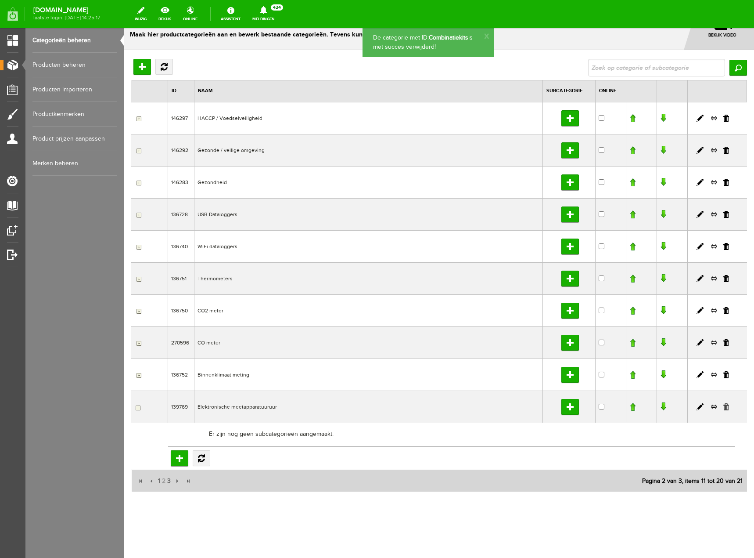
click at [724, 408] on link at bounding box center [727, 406] width 6 height 7
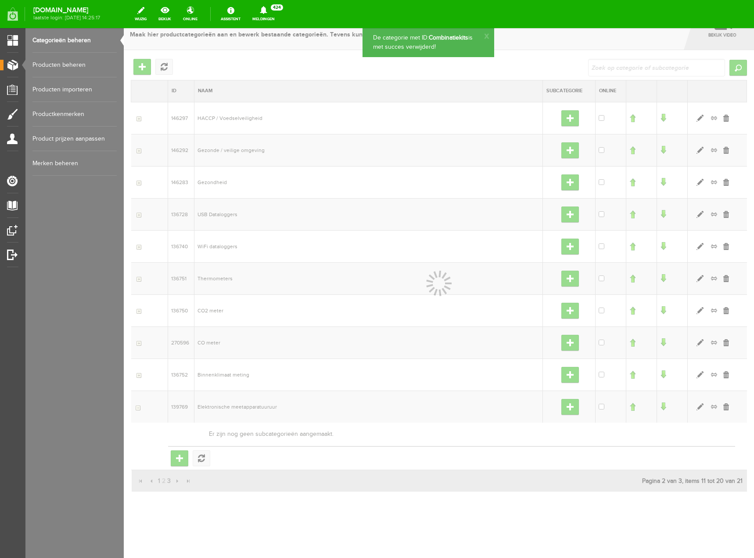
scroll to position [0, 0]
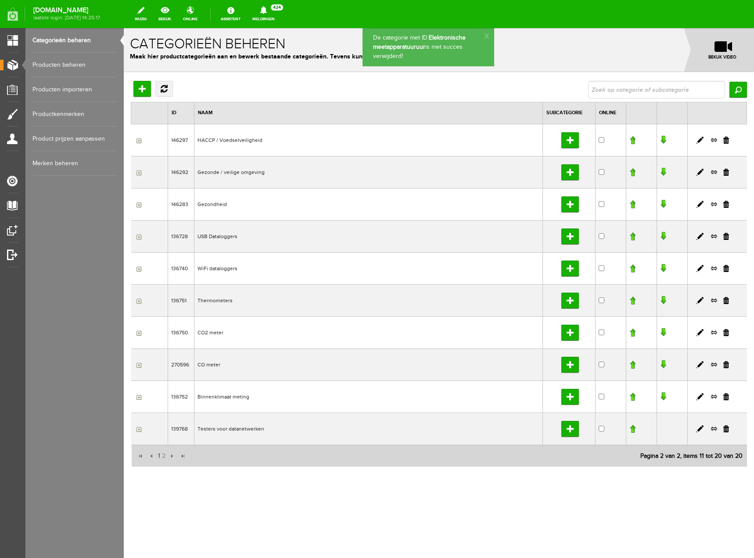
click at [140, 368] on input "button" at bounding box center [137, 364] width 7 height 7
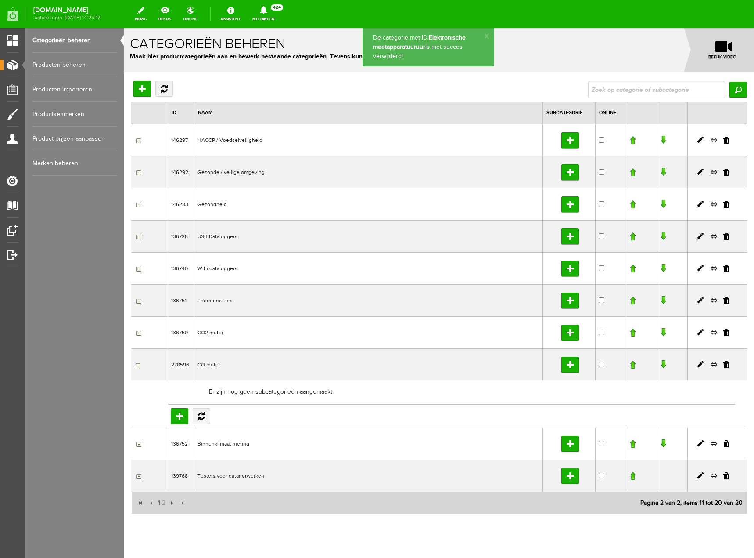
click at [140, 368] on input "button" at bounding box center [137, 364] width 7 height 7
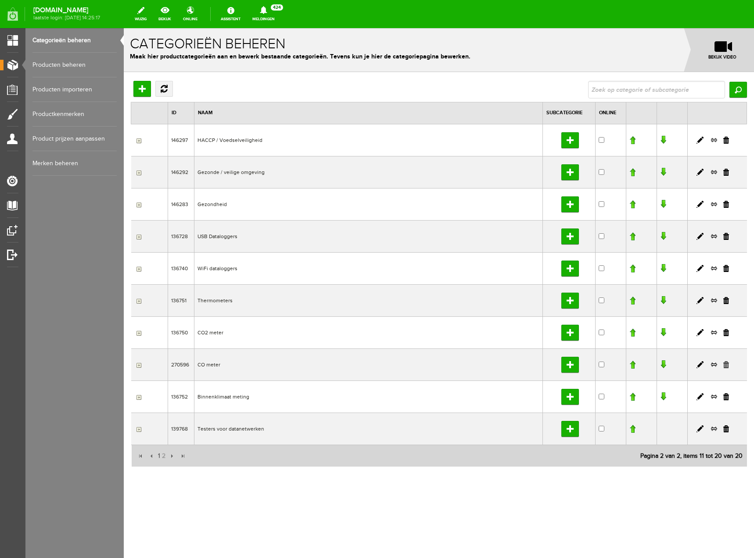
click at [727, 366] on link at bounding box center [727, 364] width 6 height 7
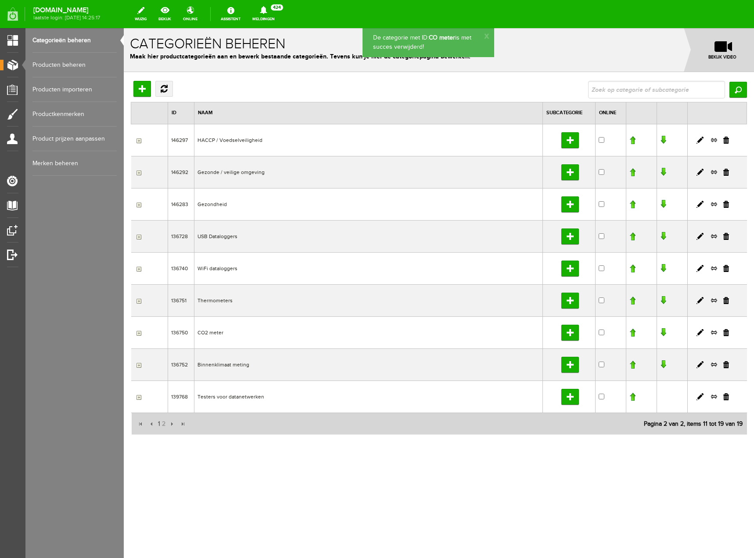
click at [139, 333] on input "button" at bounding box center [137, 332] width 7 height 7
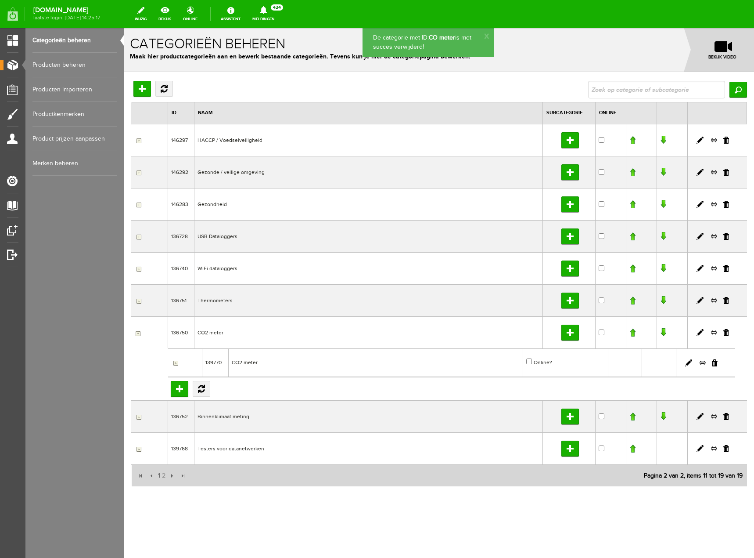
click at [718, 359] on td at bounding box center [705, 362] width 59 height 29
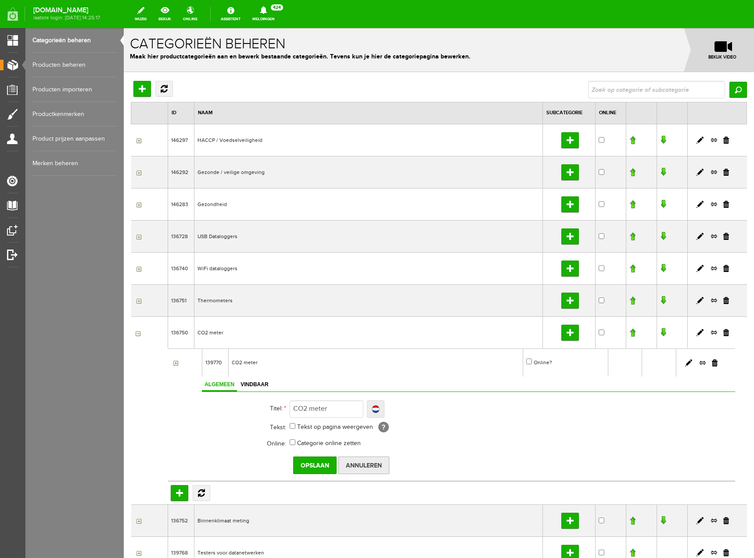
click at [370, 462] on input "Annuleren" at bounding box center [364, 465] width 51 height 18
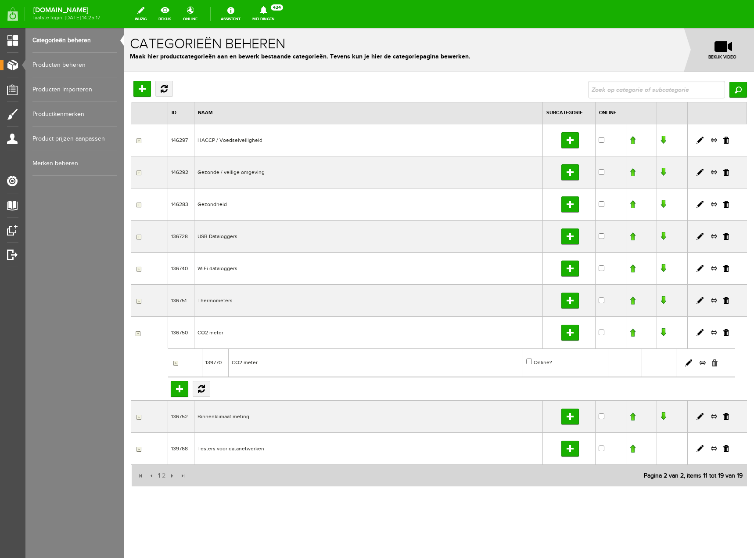
click at [716, 360] on link at bounding box center [715, 362] width 6 height 7
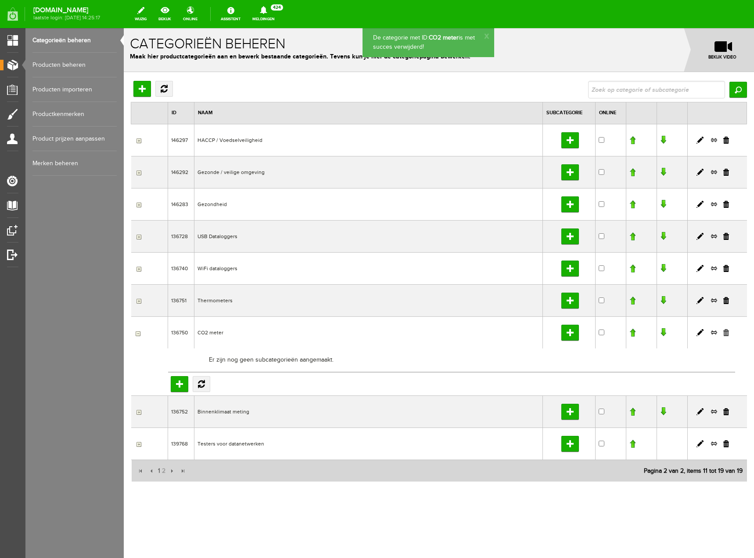
click at [727, 332] on link at bounding box center [727, 332] width 6 height 7
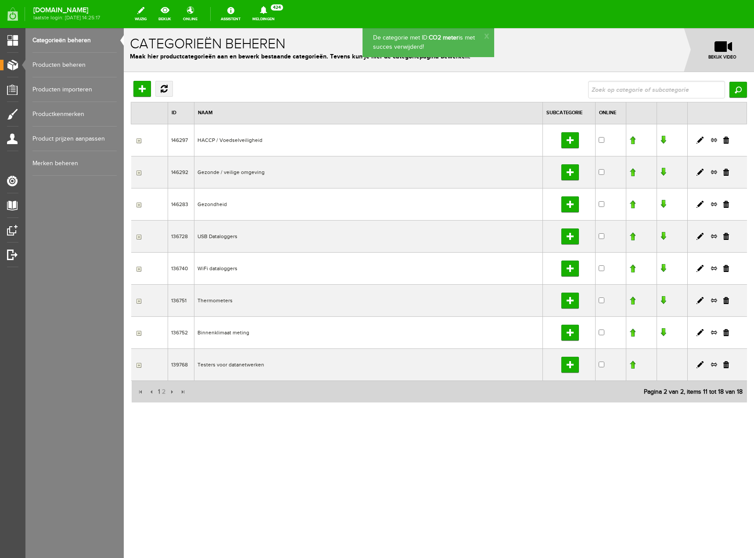
click at [138, 300] on input "button" at bounding box center [137, 300] width 7 height 7
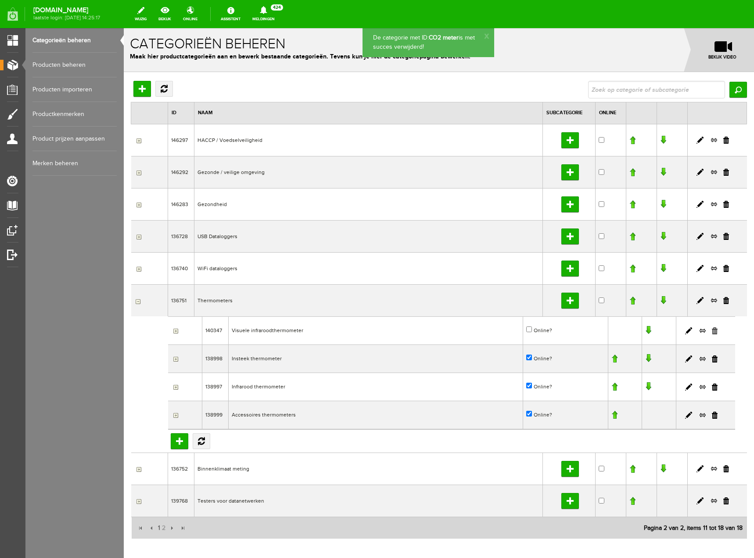
click at [712, 329] on link at bounding box center [715, 330] width 6 height 7
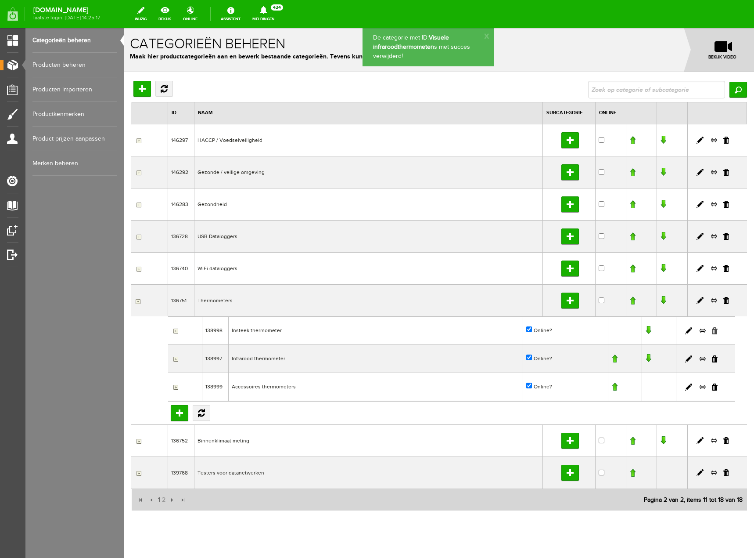
click at [712, 332] on link at bounding box center [715, 330] width 6 height 7
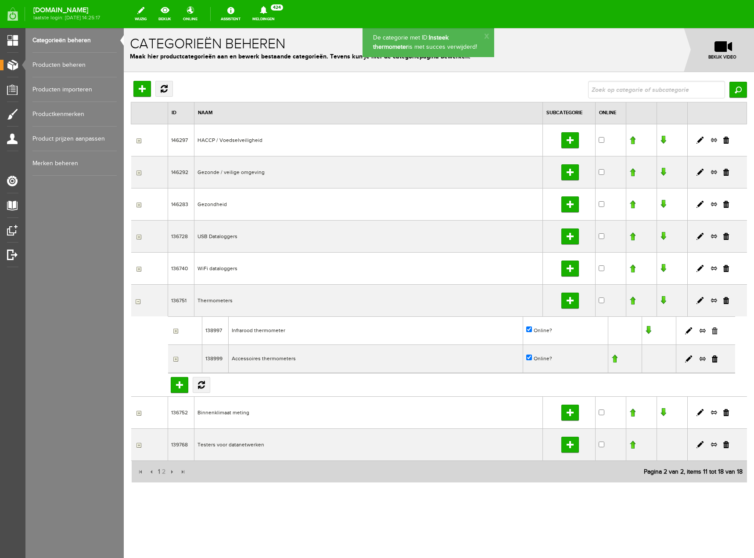
click at [714, 329] on link at bounding box center [715, 330] width 6 height 7
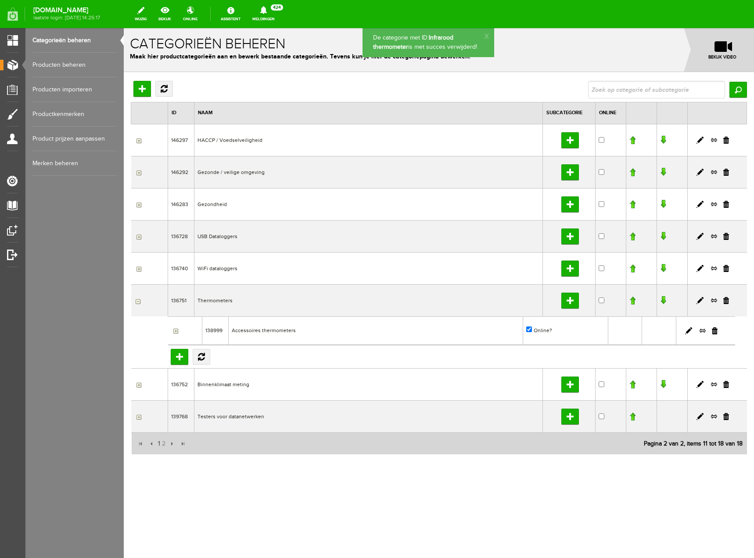
click at [713, 334] on link at bounding box center [715, 330] width 6 height 7
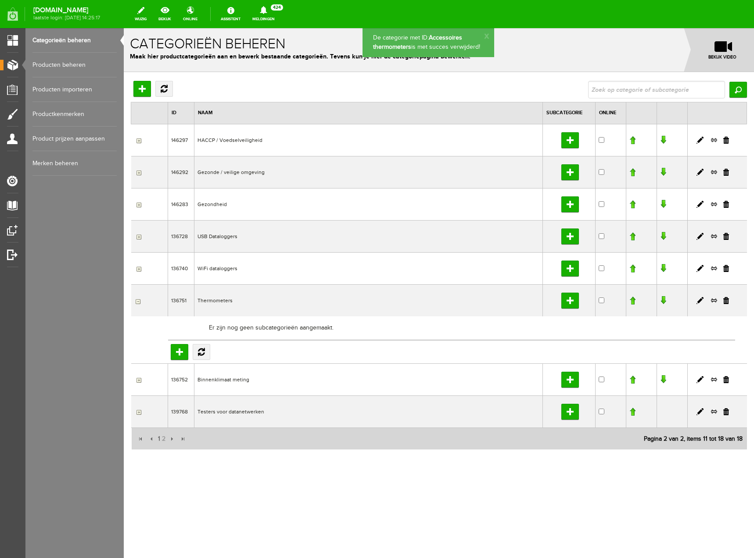
click at [135, 303] on input "button" at bounding box center [137, 300] width 7 height 7
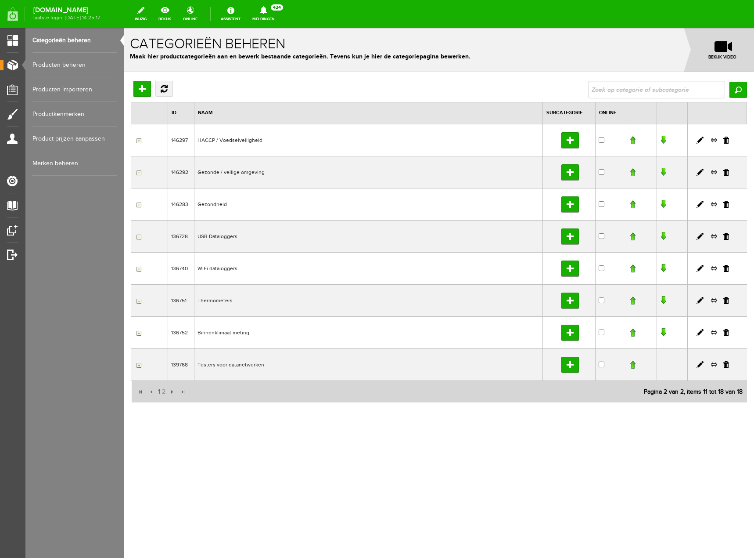
click at [138, 365] on input "button" at bounding box center [137, 364] width 7 height 7
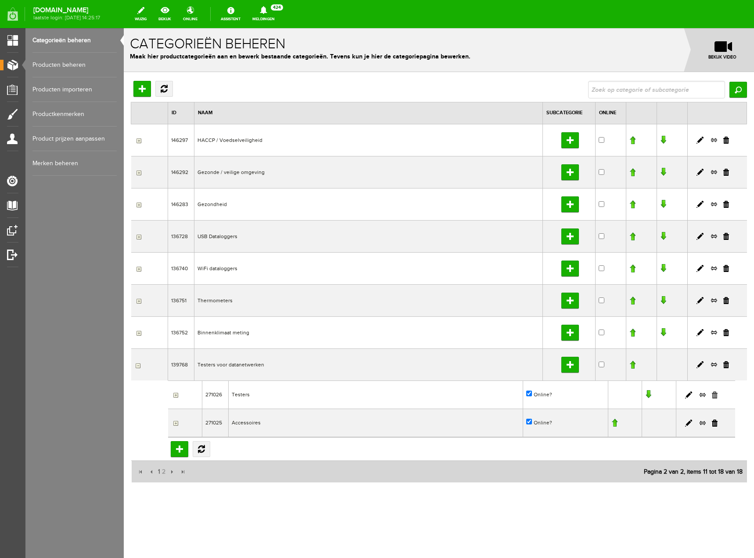
click at [715, 393] on link at bounding box center [715, 394] width 6 height 7
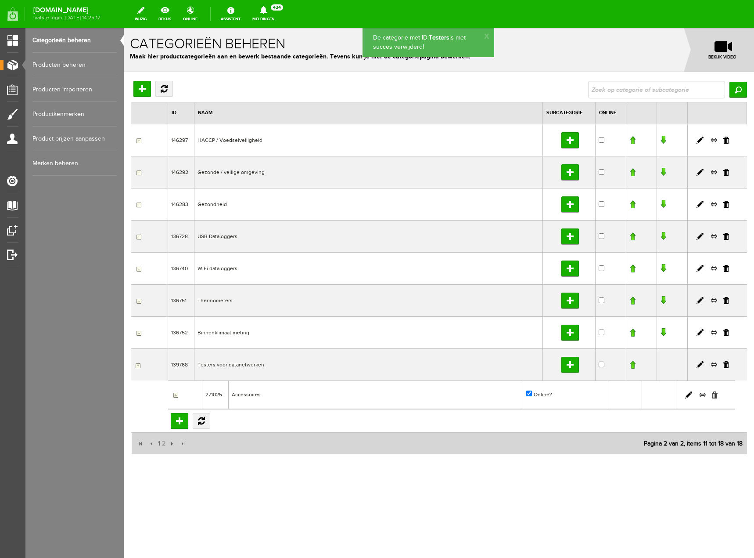
click at [714, 394] on link at bounding box center [715, 394] width 6 height 7
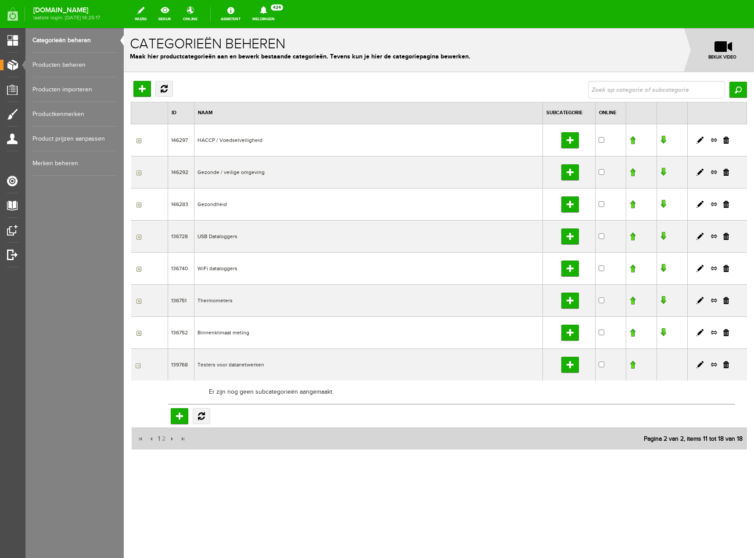
click at [729, 367] on link at bounding box center [727, 364] width 6 height 7
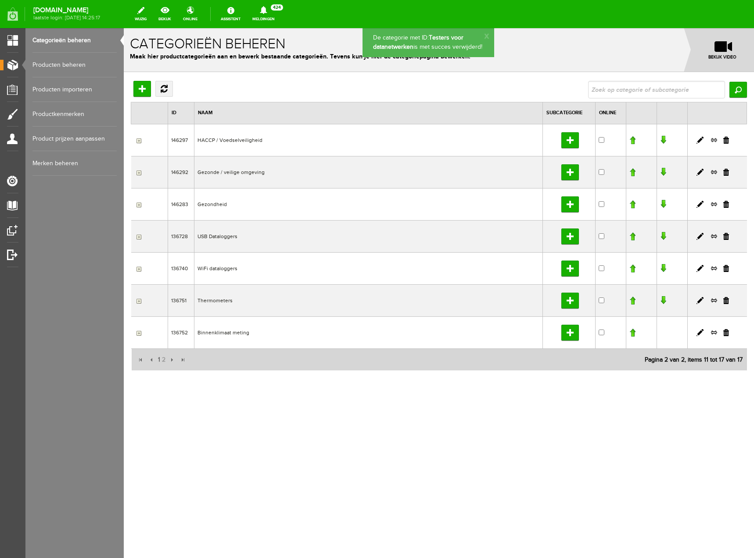
click at [137, 204] on input "button" at bounding box center [137, 204] width 7 height 7
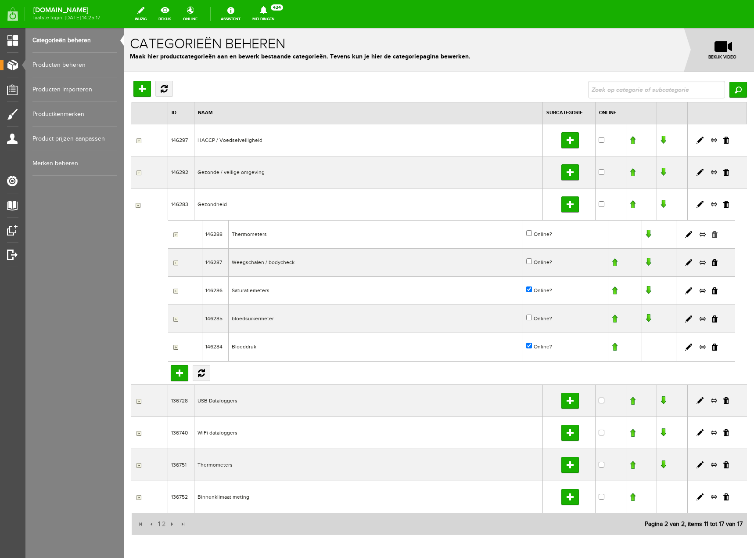
click at [712, 232] on link at bounding box center [715, 234] width 6 height 7
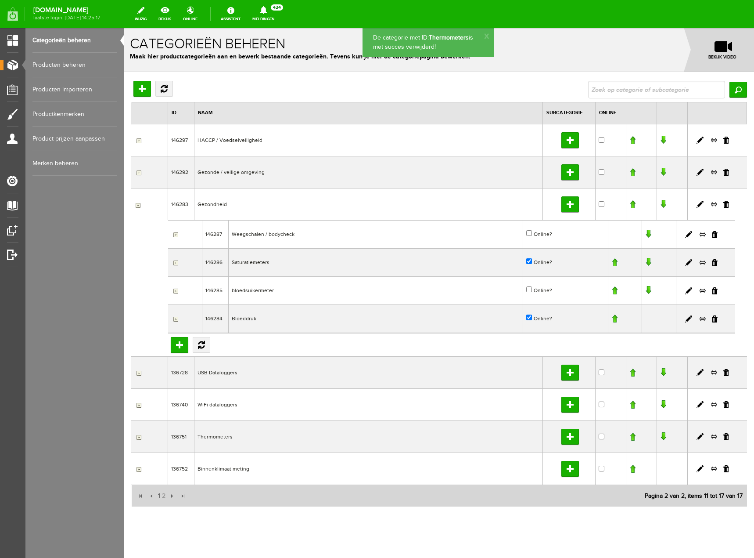
click at [704, 238] on td at bounding box center [705, 234] width 59 height 28
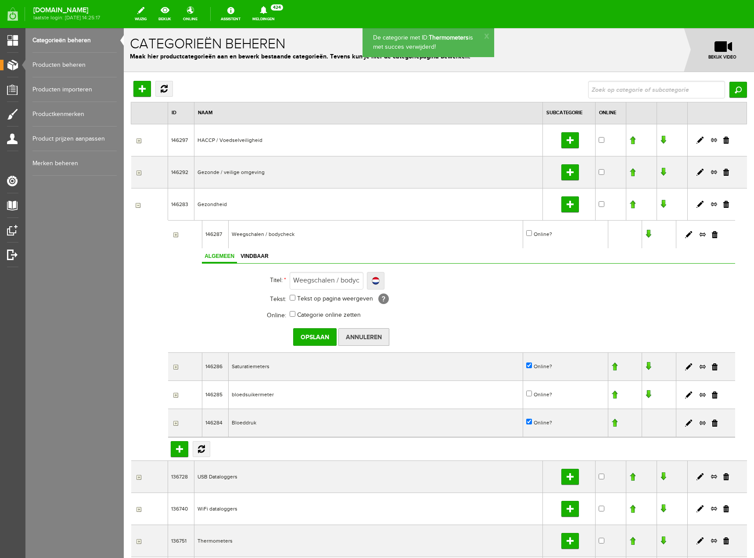
click at [377, 337] on input "Annuleren" at bounding box center [364, 337] width 51 height 18
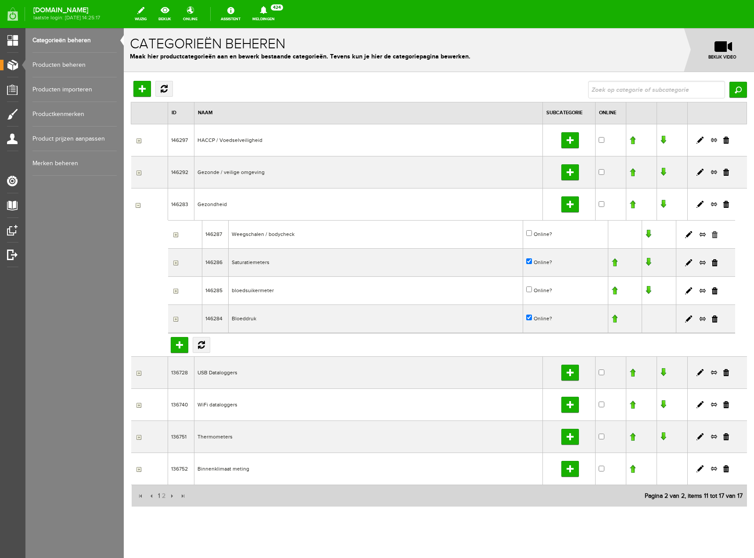
click at [712, 237] on link at bounding box center [715, 234] width 6 height 7
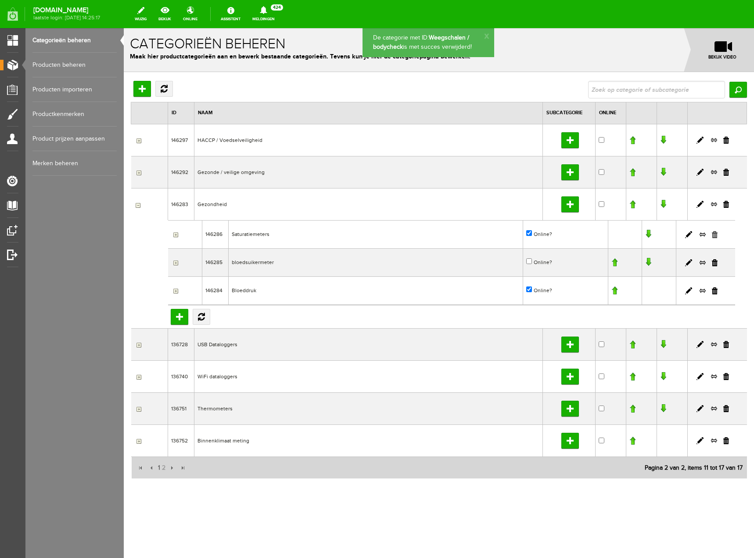
click at [716, 231] on link at bounding box center [715, 234] width 6 height 7
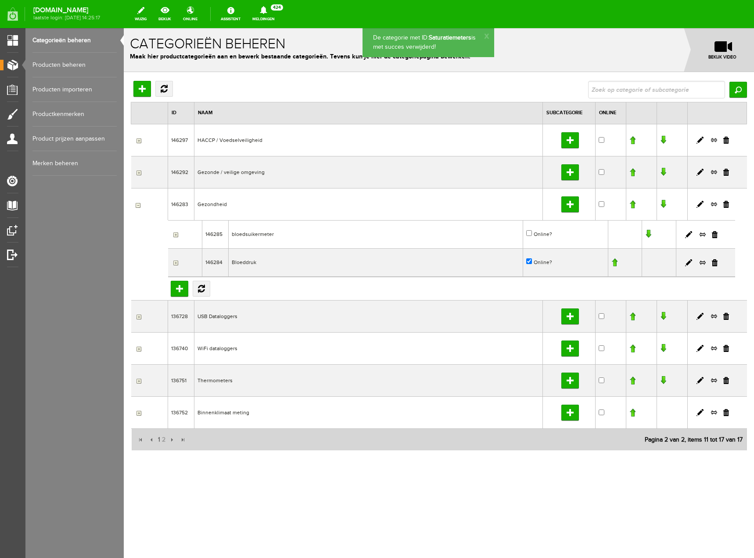
drag, startPoint x: 714, startPoint y: 235, endPoint x: 404, endPoint y: 33, distance: 369.9
click at [715, 235] on link at bounding box center [715, 234] width 6 height 7
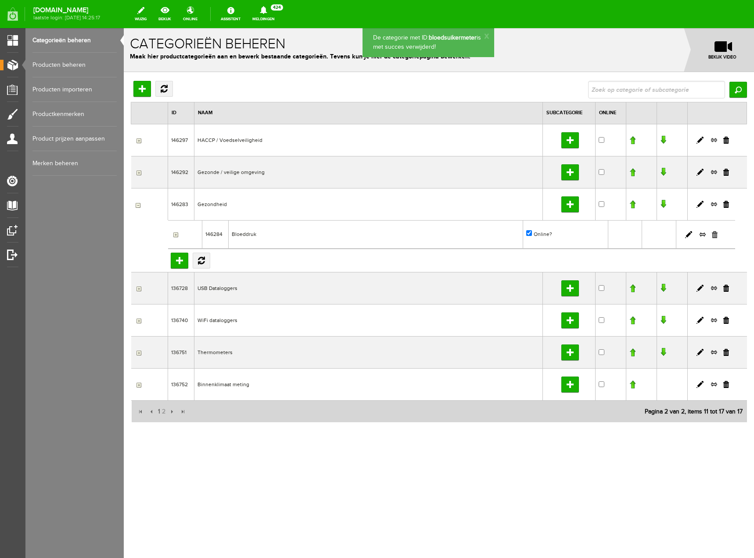
click at [713, 236] on link at bounding box center [715, 234] width 6 height 7
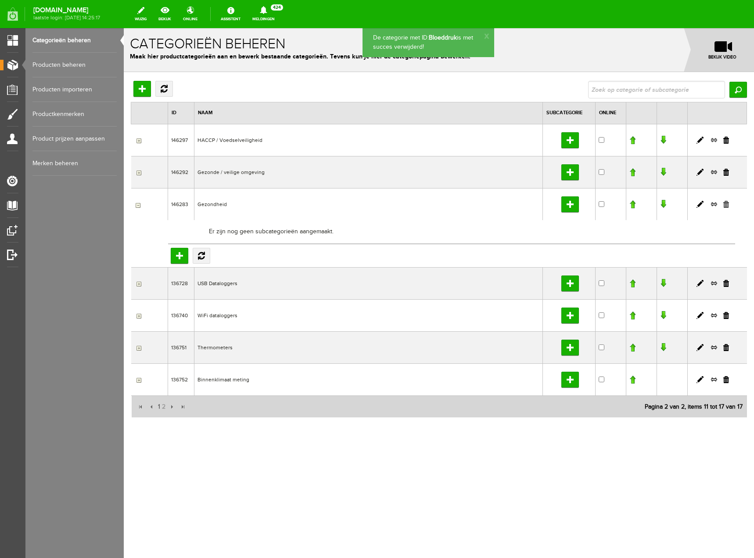
click at [728, 201] on link at bounding box center [727, 204] width 6 height 7
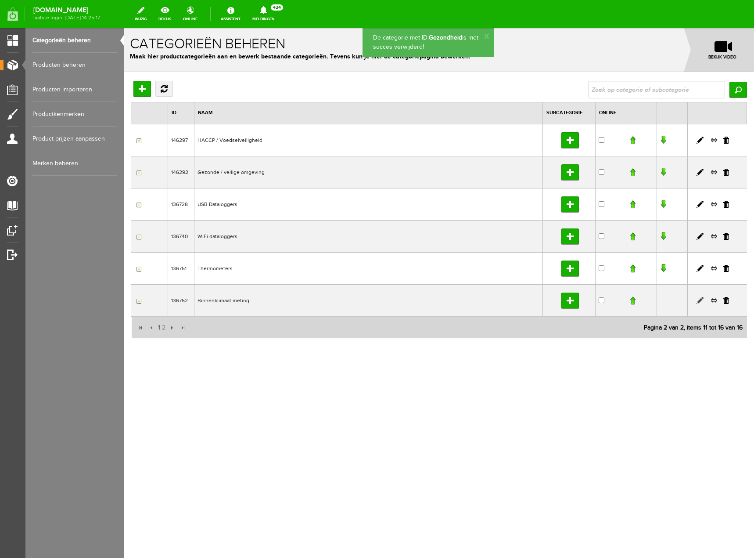
click at [698, 300] on link at bounding box center [700, 300] width 7 height 7
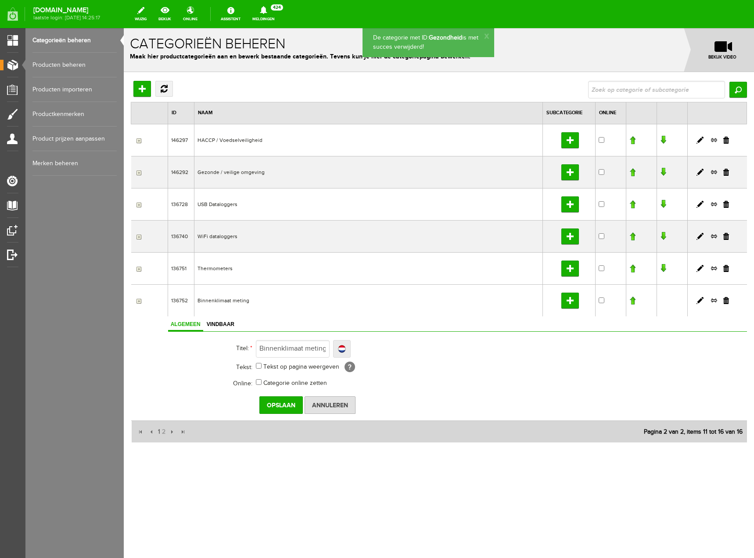
click at [494, 382] on td "Categorie online zetten" at bounding box center [423, 383] width 334 height 16
click at [139, 268] on input "button" at bounding box center [137, 268] width 7 height 7
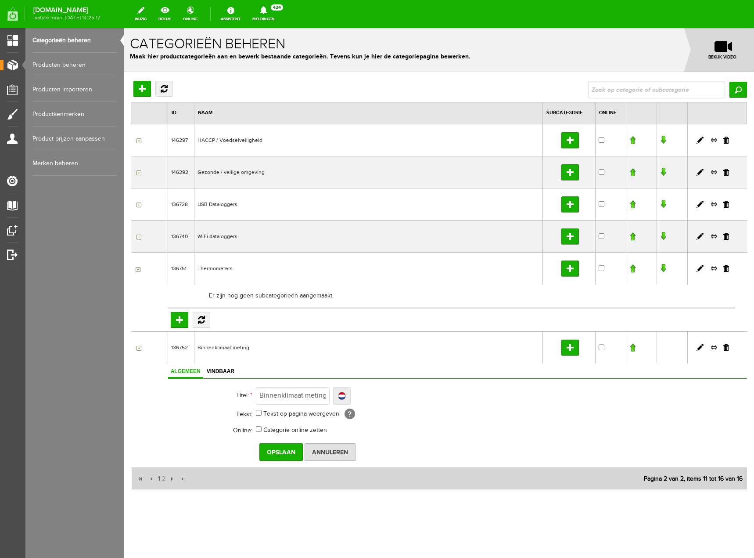
click at [139, 268] on input "button" at bounding box center [137, 268] width 7 height 7
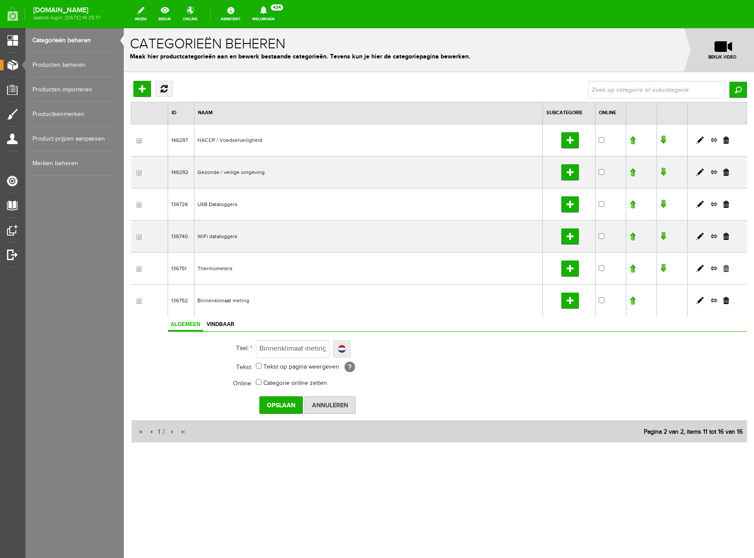
click at [727, 271] on link at bounding box center [727, 268] width 6 height 7
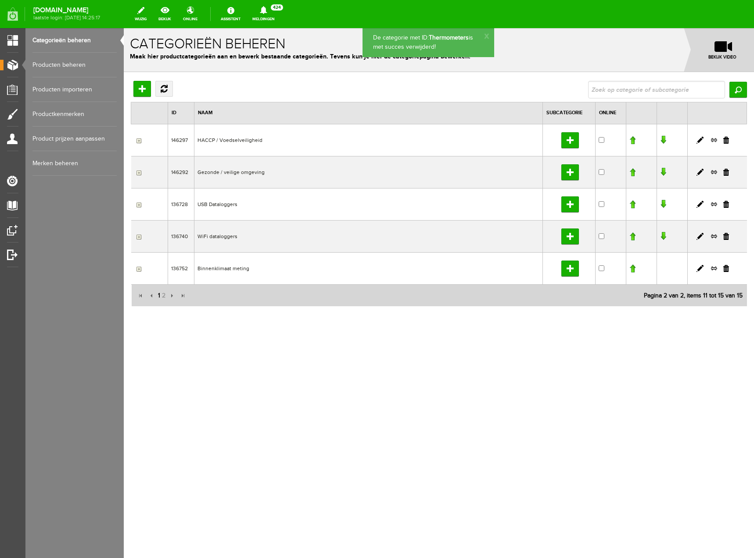
click at [159, 296] on span "1" at bounding box center [159, 296] width 4 height 18
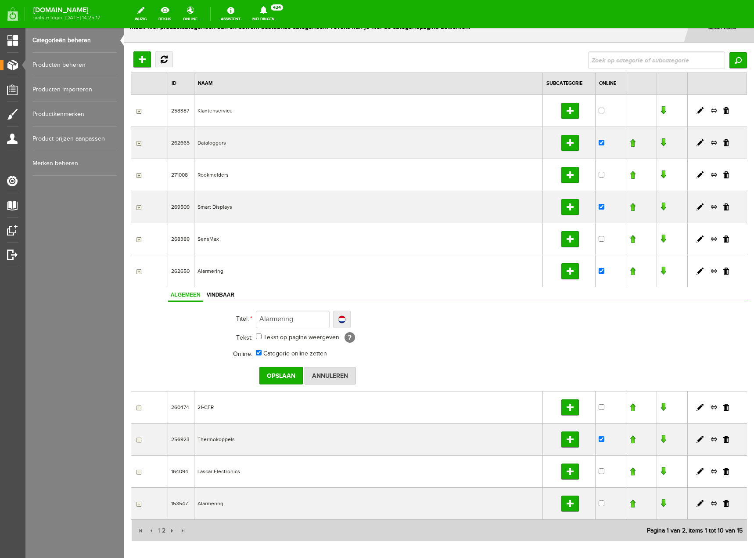
scroll to position [44, 0]
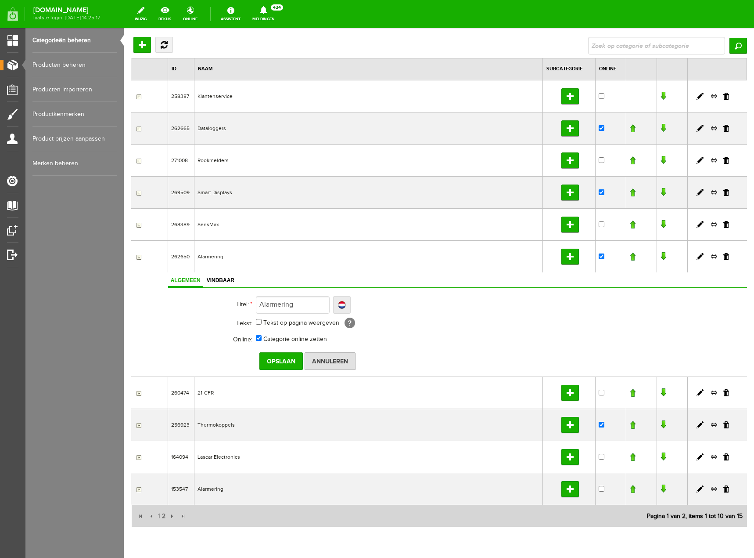
click at [139, 457] on input "button" at bounding box center [137, 457] width 7 height 7
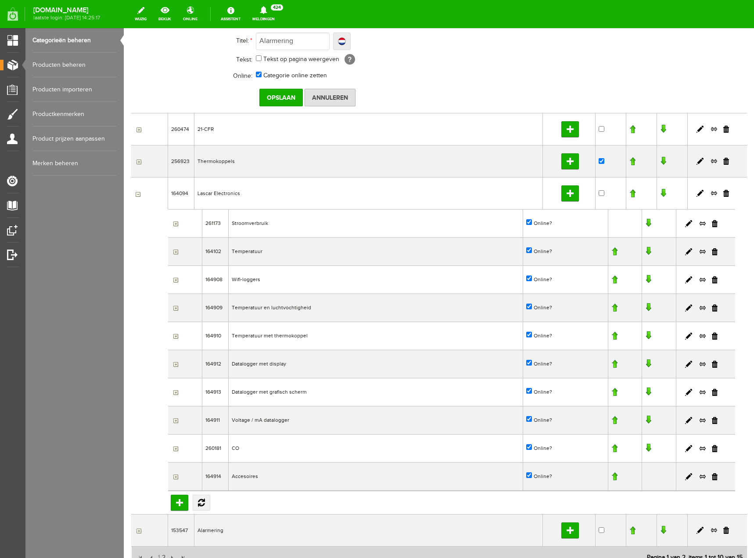
scroll to position [176, 0]
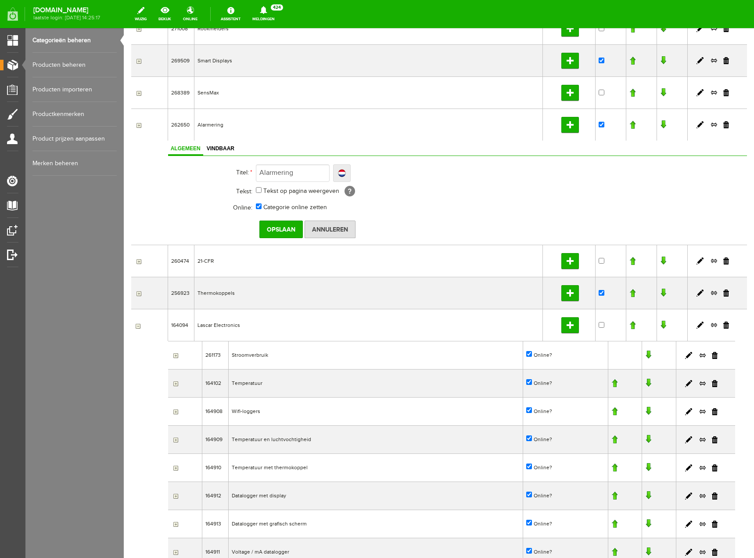
click at [135, 325] on input "button" at bounding box center [137, 325] width 7 height 7
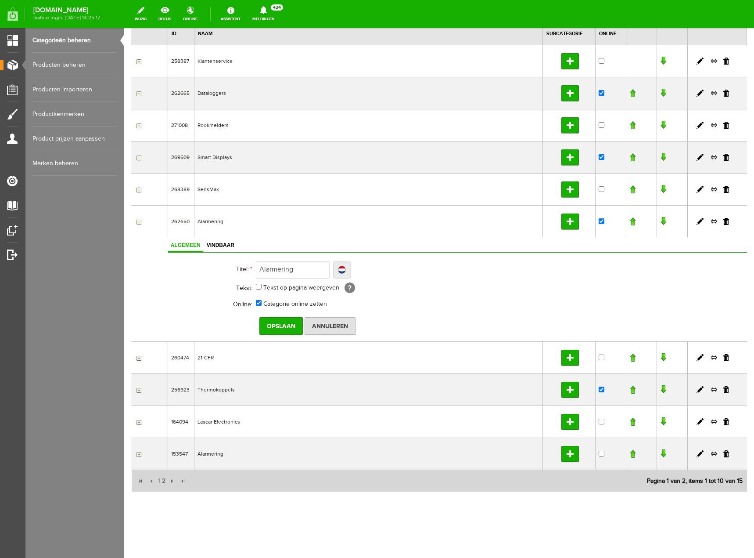
scroll to position [79, 0]
click at [332, 321] on input "Annuleren" at bounding box center [330, 326] width 51 height 18
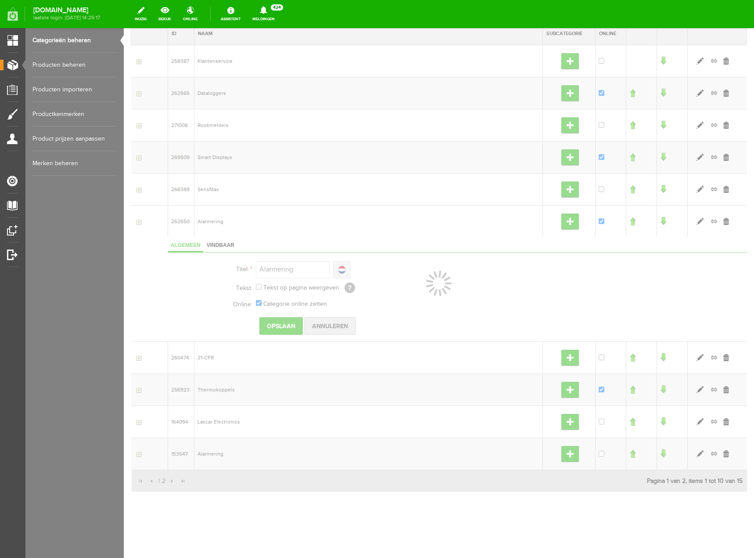
scroll to position [0, 0]
